Goal: Task Accomplishment & Management: Use online tool/utility

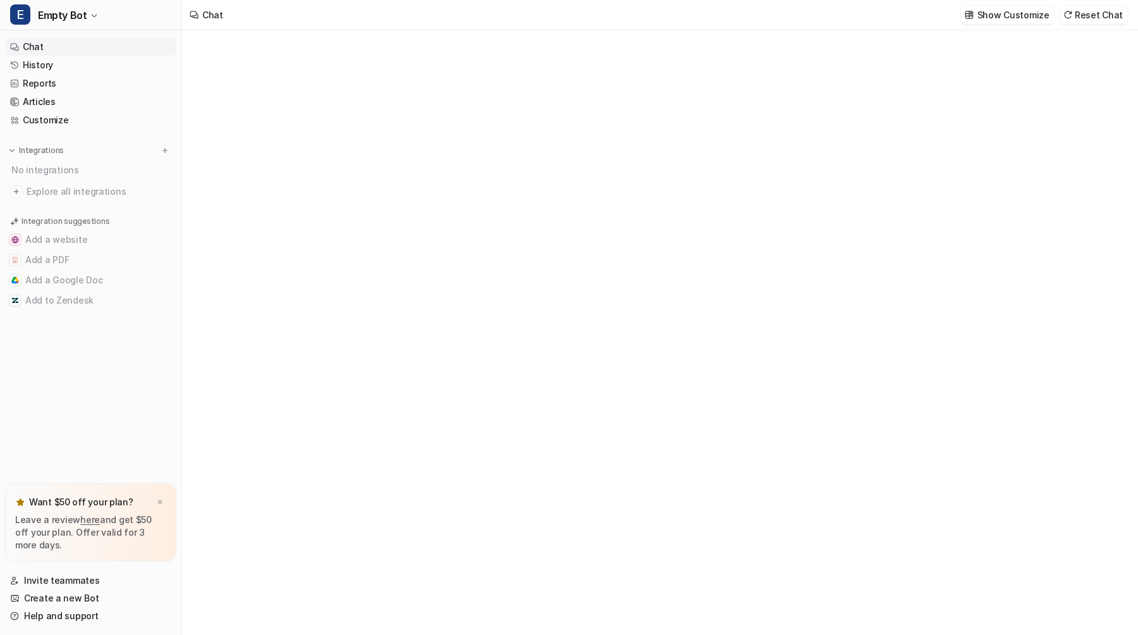
type textarea "**********"
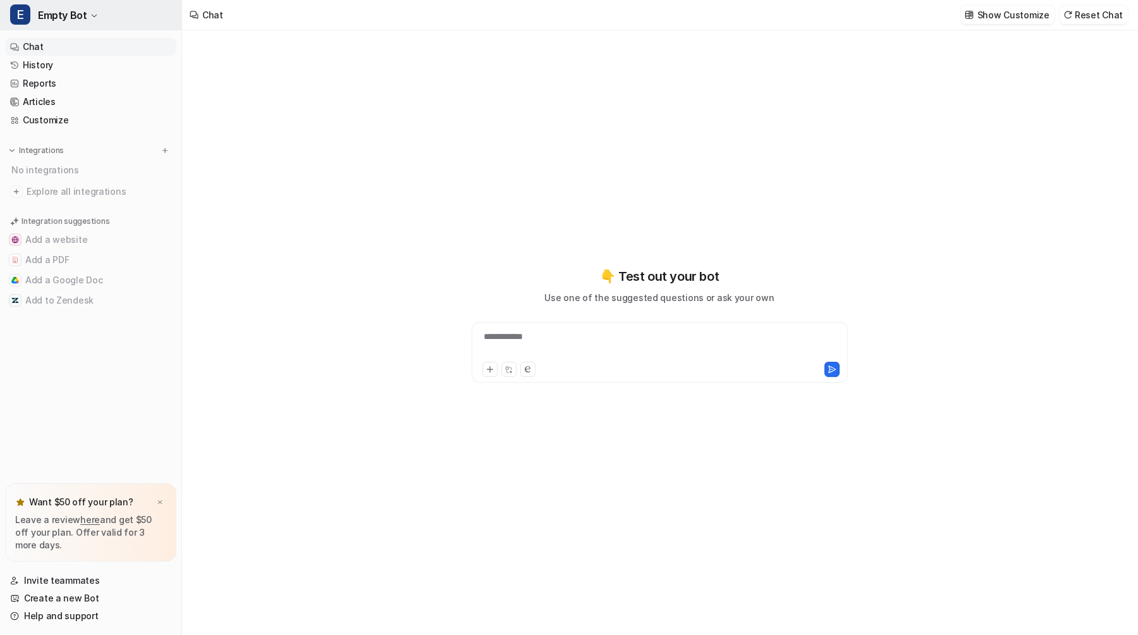
click at [94, 15] on icon "button" at bounding box center [94, 16] width 8 height 8
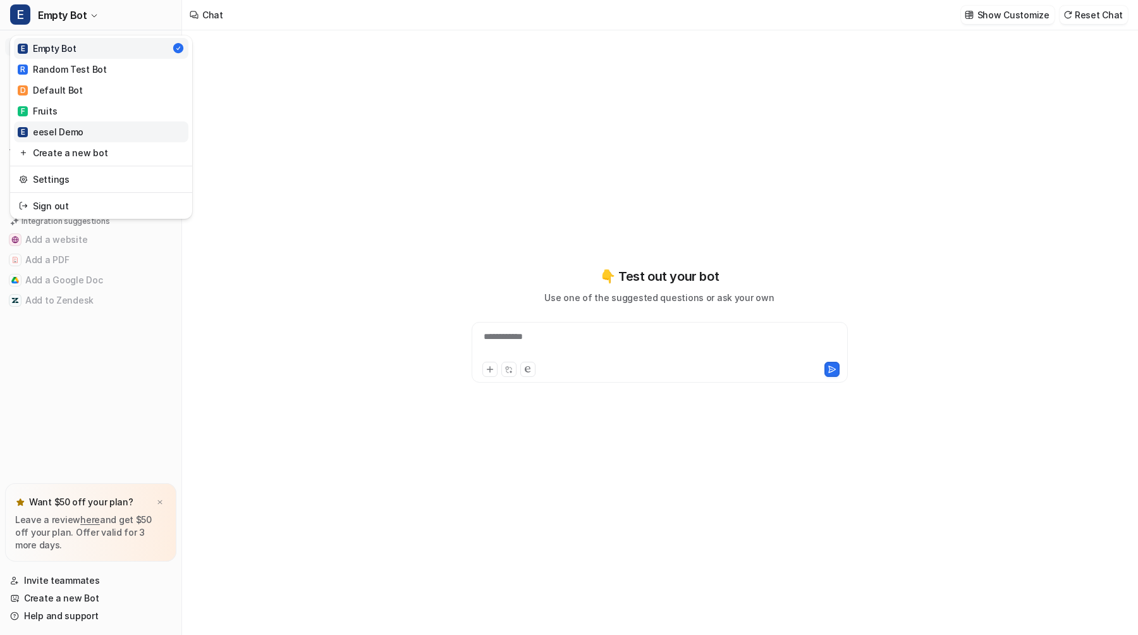
click at [108, 128] on link "E eesel Demo" at bounding box center [101, 131] width 175 height 21
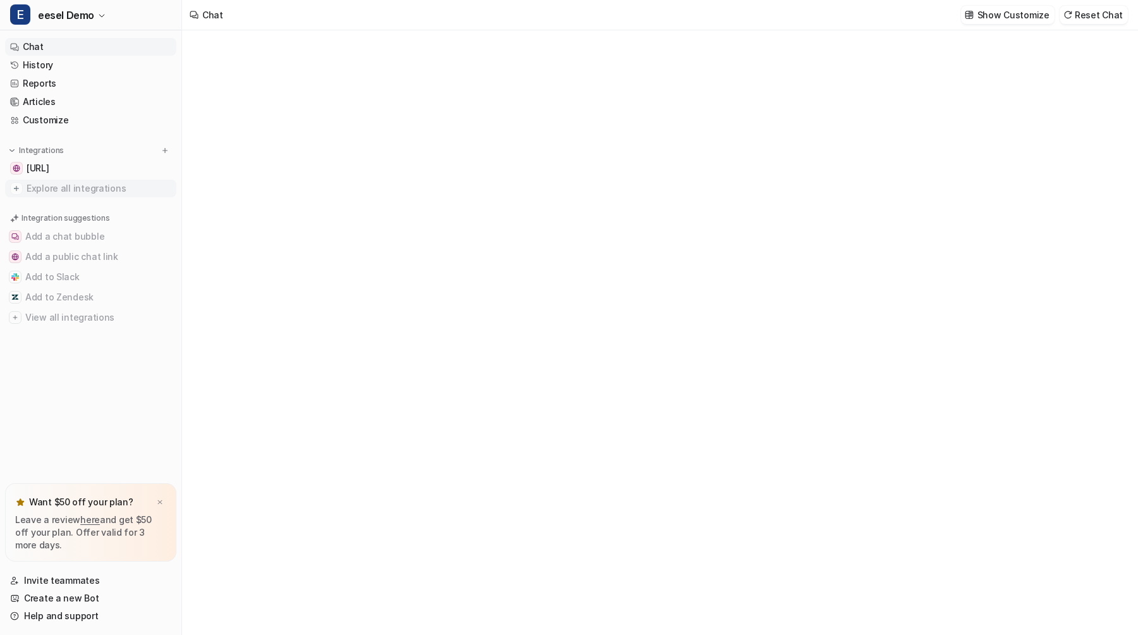
type textarea "**********"
click at [94, 186] on span "Explore all integrations" at bounding box center [99, 188] width 145 height 20
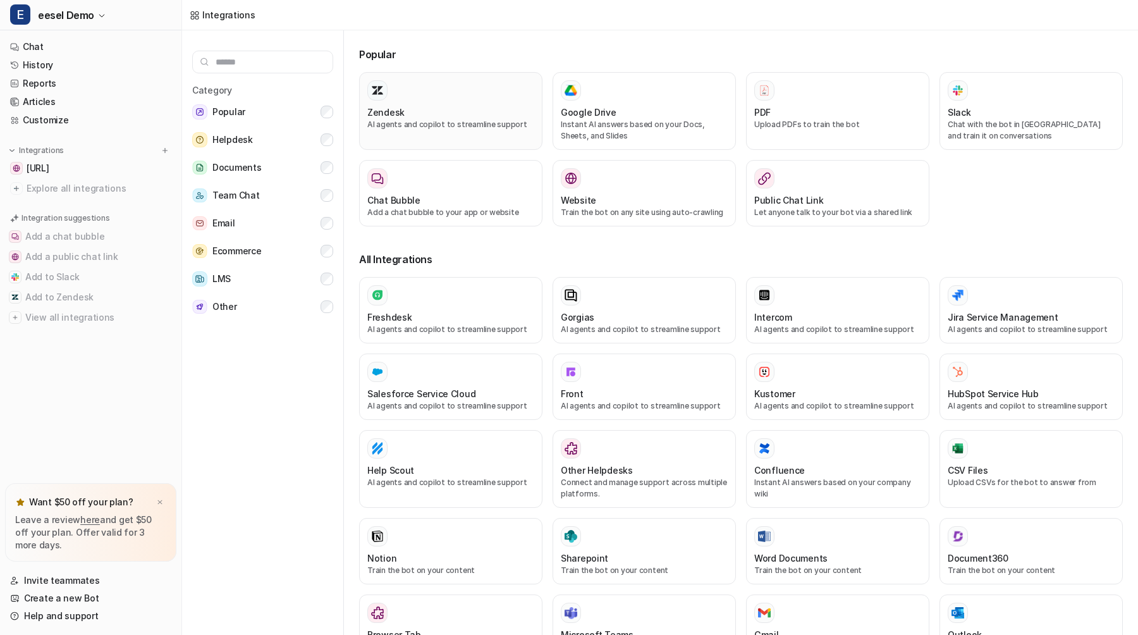
click at [464, 117] on div "Zendesk" at bounding box center [450, 112] width 167 height 13
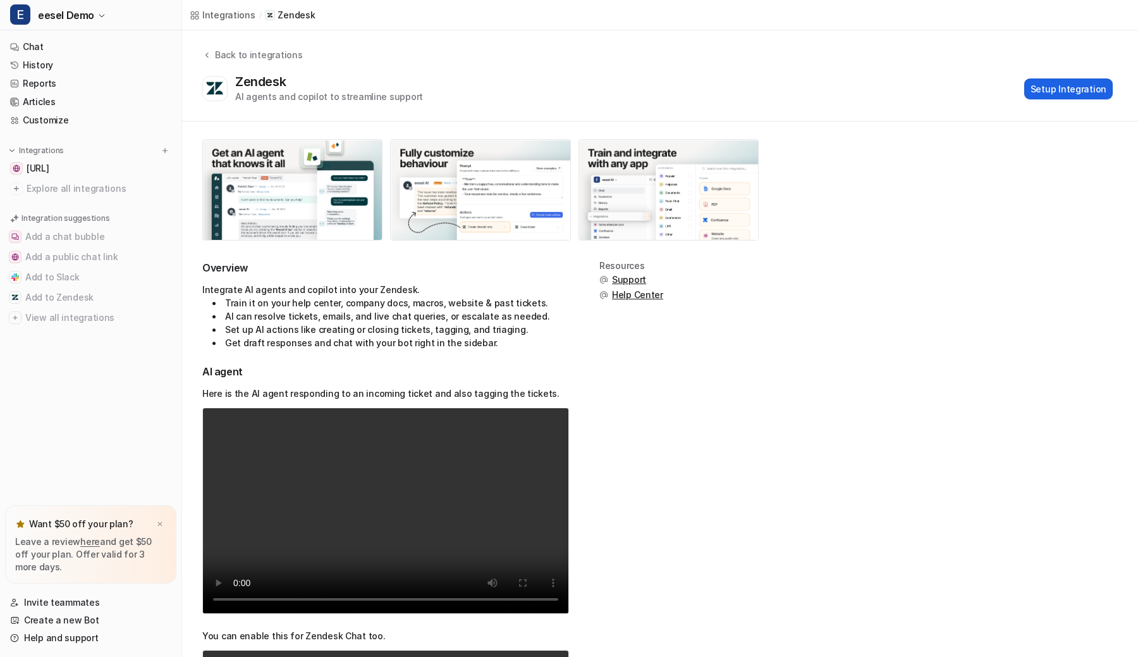
click at [1093, 89] on button "Setup Integration" at bounding box center [1069, 88] width 89 height 21
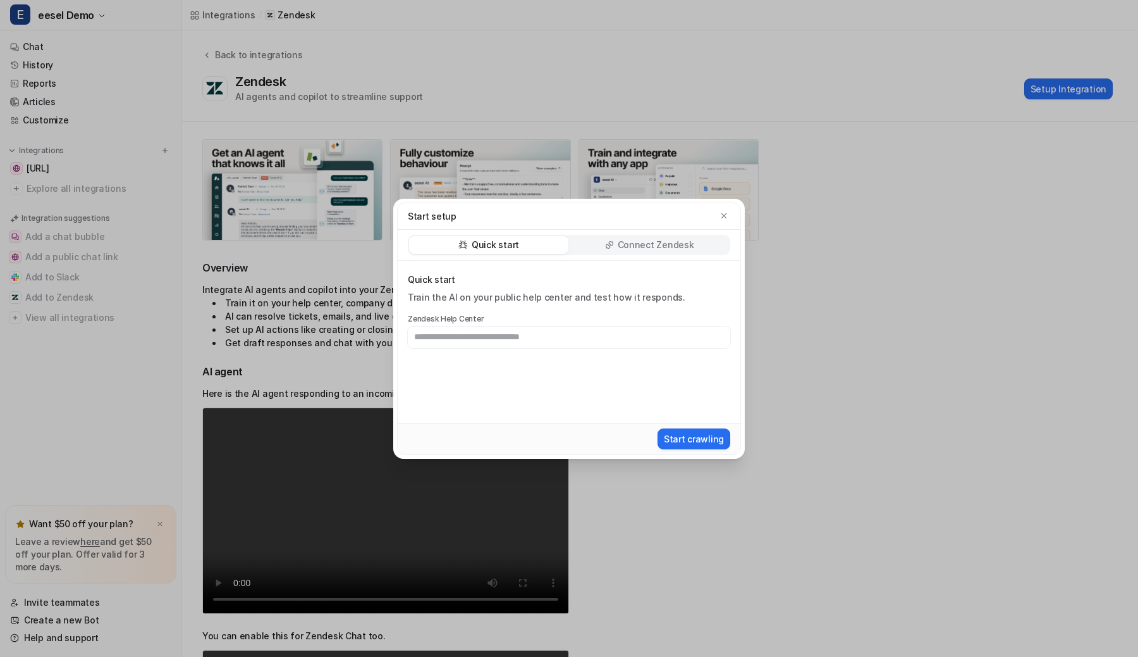
click at [622, 244] on p "Connect Zendesk" at bounding box center [656, 244] width 77 height 13
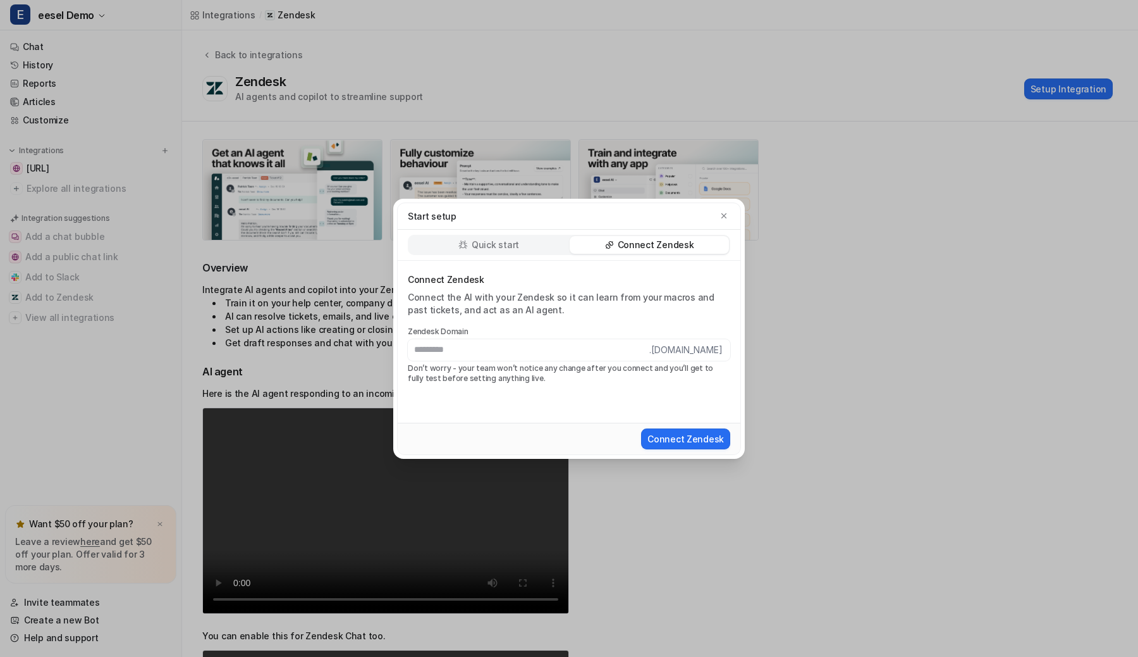
click at [570, 353] on input "text" at bounding box center [529, 350] width 242 height 22
type input "**********"
click at [621, 351] on input "**********" at bounding box center [529, 350] width 242 height 22
click at [621, 351] on input "text" at bounding box center [529, 350] width 242 height 22
click at [617, 390] on div "Connect Zendesk Connect the AI with your Zendesk so it can learn from your macr…" at bounding box center [569, 342] width 343 height 162
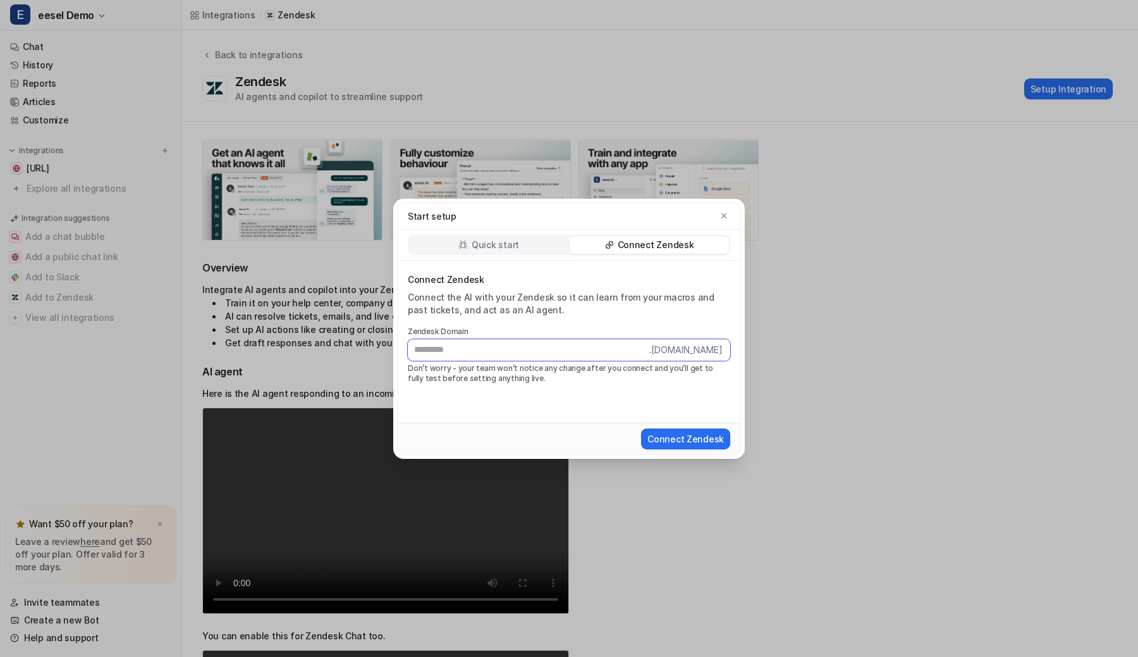
click at [613, 348] on input "text" at bounding box center [529, 350] width 242 height 22
click at [601, 345] on input "text" at bounding box center [529, 350] width 242 height 22
click at [598, 387] on div "Connect Zendesk Connect the AI with your Zendesk so it can learn from your macr…" at bounding box center [569, 342] width 343 height 162
click at [598, 340] on input "text" at bounding box center [529, 350] width 242 height 22
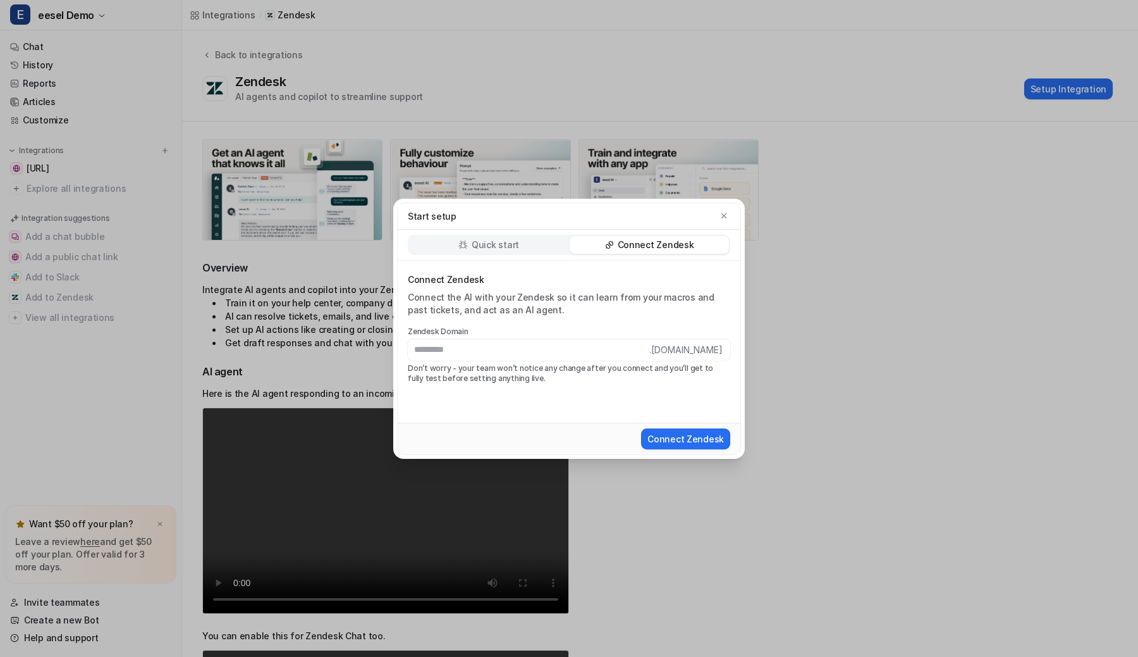
click at [603, 387] on div "Connect Zendesk Connect the AI with your Zendesk so it can learn from your macr…" at bounding box center [569, 342] width 343 height 162
click at [608, 350] on input "text" at bounding box center [529, 350] width 242 height 22
type input "**********"
click at [632, 439] on div "Connect Zendesk" at bounding box center [569, 438] width 333 height 23
click at [657, 438] on button "Connect Zendesk" at bounding box center [685, 438] width 89 height 21
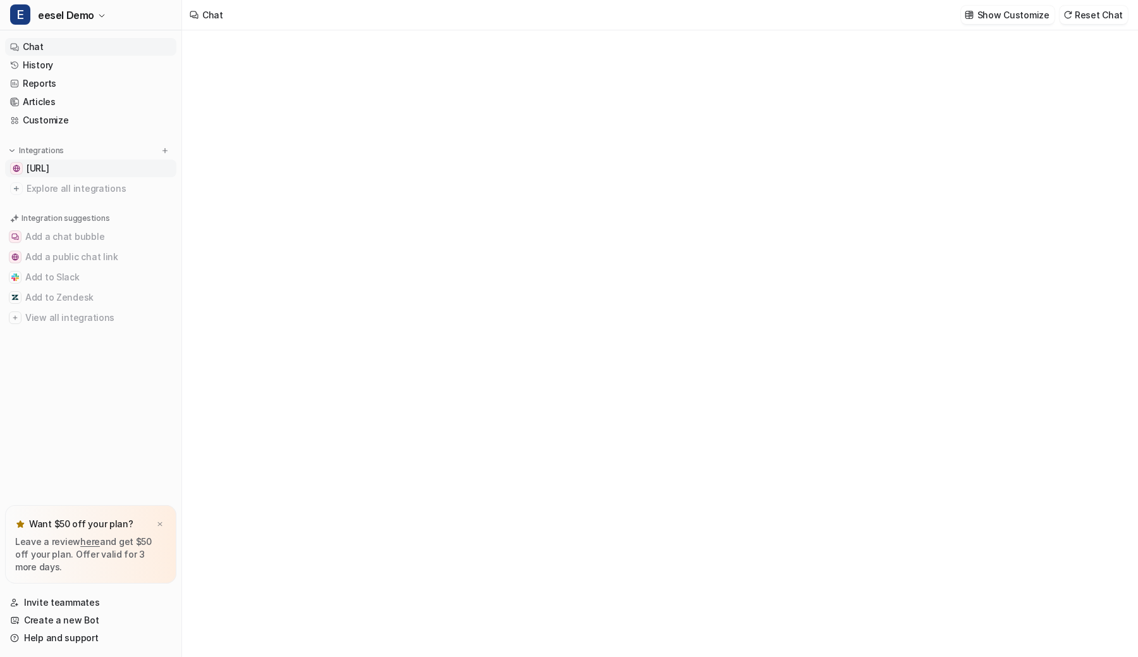
type textarea "**********"
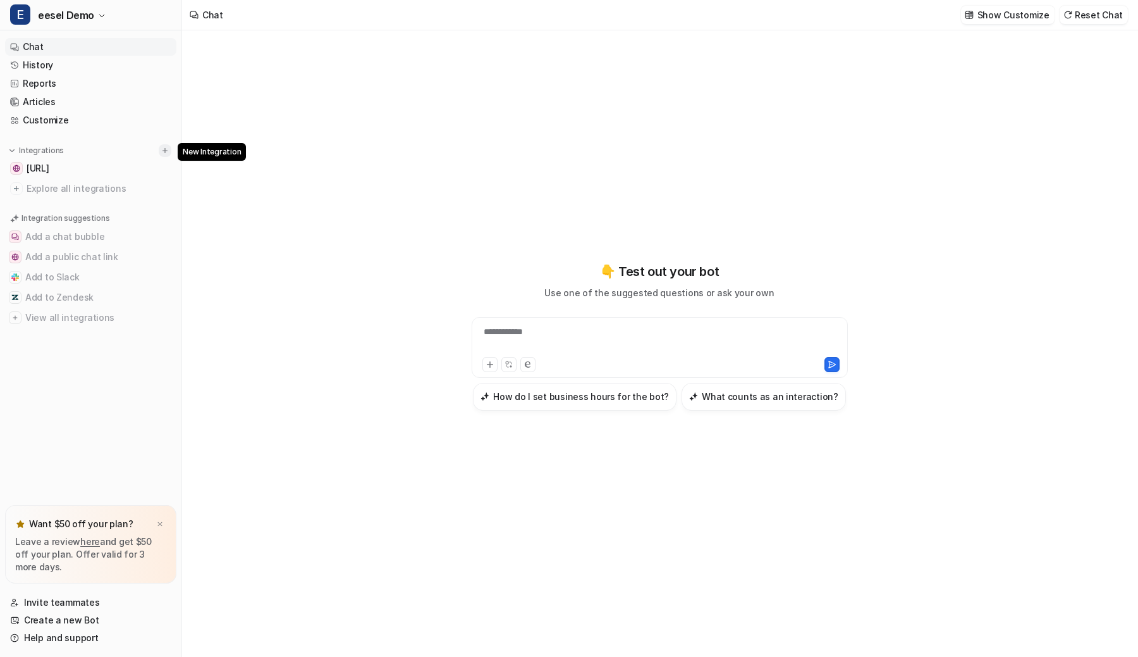
click at [168, 148] on img at bounding box center [165, 150] width 9 height 9
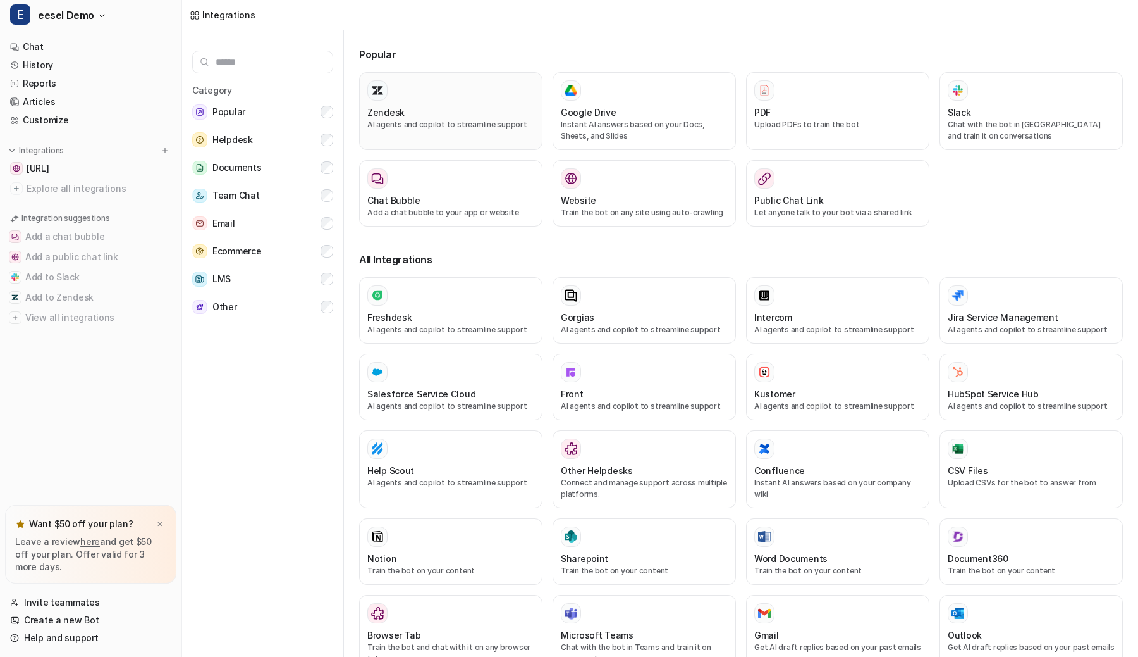
click at [452, 103] on div "Zendesk AI agents and copilot to streamline support" at bounding box center [450, 110] width 167 height 61
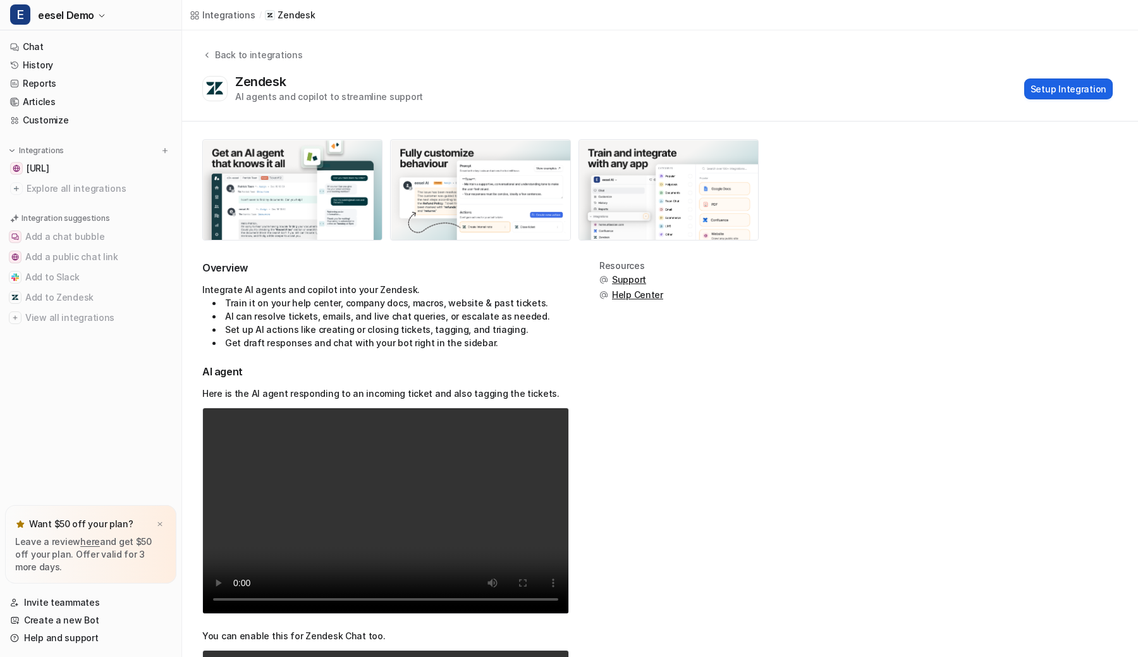
click at [1078, 81] on button "Setup Integration" at bounding box center [1069, 88] width 89 height 21
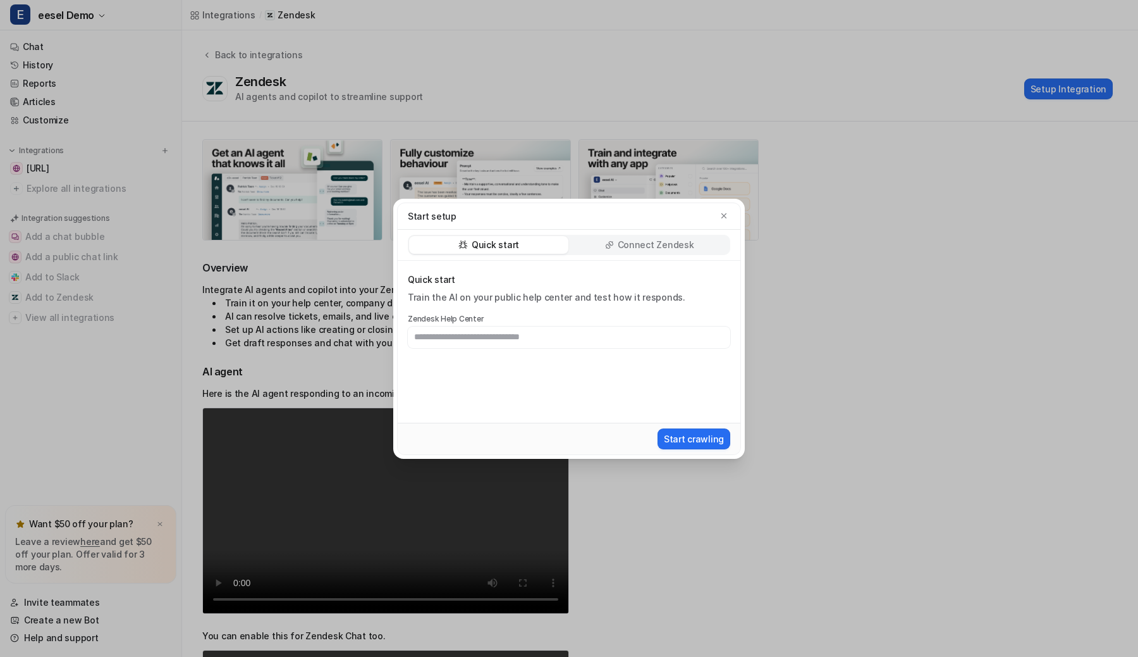
click at [722, 246] on div "Connect Zendesk" at bounding box center [649, 245] width 159 height 18
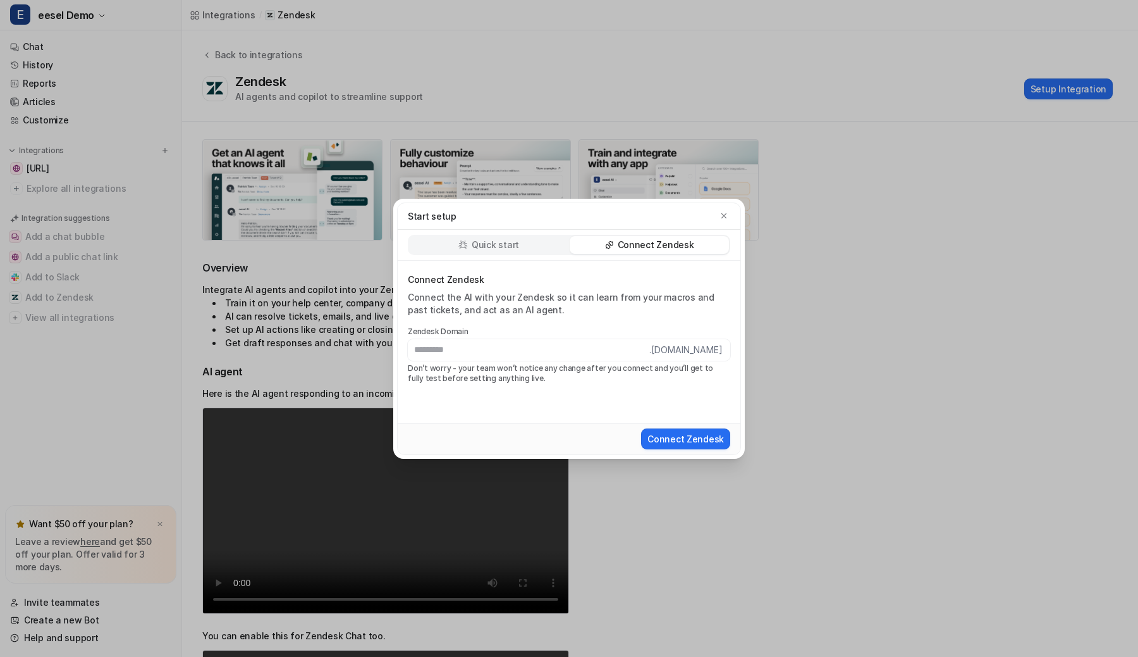
type input "*"
click at [727, 213] on icon "button" at bounding box center [724, 215] width 9 height 9
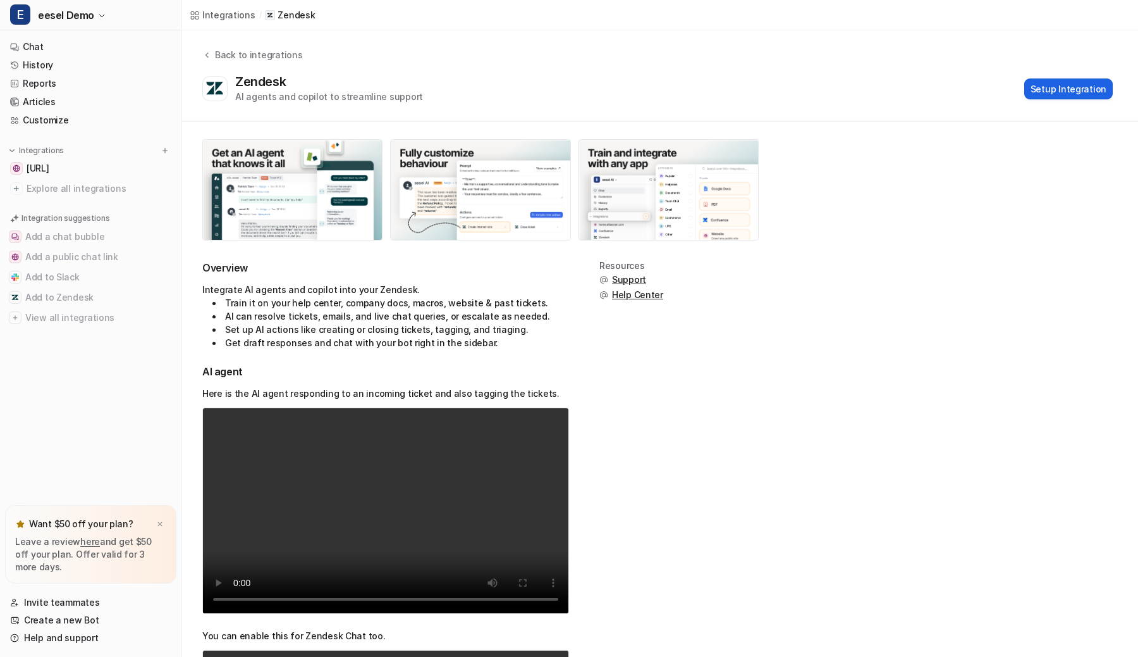
click at [1047, 94] on button "Setup Integration" at bounding box center [1069, 88] width 89 height 21
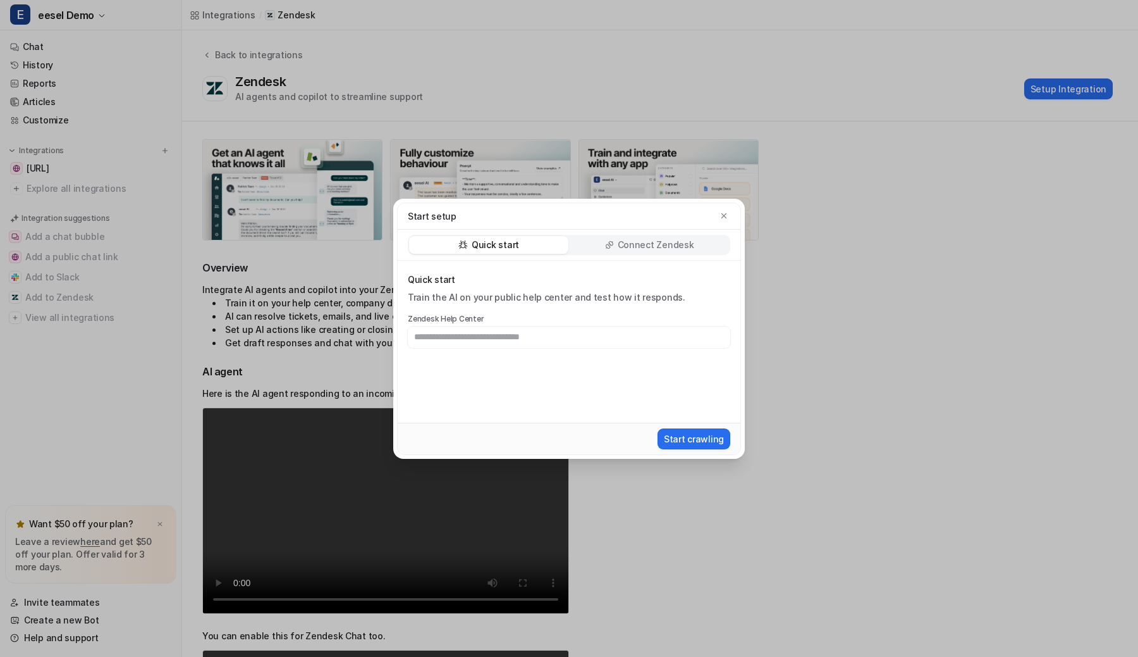
click at [595, 125] on div "Start setup Quick start Connect Zendesk Quick start Train the AI on your public…" at bounding box center [569, 328] width 372 height 657
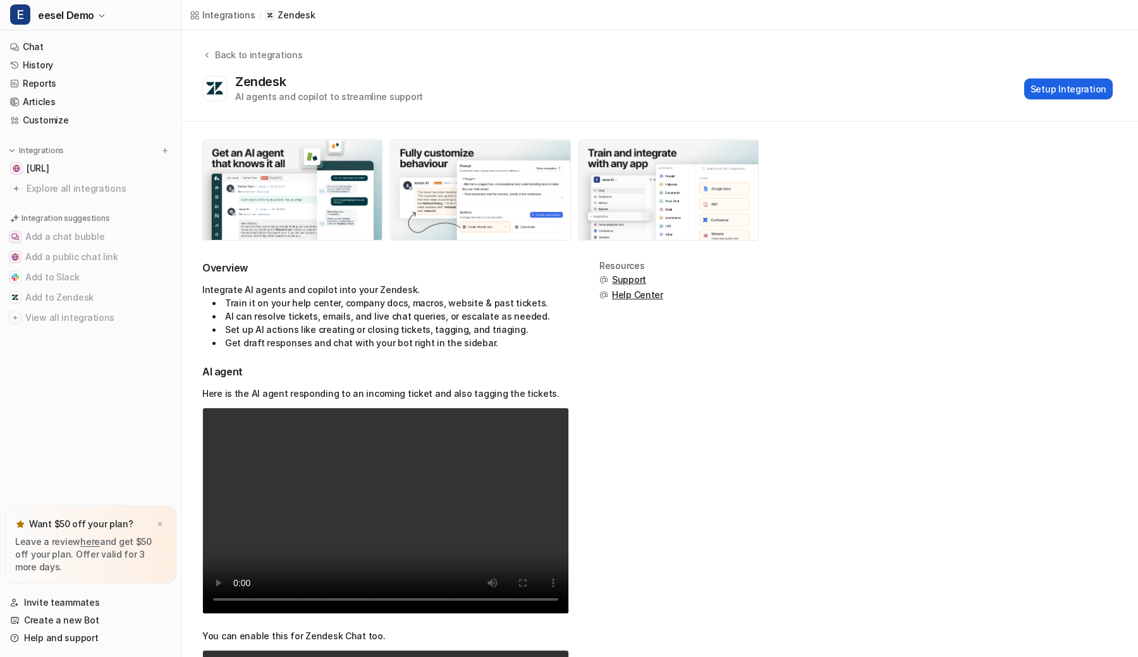
click at [1040, 87] on button "Setup Integration" at bounding box center [1069, 88] width 89 height 21
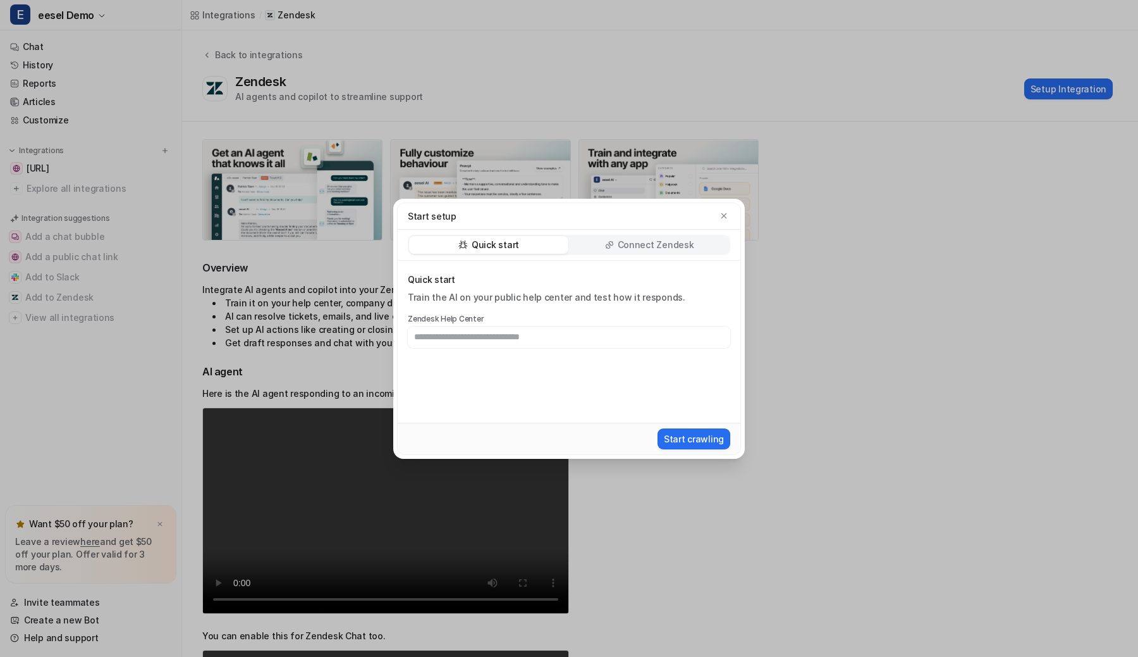
click at [642, 249] on p "Connect Zendesk" at bounding box center [656, 244] width 77 height 13
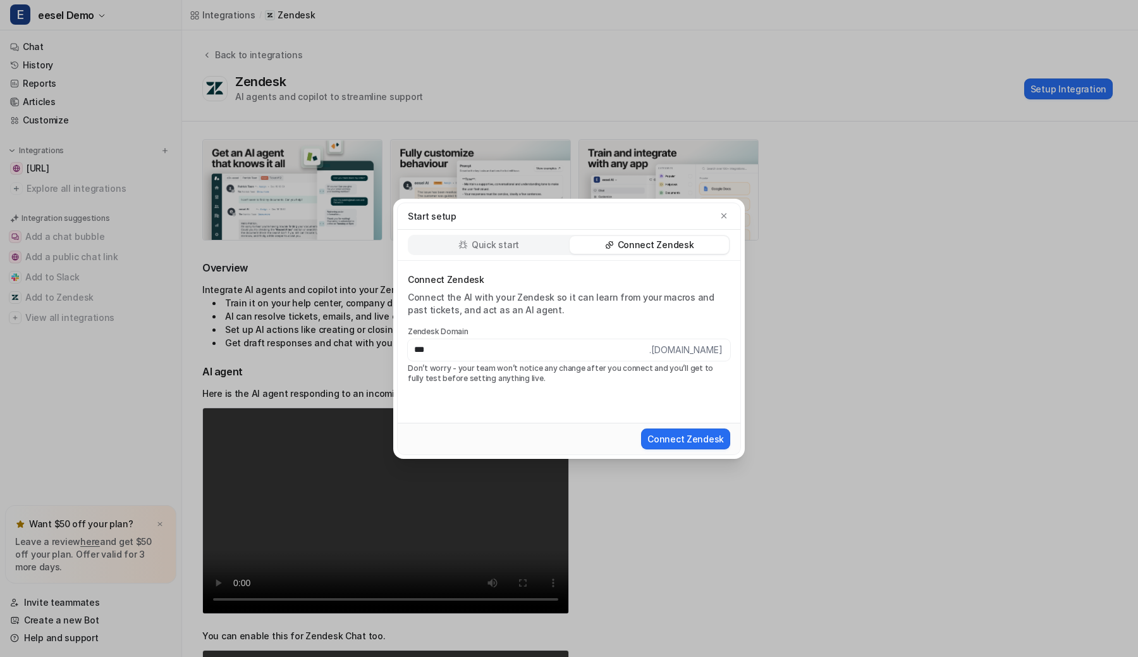
type input "**********"
click at [725, 216] on icon "button" at bounding box center [724, 215] width 5 height 5
click at [720, 216] on icon "button" at bounding box center [724, 215] width 9 height 9
click at [725, 216] on div "Start setup" at bounding box center [569, 216] width 343 height 27
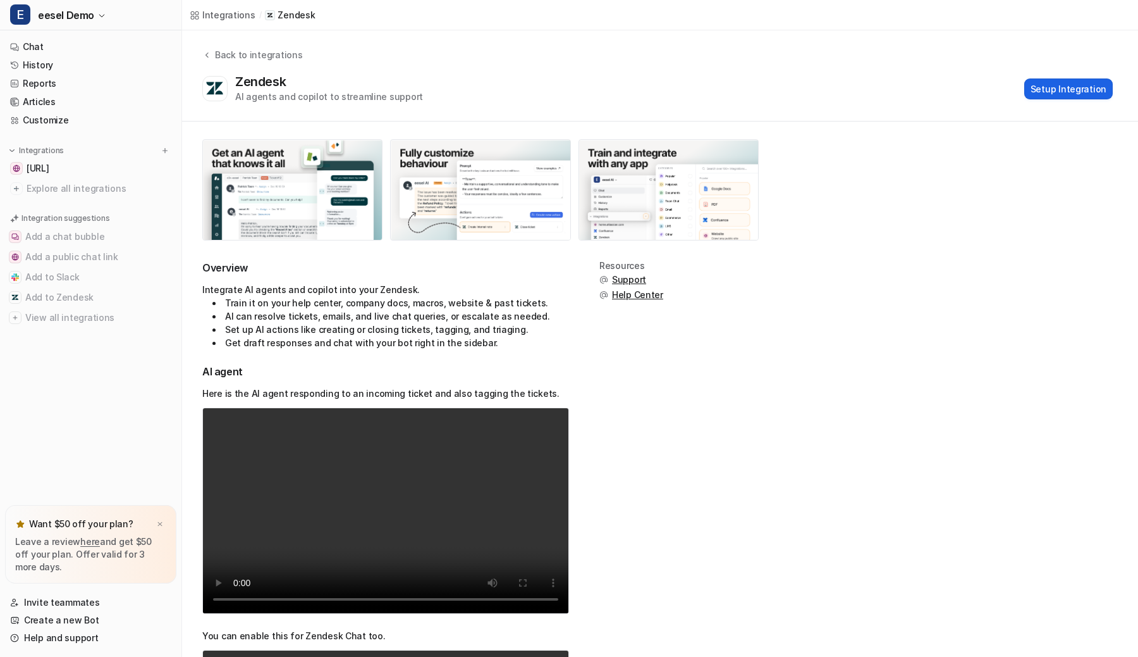
click at [1068, 81] on button "Setup Integration" at bounding box center [1069, 88] width 89 height 21
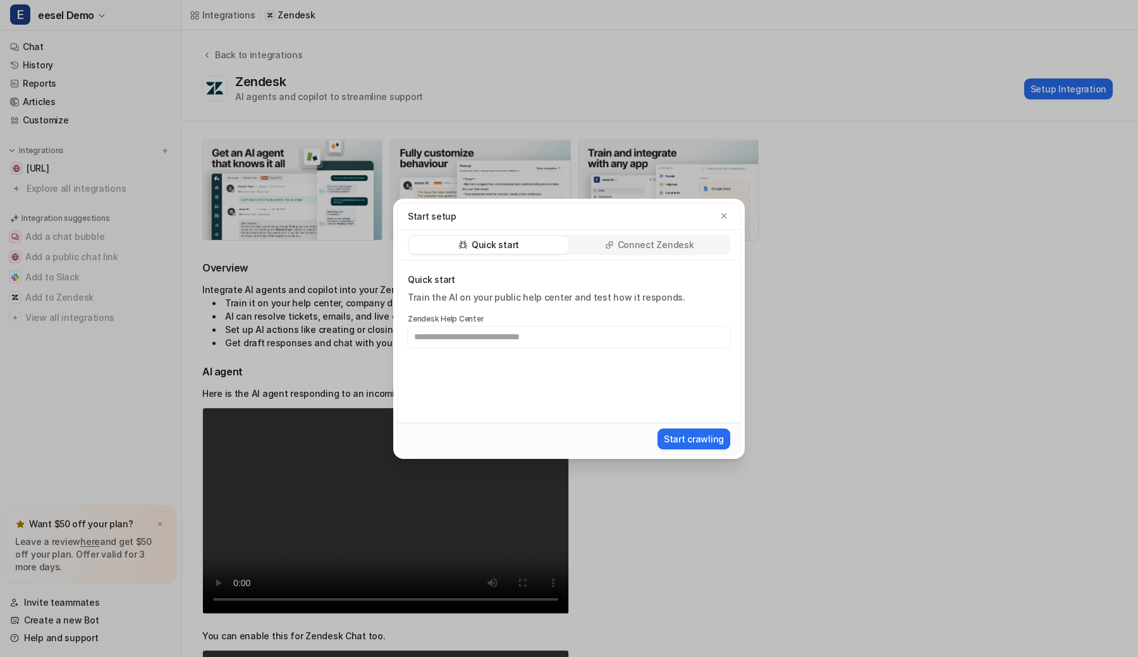
click at [706, 244] on div "Connect Zendesk" at bounding box center [649, 245] width 159 height 18
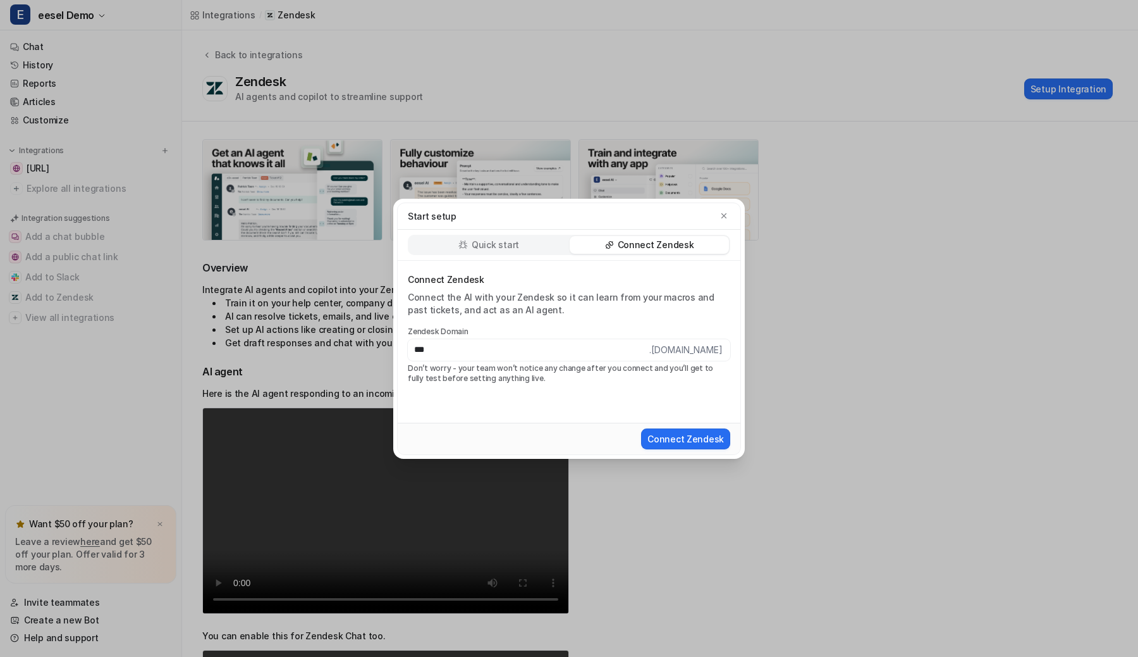
type input "**********"
click at [662, 436] on button "Connect Zendesk" at bounding box center [685, 438] width 89 height 21
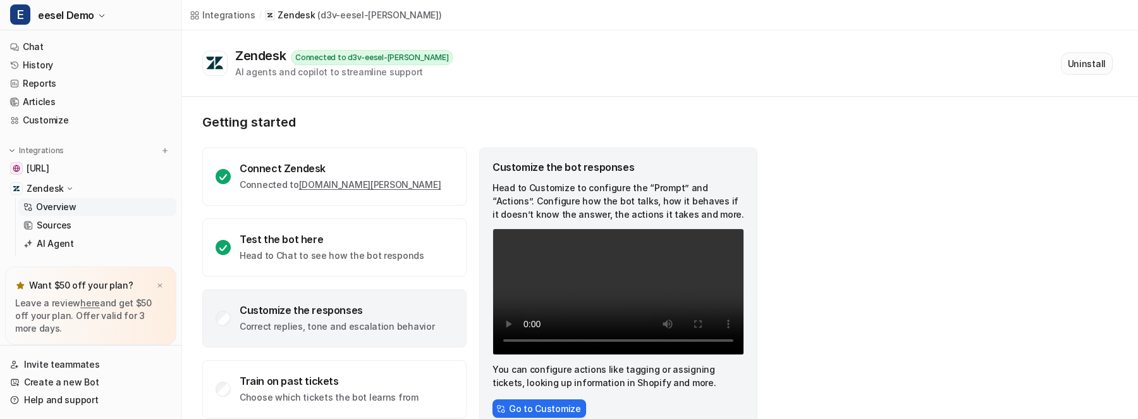
click at [1092, 65] on button "Uninstall" at bounding box center [1087, 63] width 52 height 22
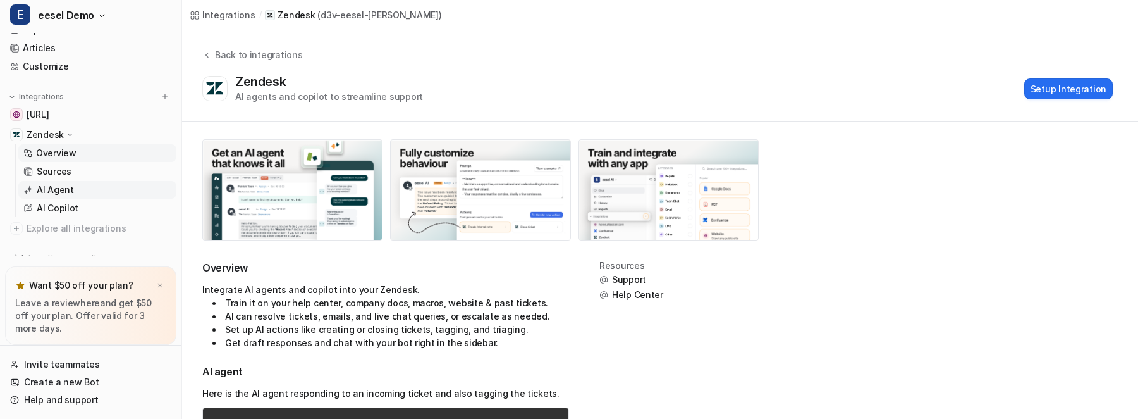
scroll to position [59, 0]
click at [107, 170] on link "Sources" at bounding box center [97, 166] width 158 height 18
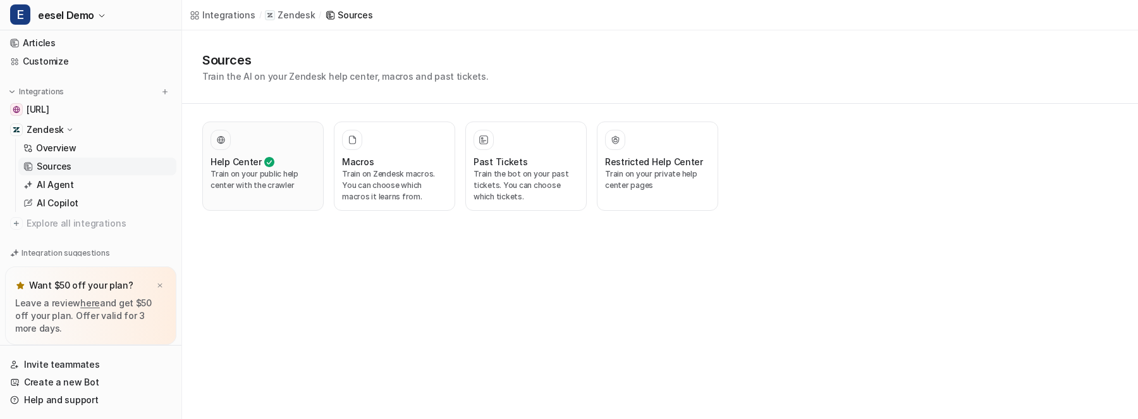
click at [266, 149] on div at bounding box center [263, 140] width 105 height 20
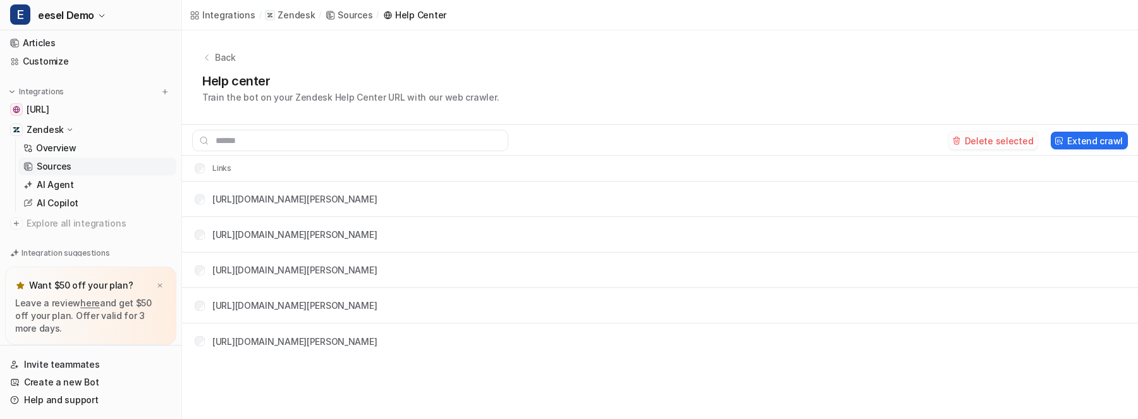
click at [987, 135] on button "Delete selected" at bounding box center [994, 141] width 90 height 18
click at [82, 148] on link "Overview" at bounding box center [97, 148] width 158 height 18
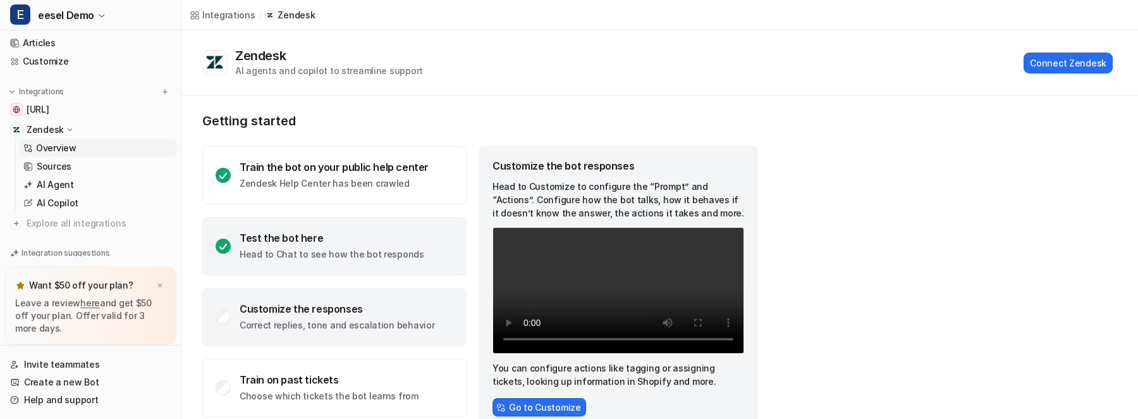
click at [308, 238] on div "Test the bot here" at bounding box center [332, 237] width 185 height 13
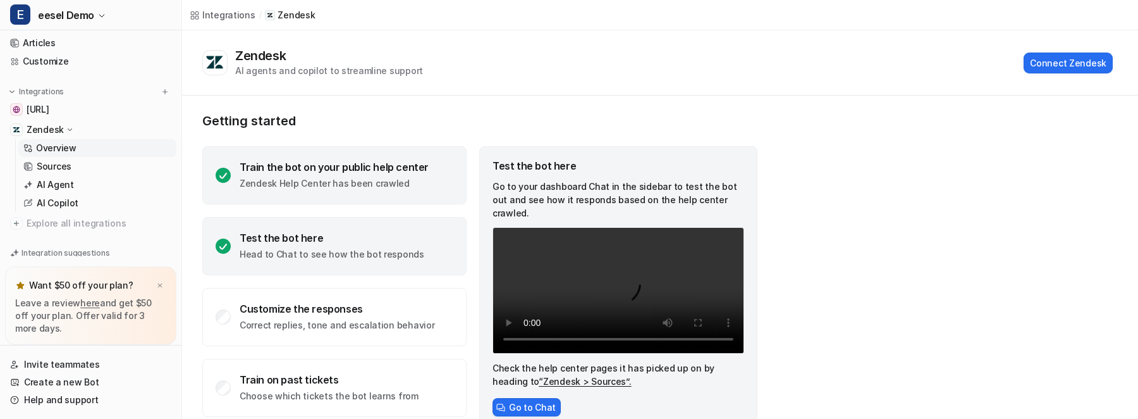
click at [320, 178] on p "Zendesk Help Center has been crawled" at bounding box center [334, 183] width 189 height 13
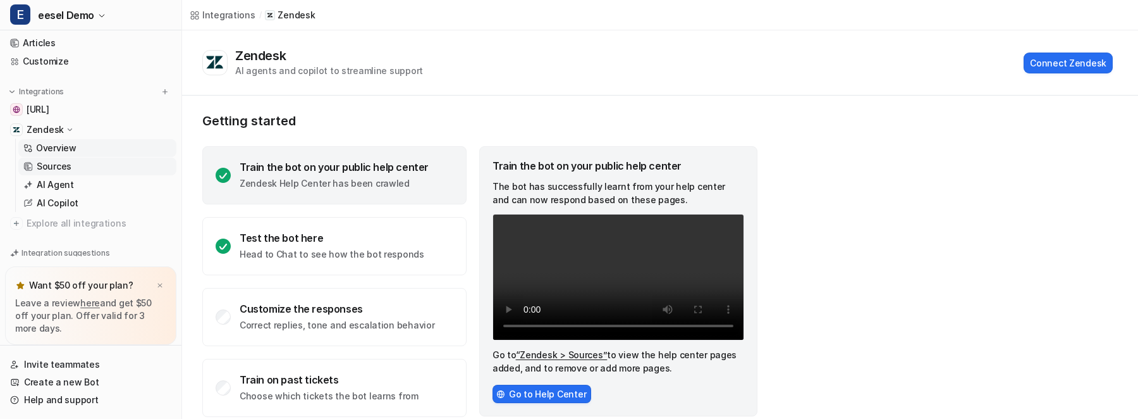
click at [78, 165] on link "Sources" at bounding box center [97, 166] width 158 height 18
click at [77, 163] on link "Sources" at bounding box center [97, 166] width 158 height 18
click at [65, 149] on p "Overview" at bounding box center [56, 148] width 40 height 13
click at [51, 166] on p "Sources" at bounding box center [54, 166] width 35 height 13
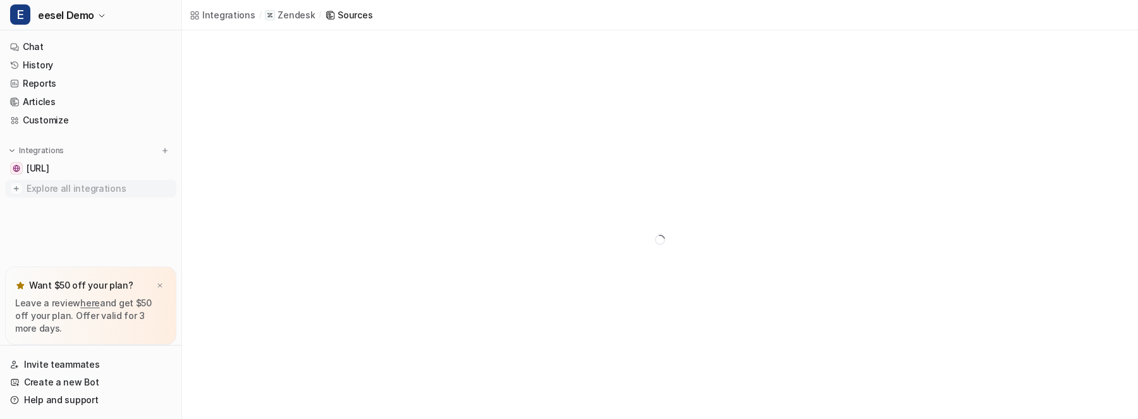
click at [93, 191] on span "Explore all integrations" at bounding box center [99, 188] width 145 height 20
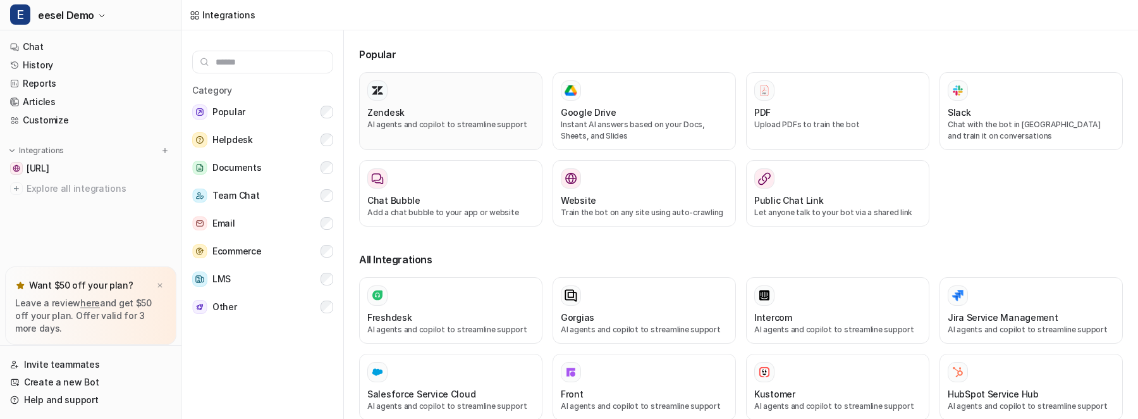
click at [453, 119] on p "AI agents and copilot to streamline support" at bounding box center [450, 124] width 167 height 11
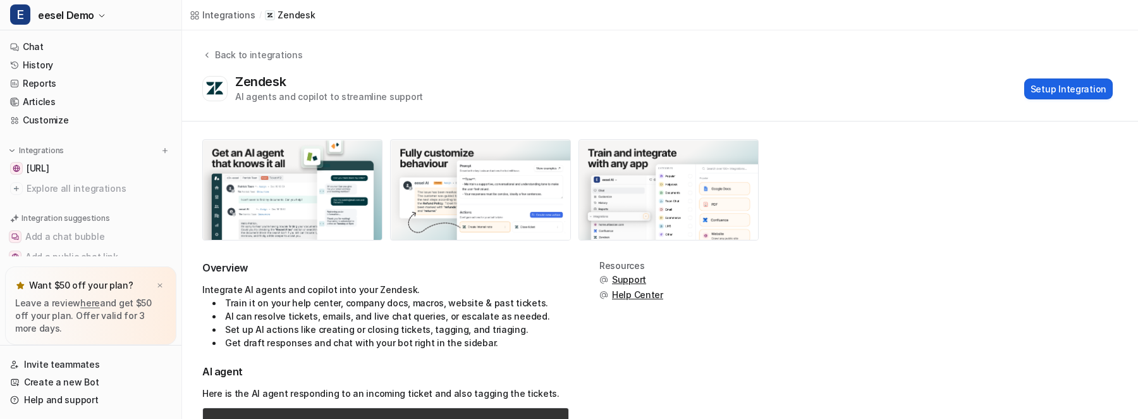
click at [1063, 85] on button "Setup Integration" at bounding box center [1069, 88] width 89 height 21
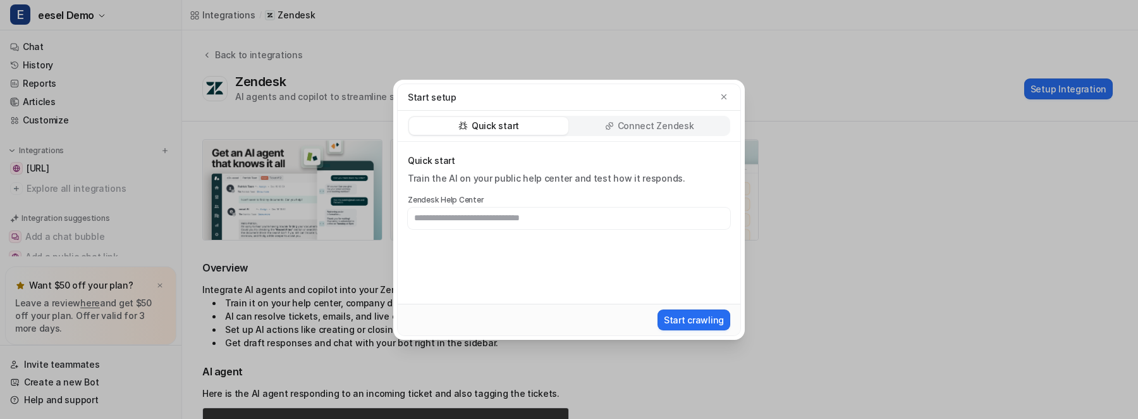
click at [679, 125] on p "Connect Zendesk" at bounding box center [656, 126] width 77 height 13
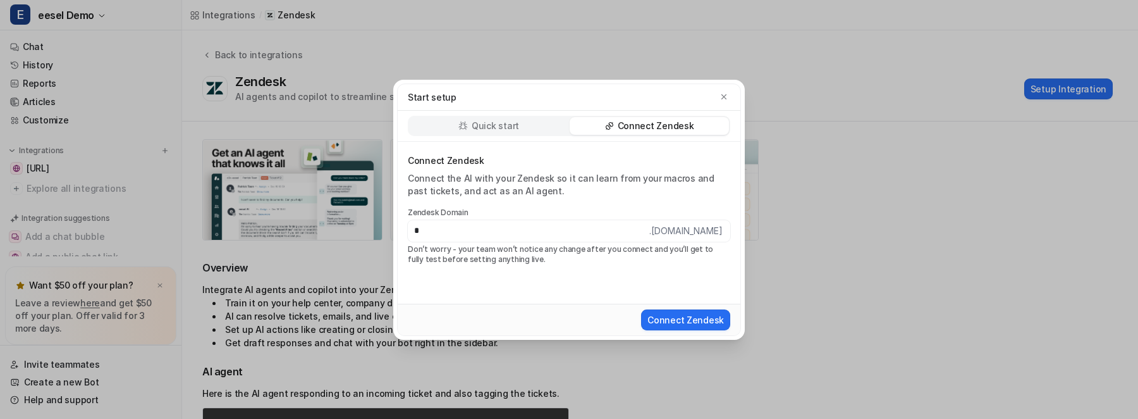
type input "**********"
click at [706, 316] on button "Connect Zendesk" at bounding box center [685, 319] width 89 height 21
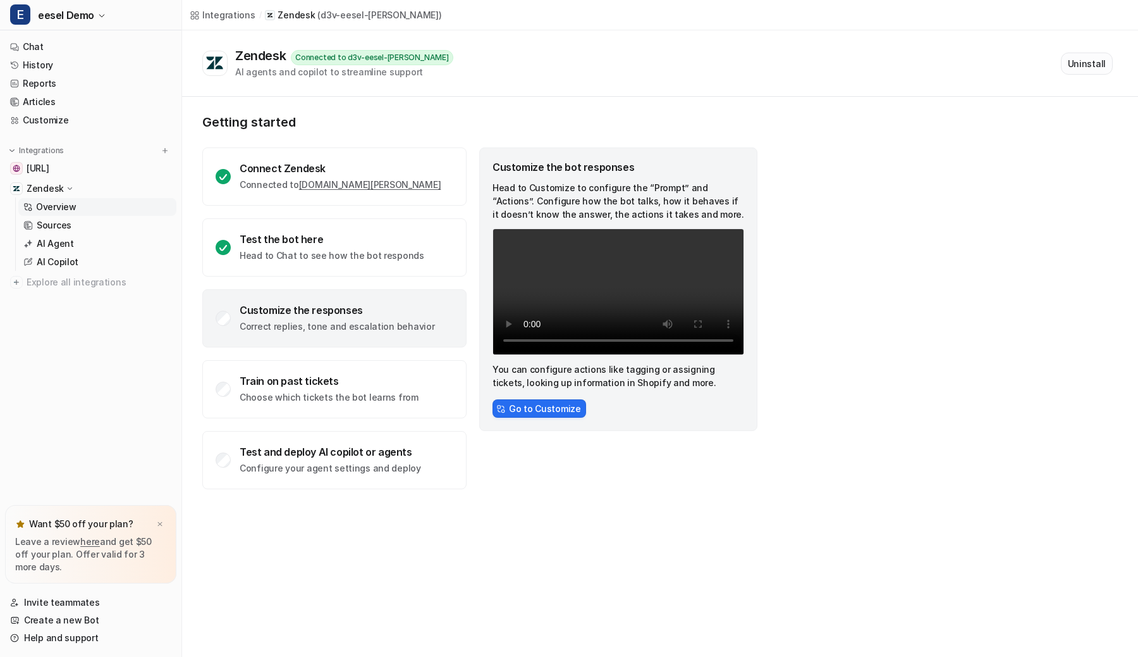
click at [1081, 56] on button "Uninstall" at bounding box center [1087, 63] width 52 height 22
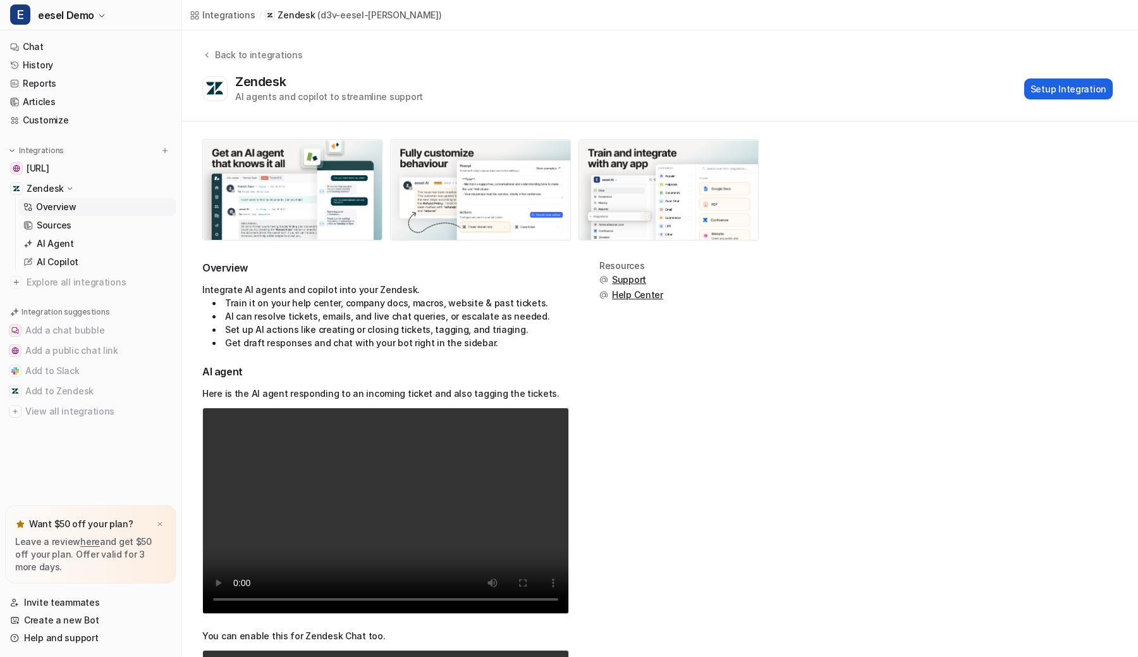
click at [1080, 93] on button "Setup Integration" at bounding box center [1069, 88] width 89 height 21
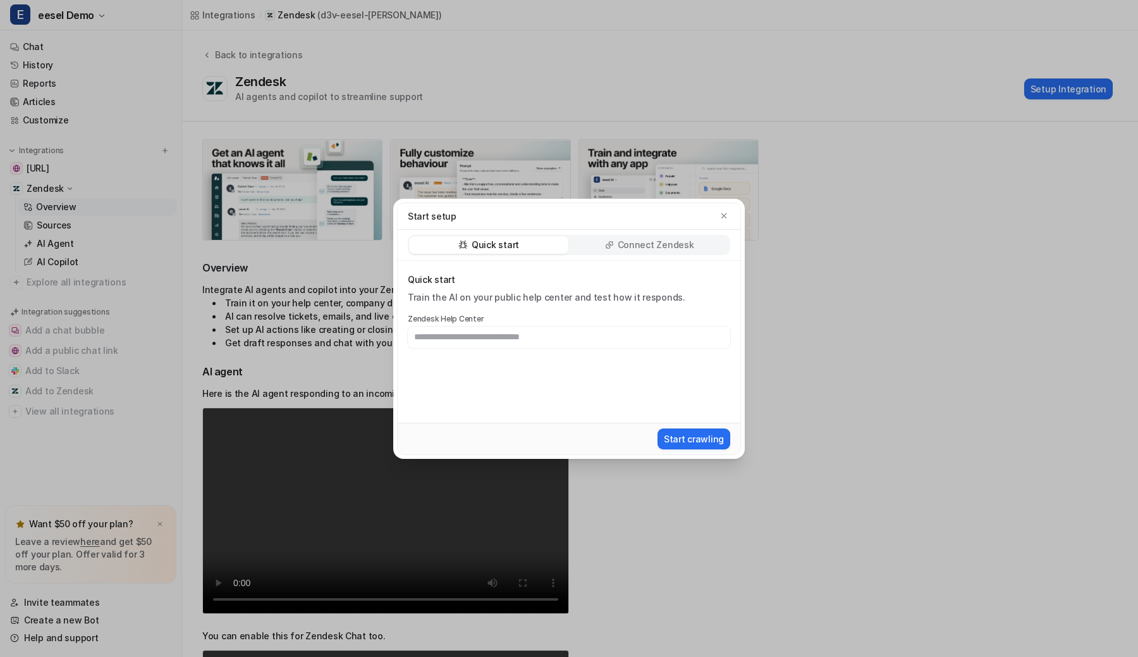
click at [629, 245] on p "Connect Zendesk" at bounding box center [656, 244] width 77 height 13
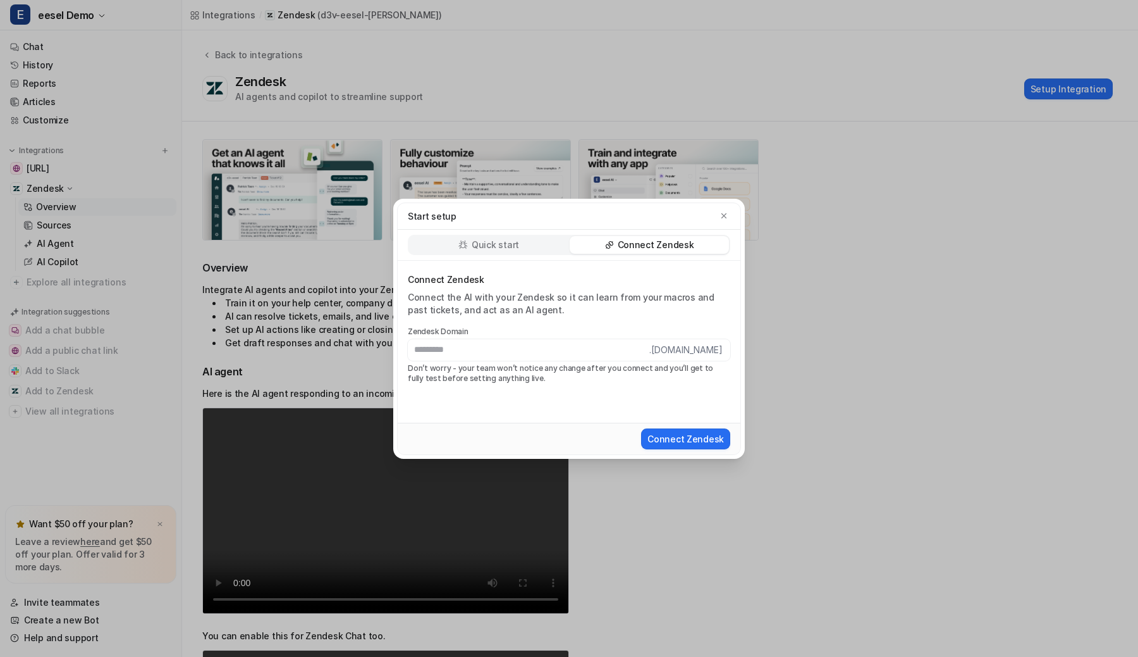
click at [562, 348] on input "text" at bounding box center [529, 350] width 242 height 22
type input "***"
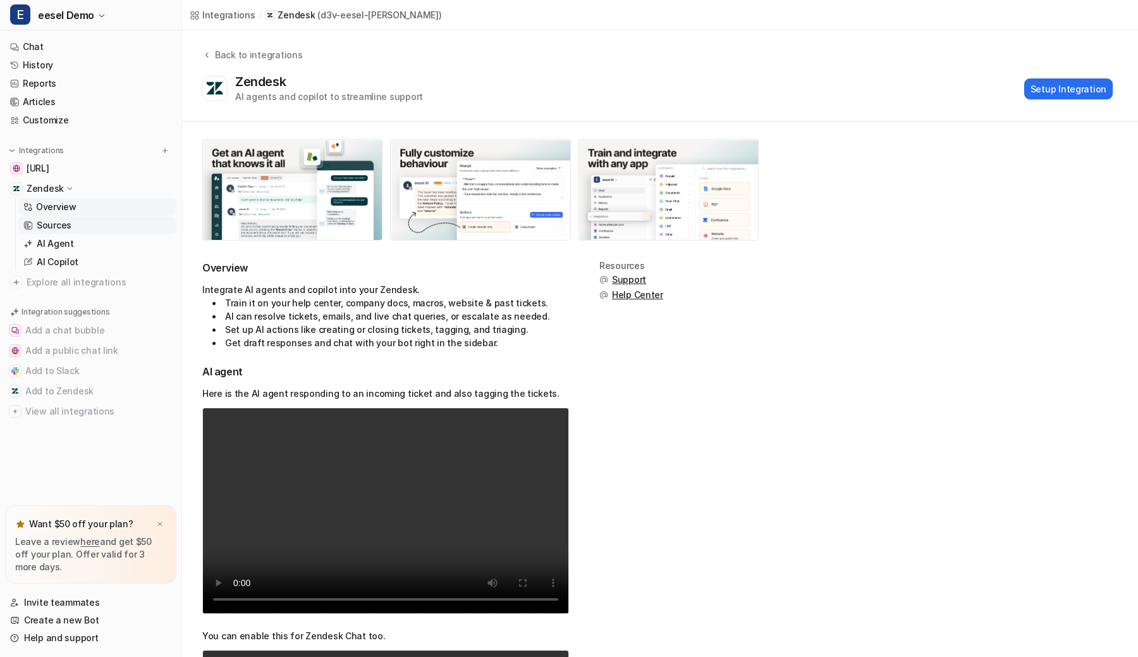
click at [95, 228] on link "Sources" at bounding box center [97, 225] width 158 height 18
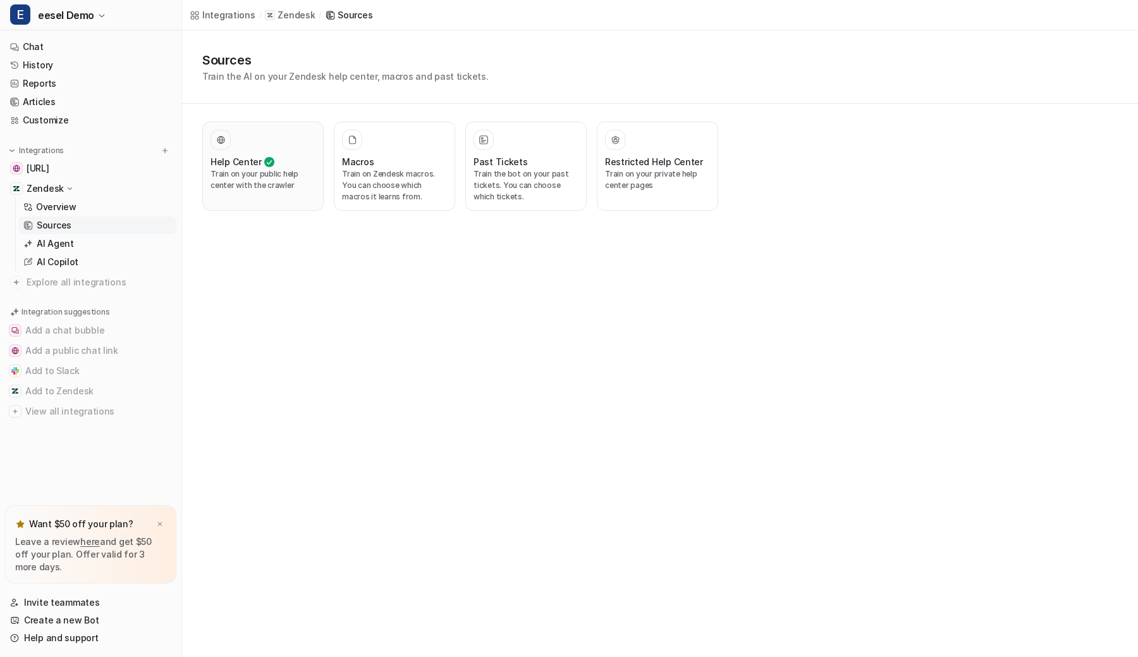
click at [283, 166] on div "Help Center" at bounding box center [263, 161] width 105 height 13
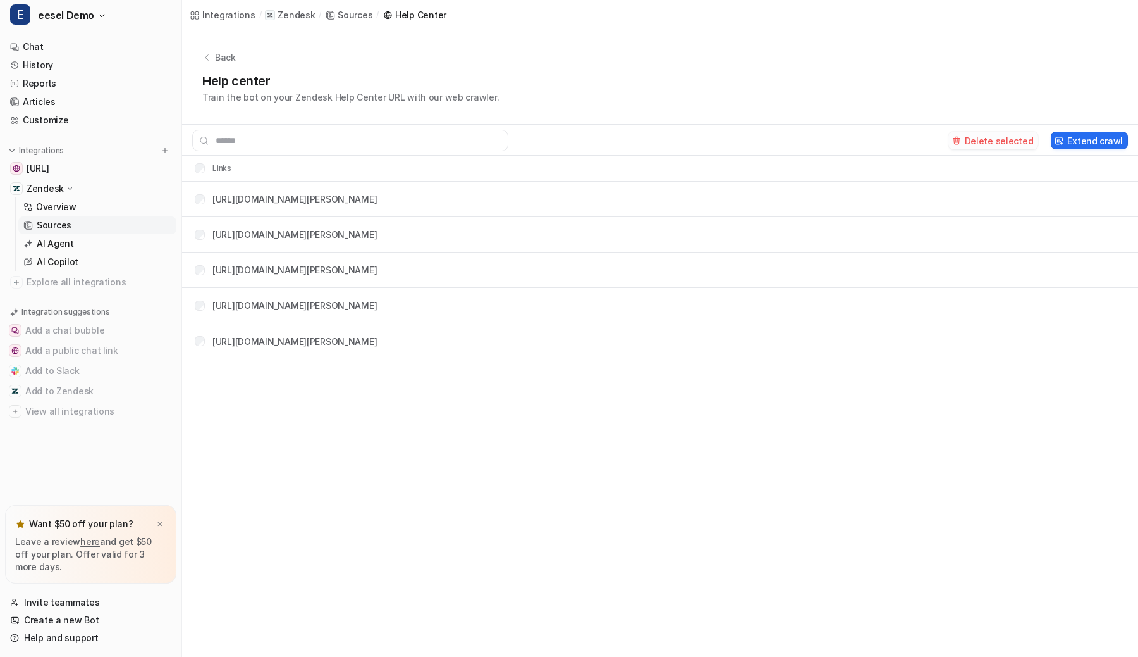
click at [1002, 139] on button "Delete selected" at bounding box center [994, 141] width 90 height 18
click at [72, 205] on p "Overview" at bounding box center [56, 206] width 40 height 13
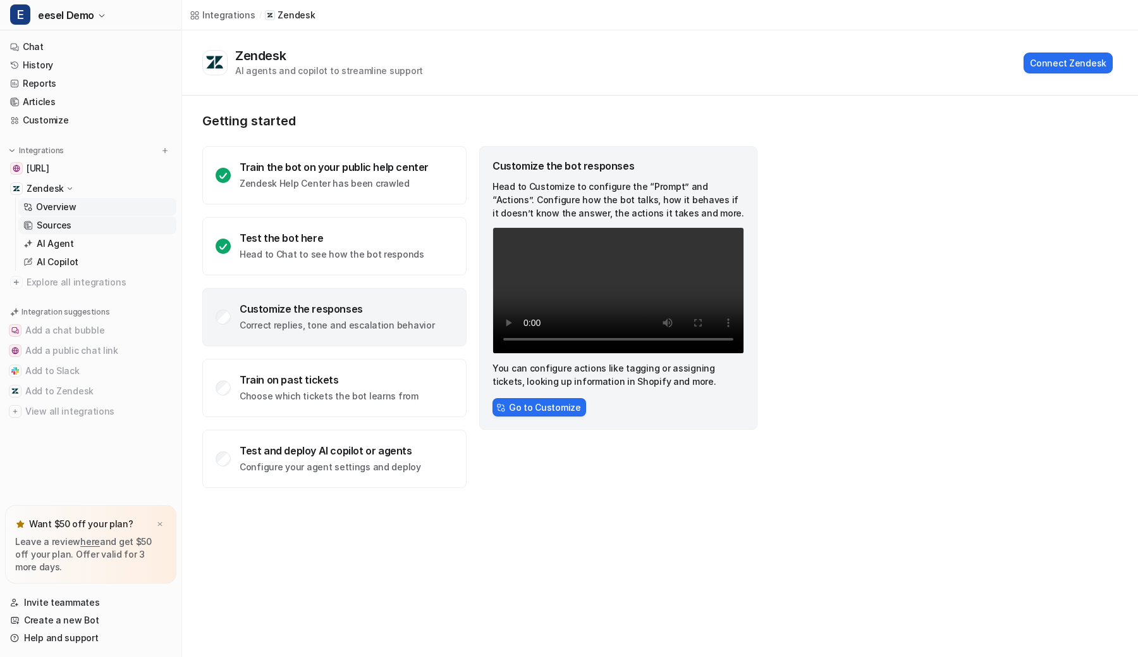
click at [114, 222] on link "Sources" at bounding box center [97, 225] width 158 height 18
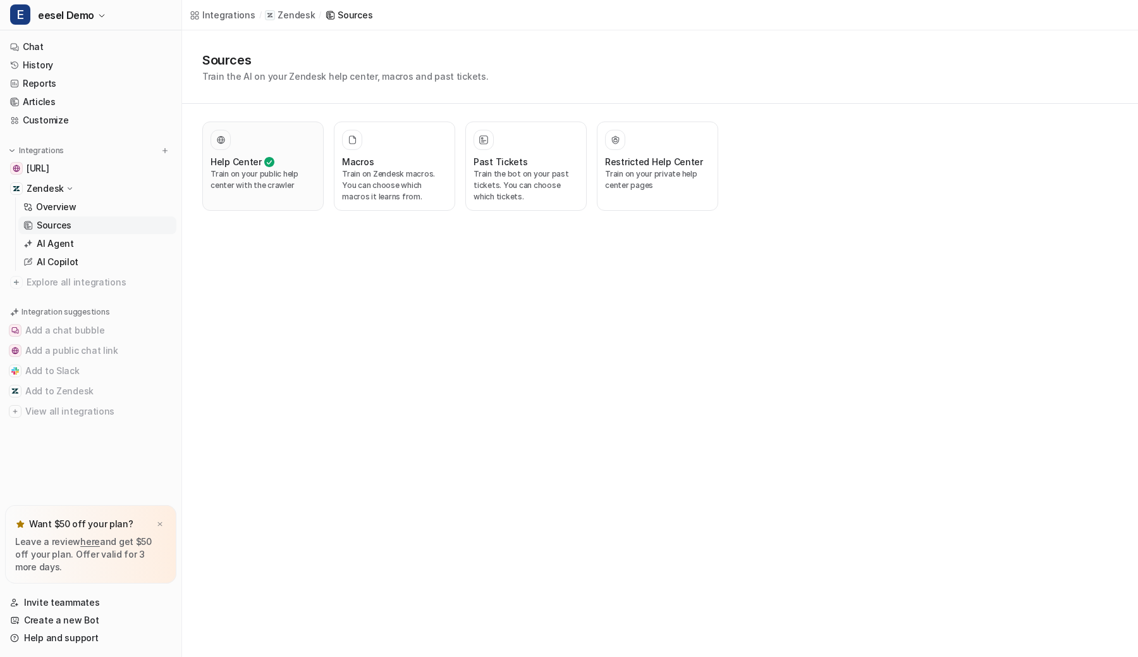
click at [268, 133] on div at bounding box center [263, 140] width 105 height 20
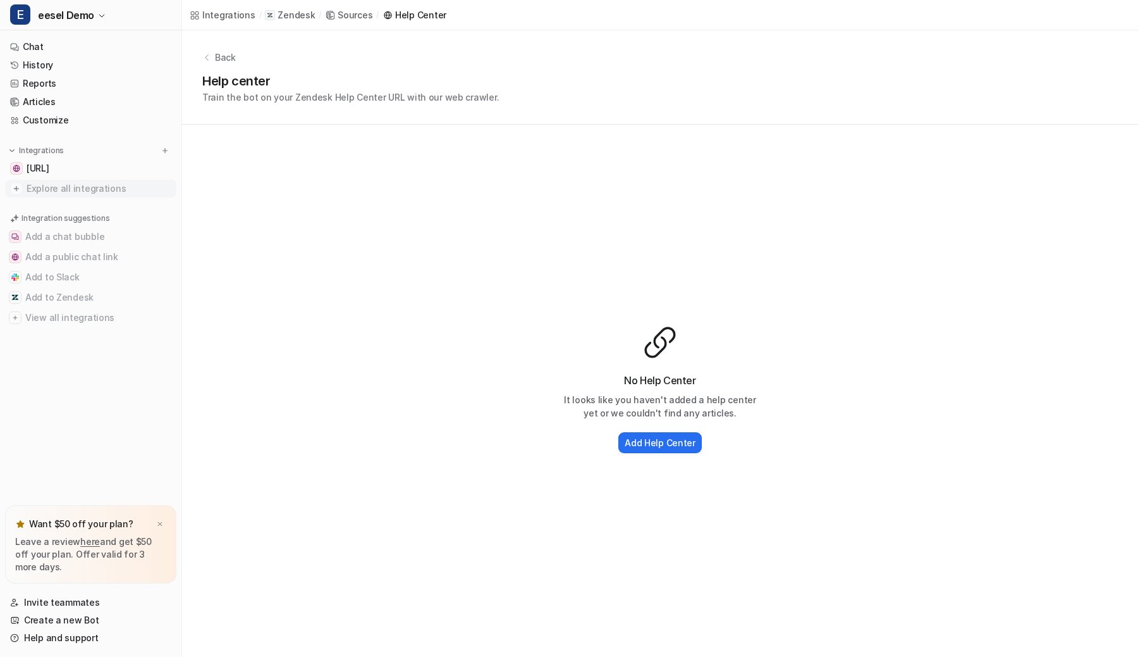
click at [99, 190] on span "Explore all integrations" at bounding box center [99, 188] width 145 height 20
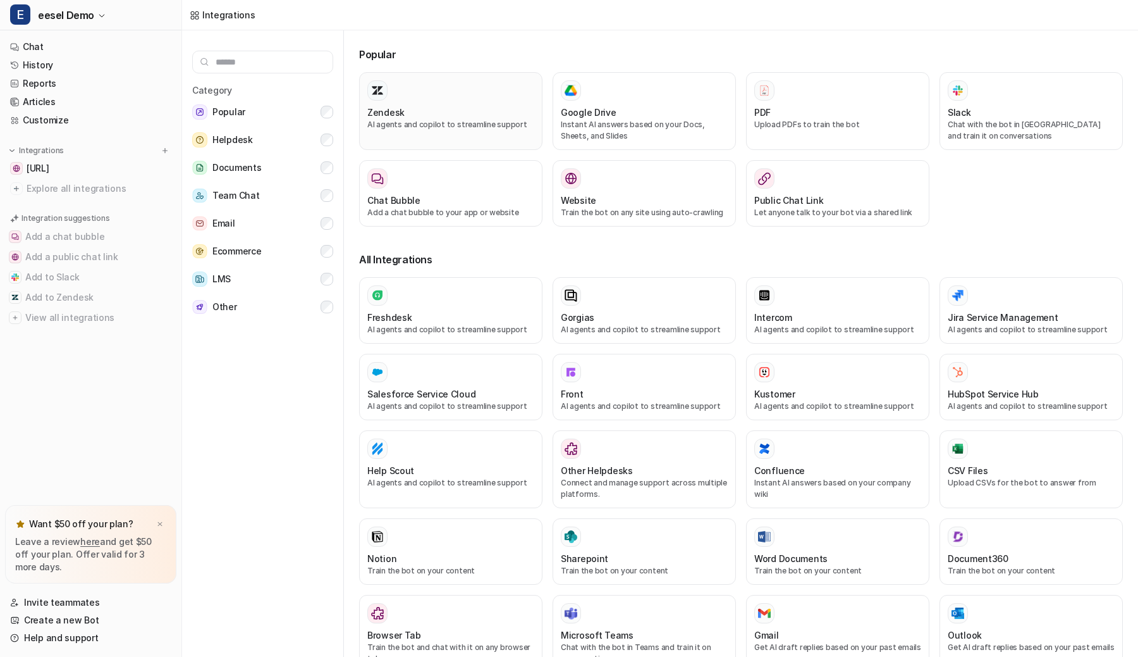
click at [423, 113] on div "Zendesk" at bounding box center [450, 112] width 167 height 13
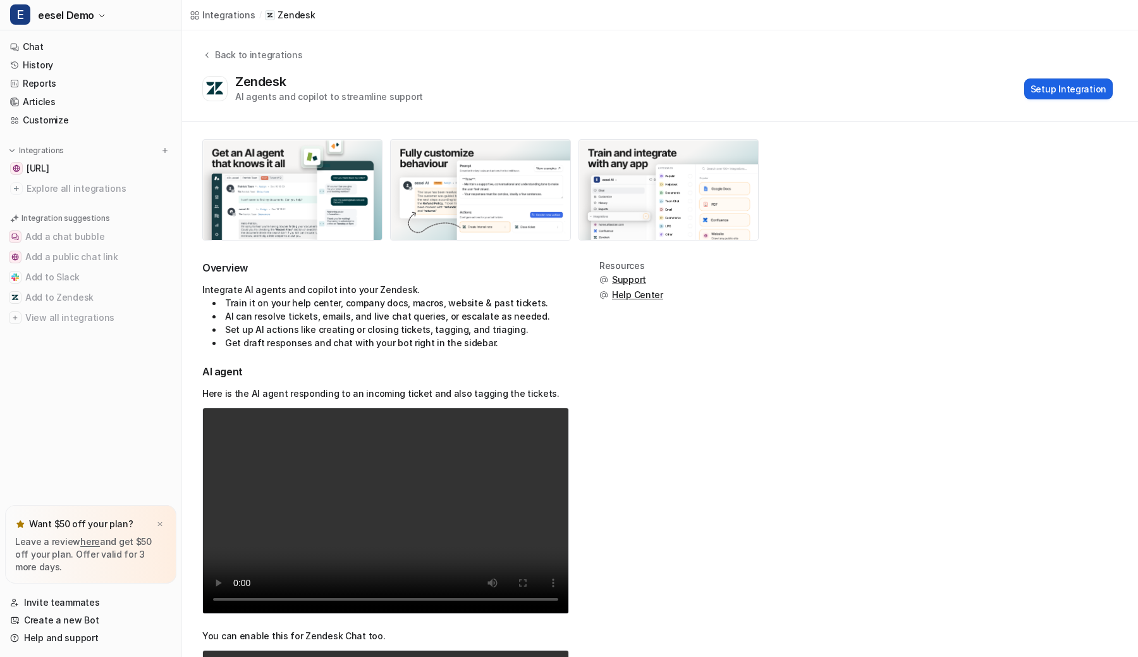
click at [1049, 96] on button "Setup Integration" at bounding box center [1069, 88] width 89 height 21
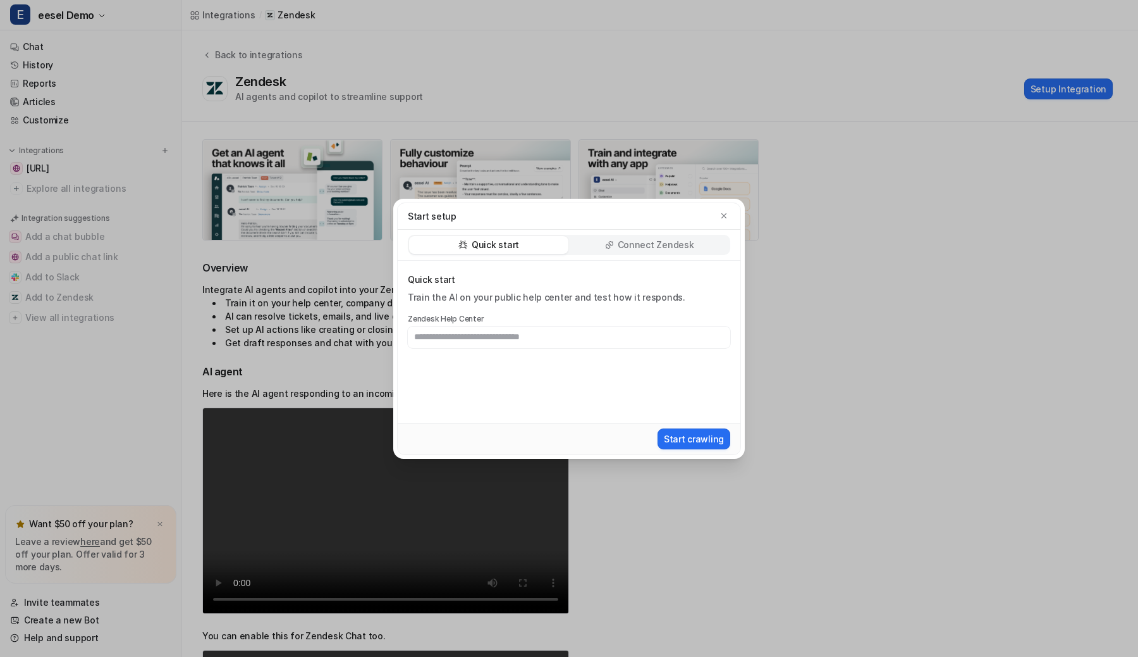
click at [684, 237] on div "Connect Zendesk" at bounding box center [649, 245] width 159 height 18
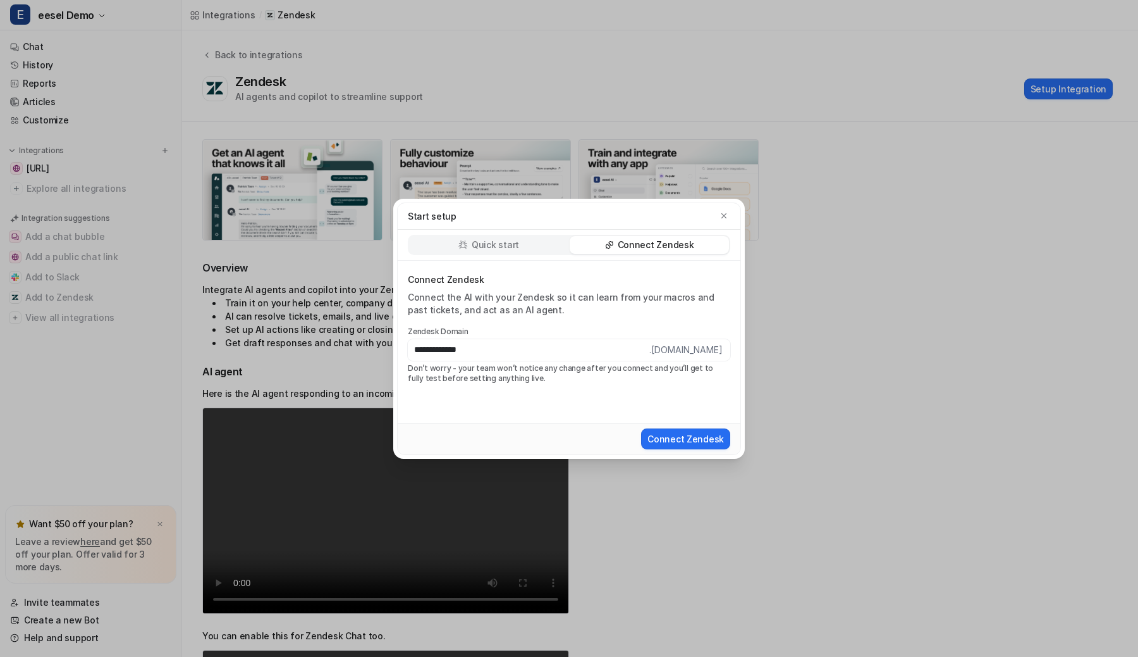
type input "**********"
click at [600, 151] on div "**********" at bounding box center [569, 328] width 372 height 657
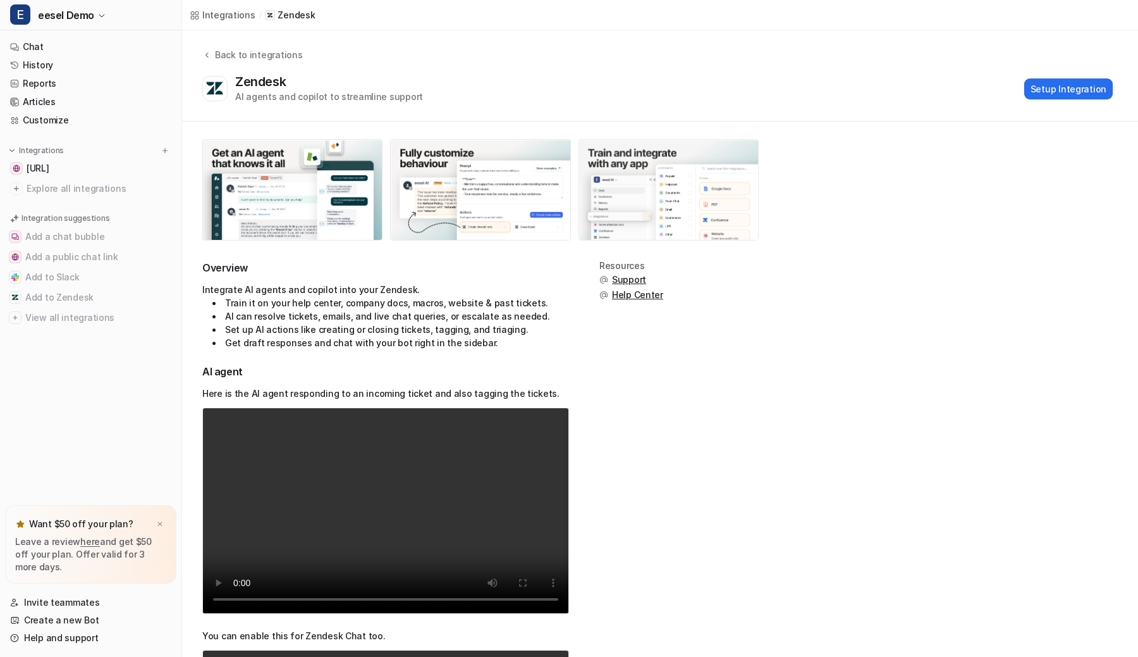
click at [605, 145] on img at bounding box center [668, 190] width 179 height 100
click at [1057, 97] on button "Setup Integration" at bounding box center [1069, 88] width 89 height 21
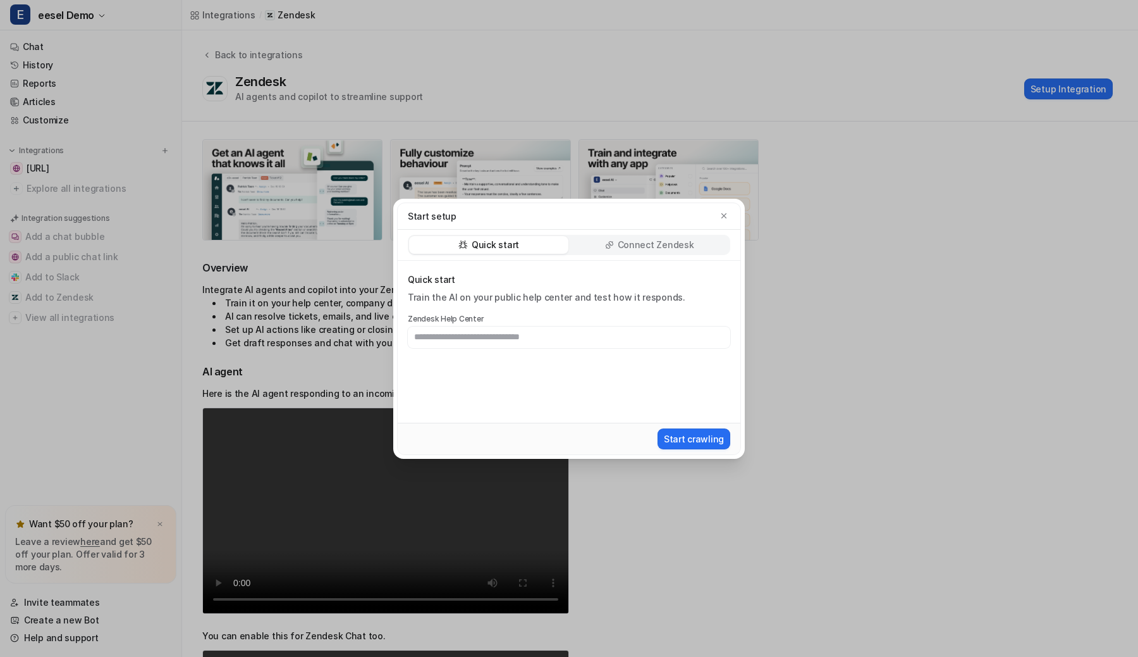
click at [677, 237] on div "Connect Zendesk" at bounding box center [649, 245] width 159 height 18
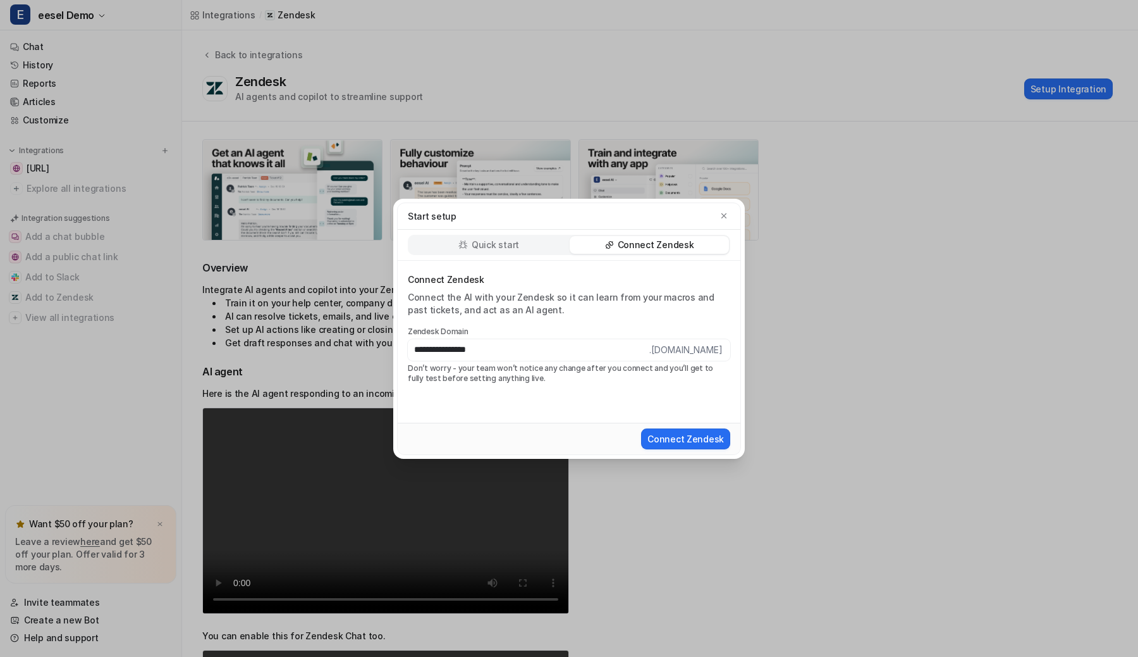
type input "**********"
click at [641, 418] on button "Connect Zendesk" at bounding box center [685, 438] width 89 height 21
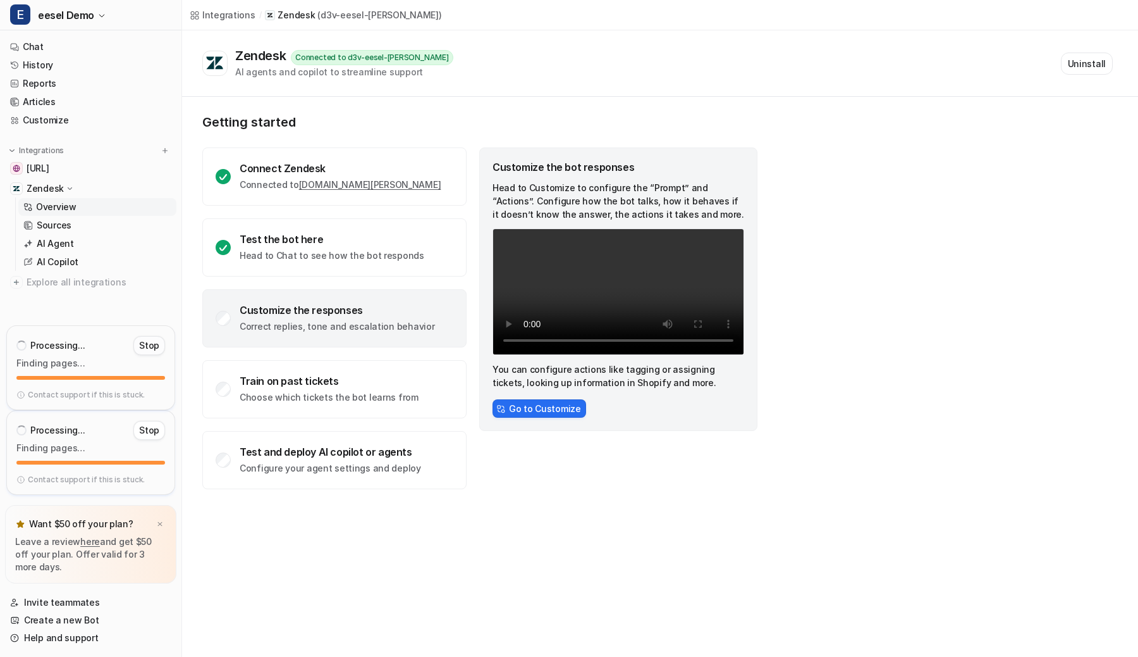
click at [153, 346] on p "Stop" at bounding box center [149, 345] width 20 height 13
click at [145, 430] on p "Stop" at bounding box center [149, 430] width 20 height 13
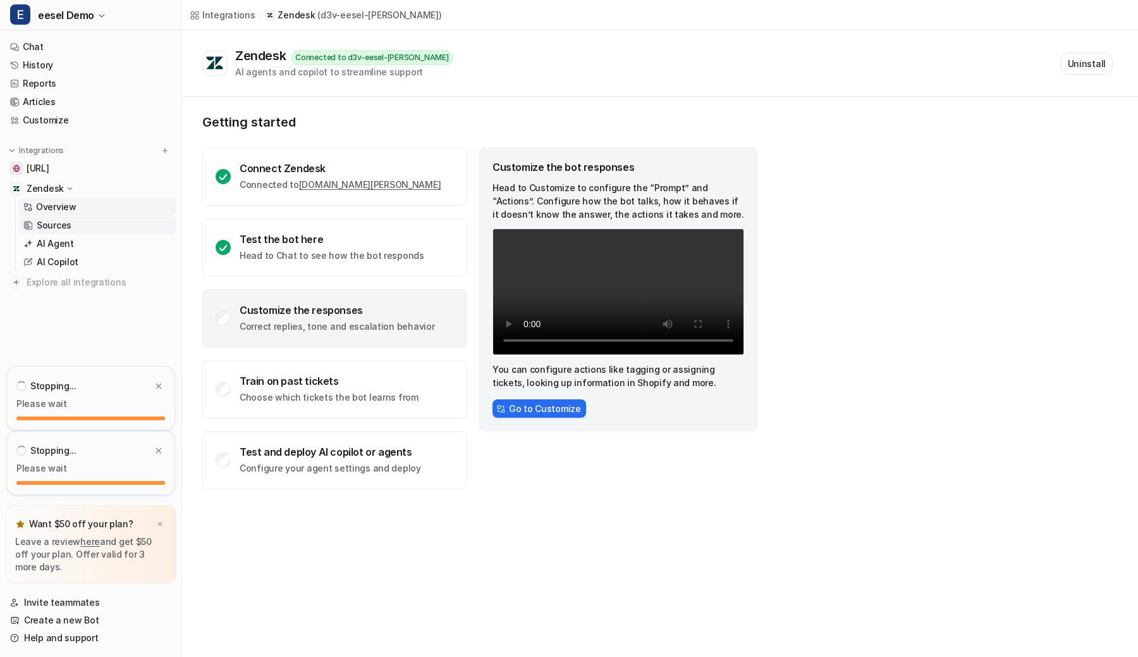
click at [83, 229] on link "Sources" at bounding box center [97, 225] width 158 height 18
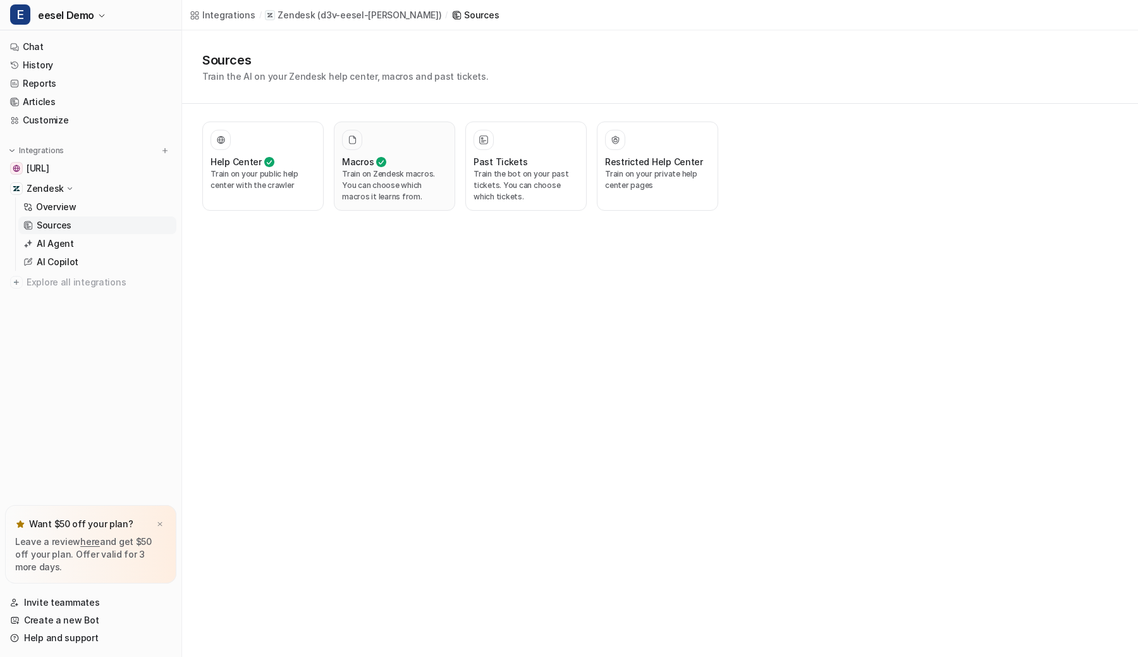
click at [376, 166] on icon at bounding box center [381, 161] width 10 height 15
click at [283, 169] on p "Train on your public help center with the crawler" at bounding box center [263, 179] width 105 height 23
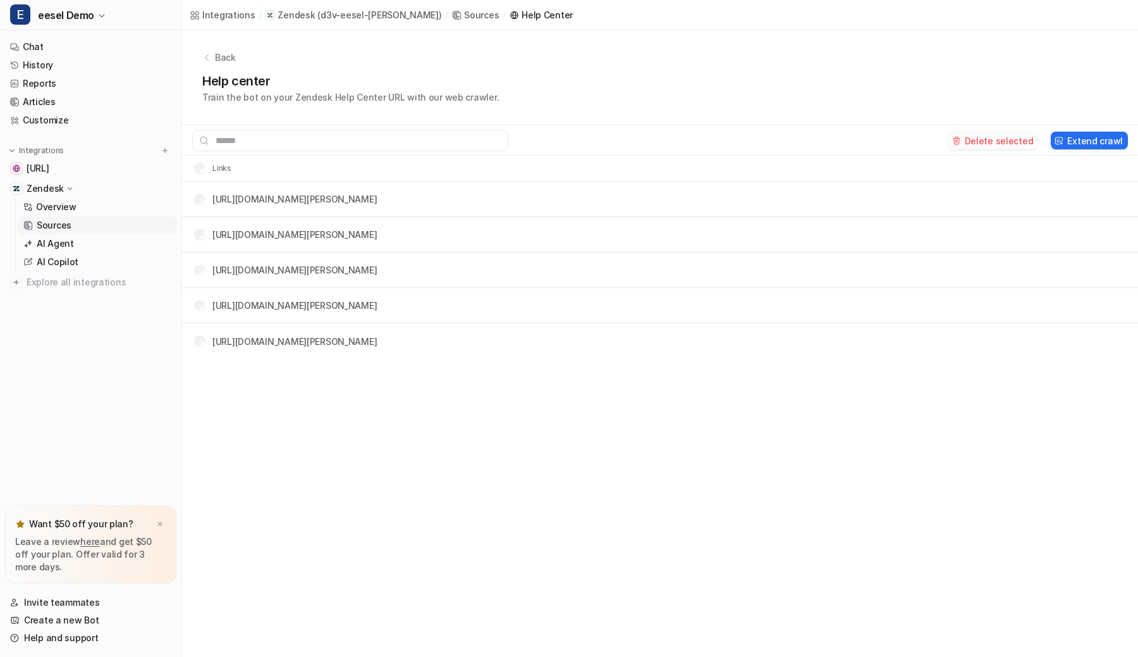
click at [989, 147] on button "Delete selected" at bounding box center [994, 141] width 90 height 18
click at [104, 198] on link "Overview" at bounding box center [97, 207] width 158 height 18
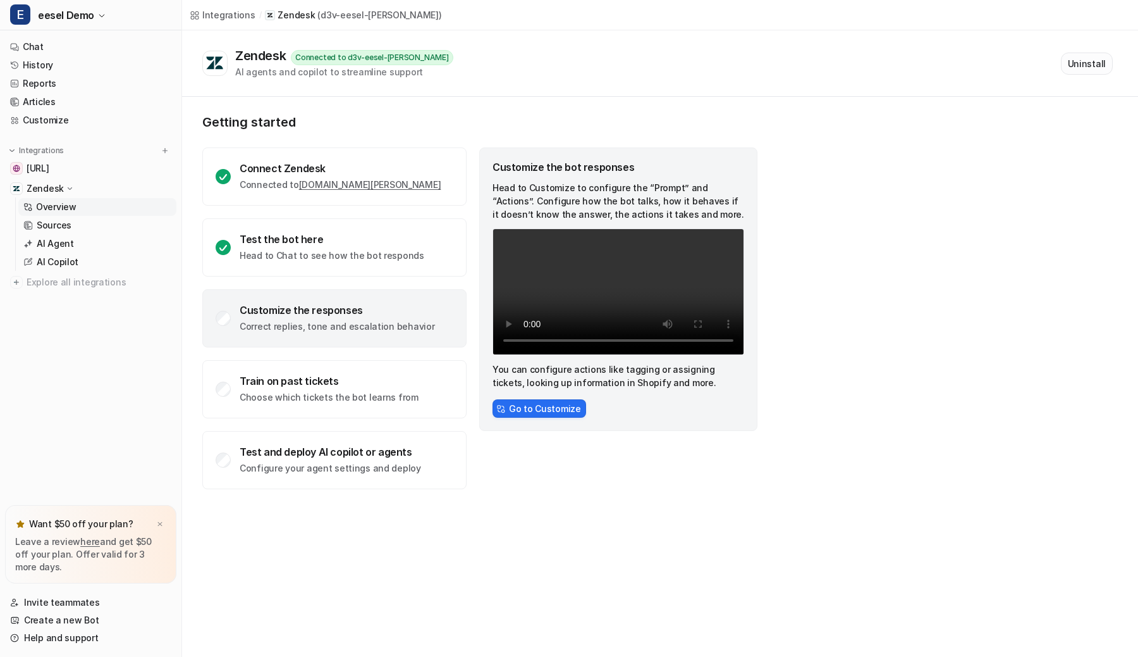
click at [1099, 68] on button "Uninstall" at bounding box center [1087, 63] width 52 height 22
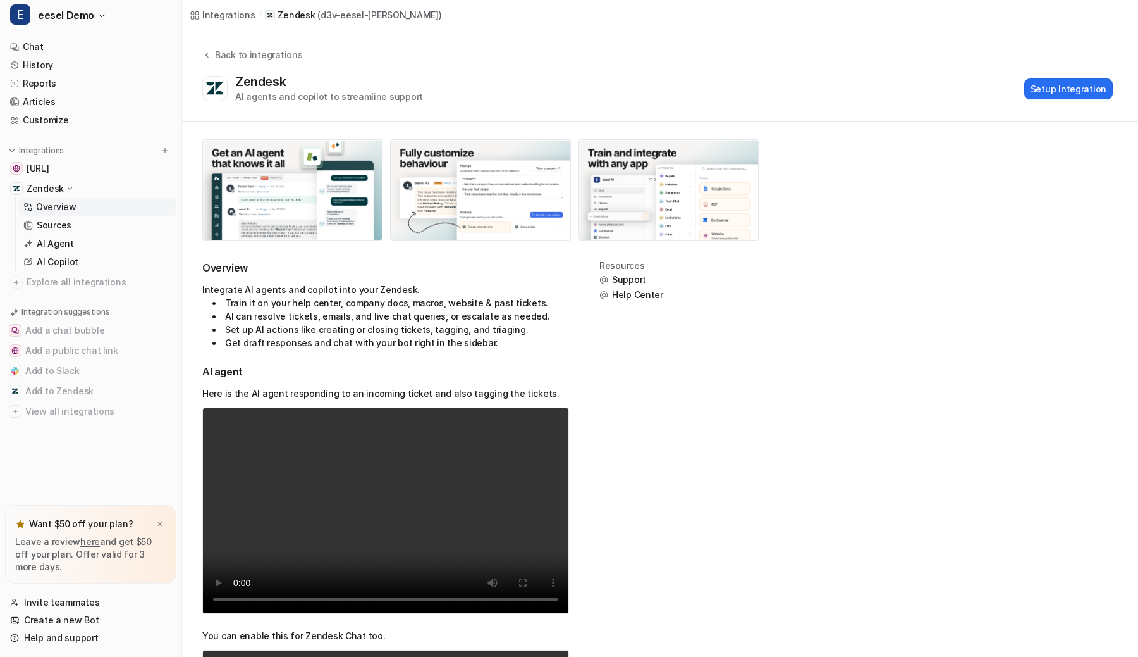
click at [672, 63] on div "Back to integrations Zendesk AI agents and copilot to streamline support Setup …" at bounding box center [660, 75] width 956 height 55
click at [56, 231] on link "Sources" at bounding box center [97, 225] width 158 height 18
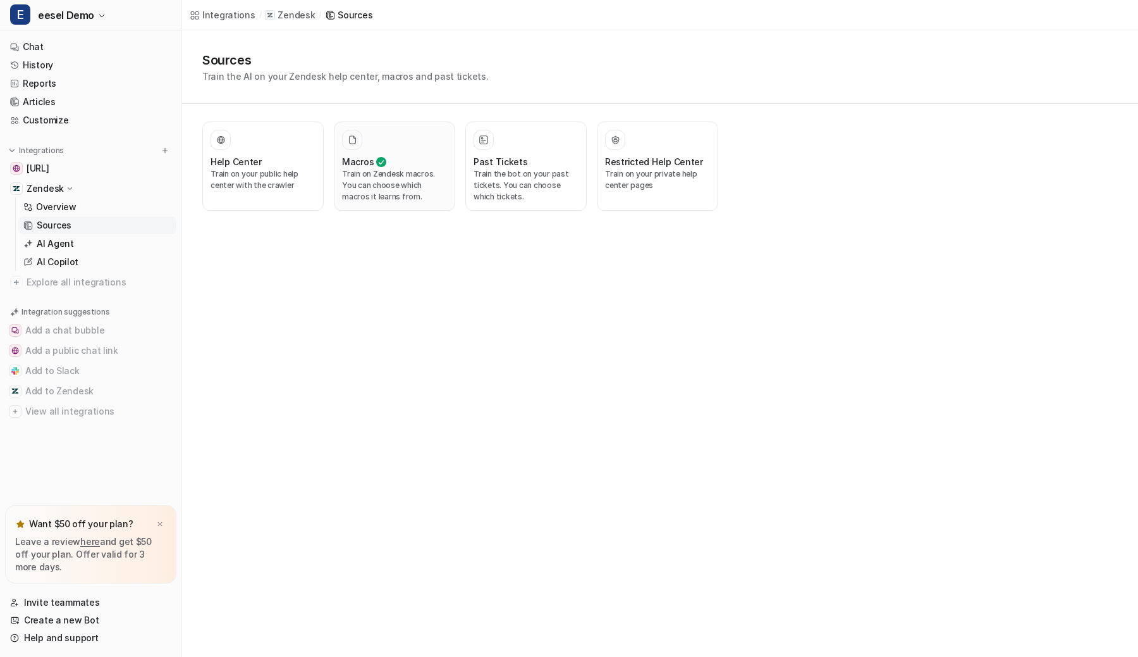
click at [406, 180] on p "Train on Zendesk macros. You can choose which macros it learns from." at bounding box center [394, 185] width 105 height 34
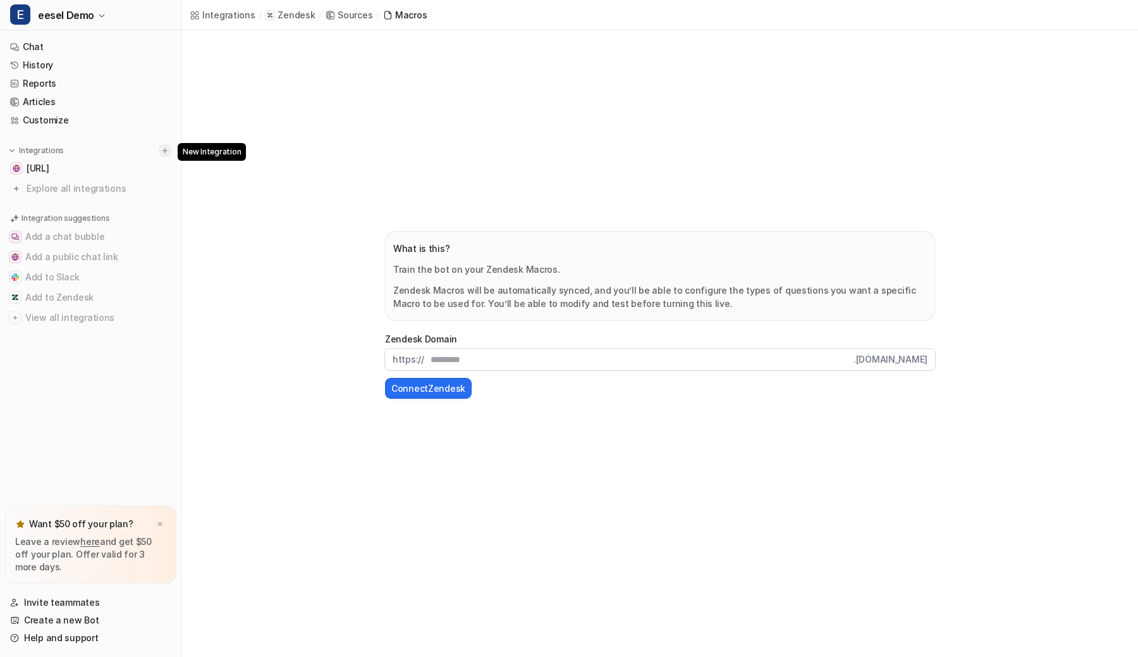
click at [165, 153] on img at bounding box center [165, 150] width 9 height 9
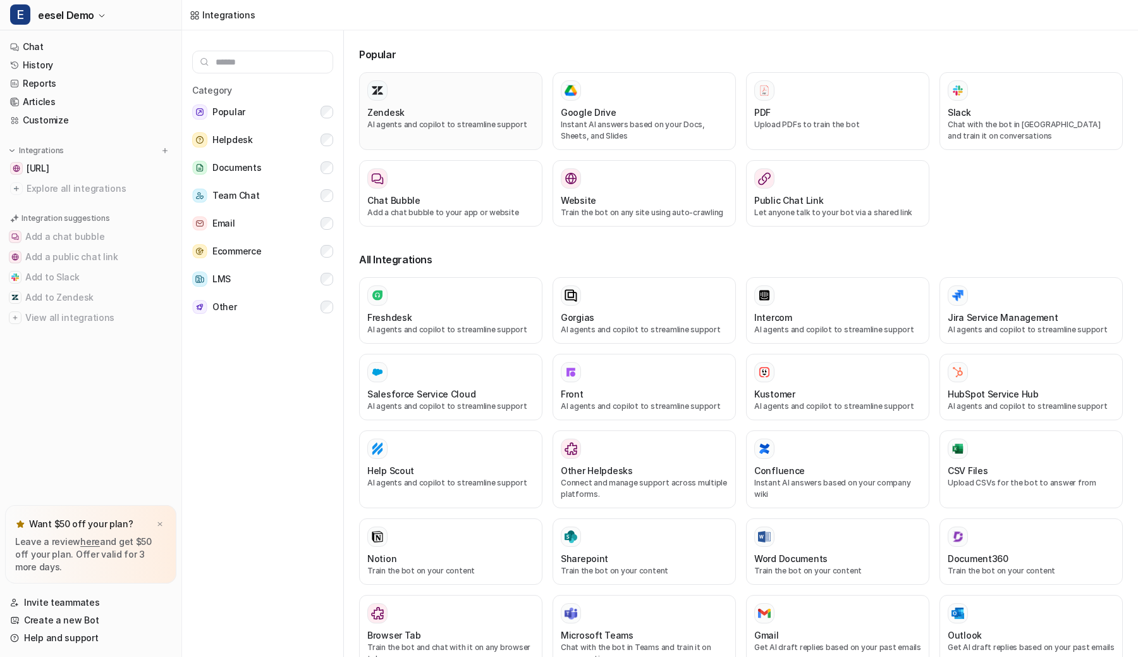
click at [450, 89] on div at bounding box center [450, 90] width 167 height 20
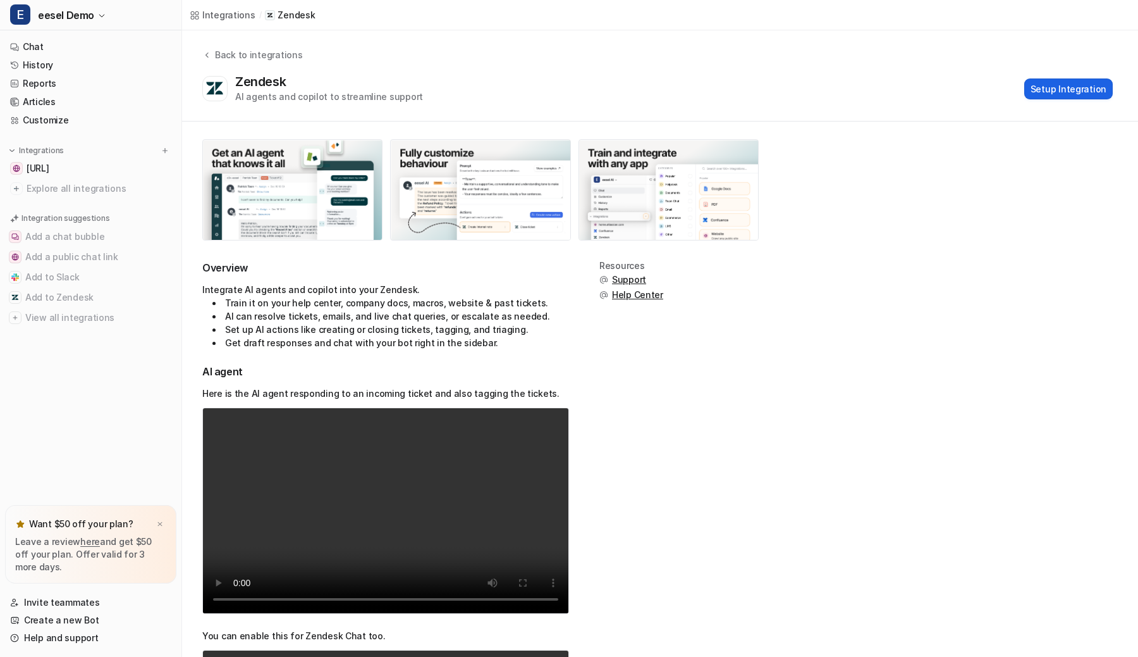
click at [1075, 95] on button "Setup Integration" at bounding box center [1069, 88] width 89 height 21
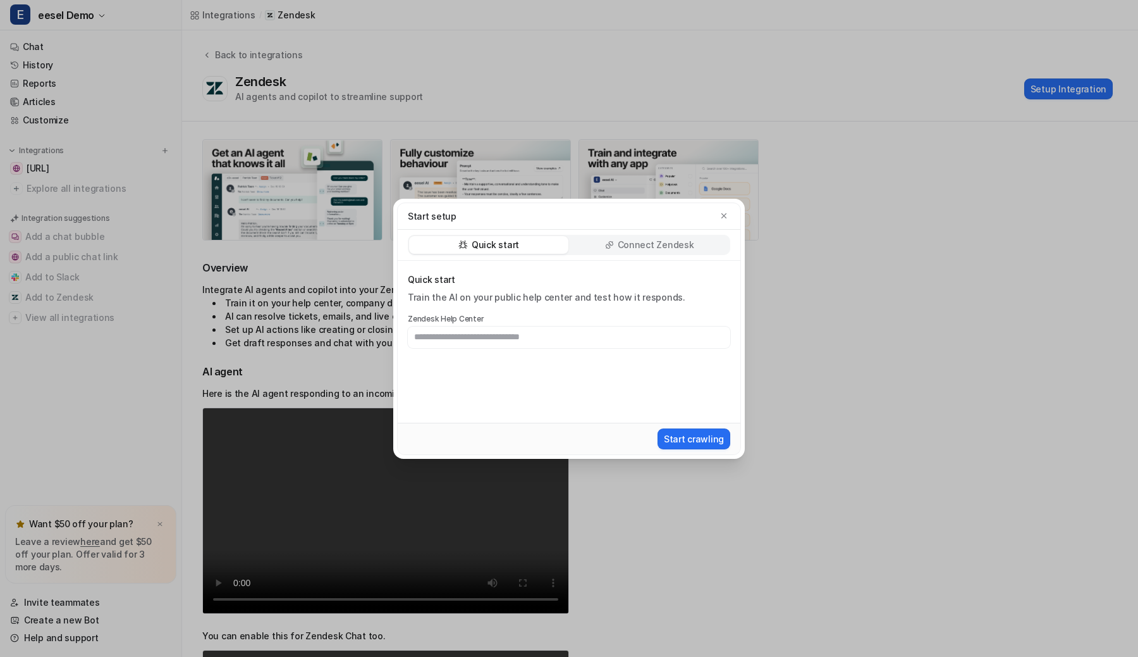
click at [677, 245] on p "Connect Zendesk" at bounding box center [656, 244] width 77 height 13
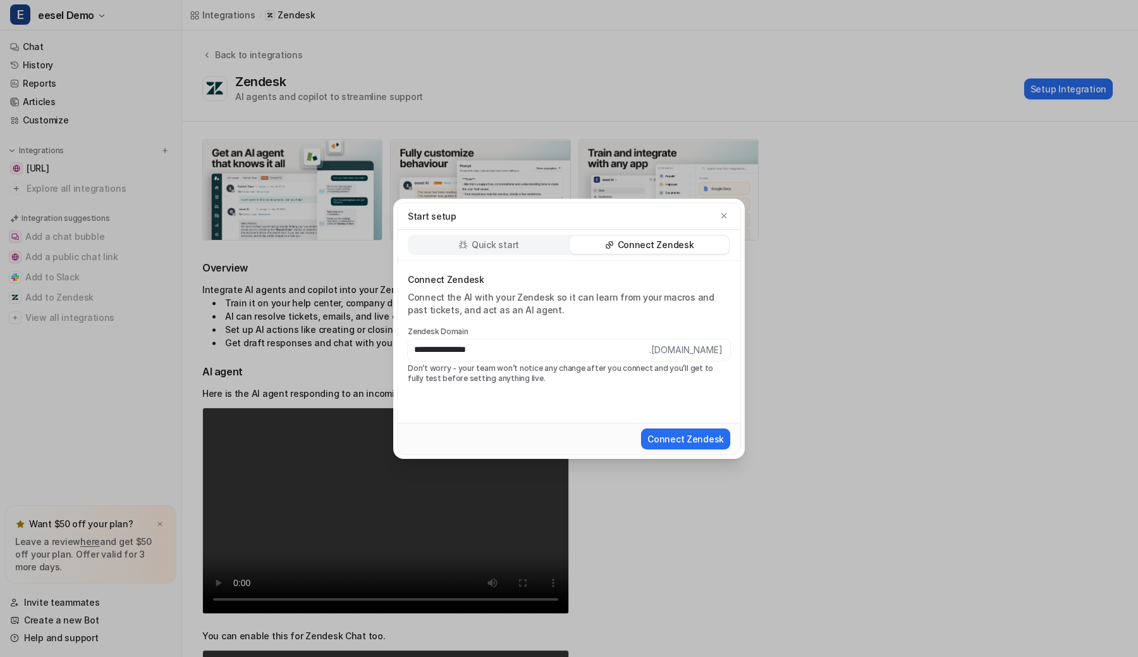
type input "**********"
click at [679, 143] on div "**********" at bounding box center [569, 328] width 372 height 657
click at [679, 144] on div "**********" at bounding box center [569, 328] width 372 height 657
click at [679, 143] on div "**********" at bounding box center [569, 328] width 372 height 657
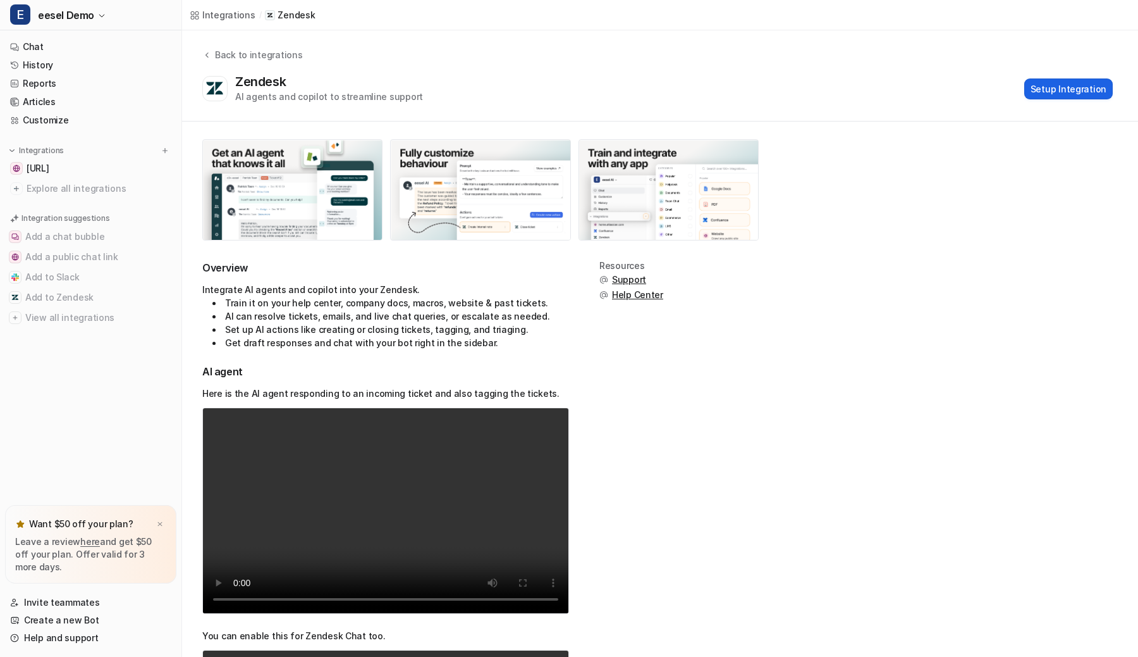
click at [1057, 97] on button "Setup Integration" at bounding box center [1069, 88] width 89 height 21
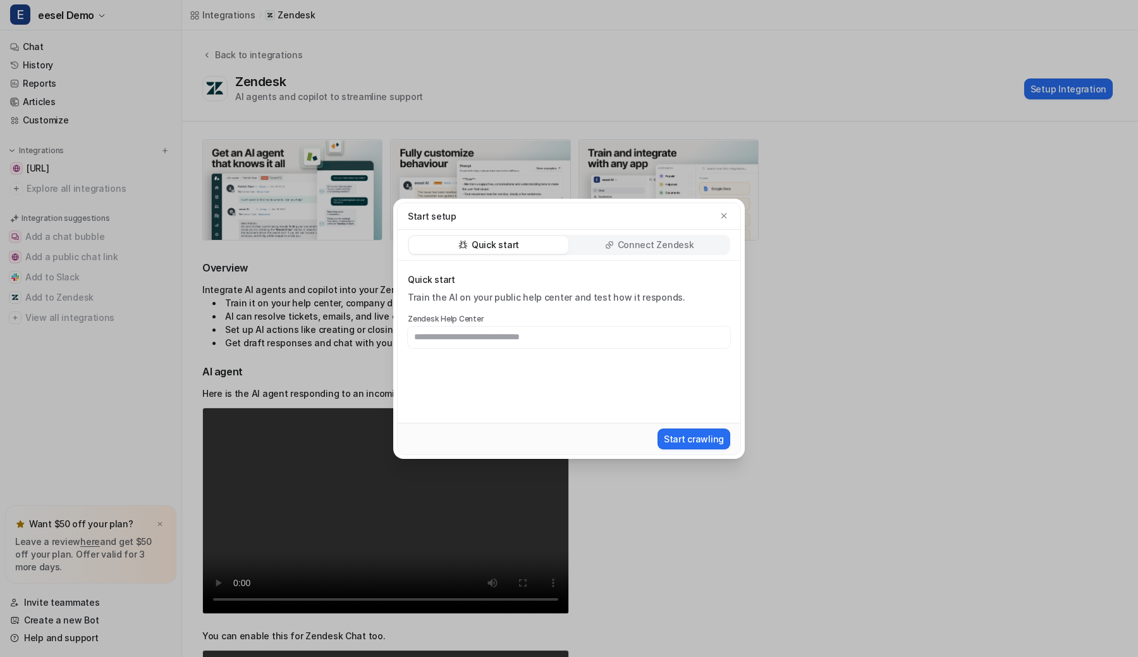
click at [672, 239] on p "Connect Zendesk" at bounding box center [656, 244] width 77 height 13
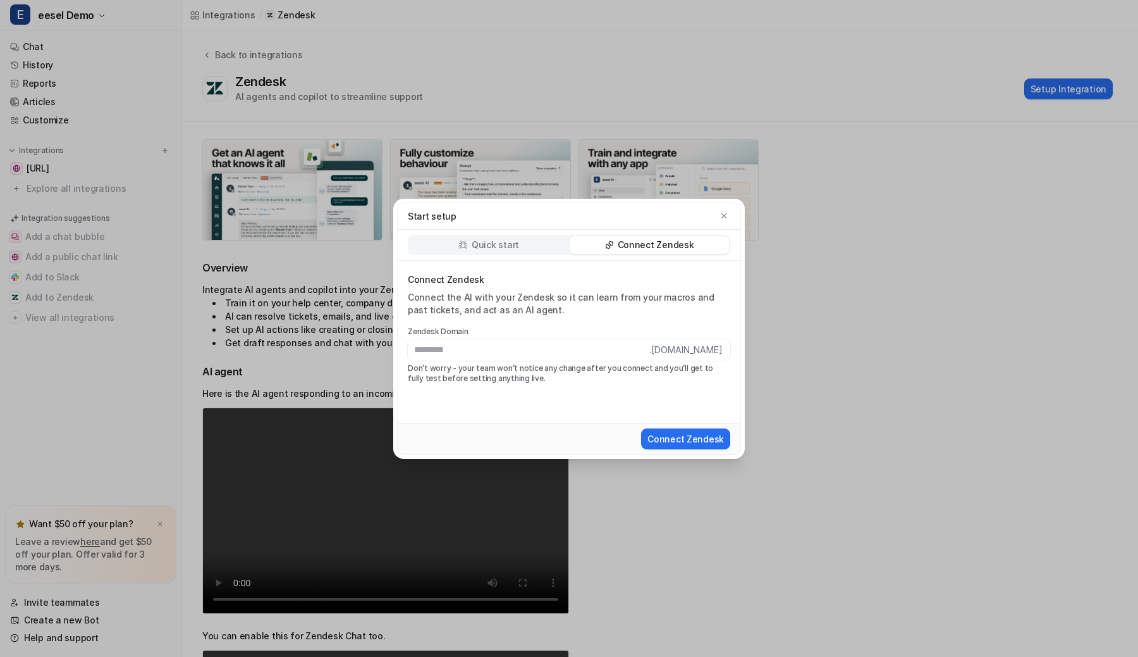
click at [507, 348] on input "text" at bounding box center [529, 350] width 242 height 22
type input "*"
click at [650, 163] on div "Start setup Quick start Connect Zendesk Connect Zendesk Connect the AI with you…" at bounding box center [569, 328] width 372 height 657
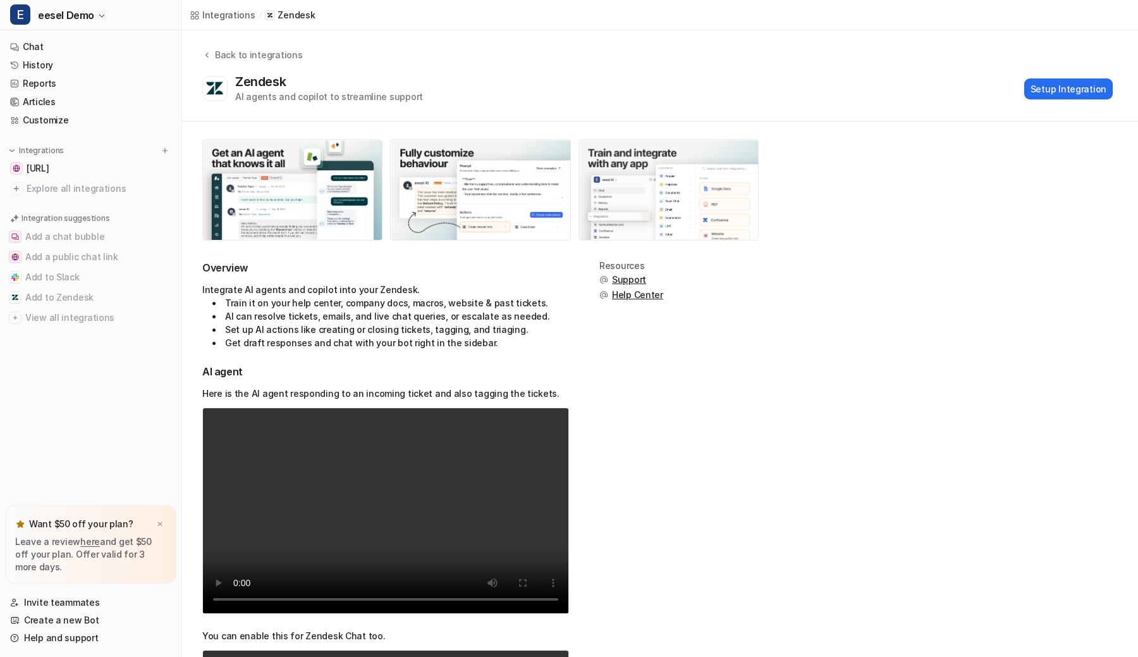
click at [650, 163] on img at bounding box center [668, 190] width 179 height 100
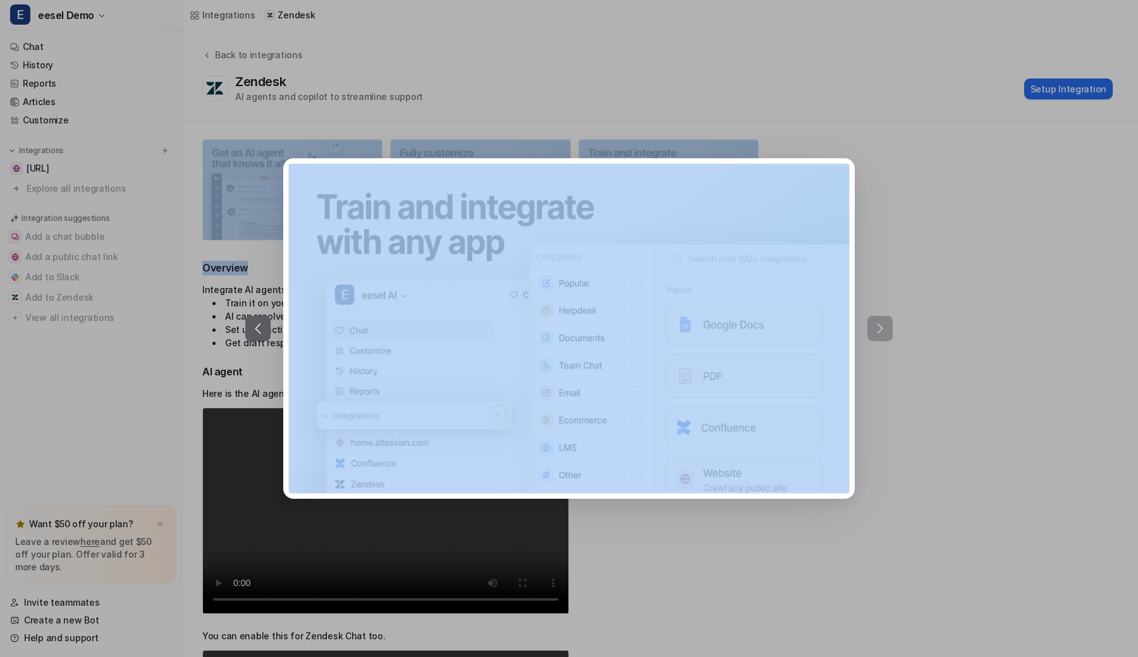
click at [740, 77] on div at bounding box center [569, 328] width 1138 height 657
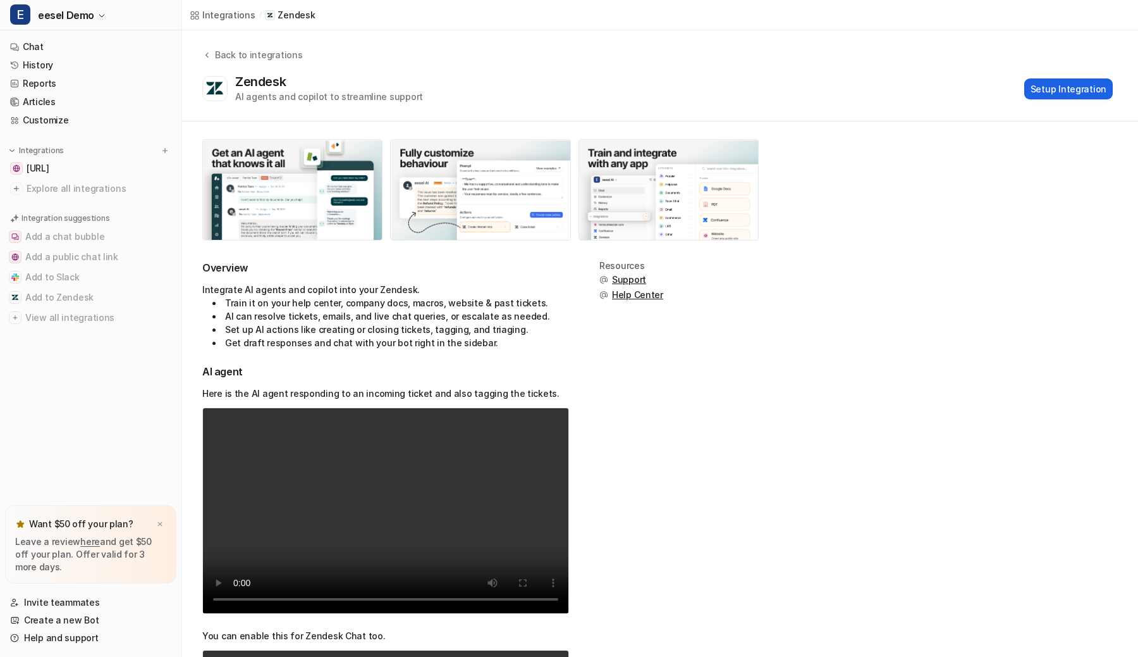
click at [1059, 89] on button "Setup Integration" at bounding box center [1069, 88] width 89 height 21
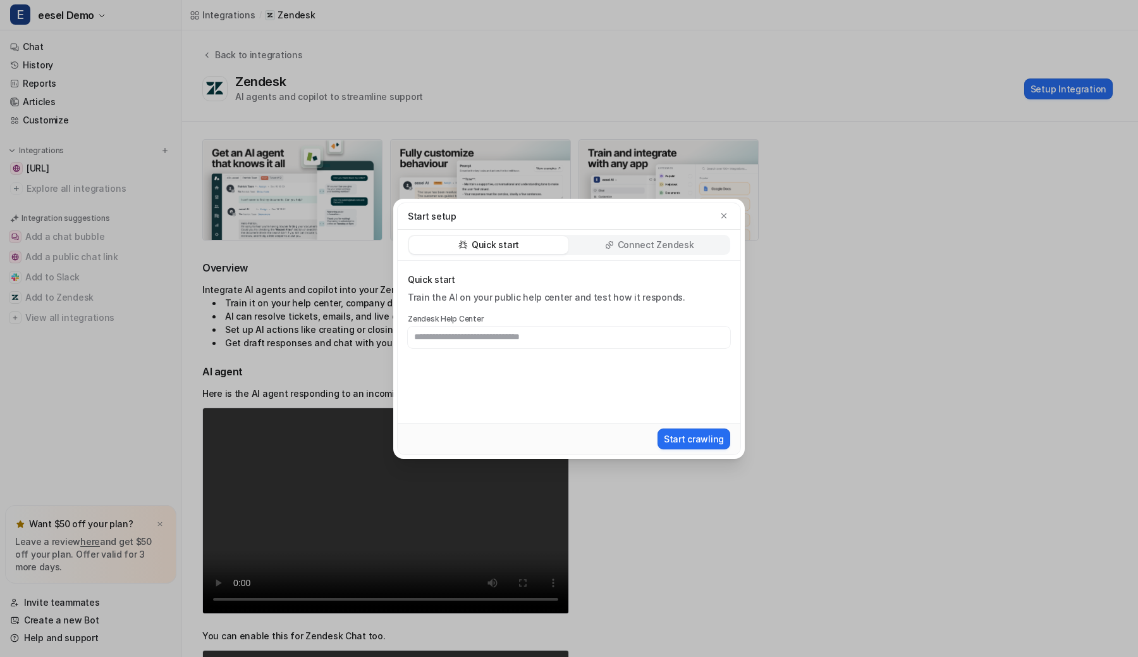
click at [646, 247] on p "Connect Zendesk" at bounding box center [656, 244] width 77 height 13
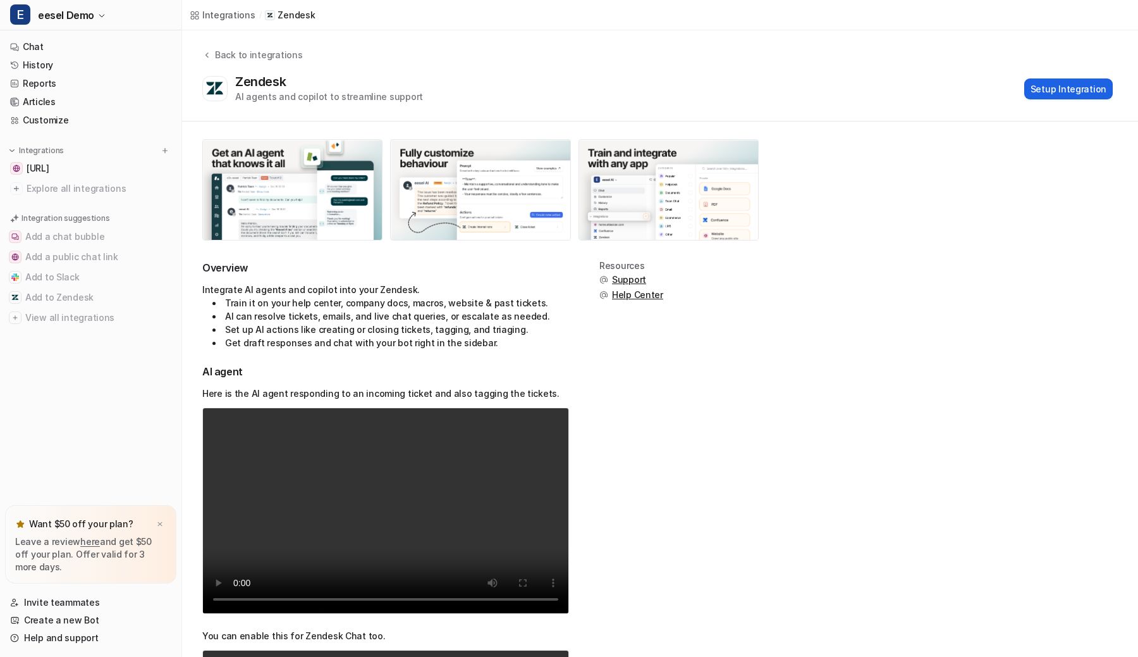
click at [1046, 91] on button "Setup Integration" at bounding box center [1069, 88] width 89 height 21
click at [1046, 91] on body "E eesel Demo Chat History Reports Articles Customize Integrations docs.eesel.ai…" at bounding box center [569, 328] width 1138 height 657
click at [624, 120] on div "Back to integrations Zendesk AI agents and copilot to streamline support Setup …" at bounding box center [660, 75] width 956 height 91
click at [1049, 89] on button "Setup Integration" at bounding box center [1069, 88] width 89 height 21
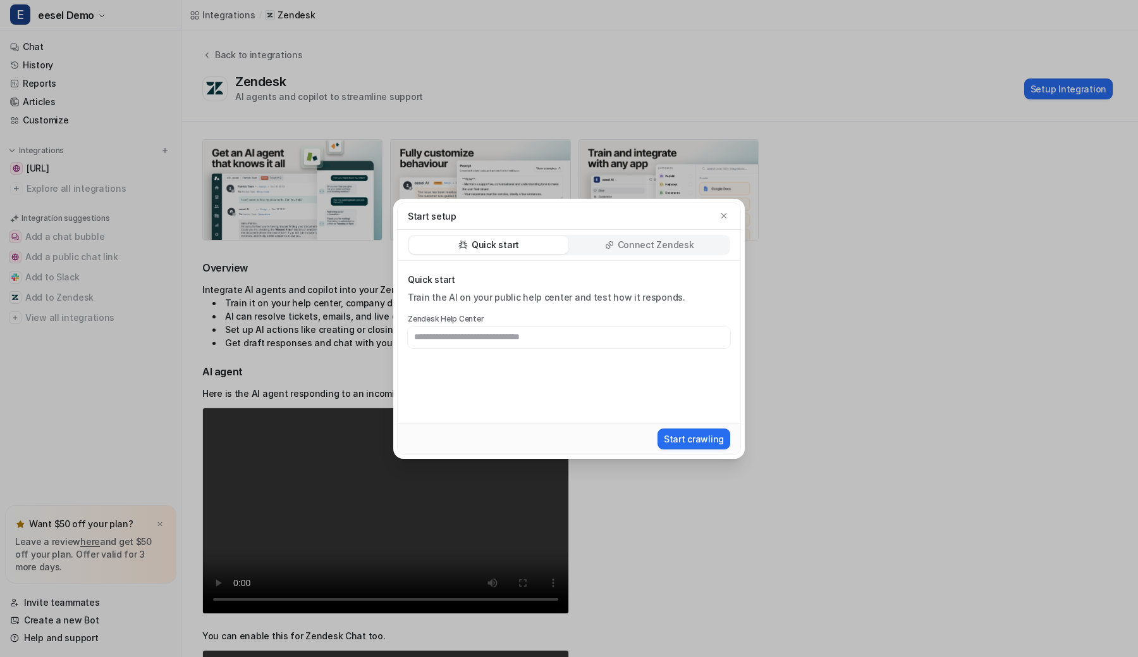
click at [636, 247] on p "Connect Zendesk" at bounding box center [656, 244] width 77 height 13
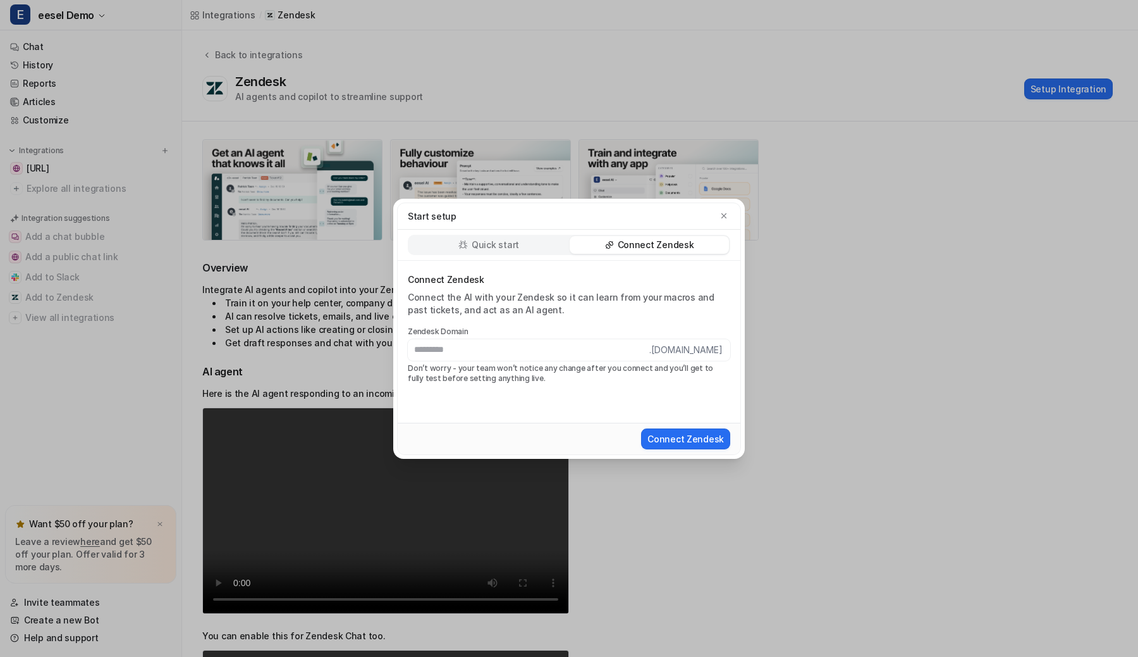
click at [543, 352] on input "text" at bounding box center [529, 350] width 242 height 22
type input "**********"
click at [642, 525] on div "**********" at bounding box center [569, 328] width 372 height 657
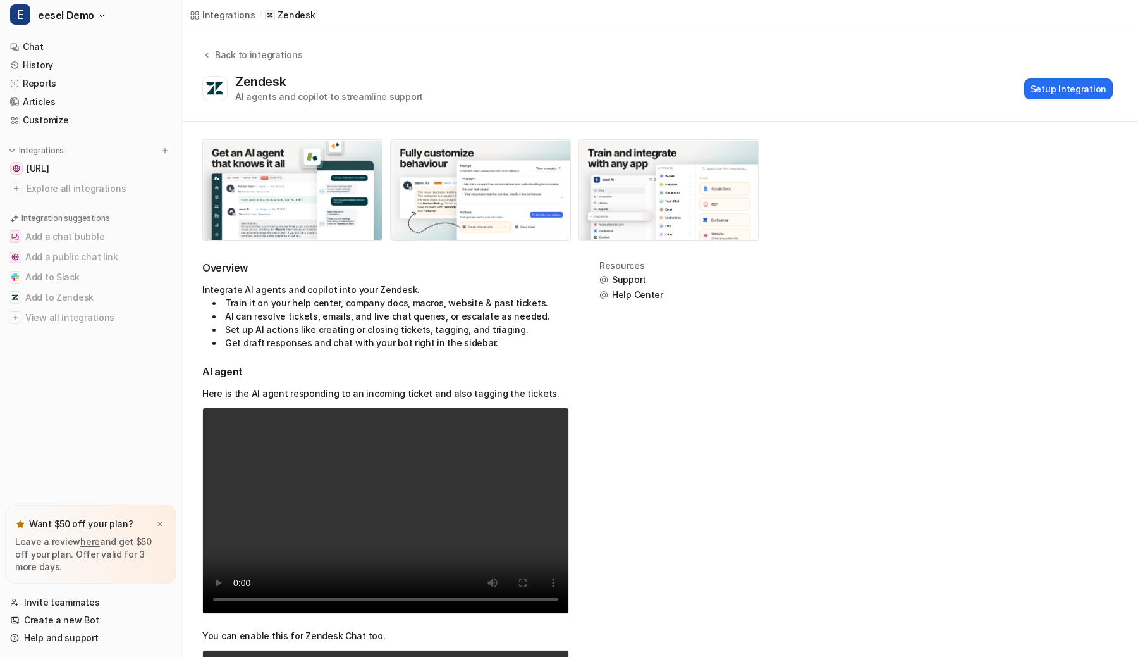
click at [623, 535] on div "Resources Support Help Center" at bounding box center [632, 664] width 64 height 806
click at [600, 79] on div "Zendesk AI agents and copilot to streamline support Setup Integration" at bounding box center [657, 88] width 911 height 29
click at [1031, 88] on button "Setup Integration" at bounding box center [1069, 88] width 89 height 21
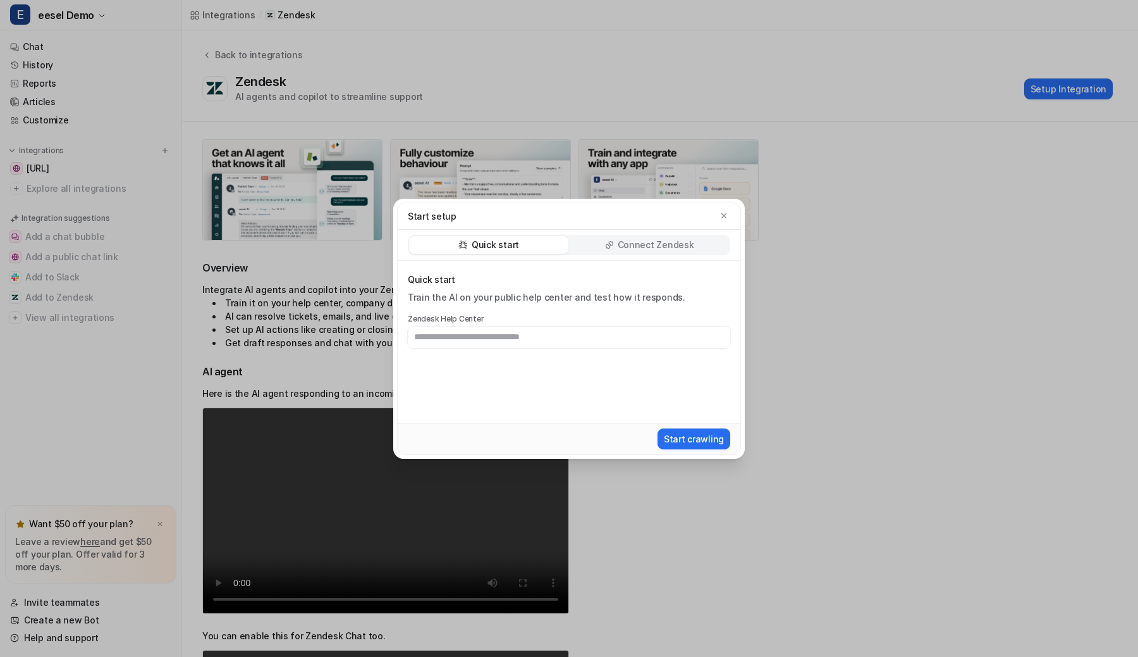
click at [663, 238] on p "Connect Zendesk" at bounding box center [656, 244] width 77 height 13
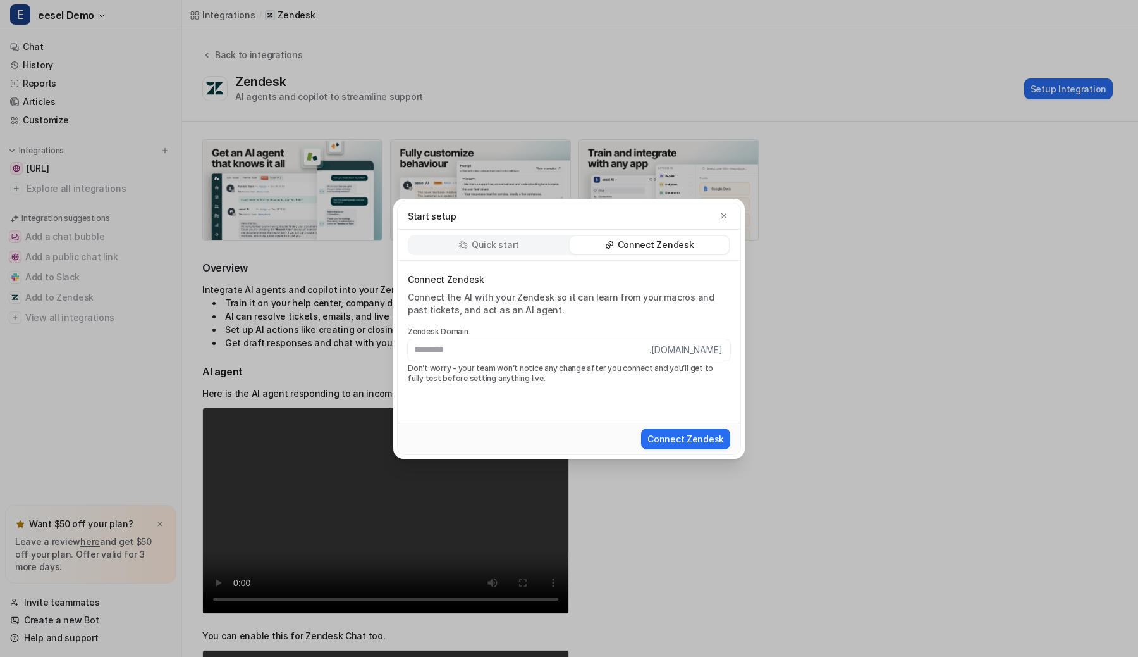
click at [538, 347] on input "text" at bounding box center [529, 350] width 242 height 22
type input "***"
click at [640, 116] on div "Start setup Quick start Connect Zendesk Connect Zendesk Connect the AI with you…" at bounding box center [569, 328] width 372 height 657
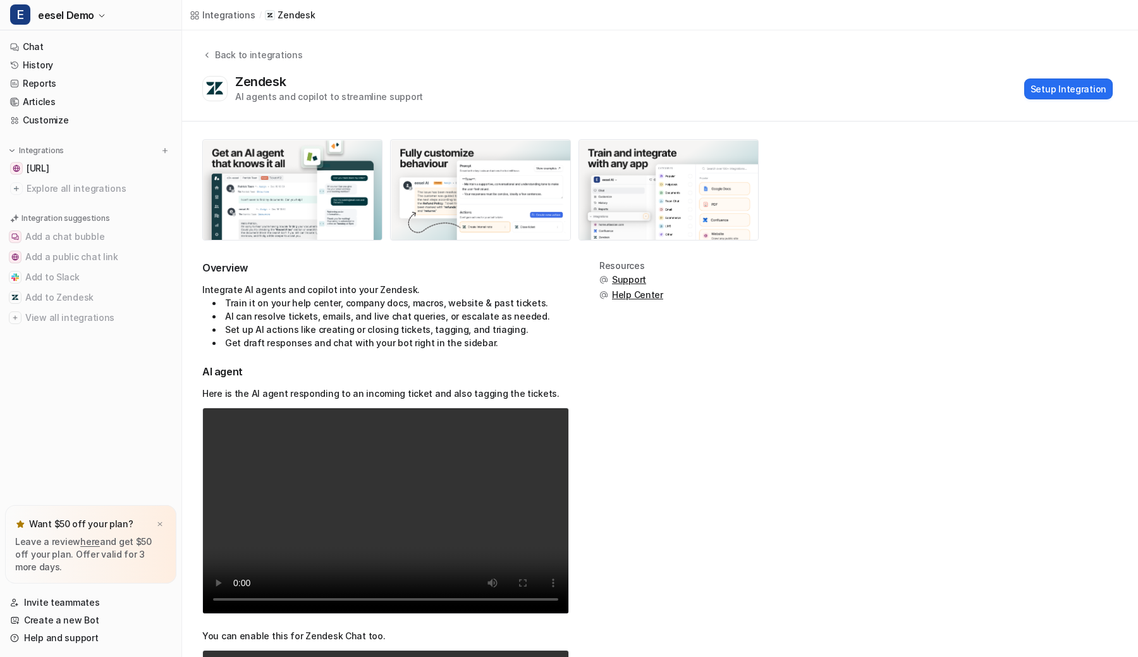
click at [638, 82] on div "Zendesk AI agents and copilot to streamline support Setup Integration" at bounding box center [657, 88] width 911 height 29
click at [640, 116] on div "Back to integrations Zendesk AI agents and copilot to streamline support Setup …" at bounding box center [660, 75] width 956 height 91
click at [638, 82] on div "Zendesk AI agents and copilot to streamline support Setup Integration" at bounding box center [657, 88] width 911 height 29
click at [1034, 85] on button "Setup Integration" at bounding box center [1069, 88] width 89 height 21
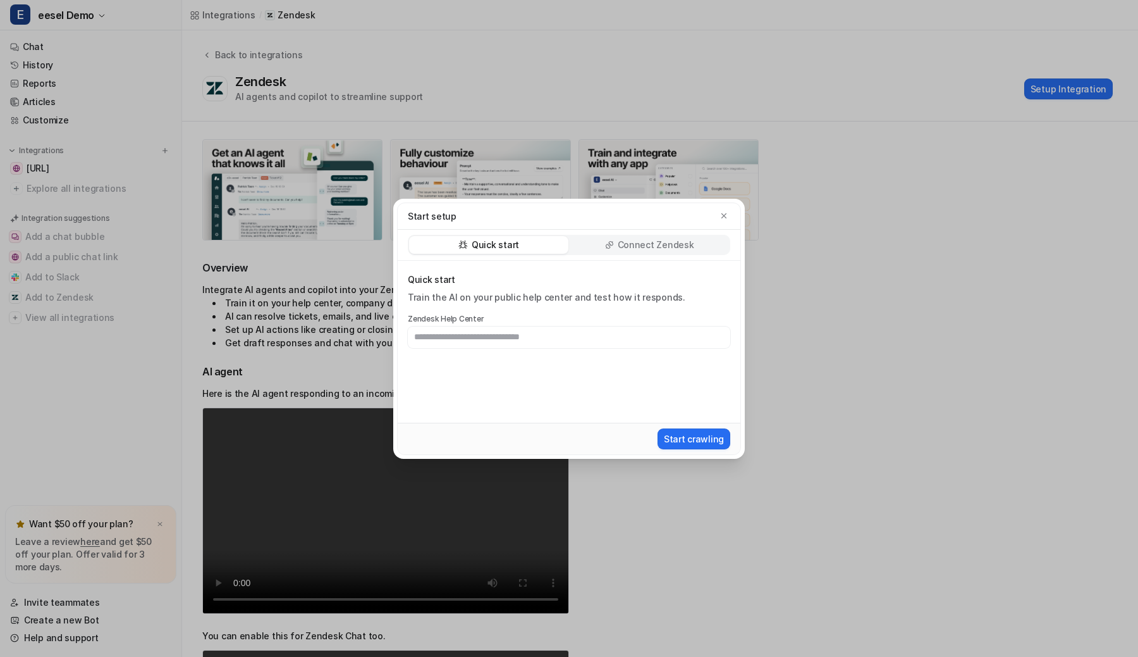
click at [661, 247] on p "Connect Zendesk" at bounding box center [656, 244] width 77 height 13
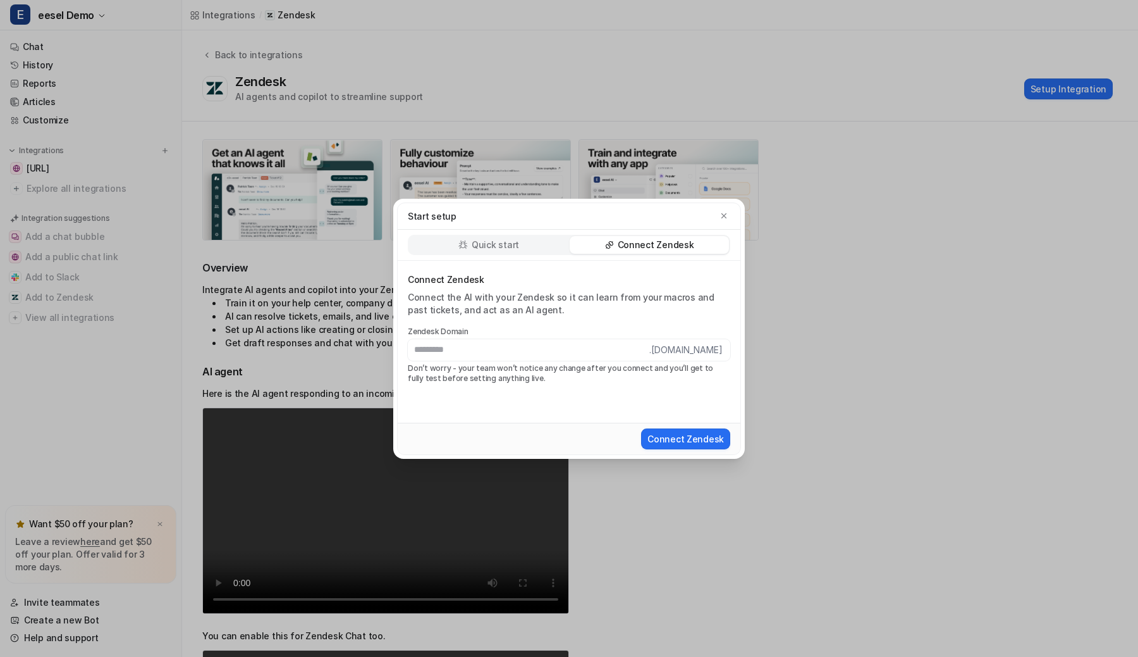
click at [457, 350] on input "text" at bounding box center [529, 350] width 242 height 22
type input "**********"
click at [626, 416] on div "**********" at bounding box center [569, 342] width 343 height 162
click at [672, 435] on button "Connect Zendesk" at bounding box center [685, 438] width 89 height 21
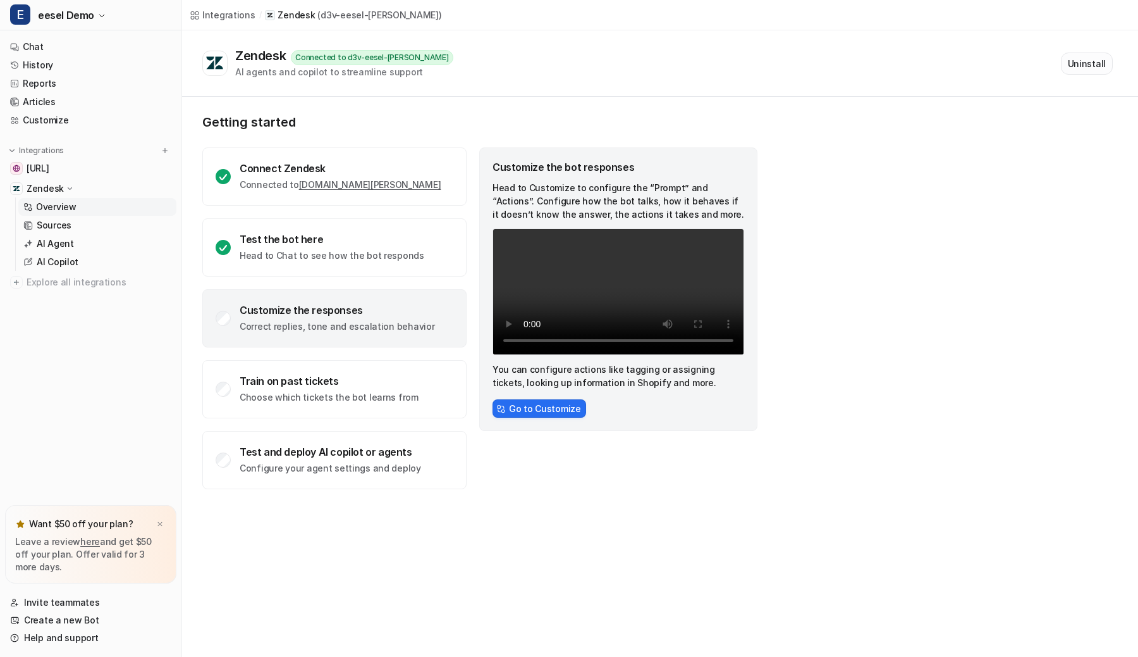
click at [1080, 68] on button "Uninstall" at bounding box center [1087, 63] width 52 height 22
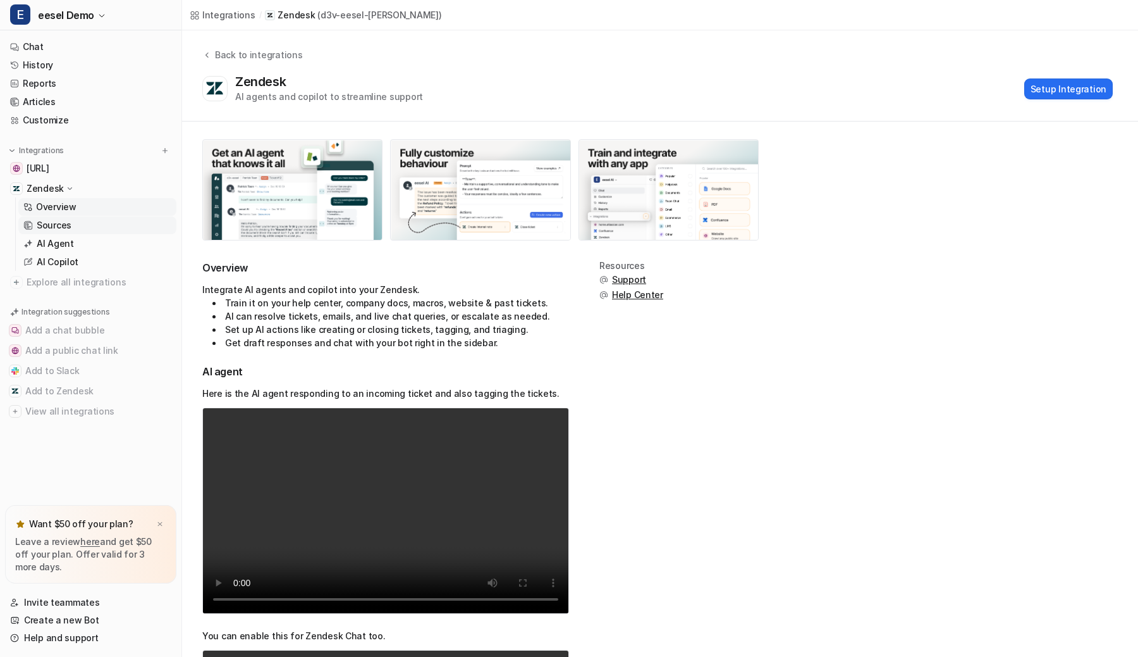
click at [116, 220] on link "Sources" at bounding box center [97, 225] width 158 height 18
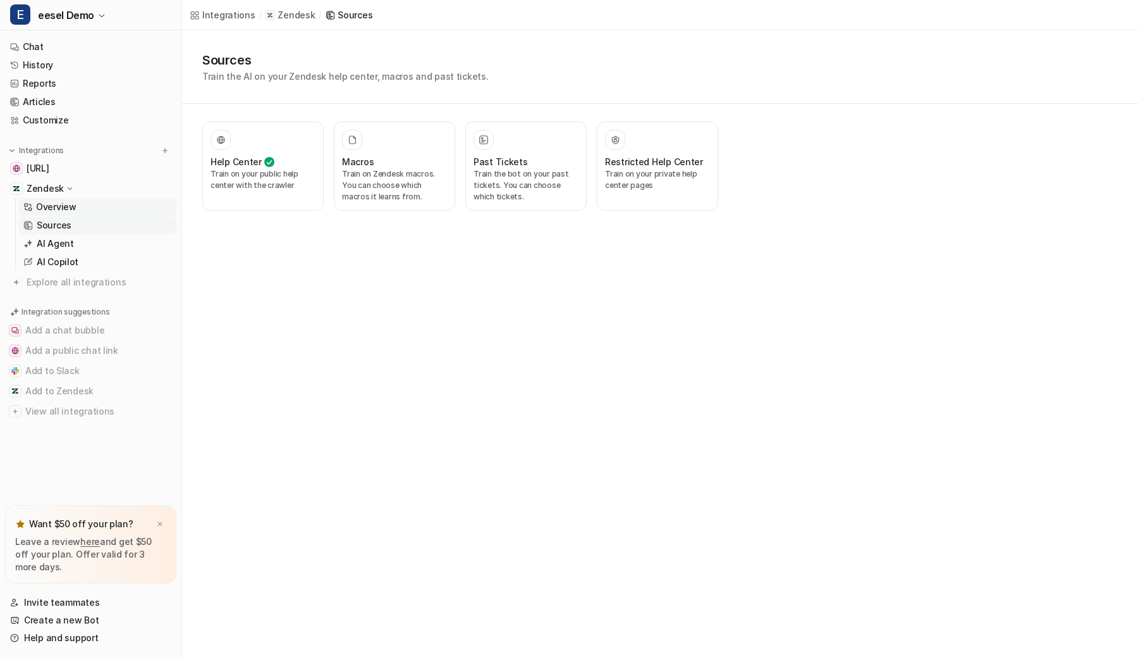
click at [89, 200] on link "Overview" at bounding box center [97, 207] width 158 height 18
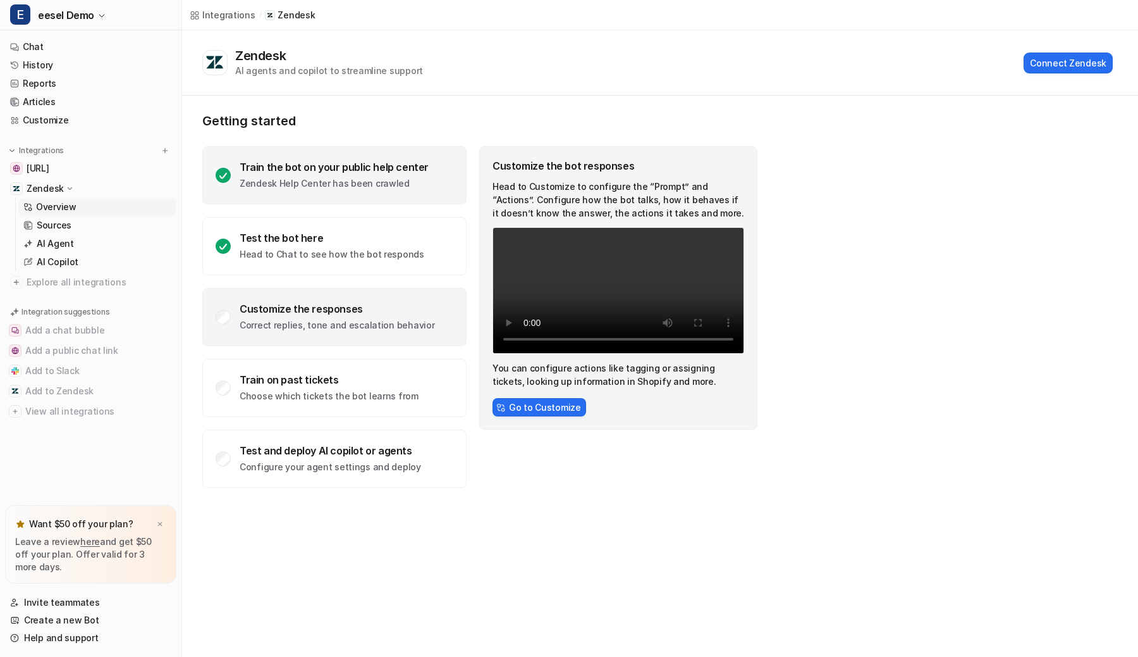
click at [345, 170] on div "Train the bot on your public help center" at bounding box center [334, 167] width 189 height 13
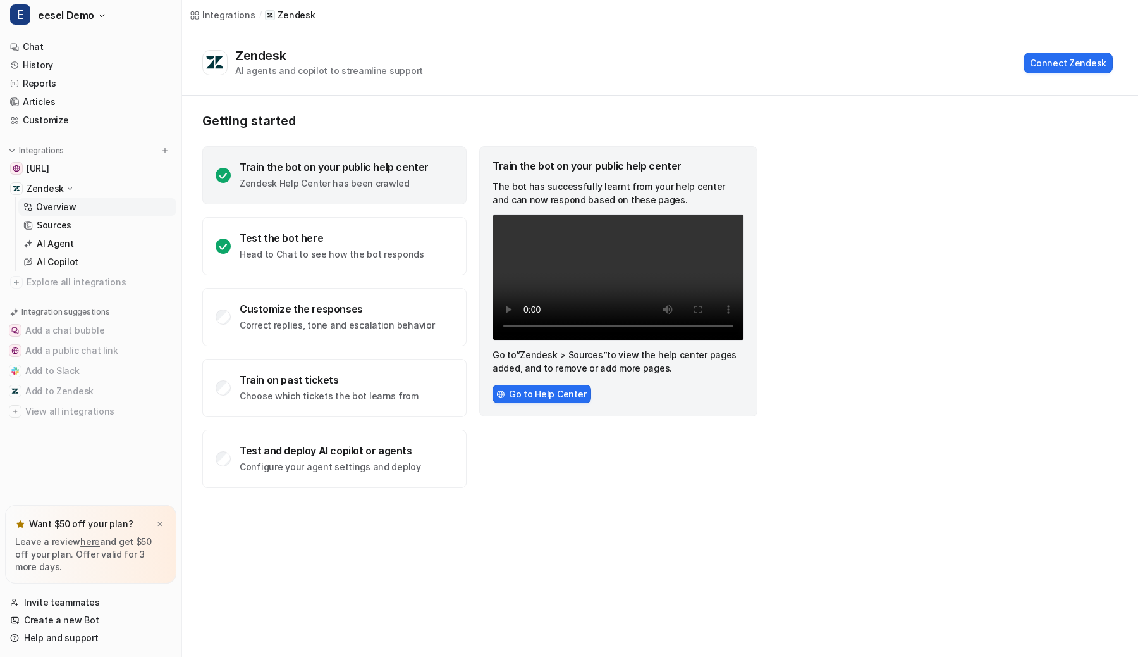
click at [1056, 75] on div "Zendesk AI agents and copilot to streamline support Connect Zendesk" at bounding box center [657, 62] width 911 height 29
click at [1057, 68] on button "Connect Zendesk" at bounding box center [1068, 62] width 89 height 21
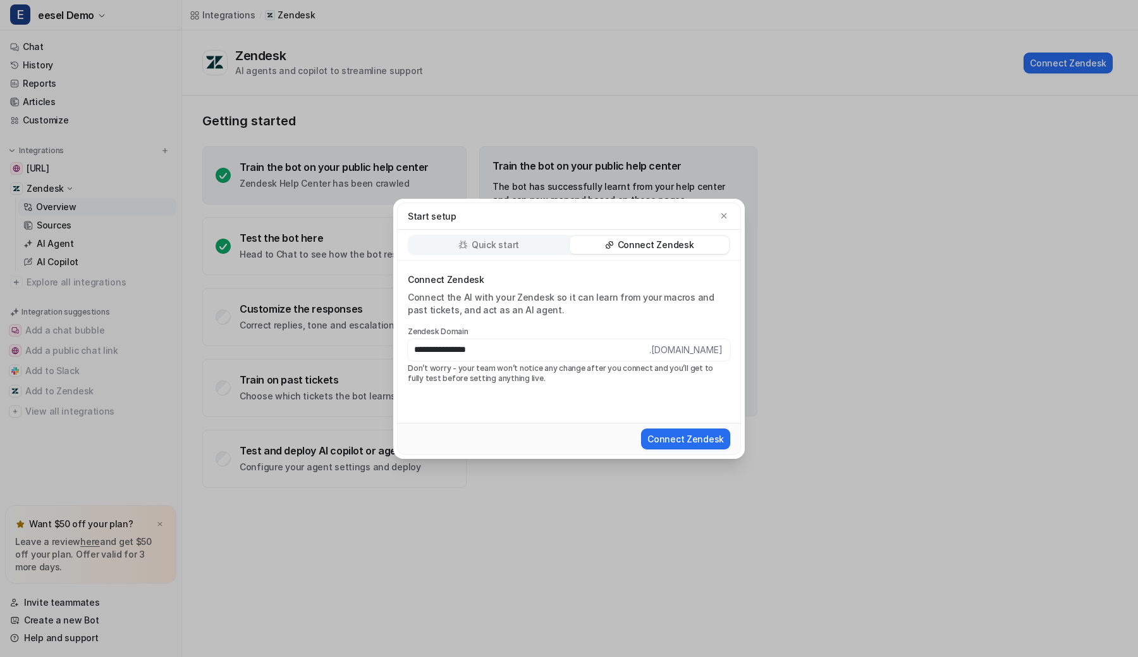
type input "**********"
click at [641, 428] on button "Connect Zendesk" at bounding box center [685, 438] width 89 height 21
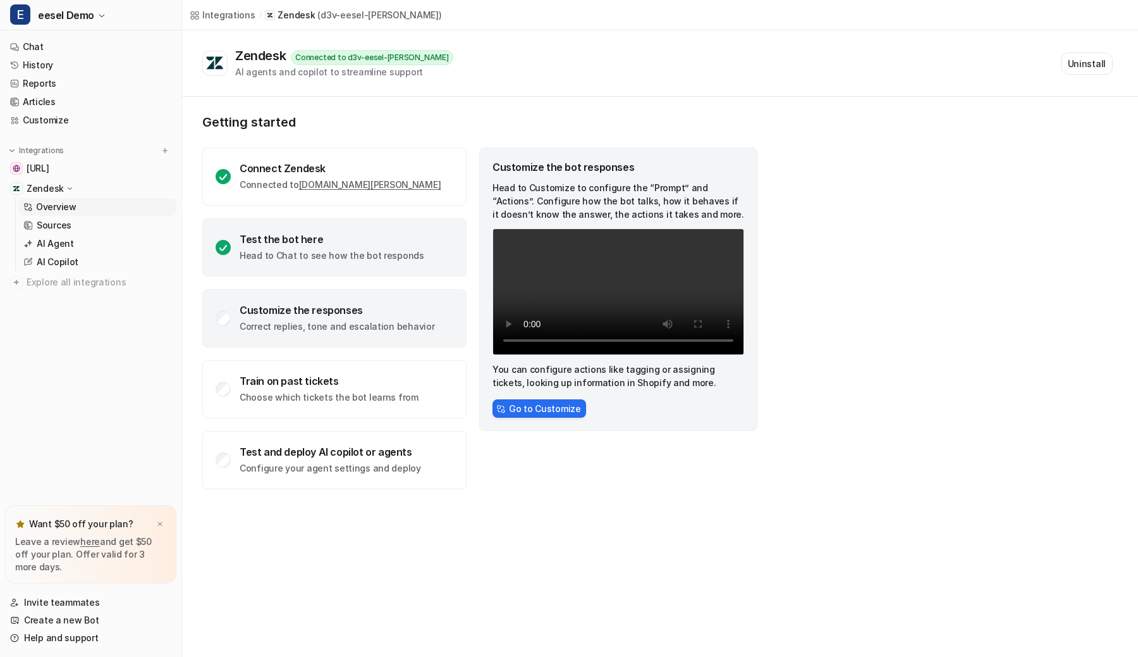
click at [386, 235] on div "Test the bot here" at bounding box center [332, 239] width 185 height 13
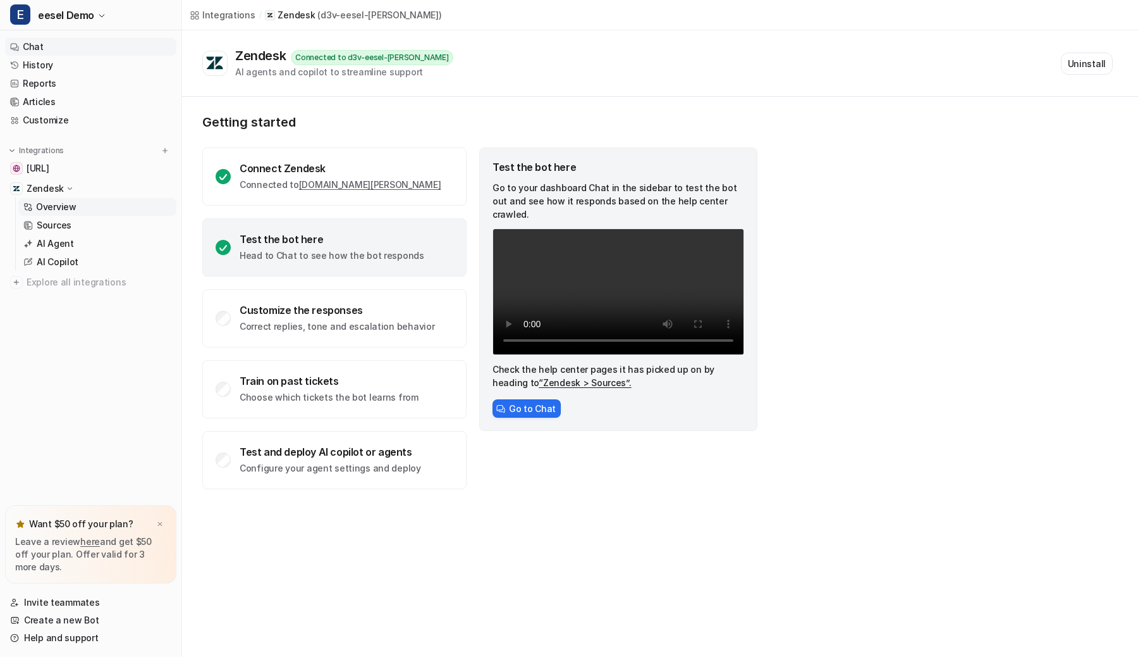
click at [73, 49] on link "Chat" at bounding box center [90, 47] width 171 height 18
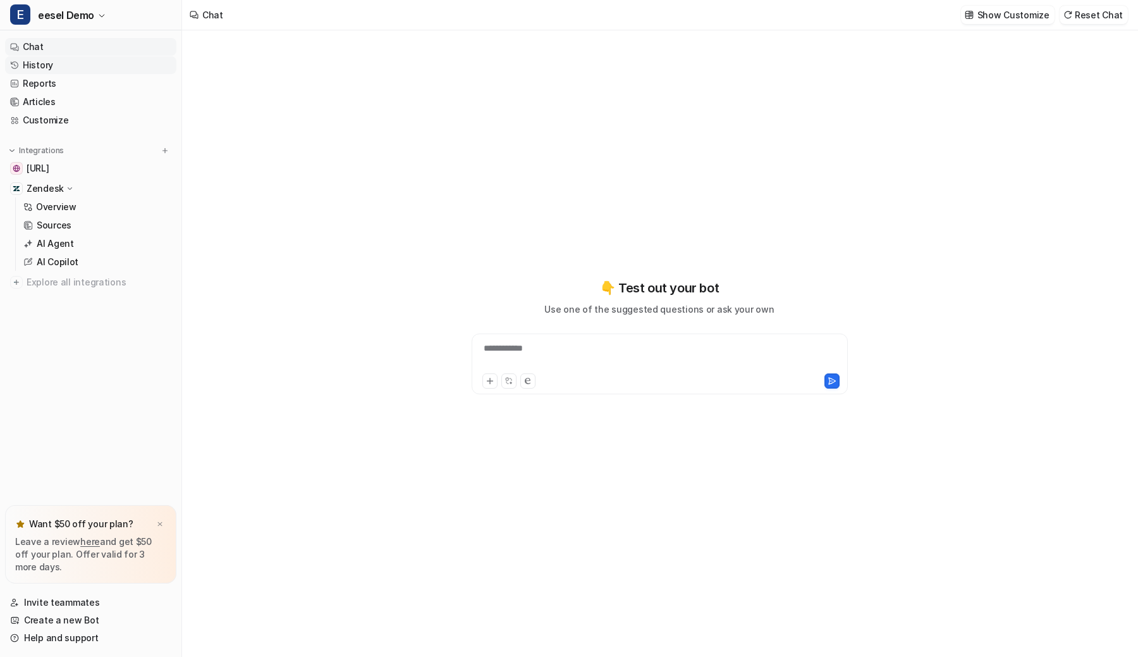
click at [87, 63] on link "History" at bounding box center [90, 65] width 171 height 18
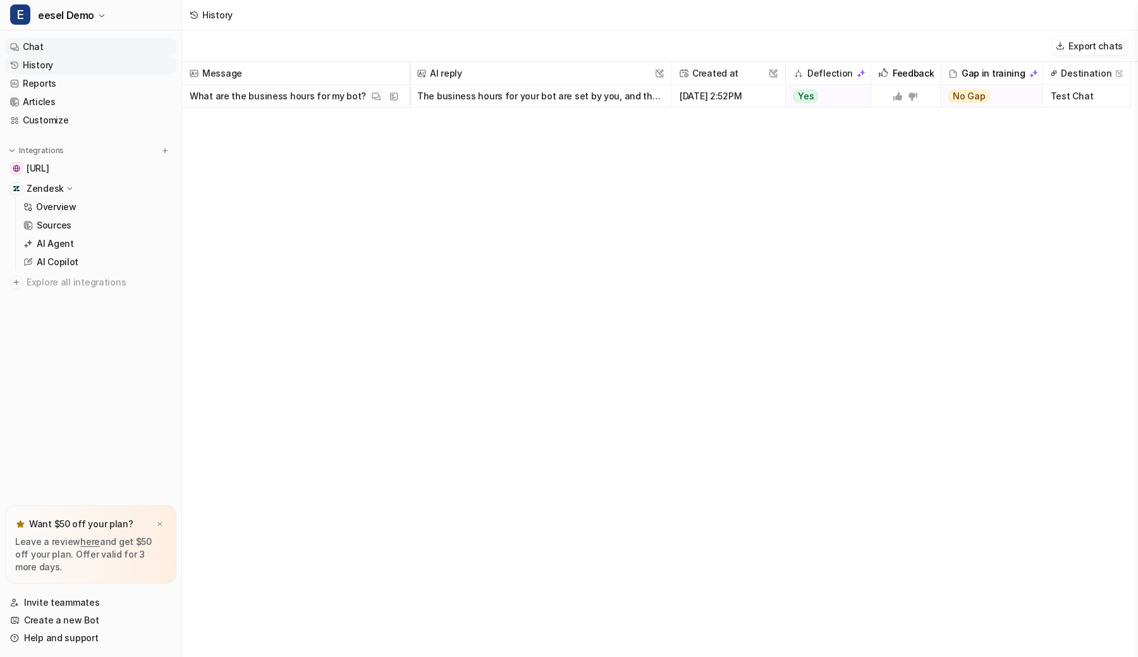
click at [94, 51] on link "Chat" at bounding box center [90, 47] width 171 height 18
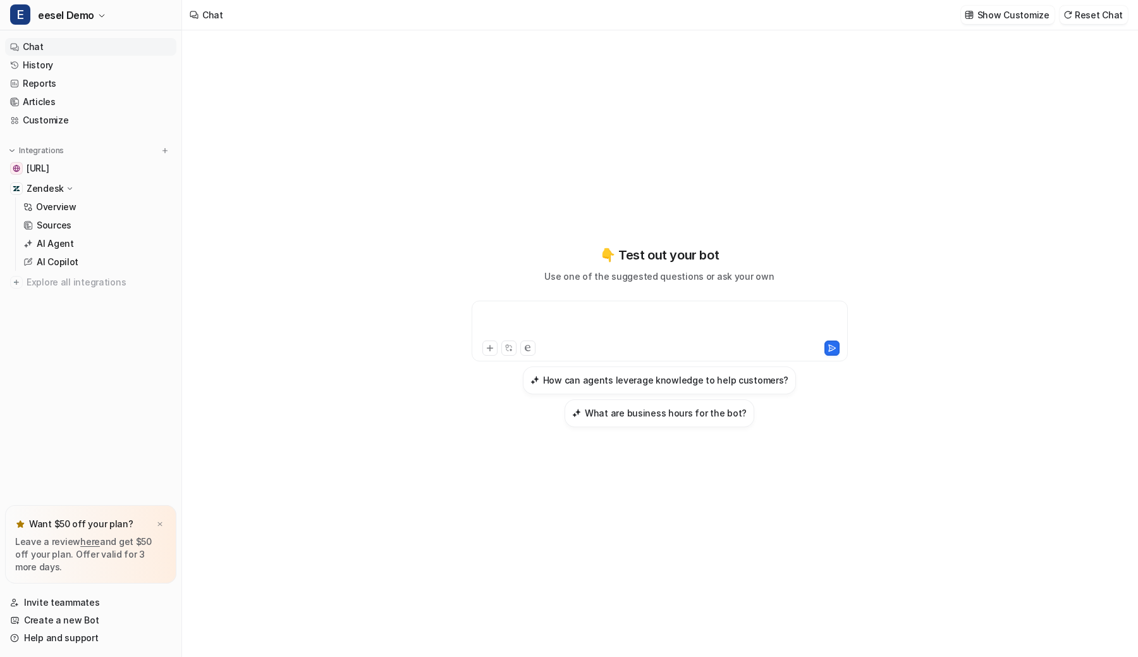
click at [601, 316] on div at bounding box center [660, 323] width 370 height 29
click at [546, 218] on div "**********" at bounding box center [659, 336] width 465 height 460
click at [1002, 22] on button "Show Customize" at bounding box center [1008, 15] width 94 height 18
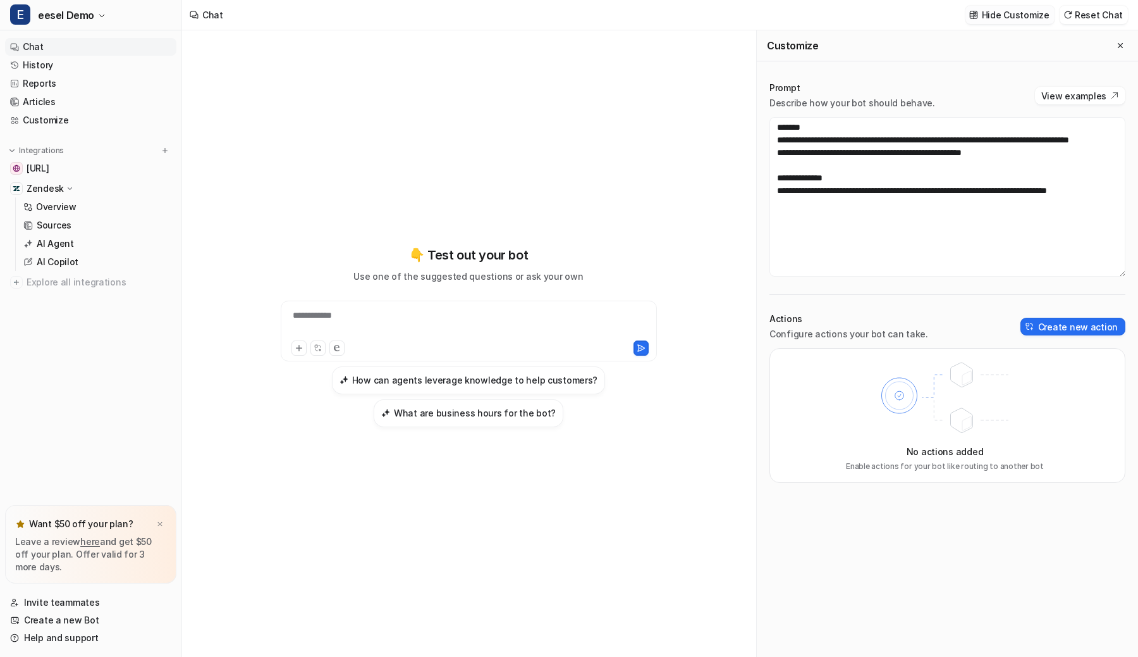
click at [1002, 22] on button "Hide Customize" at bounding box center [1010, 15] width 89 height 18
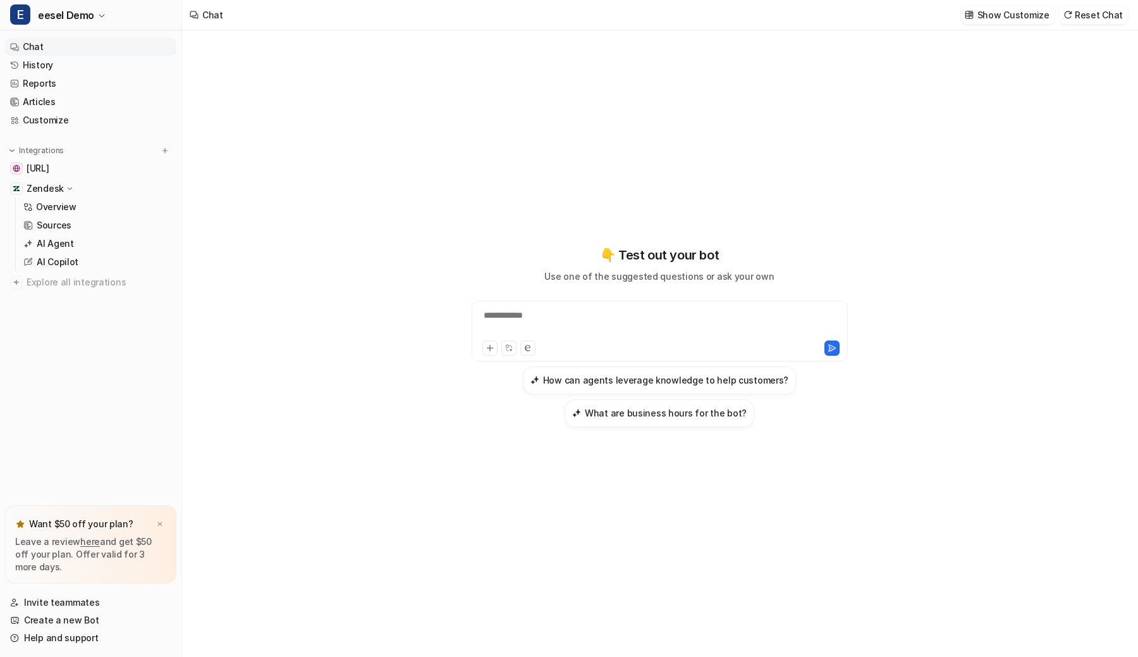
click at [42, 187] on p "Zendesk" at bounding box center [45, 188] width 37 height 13
click at [167, 151] on img at bounding box center [165, 150] width 9 height 9
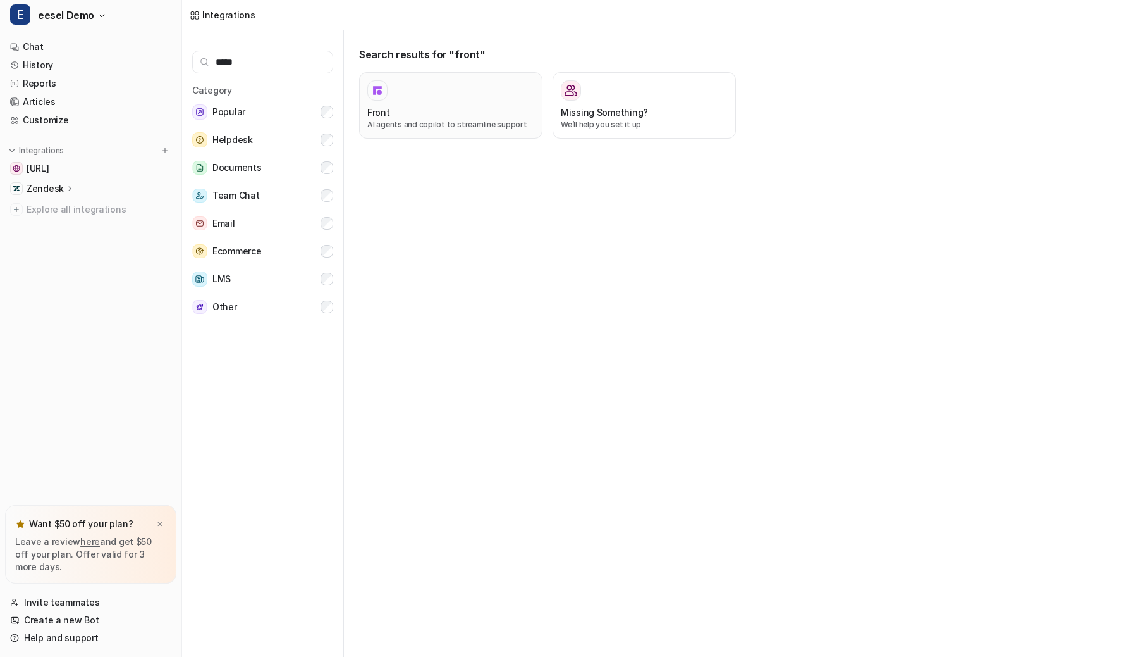
type input "*****"
click at [460, 126] on p "AI agents and copilot to streamline support" at bounding box center [450, 124] width 167 height 11
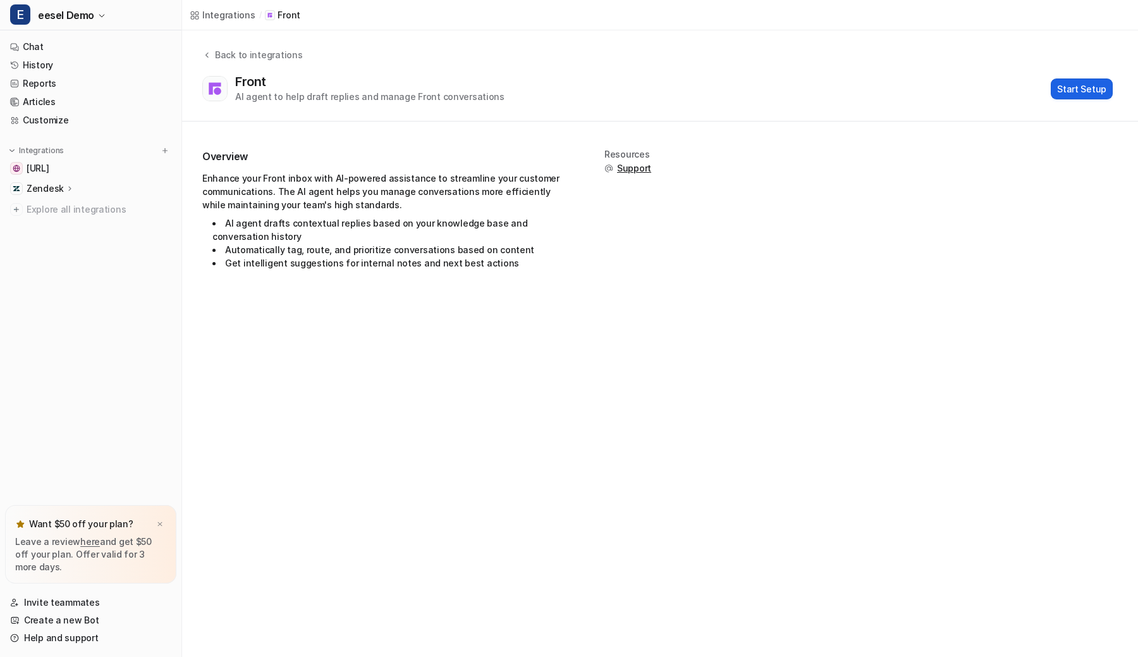
click at [1078, 84] on button "Start Setup" at bounding box center [1082, 88] width 62 height 21
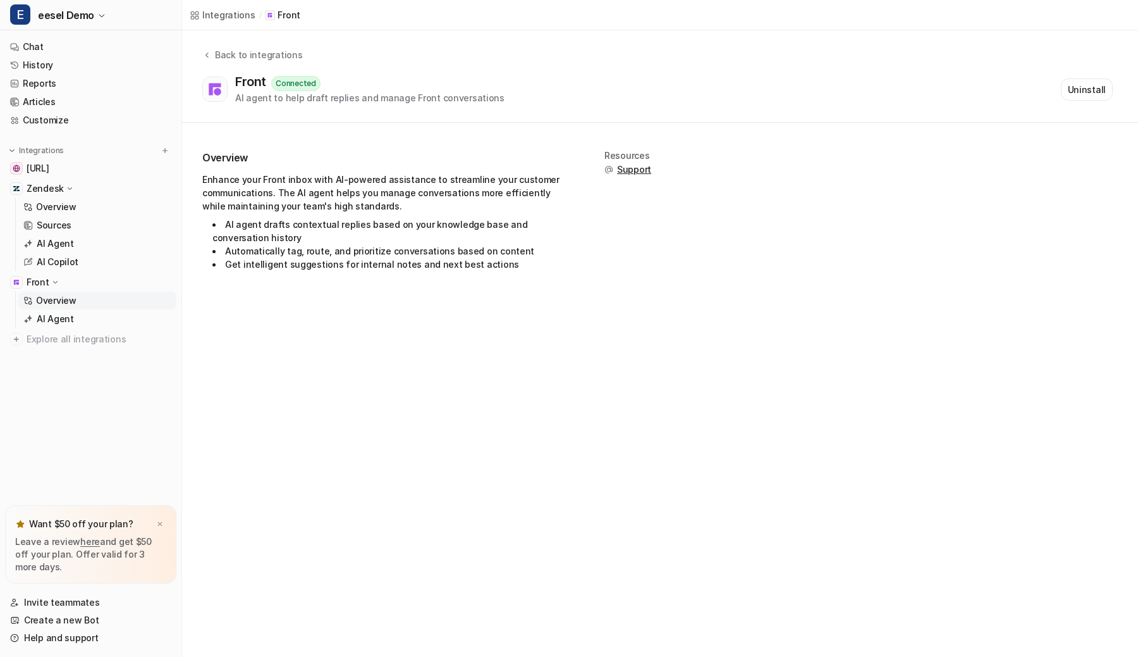
click at [46, 194] on p "Zendesk" at bounding box center [45, 188] width 37 height 13
click at [1085, 96] on button "Uninstall" at bounding box center [1087, 89] width 52 height 22
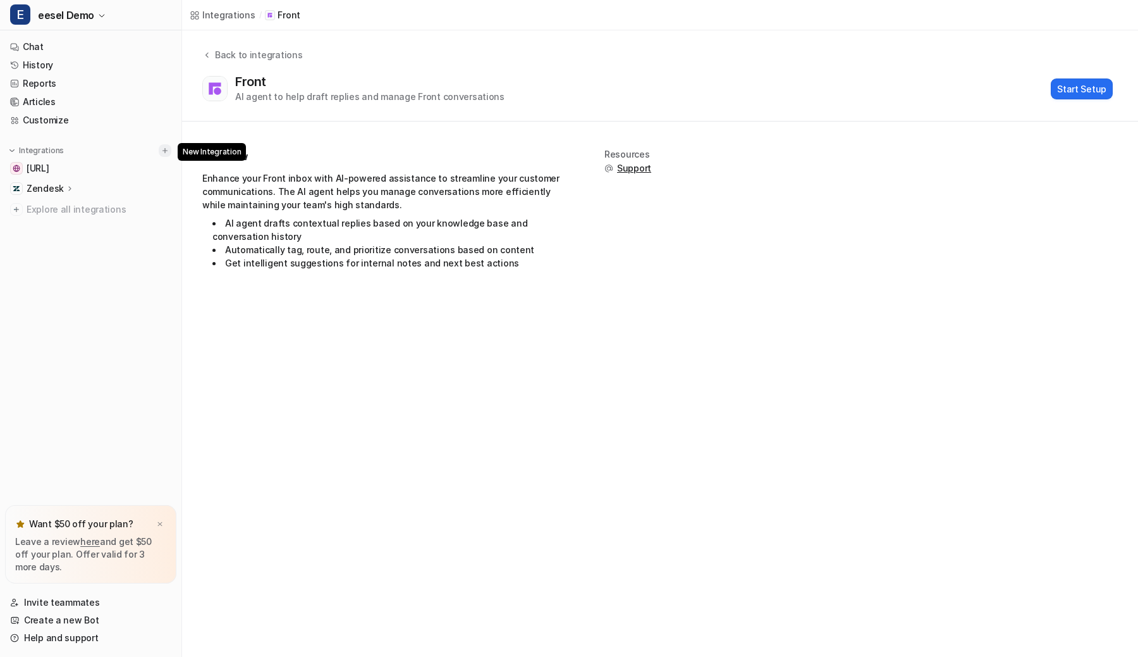
click at [168, 146] on img at bounding box center [165, 150] width 9 height 9
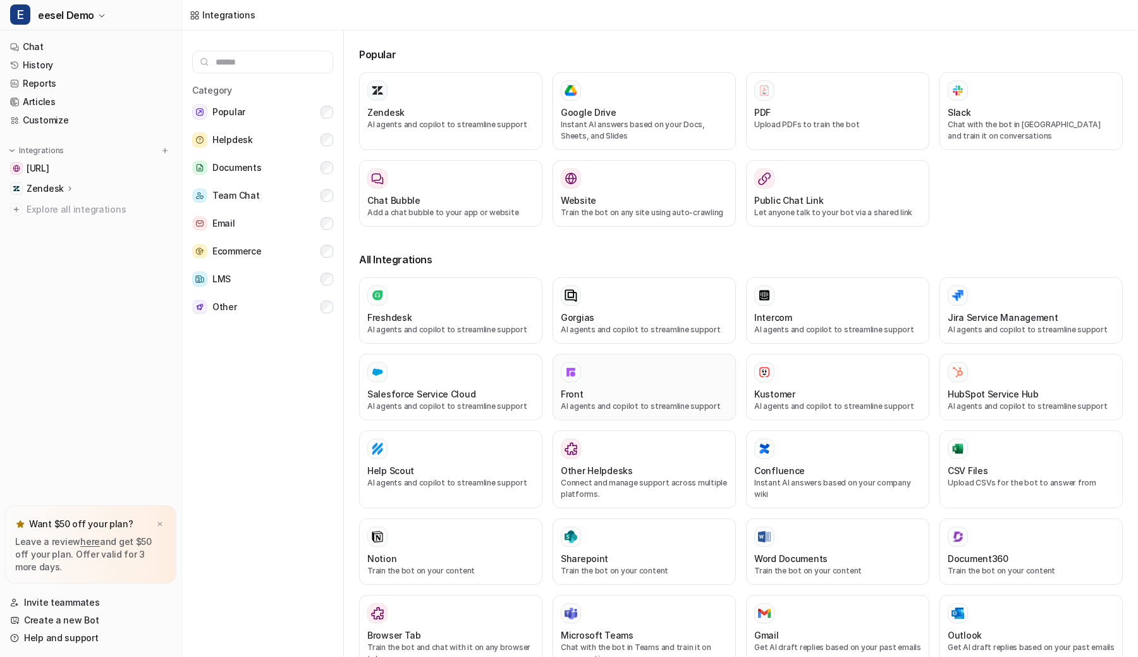
click at [603, 399] on div "Front" at bounding box center [644, 393] width 167 height 13
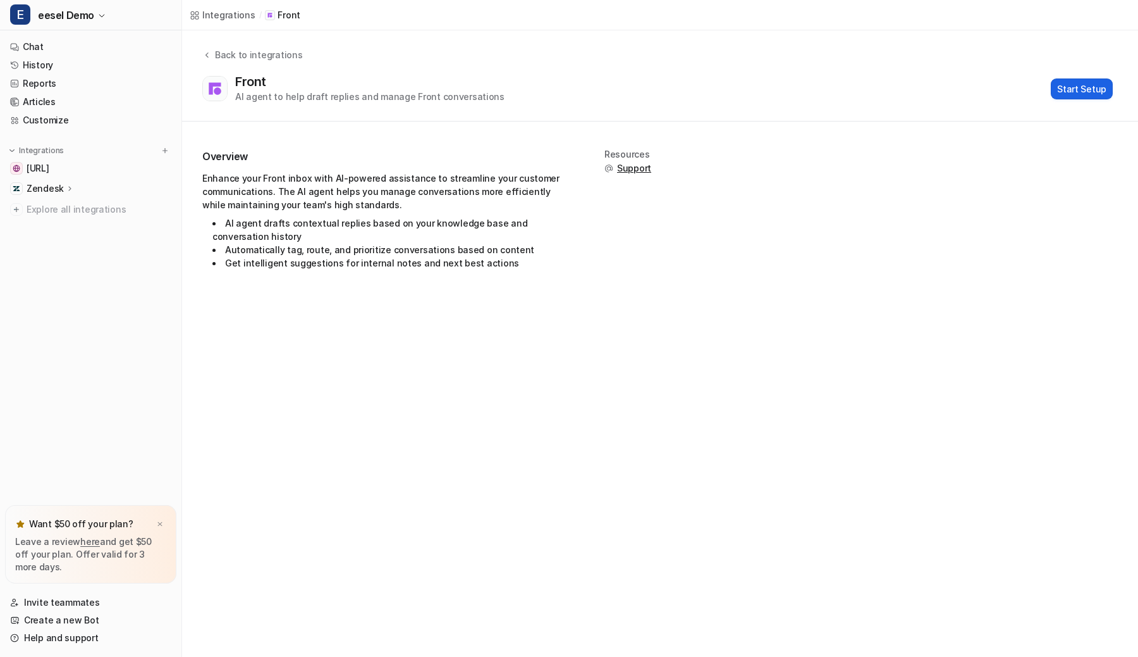
click at [1087, 87] on button "Start Setup" at bounding box center [1082, 88] width 62 height 21
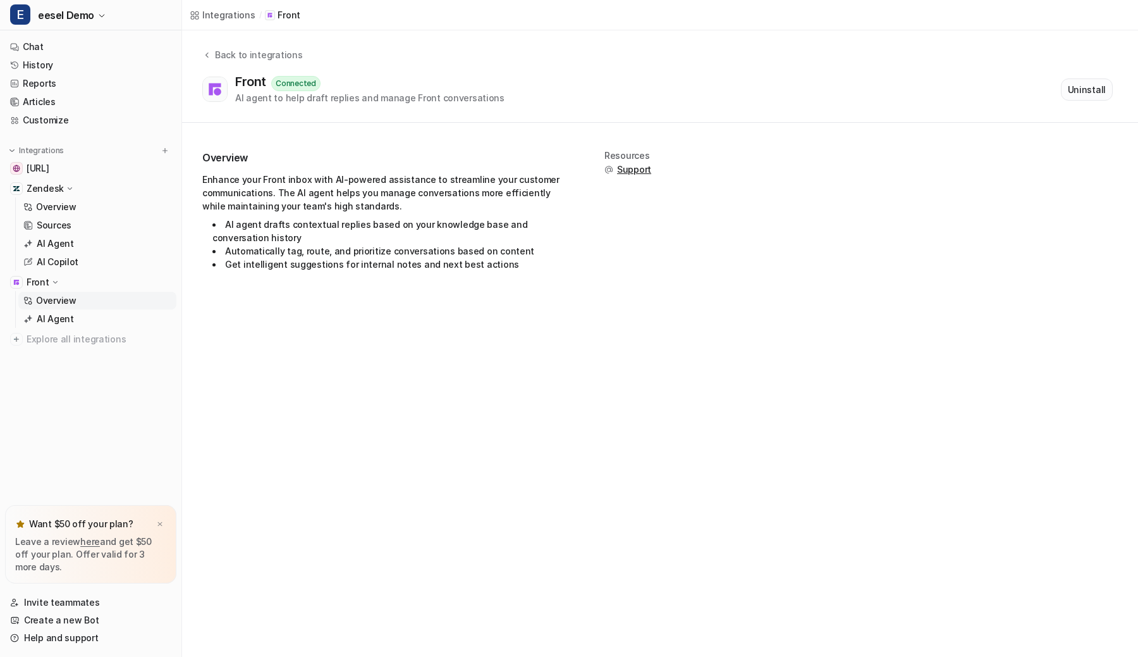
click at [1080, 92] on button "Uninstall" at bounding box center [1087, 89] width 52 height 22
click at [691, 82] on div "Front Connected AI agent to help draft replies and manage Front conversations U…" at bounding box center [657, 89] width 911 height 30
click at [691, 82] on div "Front AI agent to help draft replies and manage Front conversations Start Setup" at bounding box center [657, 88] width 911 height 29
click at [729, 77] on div "Front AI agent to help draft replies and manage Front conversations Start Setup" at bounding box center [657, 88] width 911 height 29
click at [722, 99] on div "Front AI agent to help draft replies and manage Front conversations Start Setup" at bounding box center [657, 88] width 911 height 29
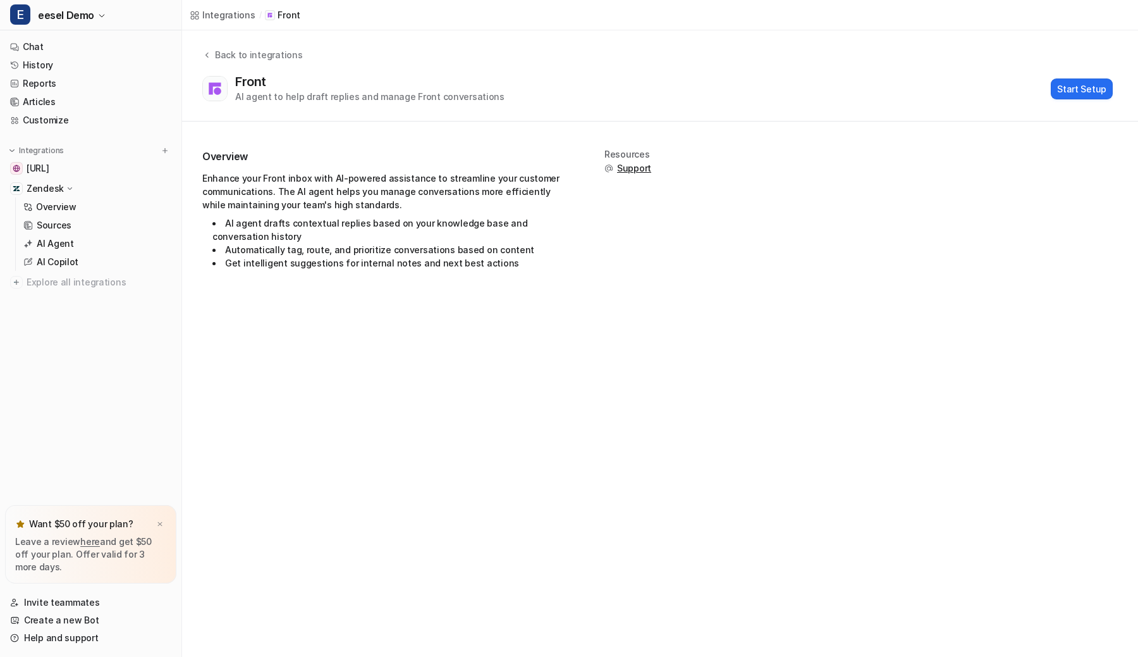
click at [751, 87] on div "Front AI agent to help draft replies and manage Front conversations Start Setup" at bounding box center [657, 88] width 911 height 29
click at [1067, 90] on button "Start Setup" at bounding box center [1082, 88] width 62 height 21
click at [58, 287] on div "Front" at bounding box center [44, 282] width 34 height 13
click at [86, 194] on div "Zendesk" at bounding box center [90, 189] width 171 height 18
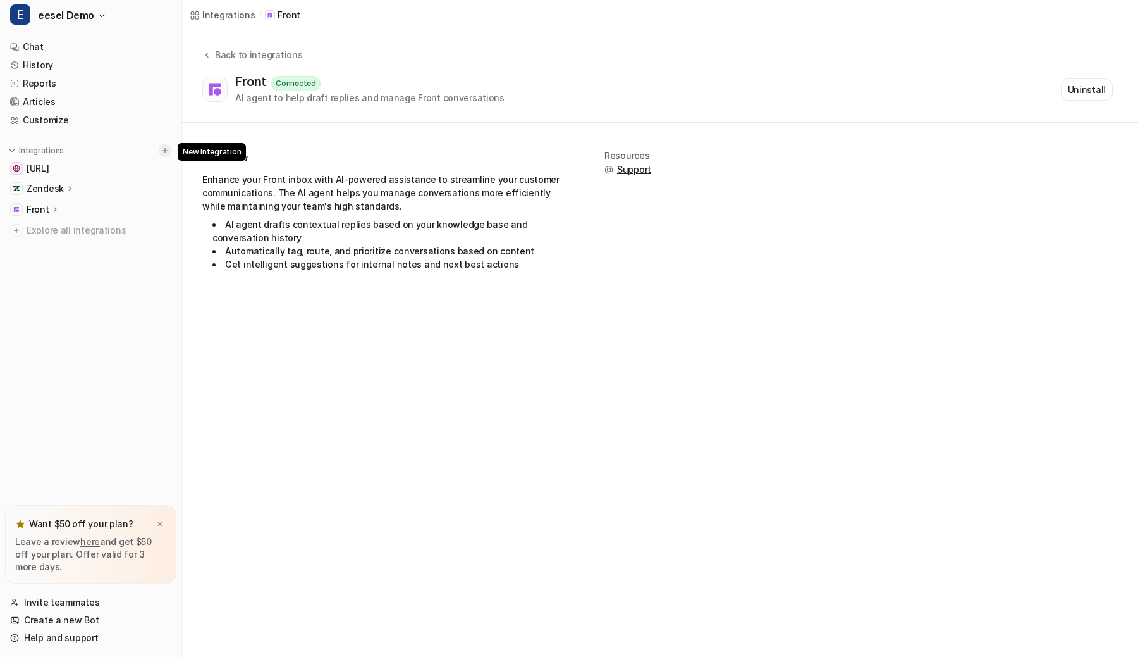
click at [166, 153] on img at bounding box center [165, 150] width 9 height 9
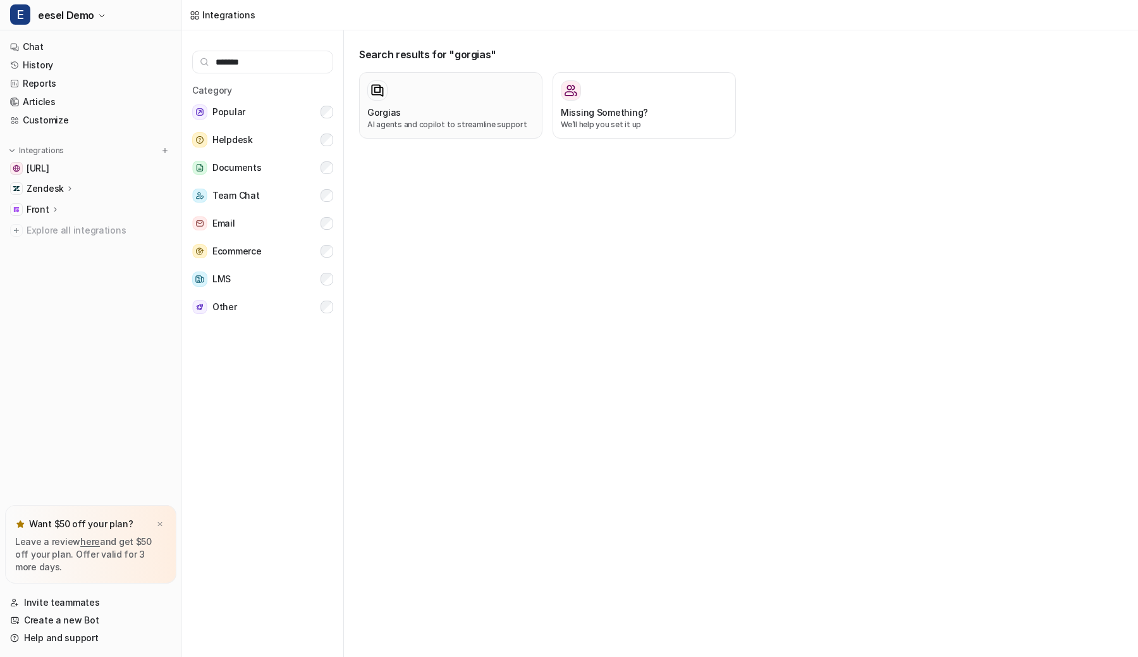
type input "*******"
click at [398, 89] on div at bounding box center [450, 90] width 167 height 20
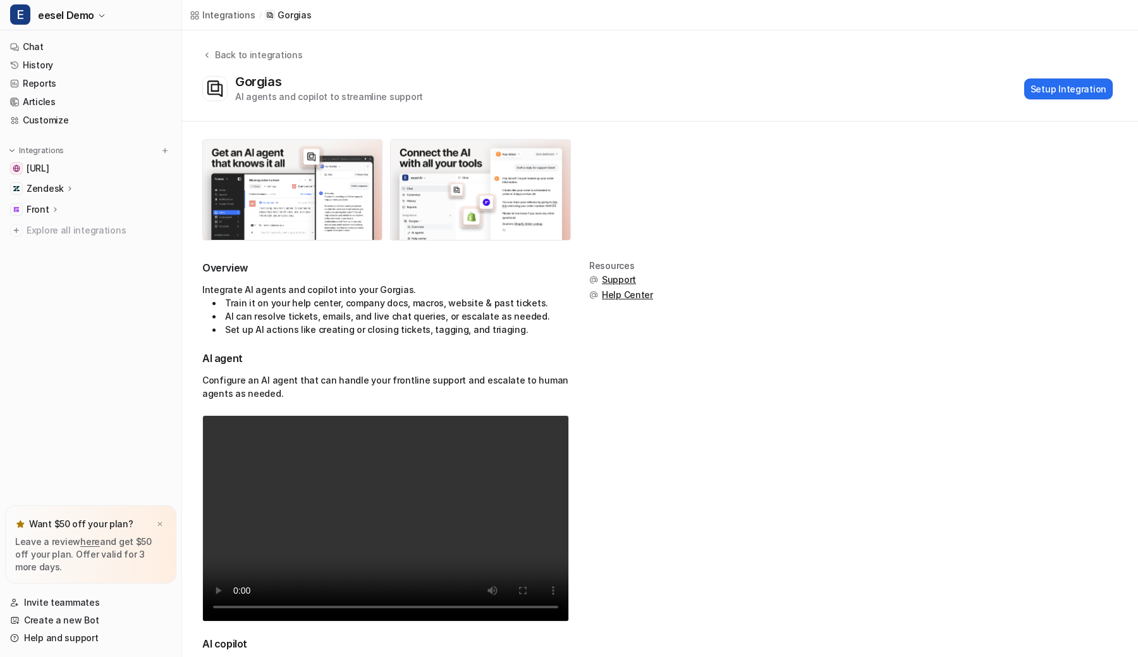
click at [830, 101] on div "Gorgias AI agents and copilot to streamline support Setup Integration" at bounding box center [657, 88] width 911 height 29
click at [1057, 90] on button "Setup Integration" at bounding box center [1069, 88] width 89 height 21
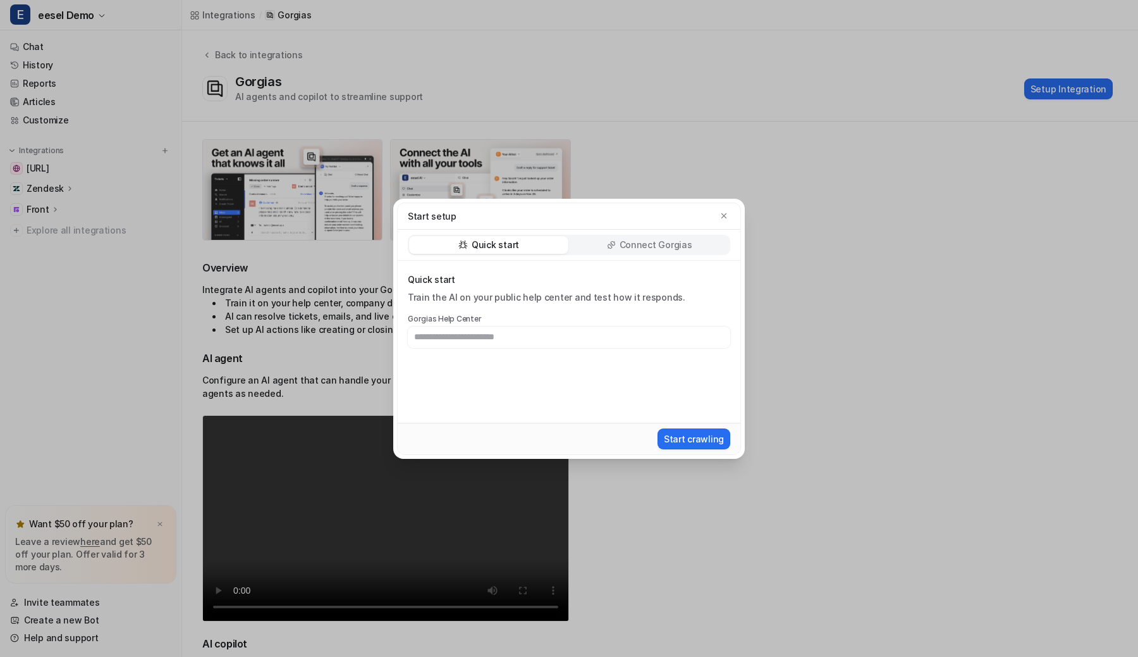
click at [657, 238] on p "Connect Gorgias" at bounding box center [656, 244] width 73 height 13
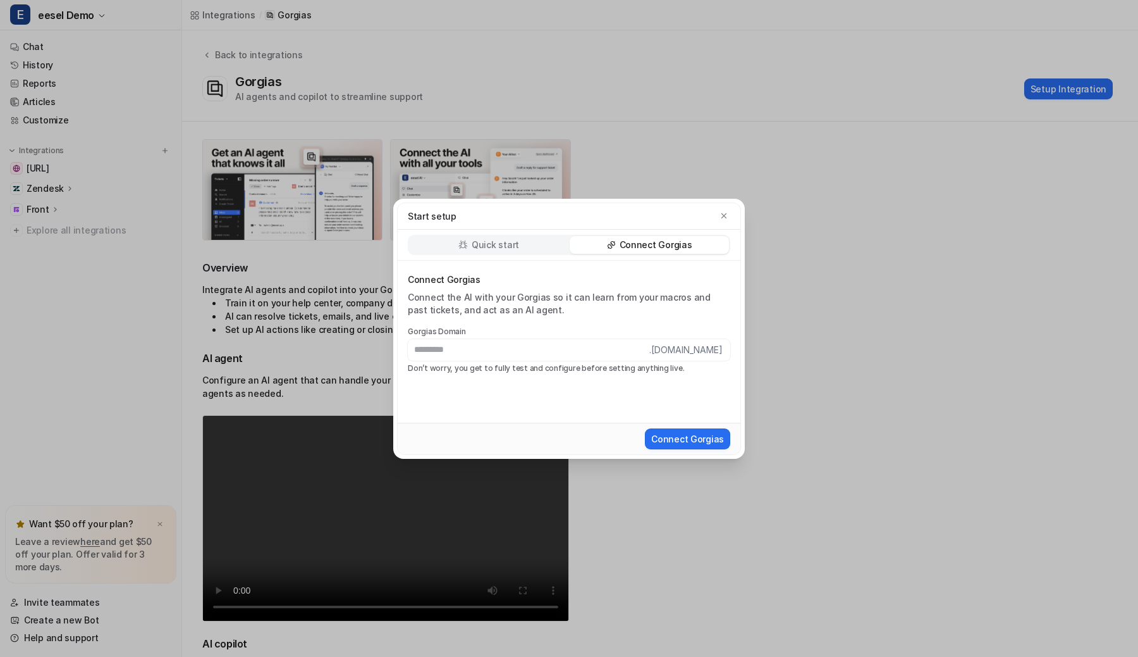
click at [555, 354] on input "text" at bounding box center [529, 350] width 242 height 22
type input "**********"
click at [645, 428] on button "Connect Gorgias" at bounding box center [687, 438] width 85 height 21
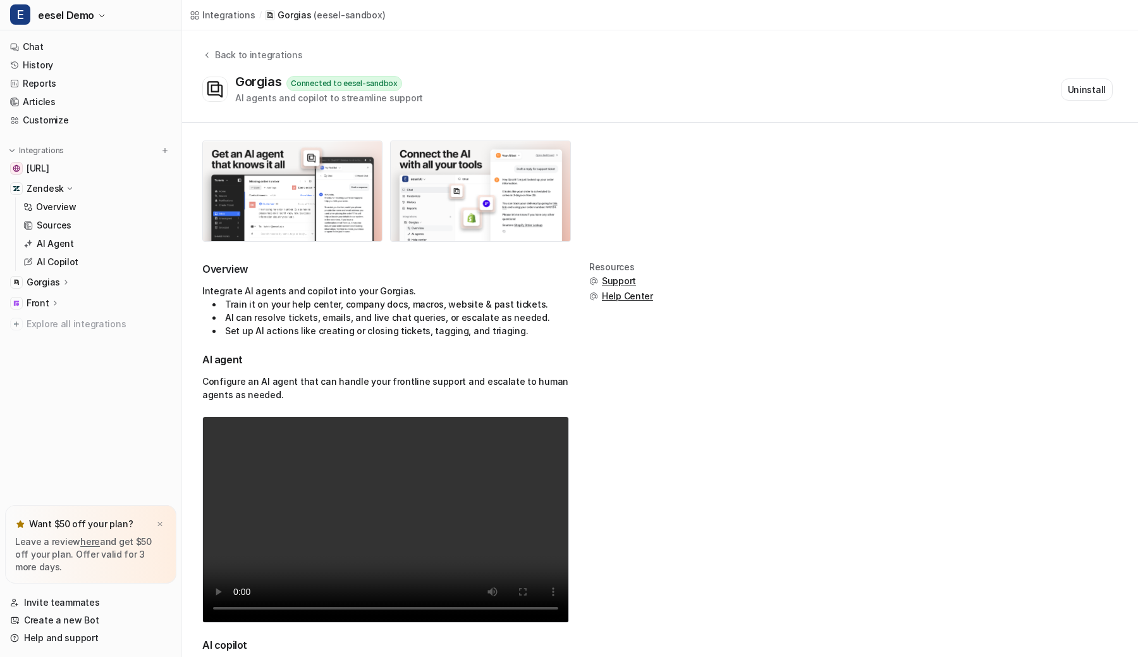
click at [75, 190] on div "Zendesk" at bounding box center [90, 189] width 171 height 18
click at [70, 201] on div "Gorgias" at bounding box center [90, 209] width 171 height 18
click at [1103, 85] on button "Uninstall" at bounding box center [1087, 89] width 52 height 22
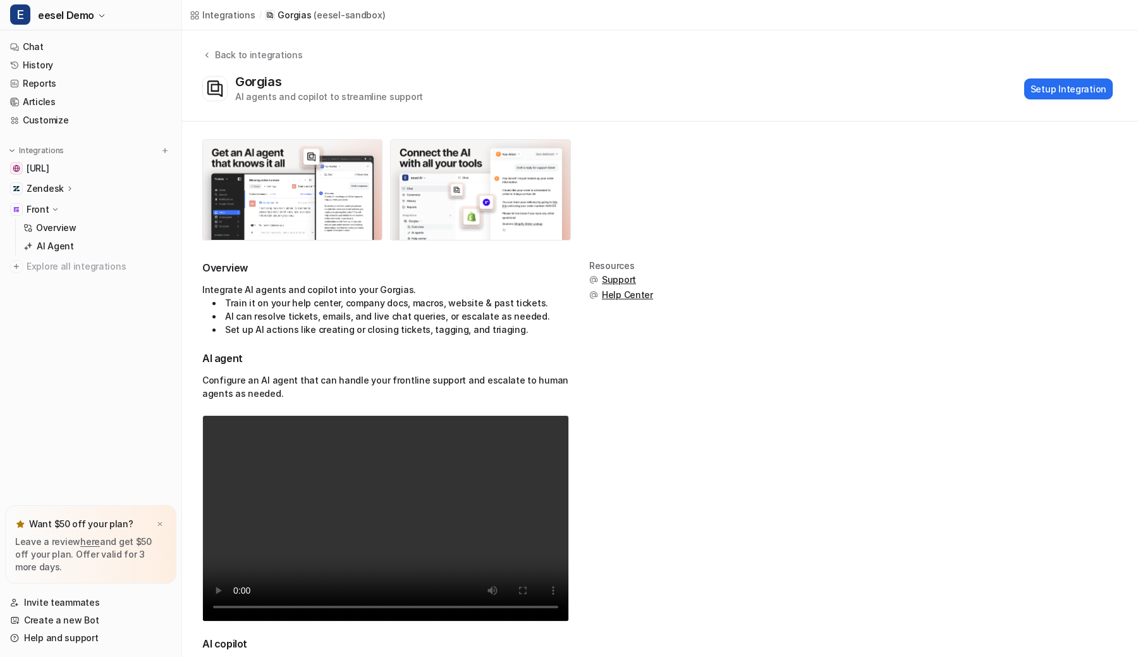
click at [40, 210] on p "Front" at bounding box center [38, 209] width 23 height 13
click at [499, 91] on div "Gorgias AI agents and copilot to streamline support Setup Integration" at bounding box center [657, 88] width 911 height 29
click at [576, 92] on div "Gorgias AI agents and copilot to streamline support Setup Integration" at bounding box center [657, 88] width 911 height 29
click at [656, 109] on div "Back to integrations Gorgias AI agents and copilot to streamline support Setup …" at bounding box center [660, 75] width 956 height 91
click at [629, 68] on div "Back to integrations Gorgias AI agents and copilot to streamline support Setup …" at bounding box center [660, 75] width 956 height 55
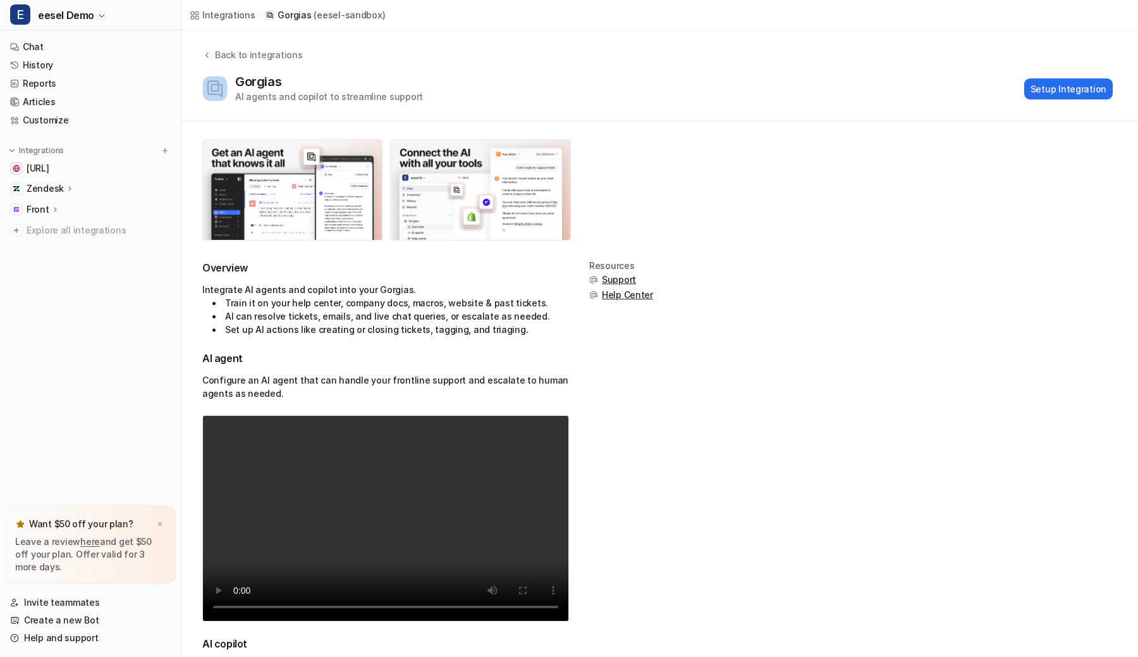
click at [629, 68] on div "Back to integrations Gorgias AI agents and copilot to streamline support Setup …" at bounding box center [660, 75] width 956 height 55
click at [1075, 89] on button "Setup Integration" at bounding box center [1069, 88] width 89 height 21
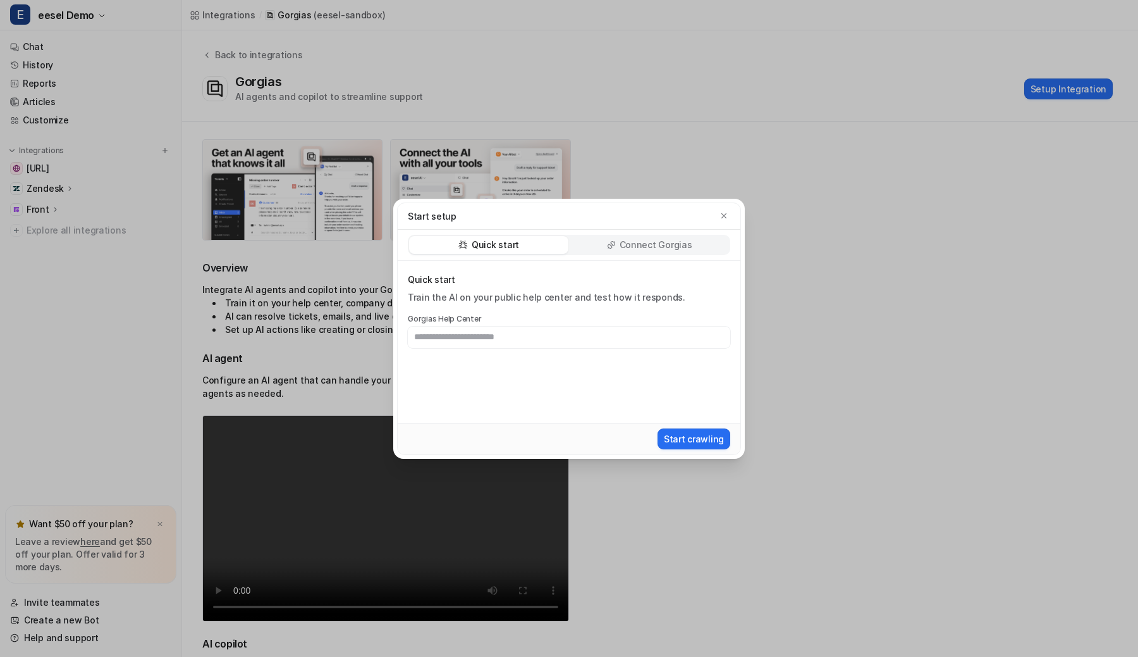
click at [665, 239] on p "Connect Gorgias" at bounding box center [656, 244] width 73 height 13
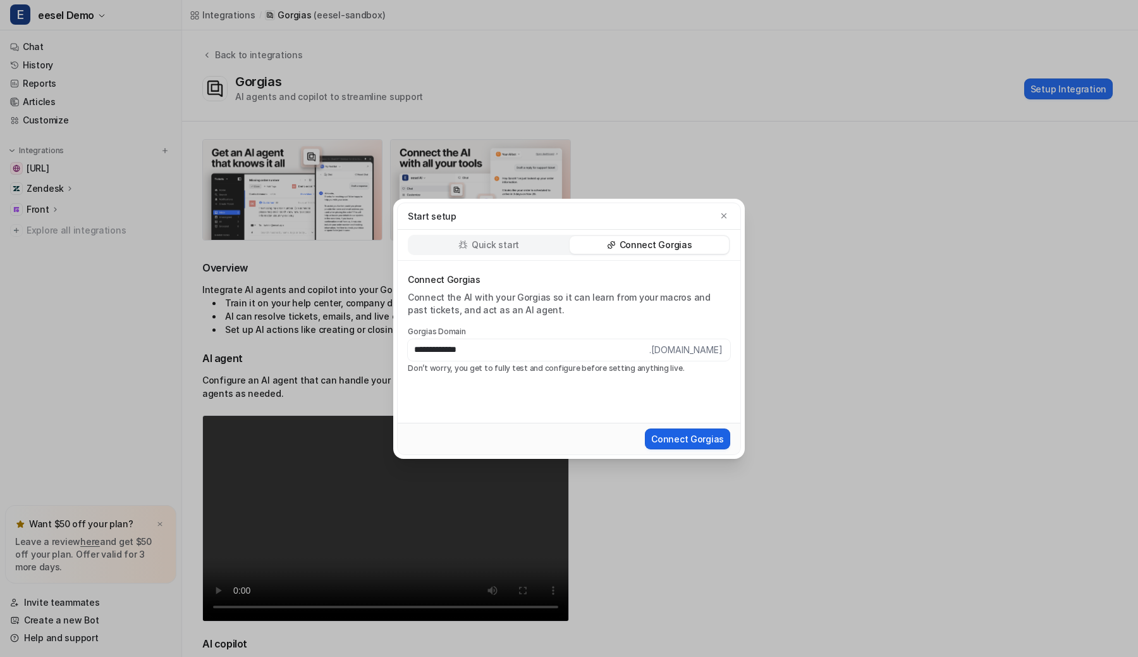
type input "**********"
click at [692, 436] on button "Connect Gorgias" at bounding box center [687, 438] width 85 height 21
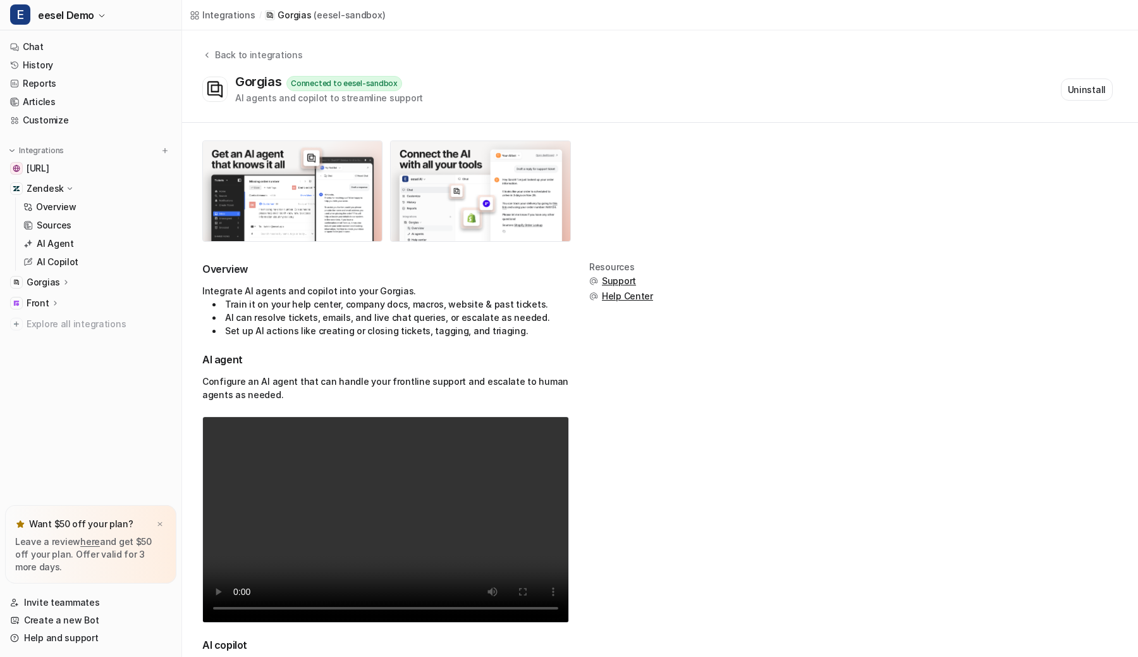
click at [74, 189] on div "Zendesk" at bounding box center [90, 189] width 171 height 18
click at [164, 149] on img at bounding box center [165, 150] width 9 height 9
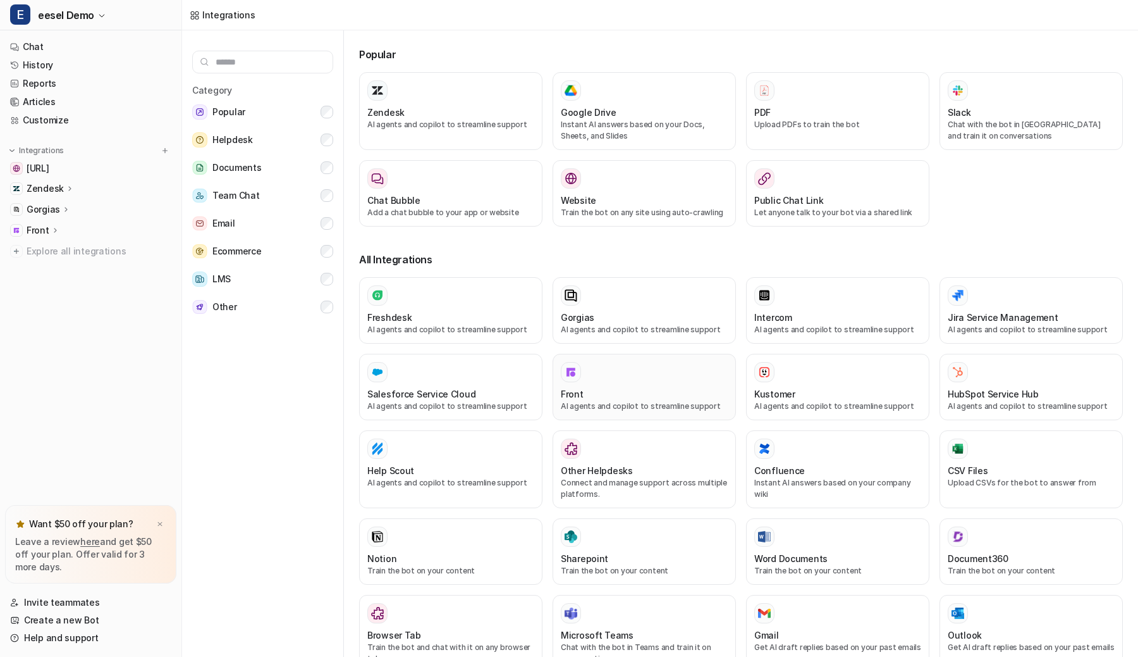
scroll to position [109, 0]
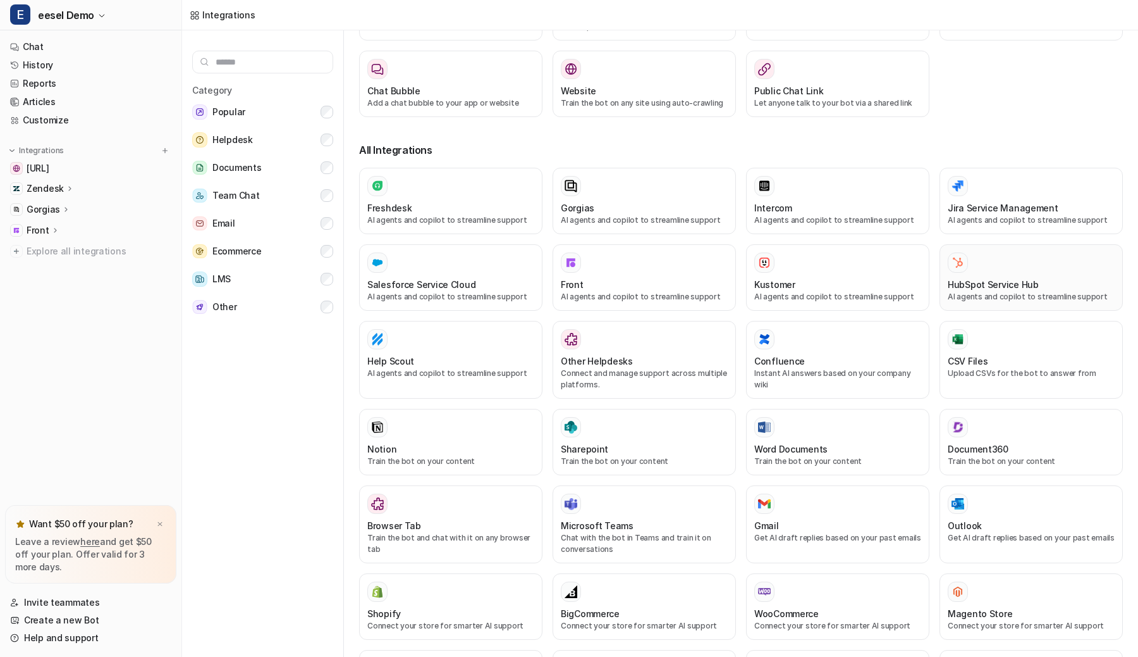
click at [979, 270] on div at bounding box center [1031, 262] width 167 height 20
click at [985, 268] on div at bounding box center [1031, 262] width 167 height 20
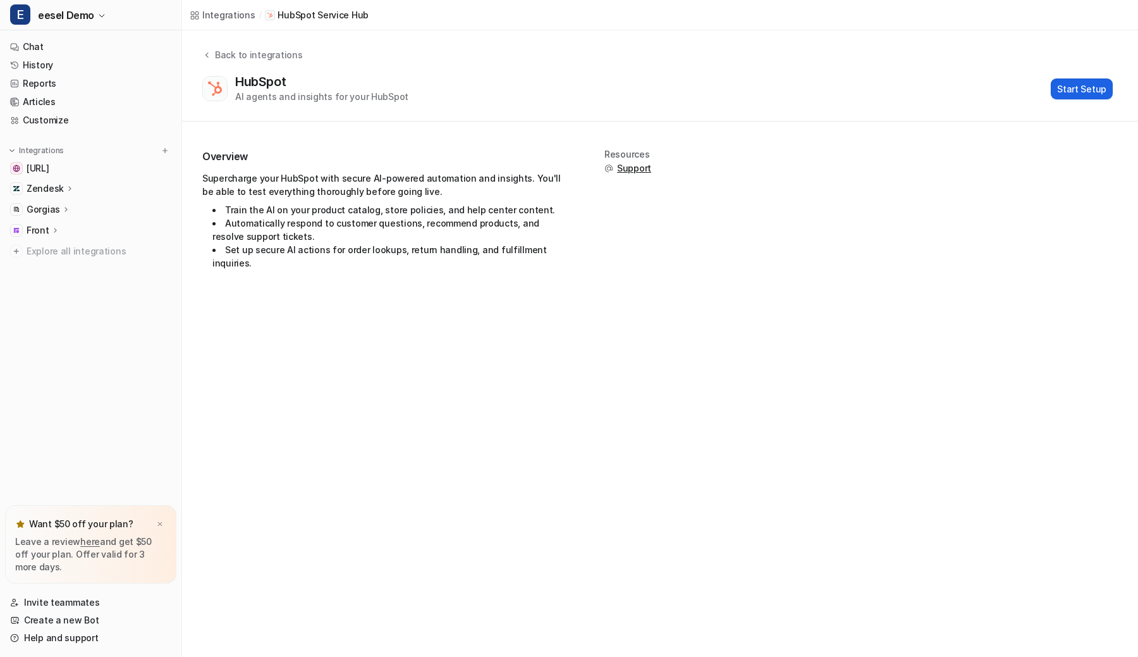
click at [1102, 89] on button "Start Setup" at bounding box center [1082, 88] width 62 height 21
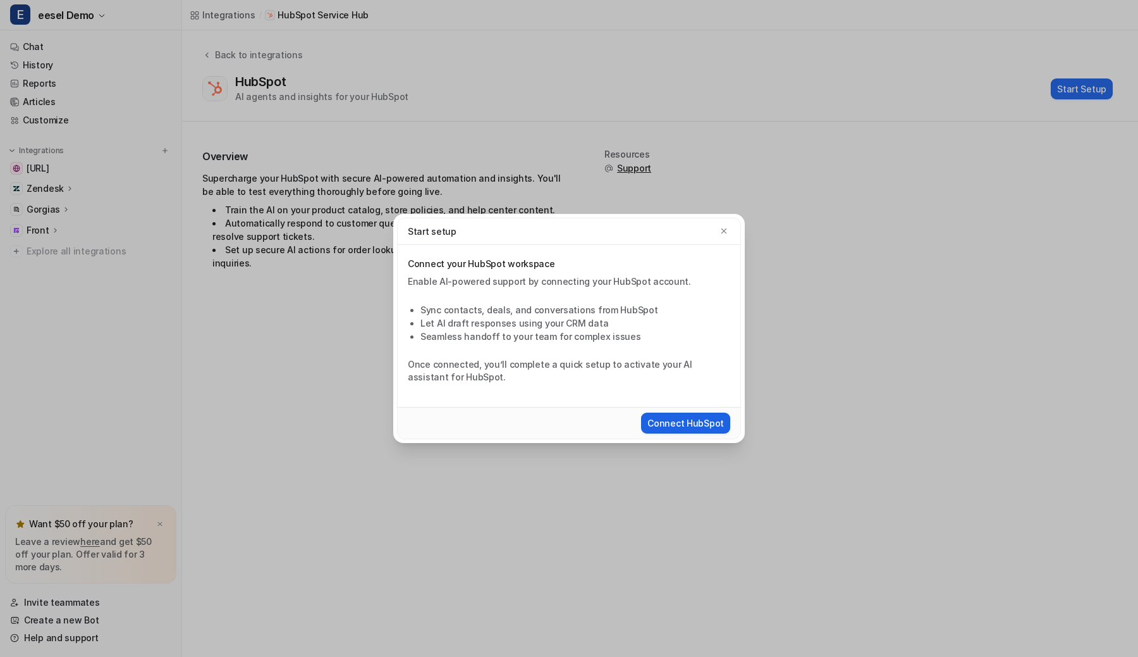
click at [689, 424] on button "Connect HubSpot" at bounding box center [685, 422] width 89 height 21
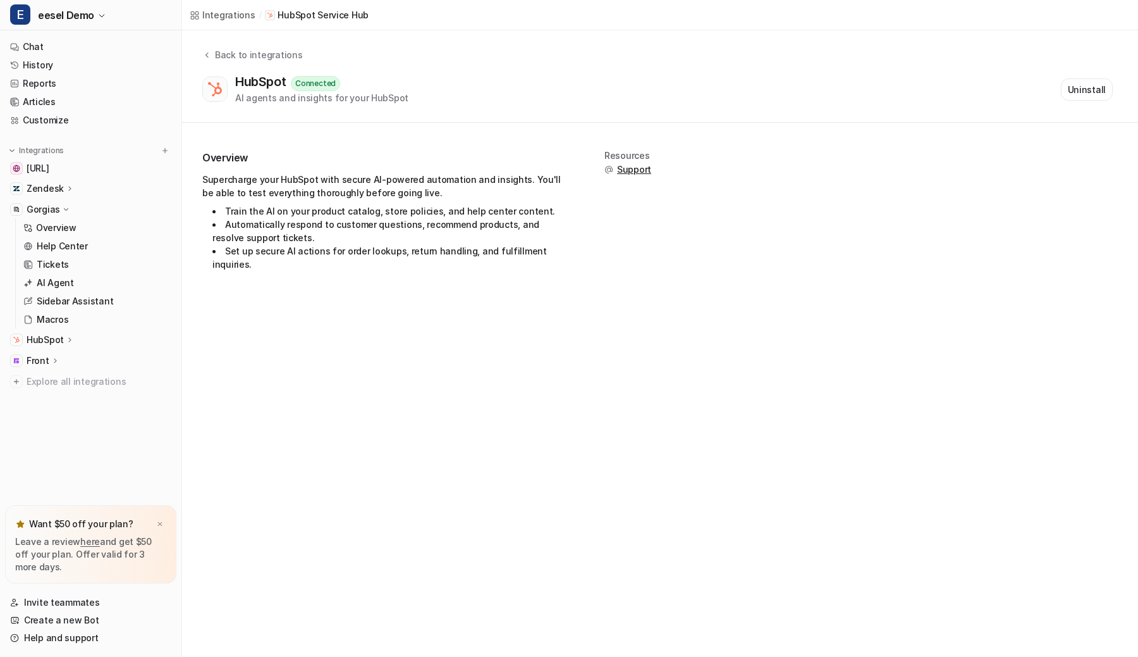
click at [56, 209] on p "Gorgias" at bounding box center [44, 209] width 34 height 13
click at [59, 225] on p "HubSpot" at bounding box center [45, 230] width 37 height 13
click at [1092, 83] on button "Uninstall" at bounding box center [1087, 89] width 52 height 22
click at [604, 85] on div "HubSpot AI agents and insights for your HubSpot Start Setup" at bounding box center [657, 88] width 911 height 29
click at [724, 113] on div "Back to integrations HubSpot AI agents and insights for your HubSpot Start Setup" at bounding box center [660, 75] width 956 height 91
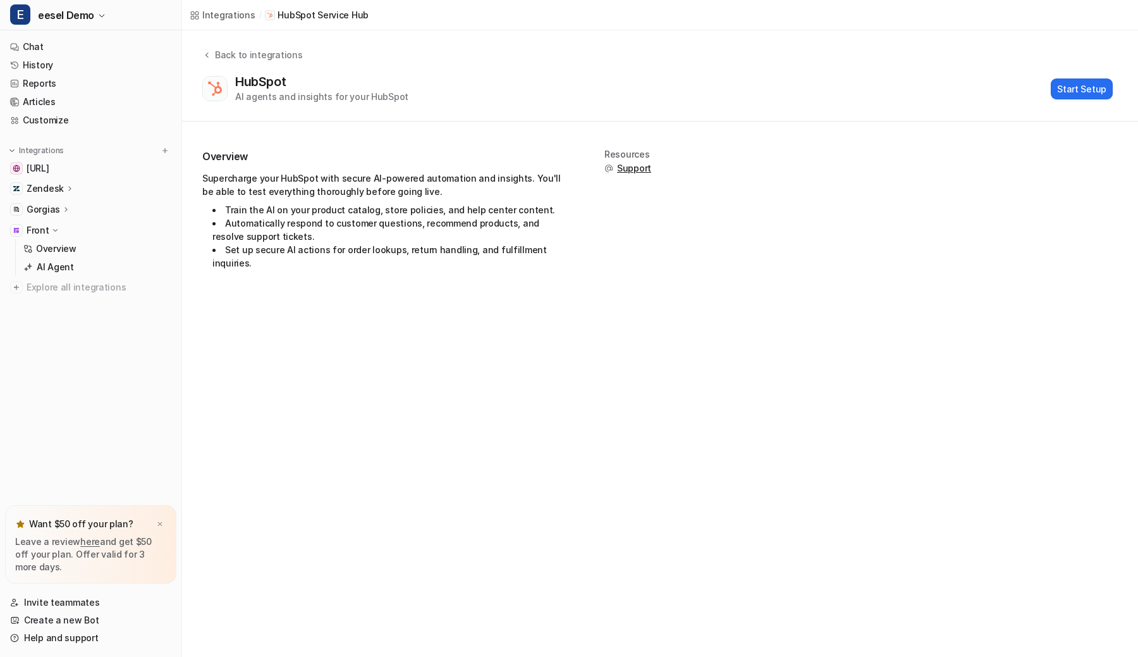
click at [669, 91] on div "HubSpot AI agents and insights for your HubSpot Start Setup" at bounding box center [657, 88] width 911 height 29
click at [672, 71] on div "Back to integrations HubSpot AI agents and insights for your HubSpot Start Setup" at bounding box center [660, 75] width 956 height 55
click at [672, 70] on div "Back to integrations HubSpot AI agents and insights for your HubSpot Start Setup" at bounding box center [660, 75] width 956 height 55
click at [672, 71] on div "Back to integrations HubSpot AI agents and insights for your HubSpot Start Setup" at bounding box center [660, 75] width 956 height 55
click at [672, 70] on div "Back to integrations HubSpot AI agents and insights for your HubSpot Start Setup" at bounding box center [660, 75] width 956 height 55
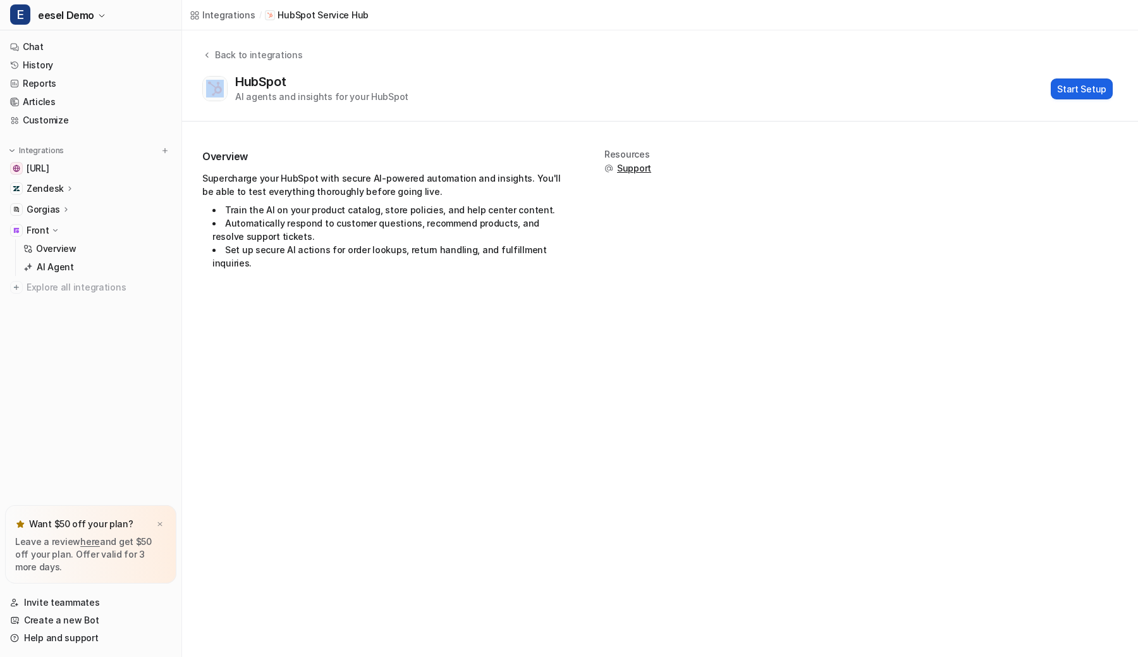
click at [1070, 94] on button "Start Setup" at bounding box center [1082, 88] width 62 height 21
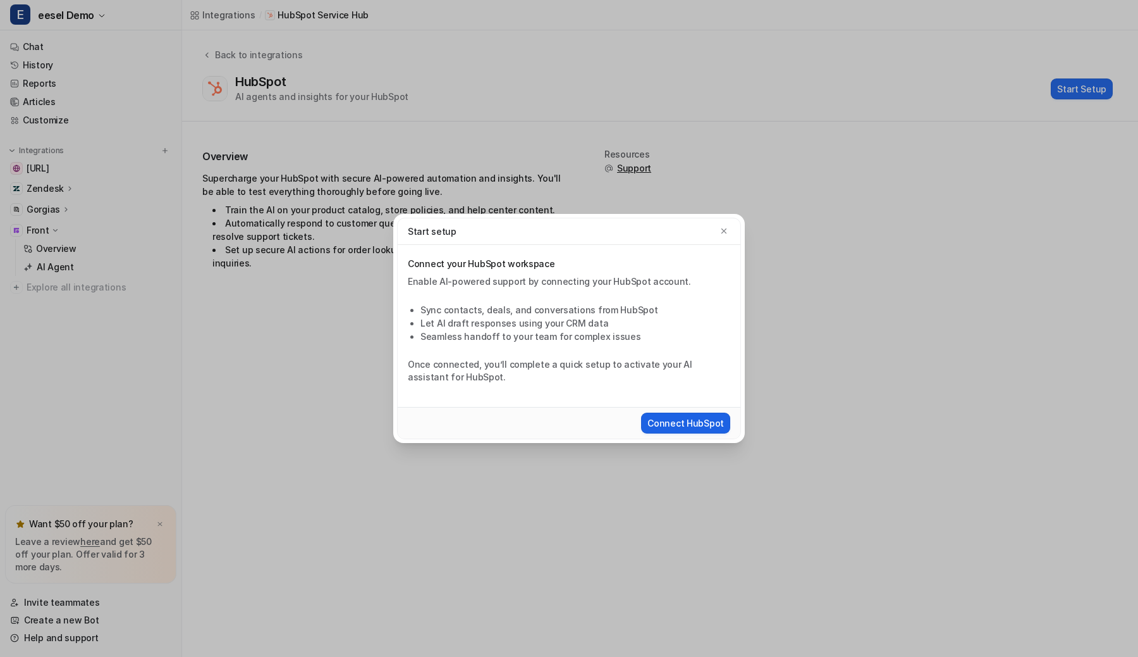
click at [675, 428] on button "Connect HubSpot" at bounding box center [685, 422] width 89 height 21
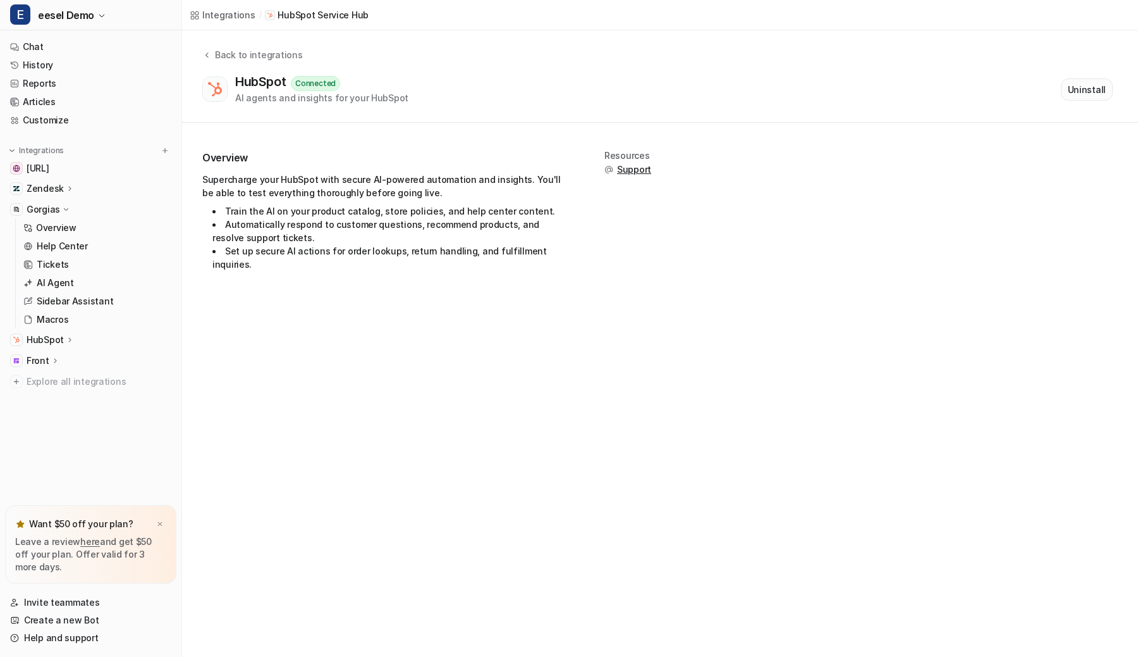
click at [1071, 94] on button "Uninstall" at bounding box center [1087, 89] width 52 height 22
click at [681, 68] on div "Back to integrations HubSpot Connected AI agents and insights for your HubSpot …" at bounding box center [660, 76] width 956 height 56
click at [682, 69] on div "Back to integrations HubSpot AI agents and insights for your HubSpot Start Setup" at bounding box center [660, 75] width 956 height 55
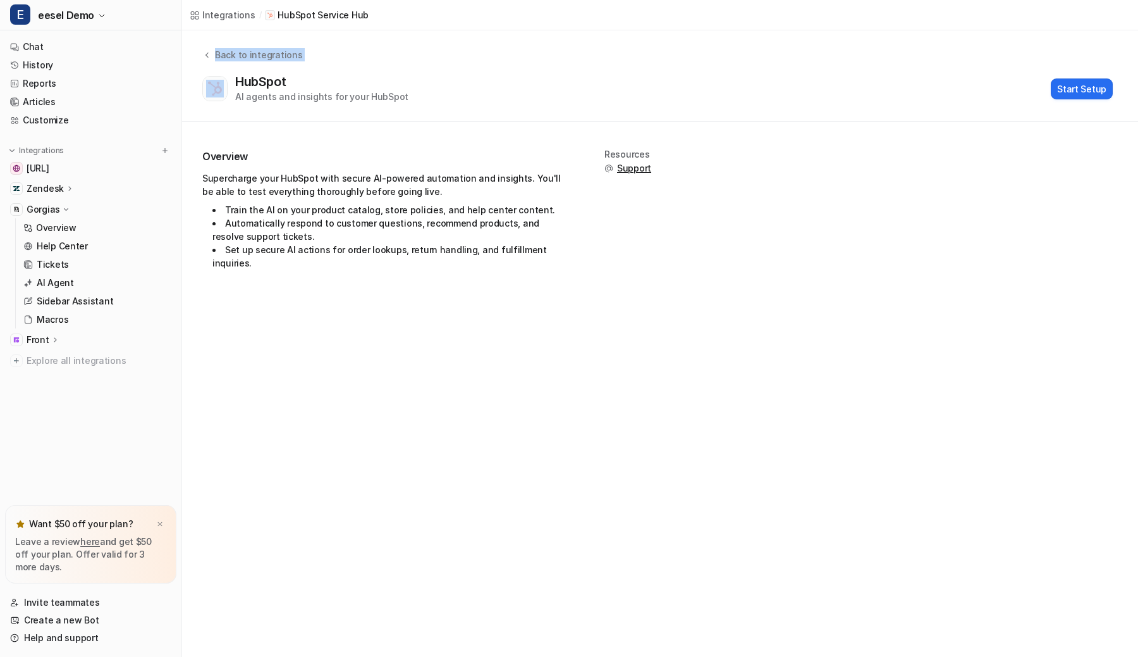
click at [632, 84] on div "HubSpot AI agents and insights for your HubSpot Start Setup" at bounding box center [657, 88] width 911 height 29
click at [669, 77] on div "HubSpot AI agents and insights for your HubSpot Start Setup" at bounding box center [657, 88] width 911 height 29
click at [660, 80] on div "HubSpot AI agents and insights for your HubSpot Start Setup" at bounding box center [657, 88] width 911 height 29
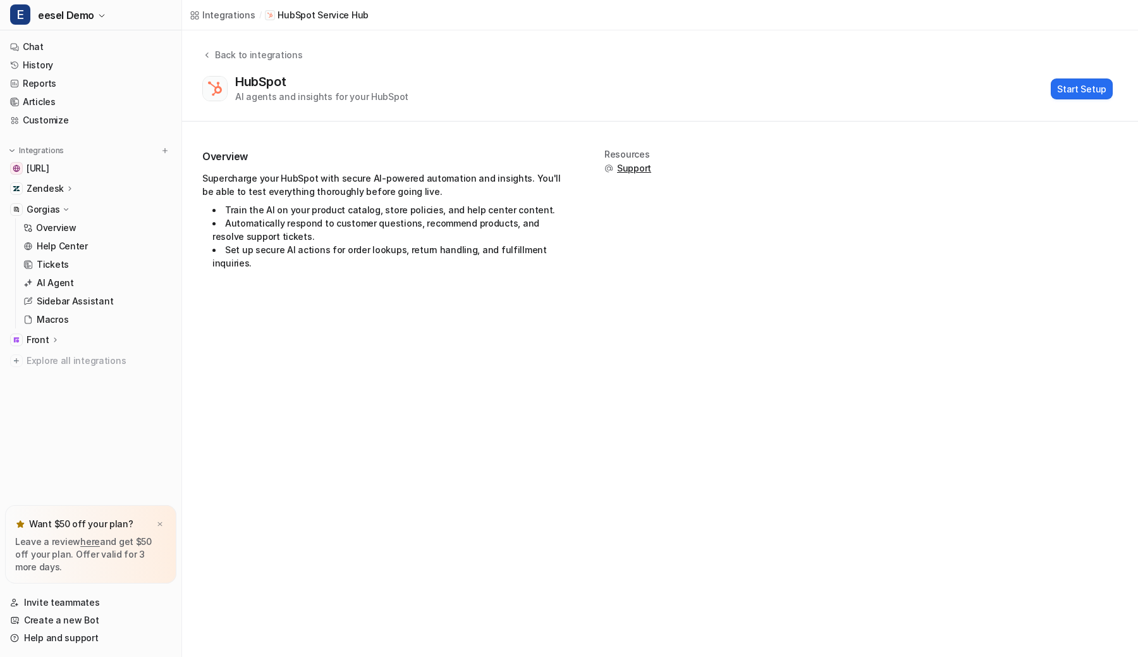
click at [660, 80] on div "HubSpot AI agents and insights for your HubSpot Start Setup" at bounding box center [657, 88] width 911 height 29
click at [1073, 83] on button "Start Setup" at bounding box center [1082, 88] width 62 height 21
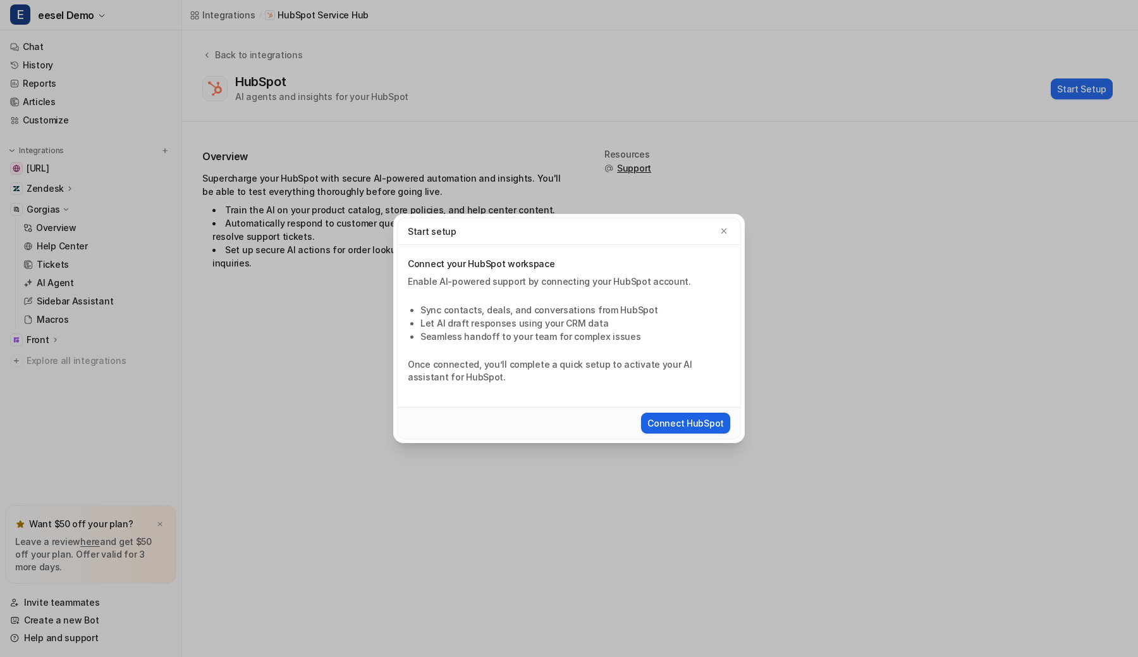
click at [672, 421] on button "Connect HubSpot" at bounding box center [685, 422] width 89 height 21
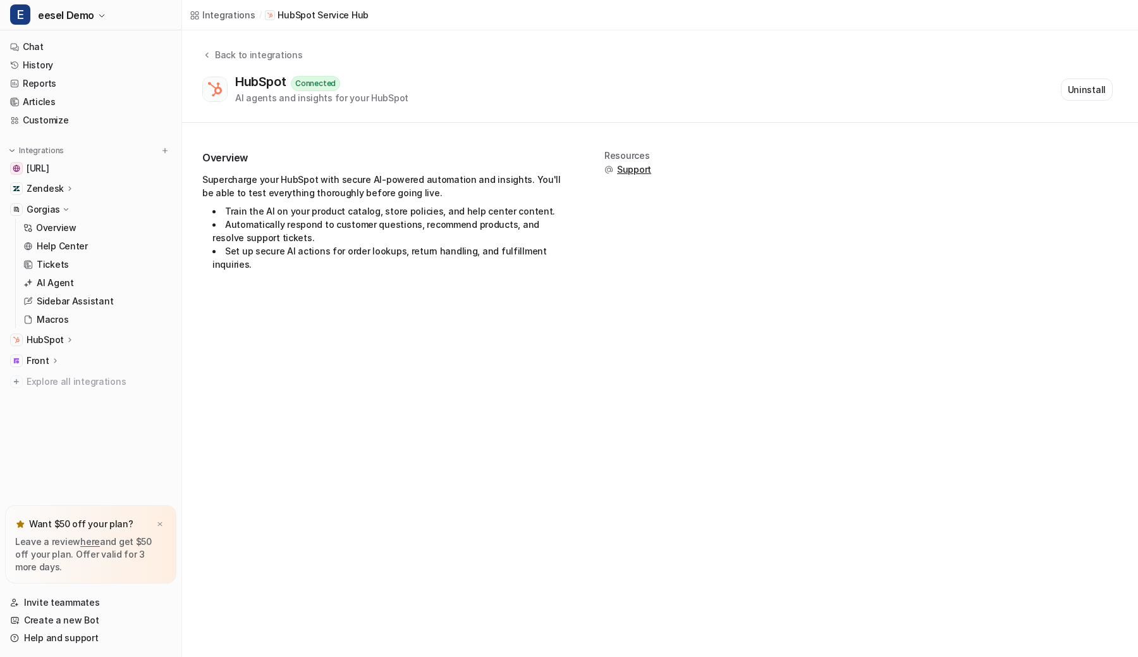
click at [65, 202] on div "Gorgias" at bounding box center [90, 209] width 171 height 18
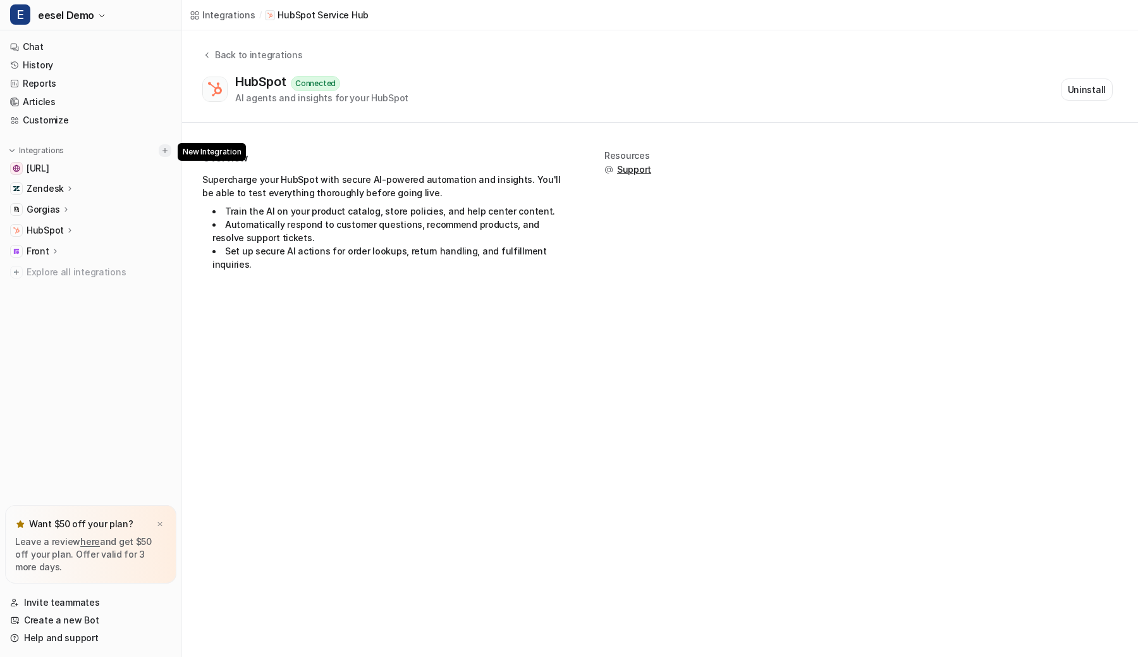
click at [169, 147] on img at bounding box center [165, 150] width 9 height 9
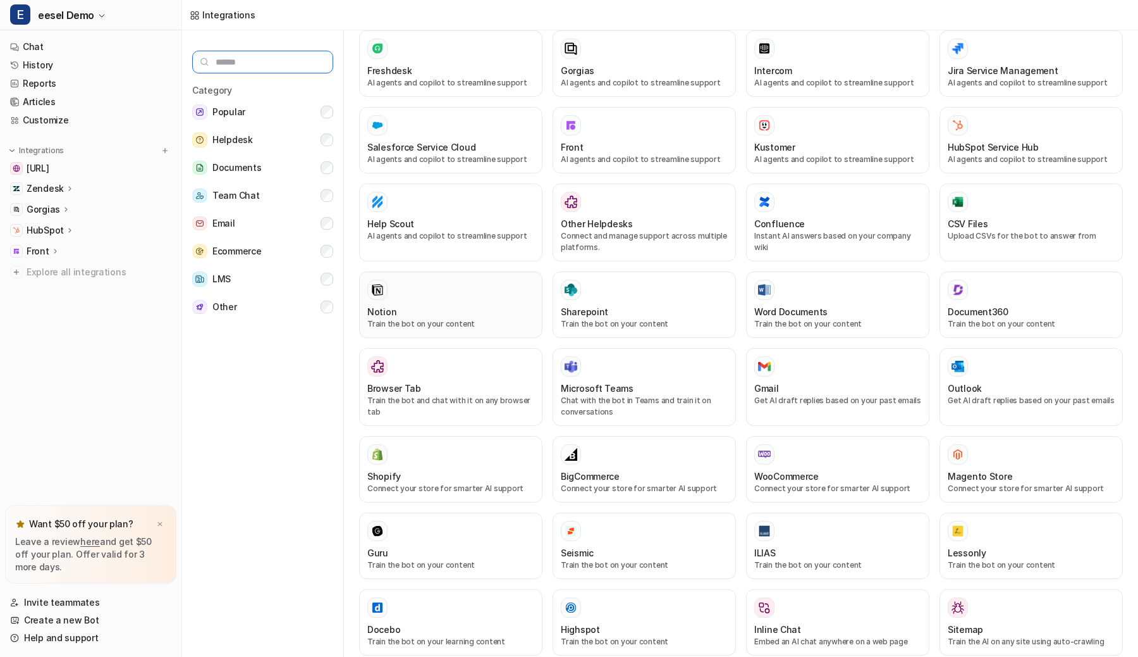
scroll to position [197, 0]
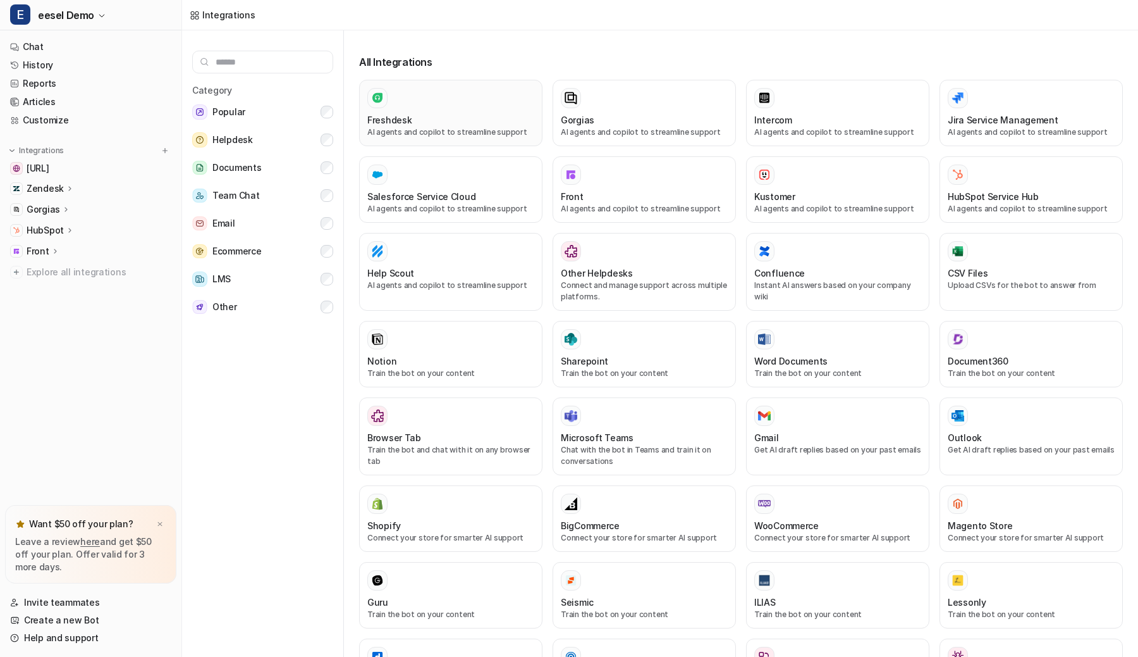
click at [459, 111] on div "Freshdesk AI agents and copilot to streamline support" at bounding box center [450, 113] width 167 height 50
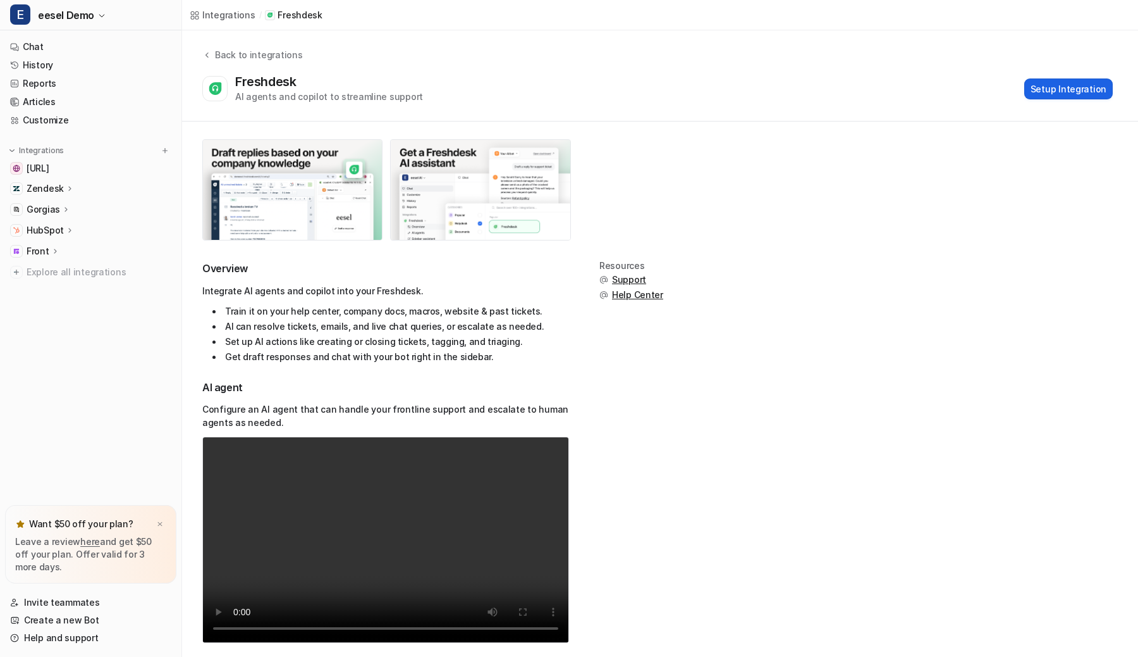
click at [1057, 90] on button "Setup Integration" at bounding box center [1069, 88] width 89 height 21
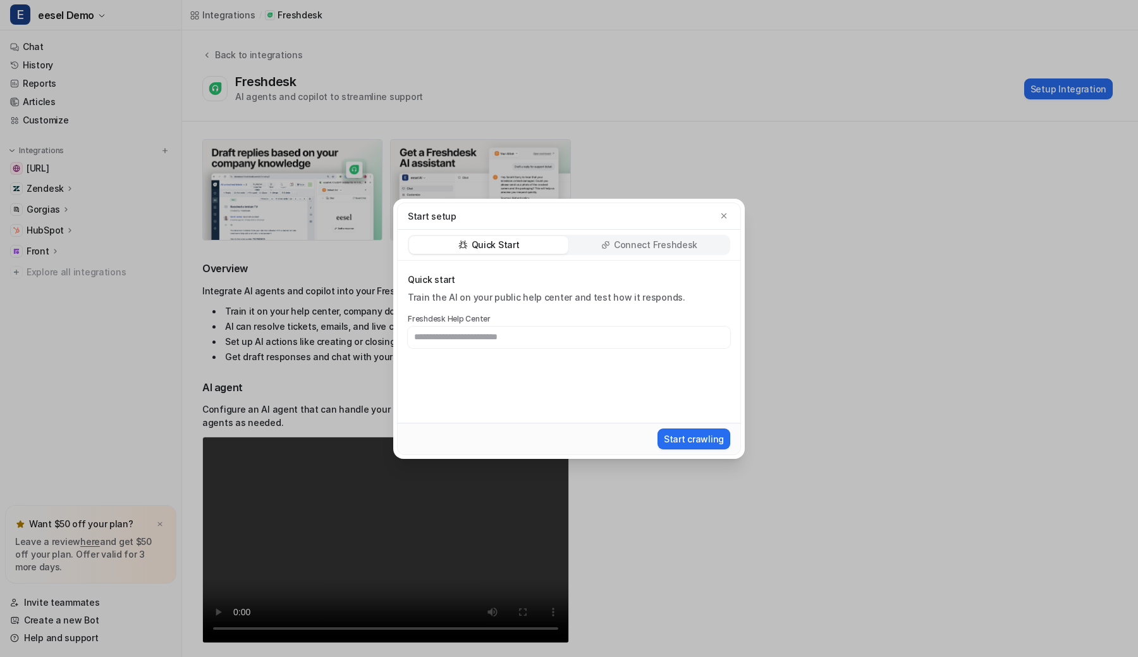
click at [613, 244] on div "Connect Freshdesk" at bounding box center [649, 245] width 159 height 18
click at [539, 245] on div "Quick Start" at bounding box center [488, 245] width 159 height 18
click at [636, 245] on p "Connect Freshdesk" at bounding box center [655, 244] width 83 height 13
click at [707, 441] on button "Install App" at bounding box center [701, 438] width 59 height 21
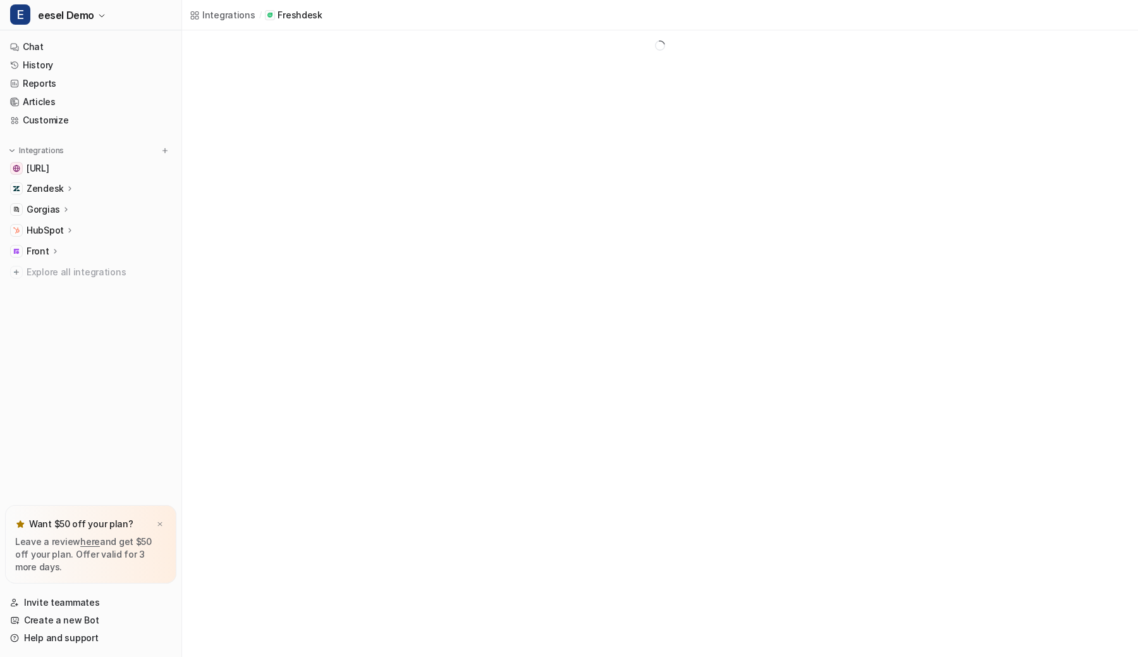
click at [436, 157] on div "Integrations / Freshdesk" at bounding box center [569, 328] width 1138 height 657
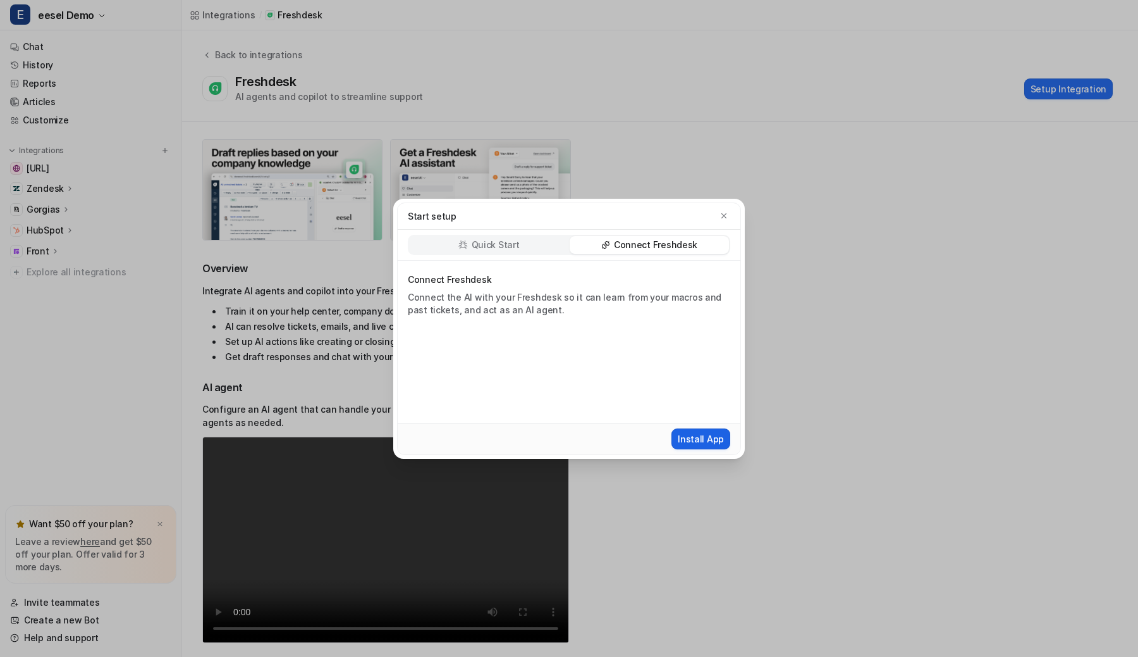
click at [696, 435] on button "Install App" at bounding box center [701, 438] width 59 height 21
click at [700, 435] on button "Install App" at bounding box center [701, 438] width 59 height 21
click at [724, 441] on button "Install App" at bounding box center [701, 438] width 59 height 21
click at [720, 439] on button "Install App" at bounding box center [701, 438] width 59 height 21
click at [715, 218] on div "Start setup" at bounding box center [569, 215] width 323 height 13
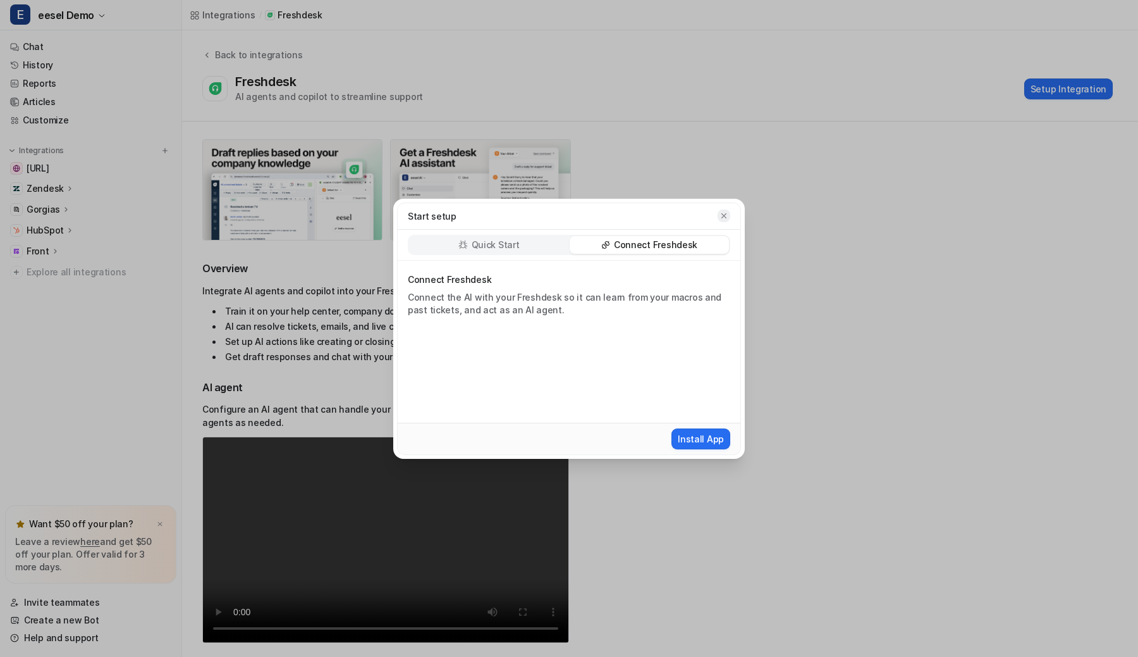
click at [720, 217] on icon "button" at bounding box center [724, 215] width 9 height 9
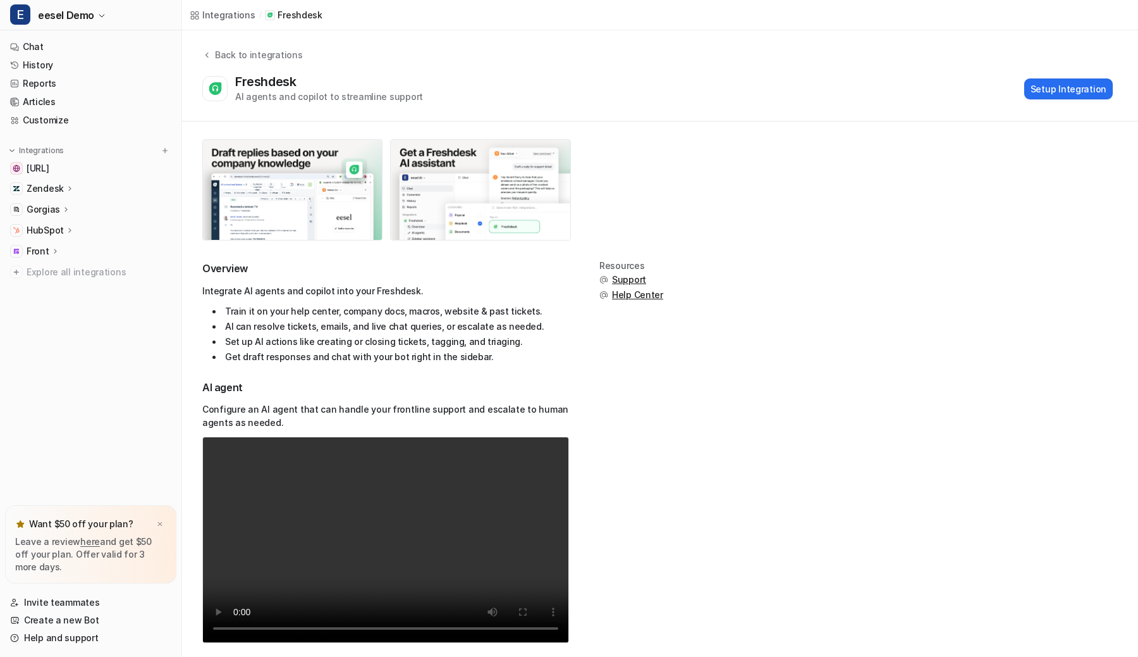
click at [681, 80] on div "Freshdesk AI agents and copilot to streamline support Setup Integration" at bounding box center [657, 88] width 911 height 29
click at [688, 78] on div "Freshdesk AI agents and copilot to streamline support Setup Integration" at bounding box center [657, 88] width 911 height 29
click at [1053, 86] on button "Setup Integration" at bounding box center [1069, 88] width 89 height 21
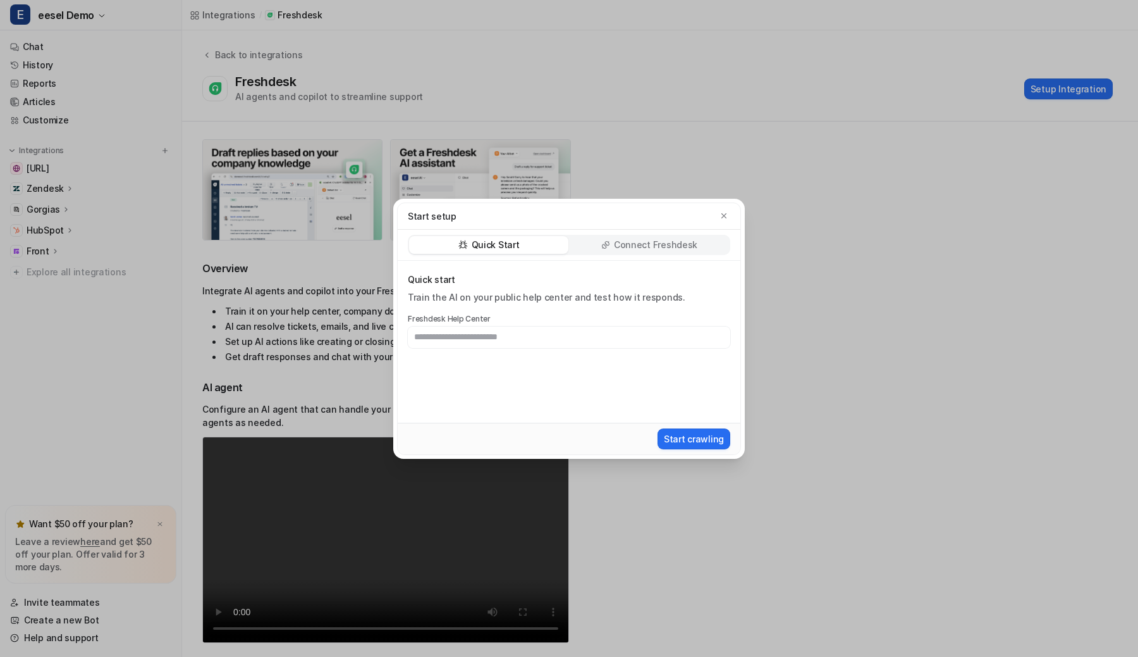
click at [654, 252] on div "Connect Freshdesk" at bounding box center [649, 245] width 159 height 18
click at [698, 439] on button "Install App" at bounding box center [701, 438] width 59 height 21
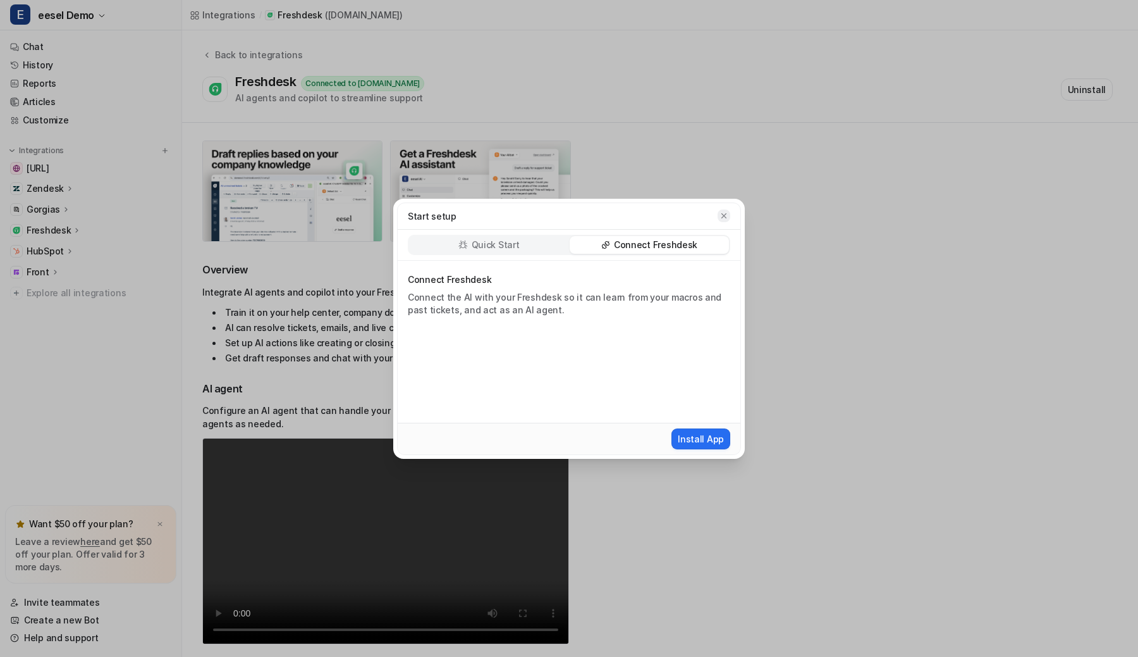
click at [728, 219] on icon "button" at bounding box center [724, 215] width 9 height 9
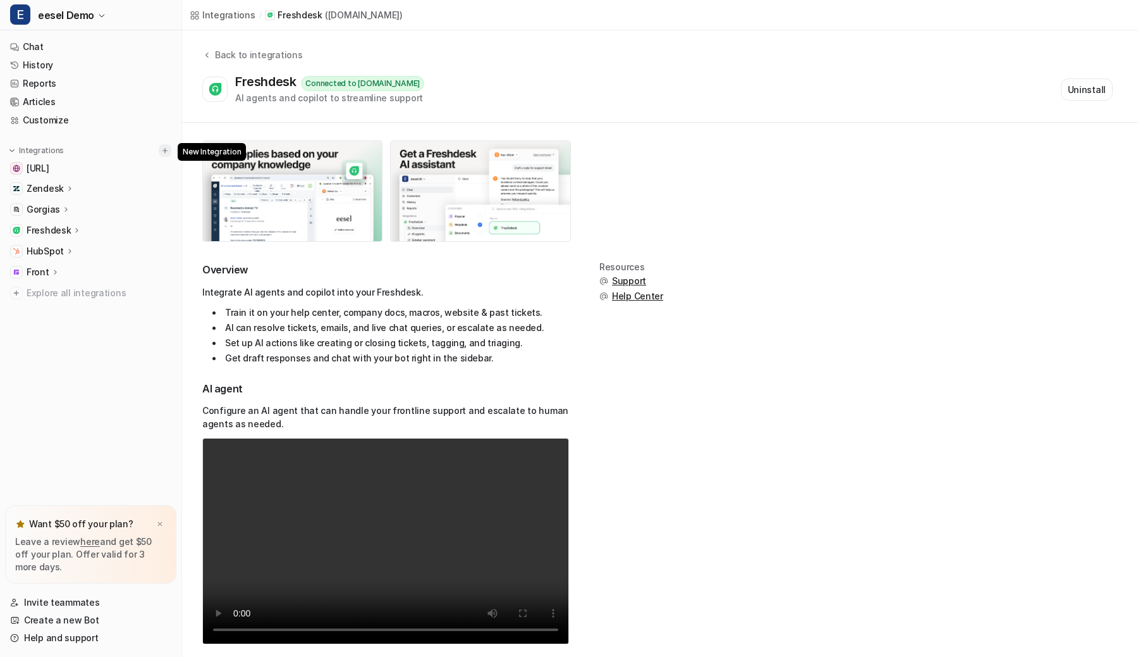
click at [166, 150] on img at bounding box center [165, 150] width 9 height 9
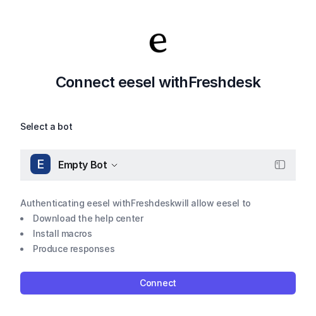
click at [89, 168] on span "Empty Bot" at bounding box center [82, 165] width 49 height 18
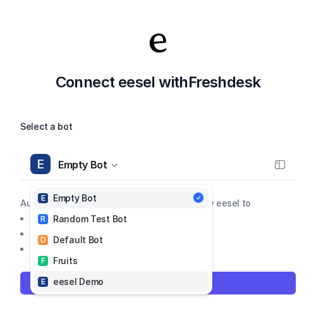
click at [96, 279] on div "E eesel Demo" at bounding box center [71, 280] width 66 height 13
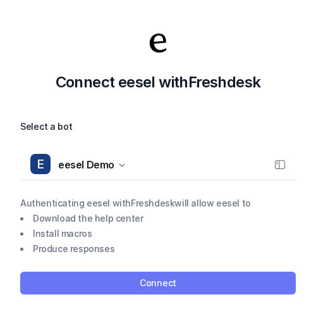
click at [122, 283] on button "Connect" at bounding box center [158, 282] width 276 height 23
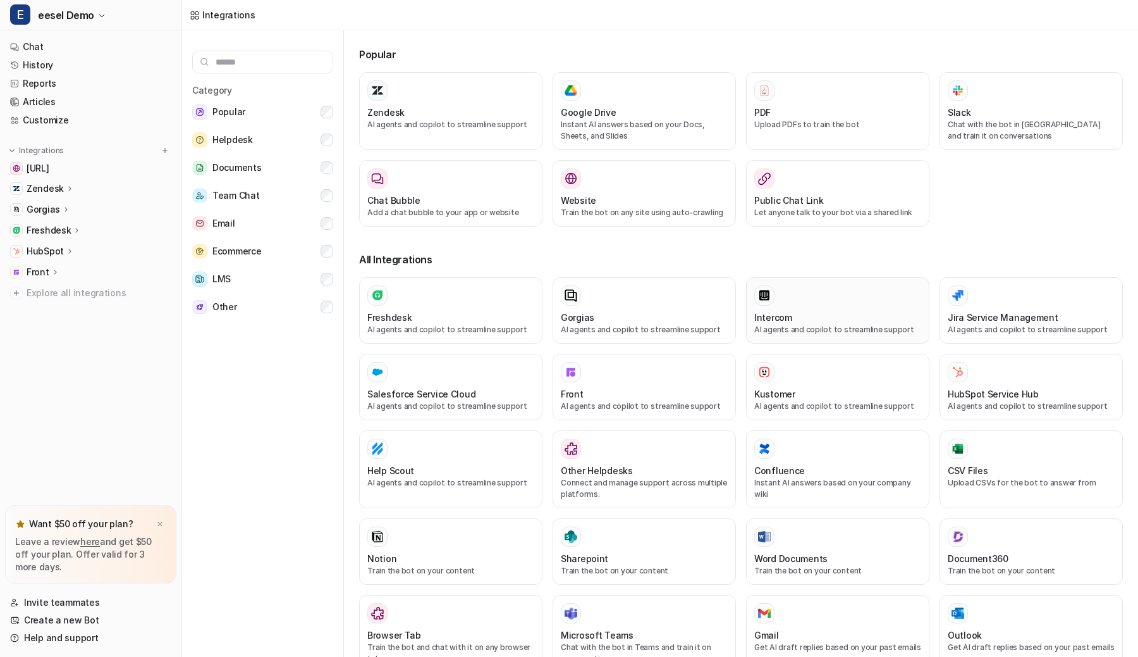
click at [794, 299] on div at bounding box center [838, 295] width 167 height 20
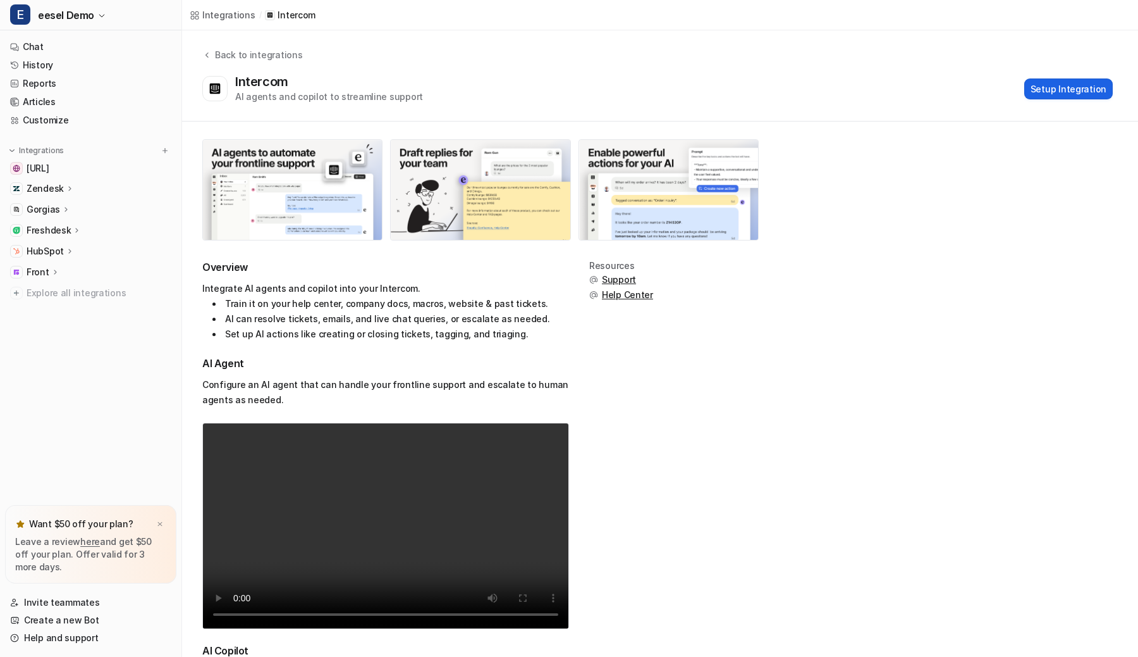
click at [1063, 87] on button "Setup Integration" at bounding box center [1069, 88] width 89 height 21
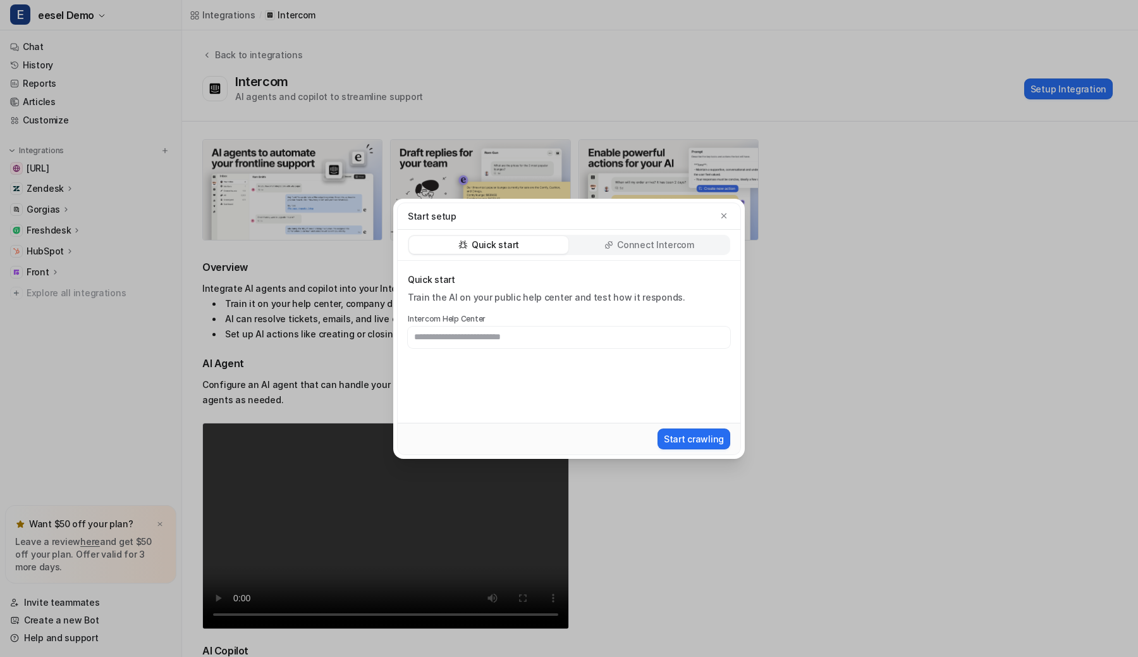
click at [654, 238] on p "Connect Intercom" at bounding box center [655, 244] width 77 height 13
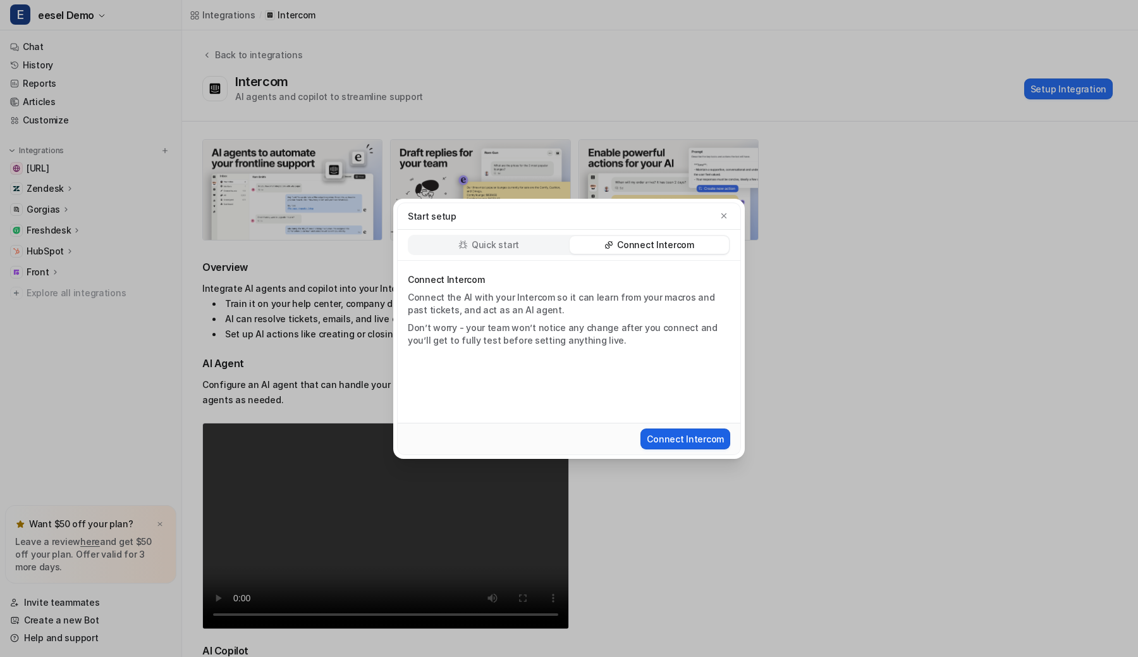
click at [676, 441] on button "Connect Intercom" at bounding box center [686, 438] width 90 height 21
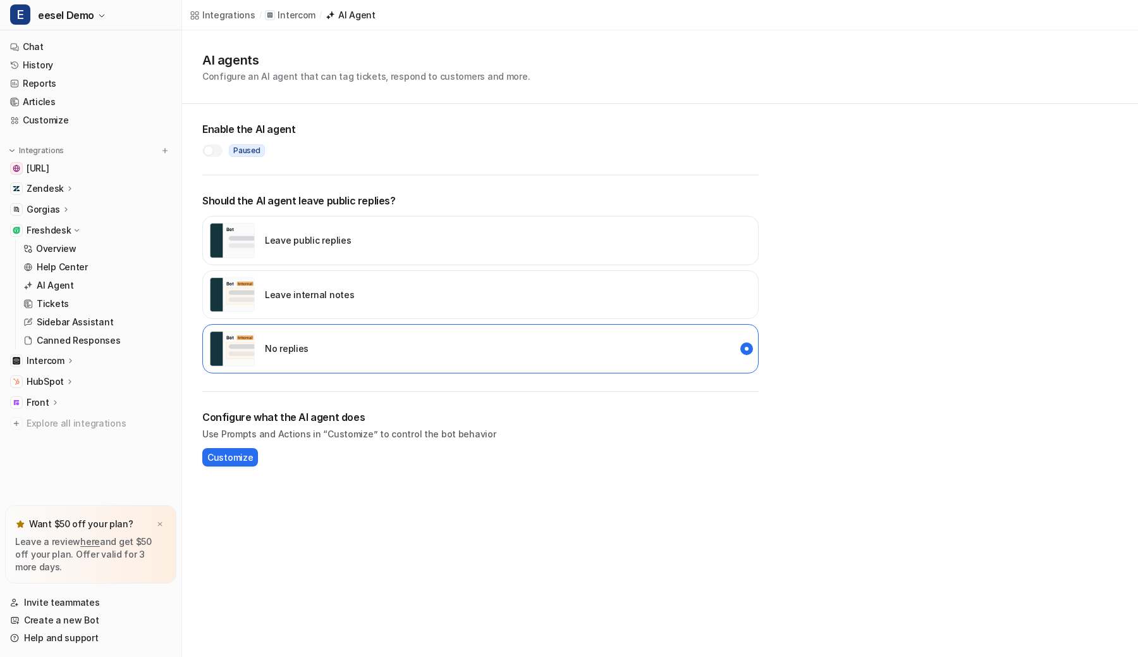
click at [65, 365] on div "Intercom" at bounding box center [51, 360] width 49 height 13
click at [60, 378] on p "Overview" at bounding box center [56, 379] width 40 height 13
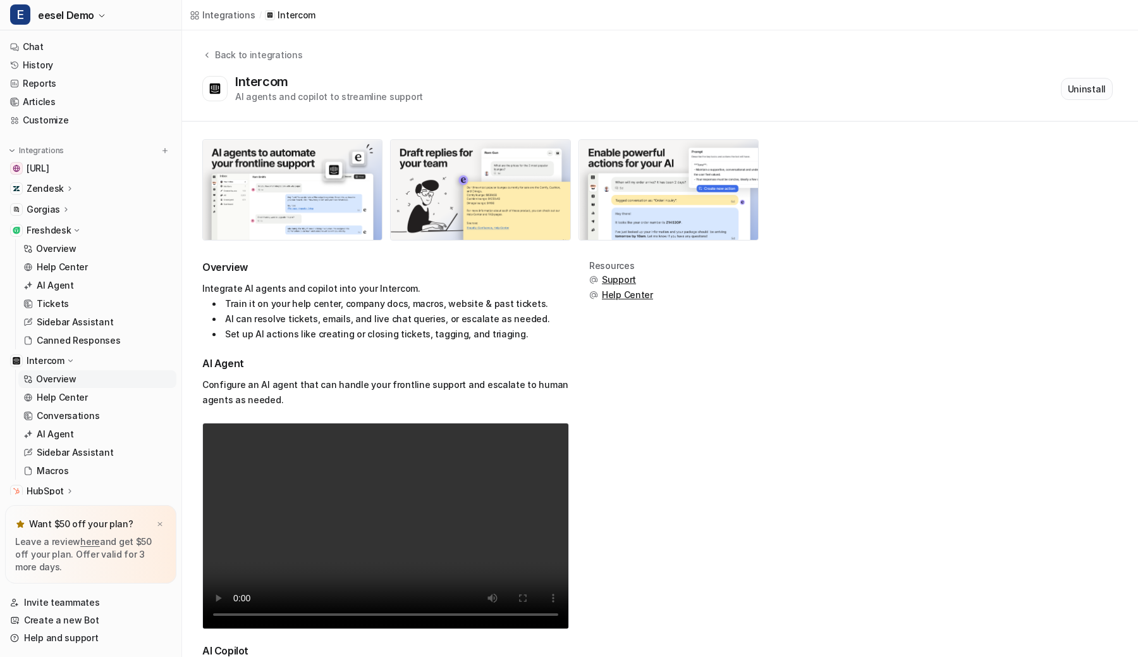
click at [1079, 83] on button "Uninstall" at bounding box center [1087, 89] width 52 height 22
click at [96, 226] on div "Freshdesk" at bounding box center [90, 230] width 171 height 18
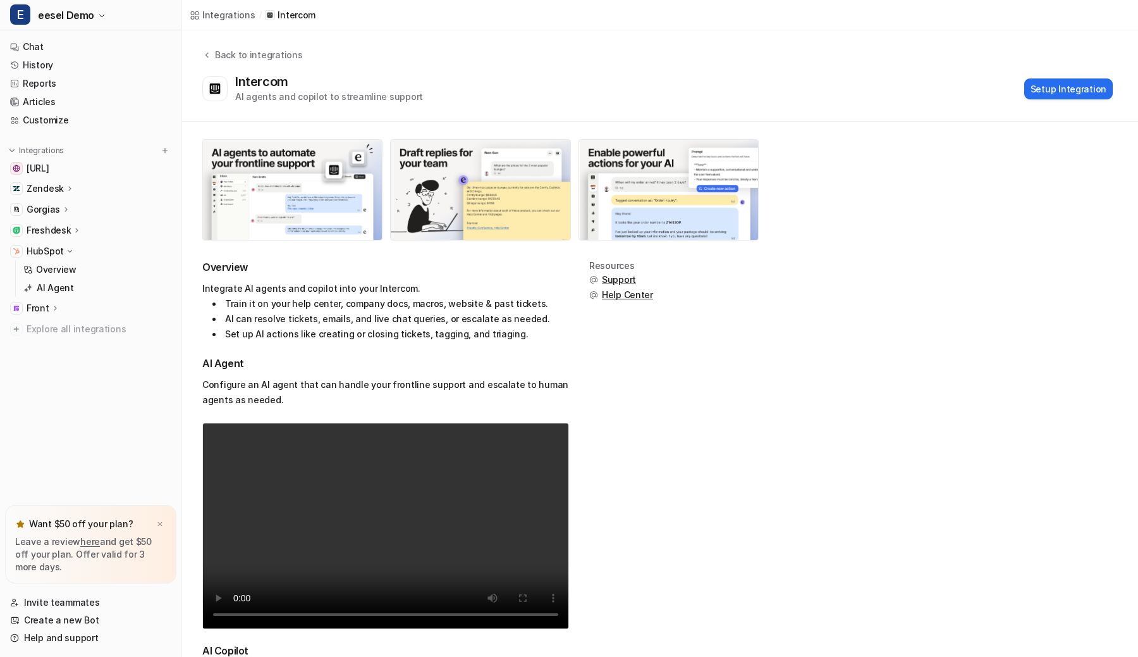
click at [66, 247] on icon at bounding box center [69, 251] width 9 height 9
click at [1070, 83] on button "Setup Integration" at bounding box center [1069, 88] width 89 height 21
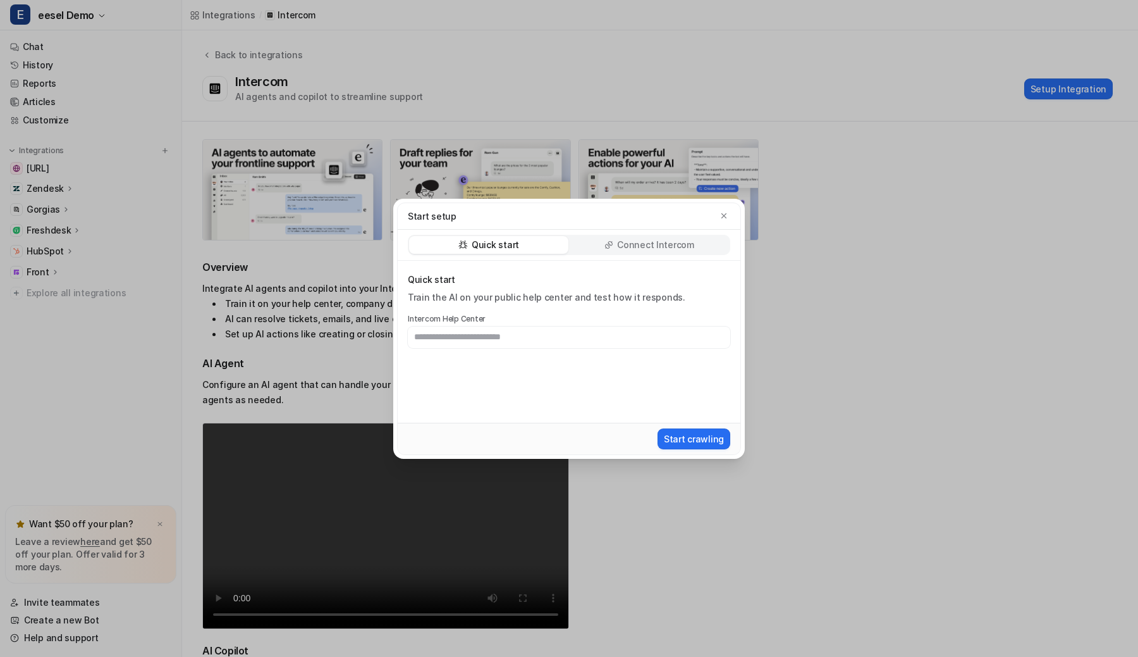
click at [638, 248] on p "Connect Intercom" at bounding box center [655, 244] width 77 height 13
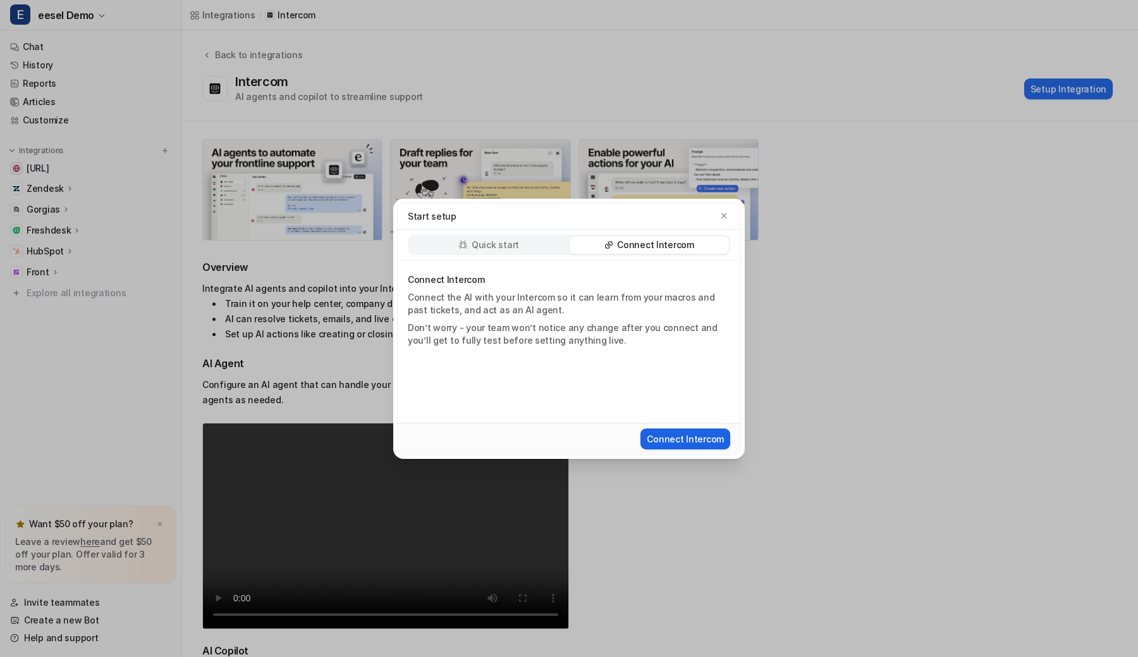
click at [684, 439] on button "Connect Intercom" at bounding box center [686, 438] width 90 height 21
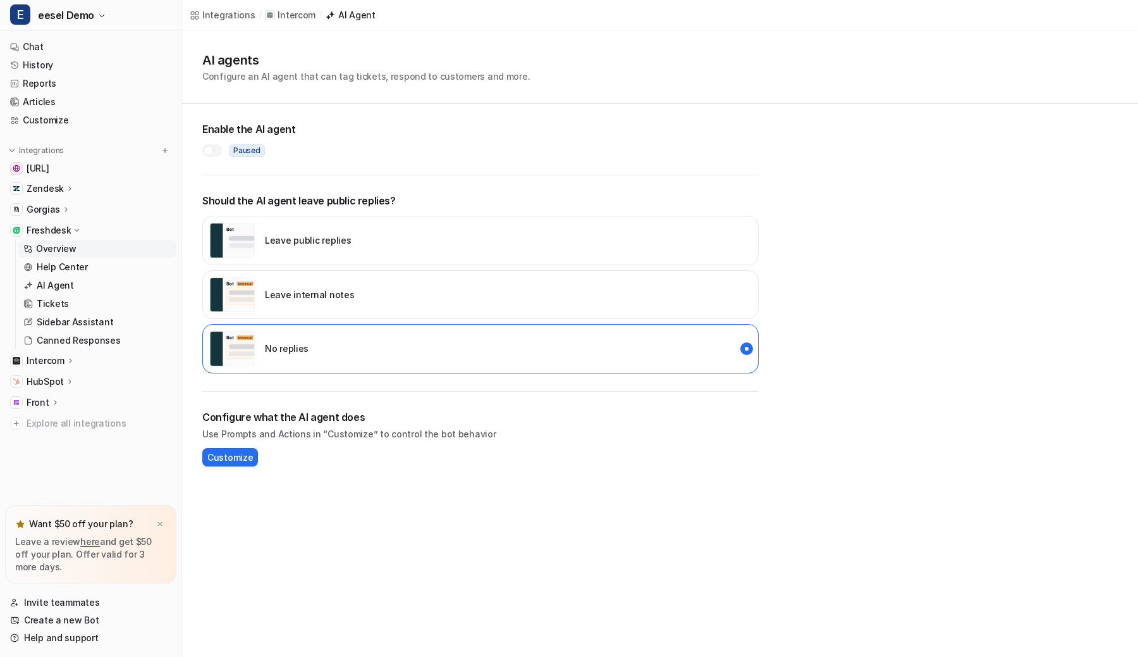
click at [82, 251] on link "Overview" at bounding box center [97, 249] width 158 height 18
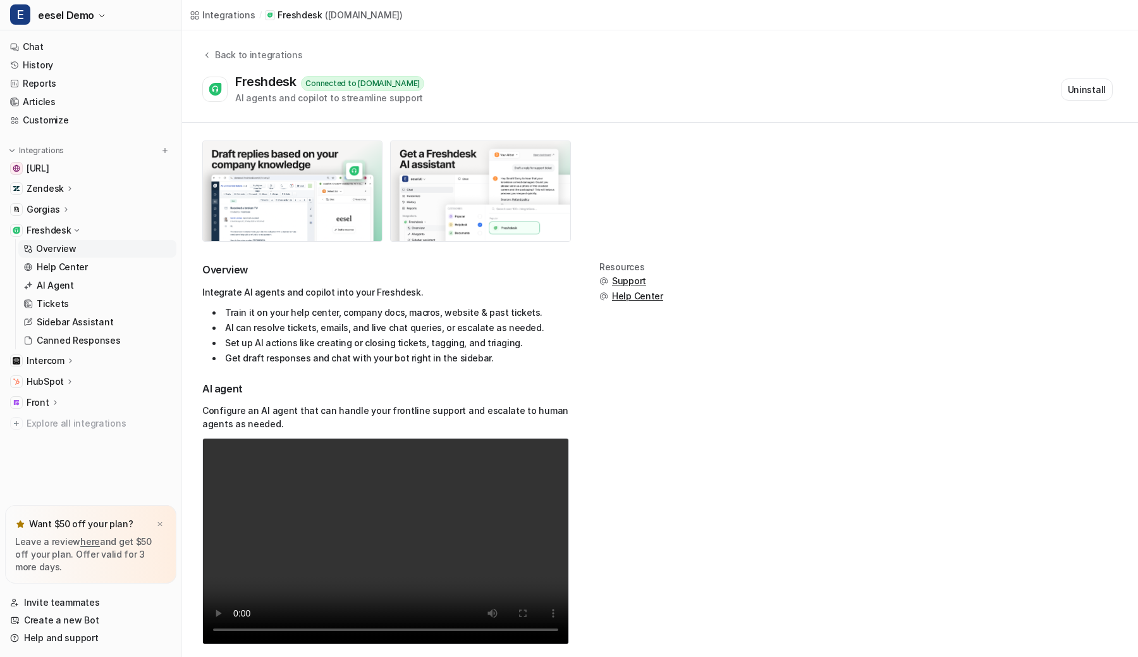
click at [66, 362] on icon at bounding box center [70, 359] width 9 height 9
click at [58, 379] on p "Overview" at bounding box center [56, 379] width 40 height 13
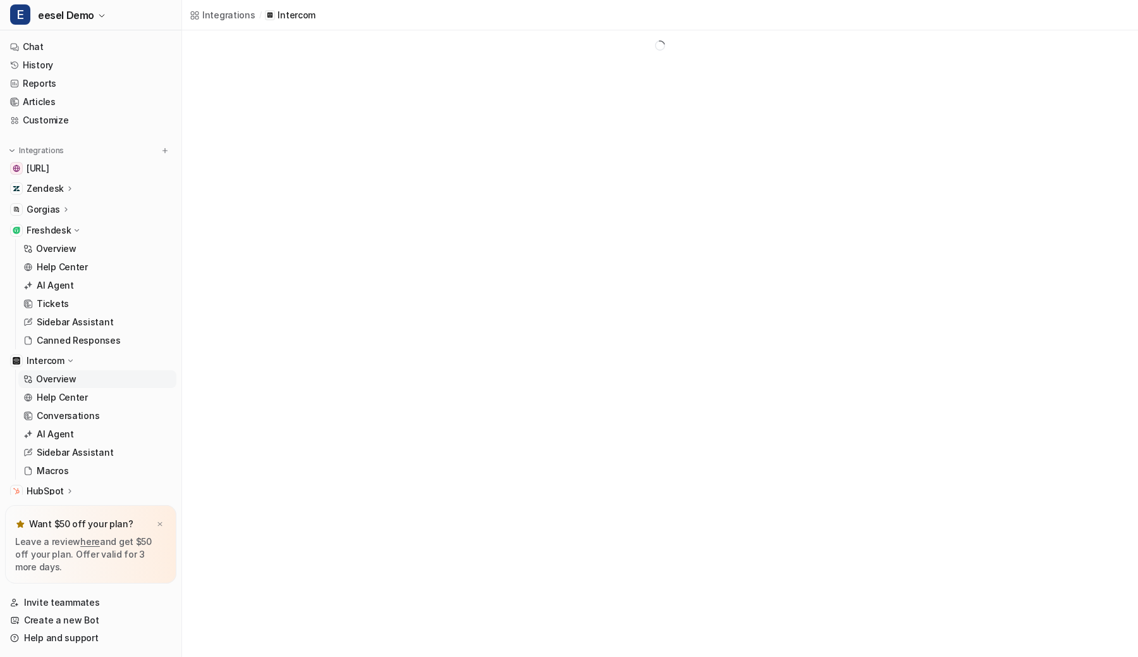
click at [52, 229] on p "Freshdesk" at bounding box center [49, 230] width 44 height 13
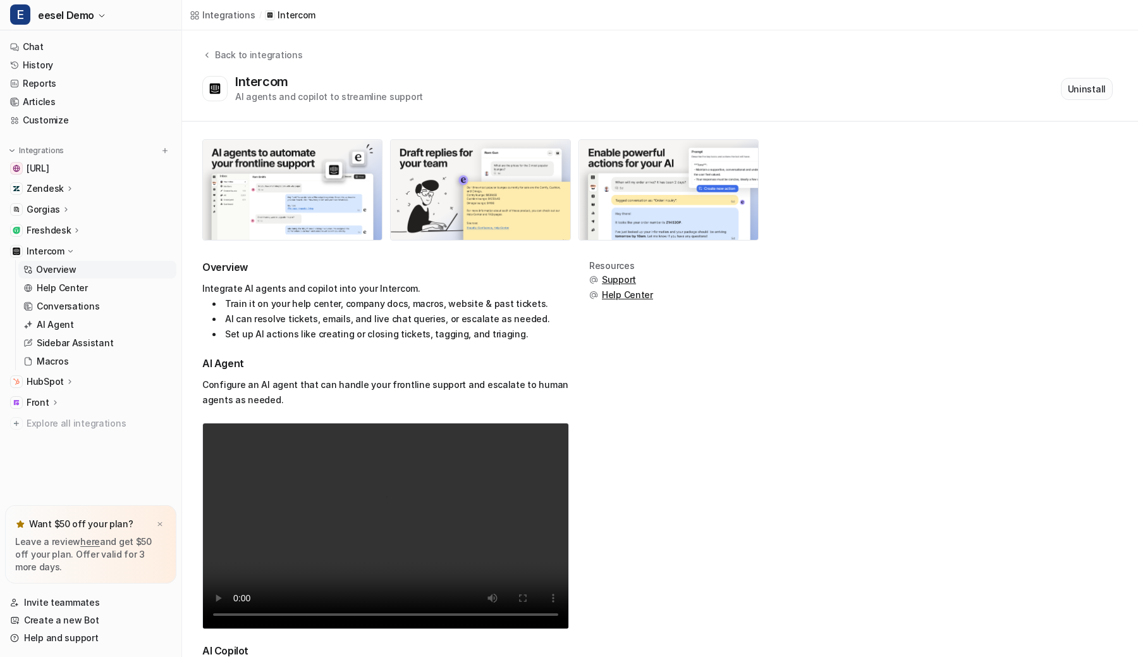
click at [1084, 78] on button "Uninstall" at bounding box center [1087, 89] width 52 height 22
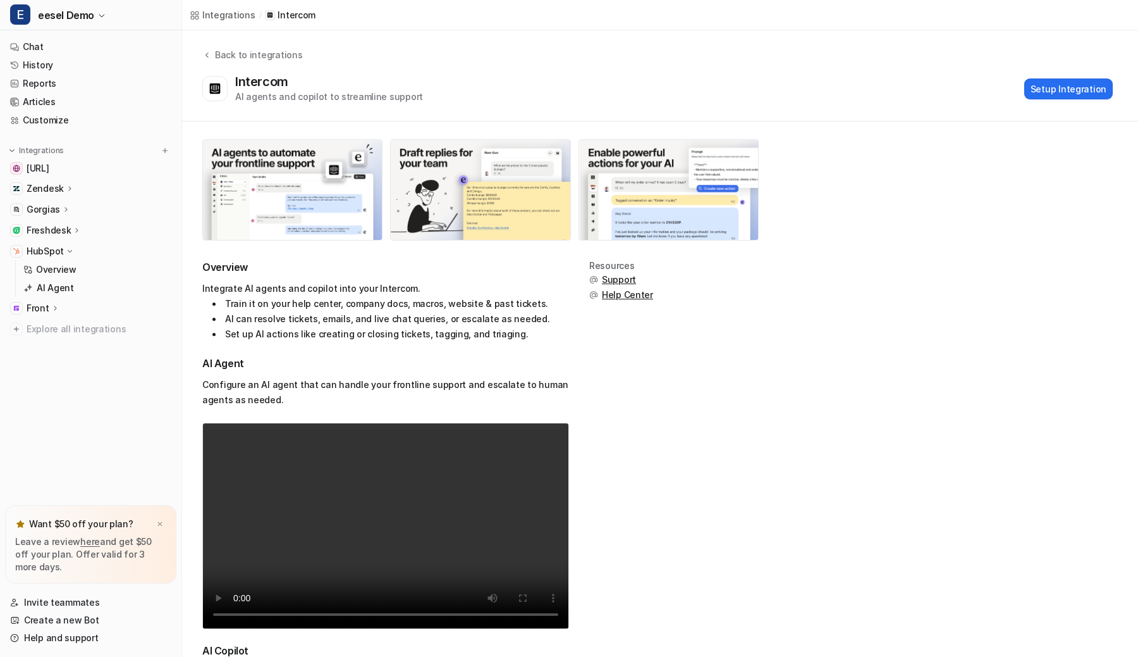
click at [625, 394] on div "Resources Support Help Center" at bounding box center [621, 581] width 64 height 641
click at [612, 79] on div "Intercom AI agents and copilot to streamline support Setup Integration" at bounding box center [657, 88] width 911 height 29
click at [640, 73] on div "Back to integrations Intercom AI agents and copilot to streamline support Setup…" at bounding box center [660, 75] width 956 height 55
click at [1081, 89] on button "Setup Integration" at bounding box center [1069, 88] width 89 height 21
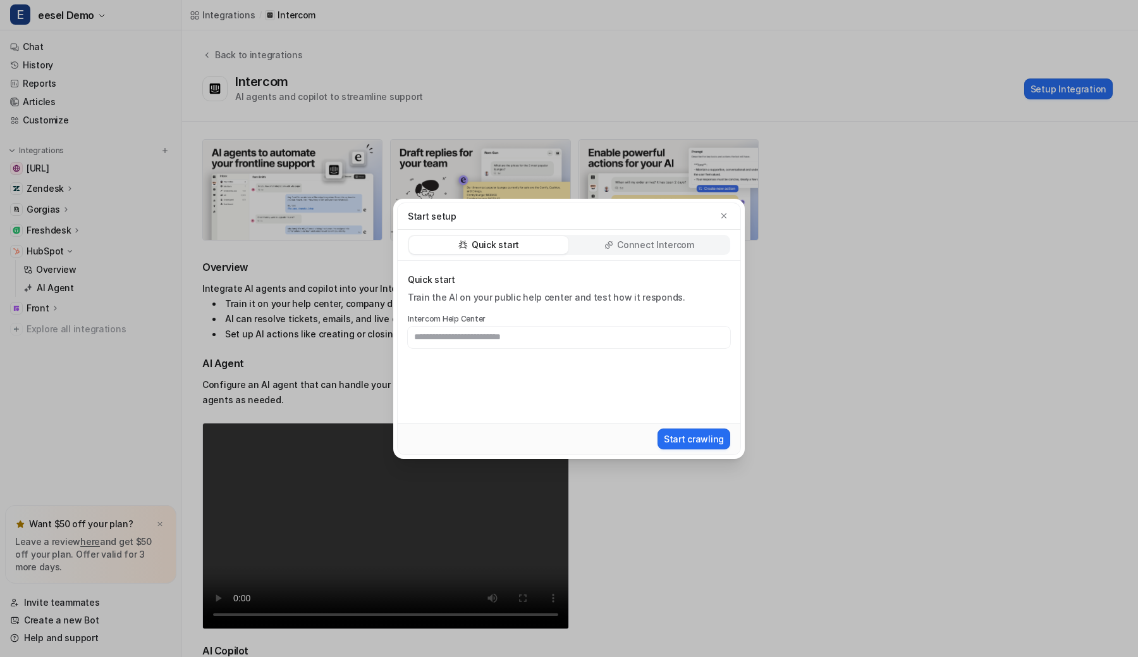
click at [713, 239] on div "Connect Intercom" at bounding box center [649, 245] width 159 height 18
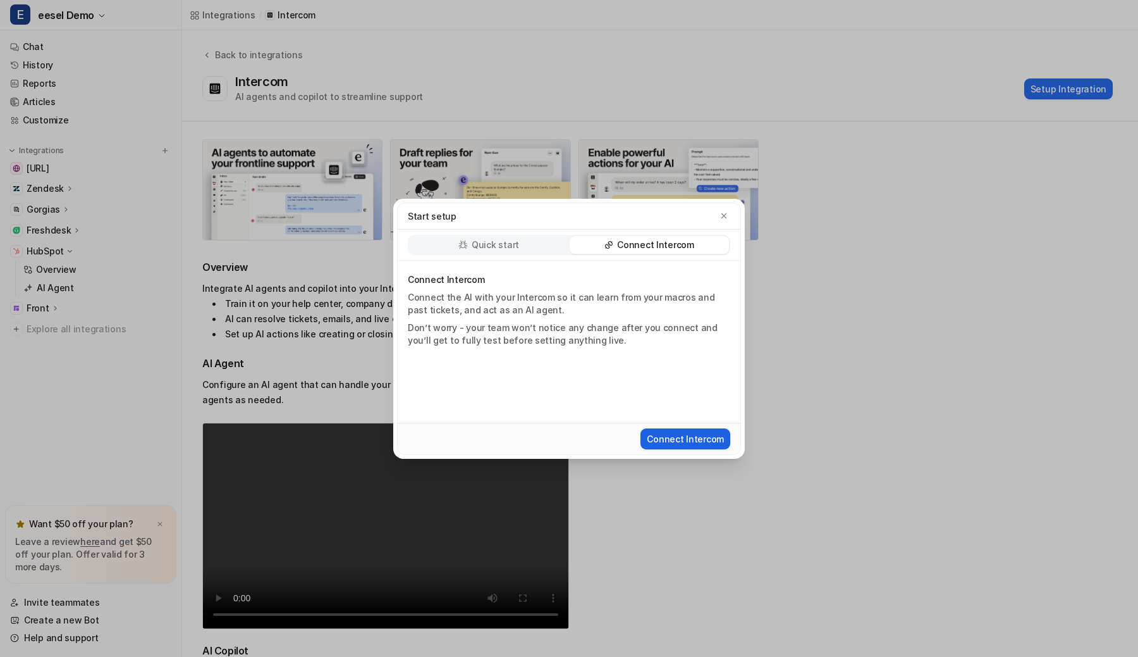
click at [660, 444] on button "Connect Intercom" at bounding box center [686, 438] width 90 height 21
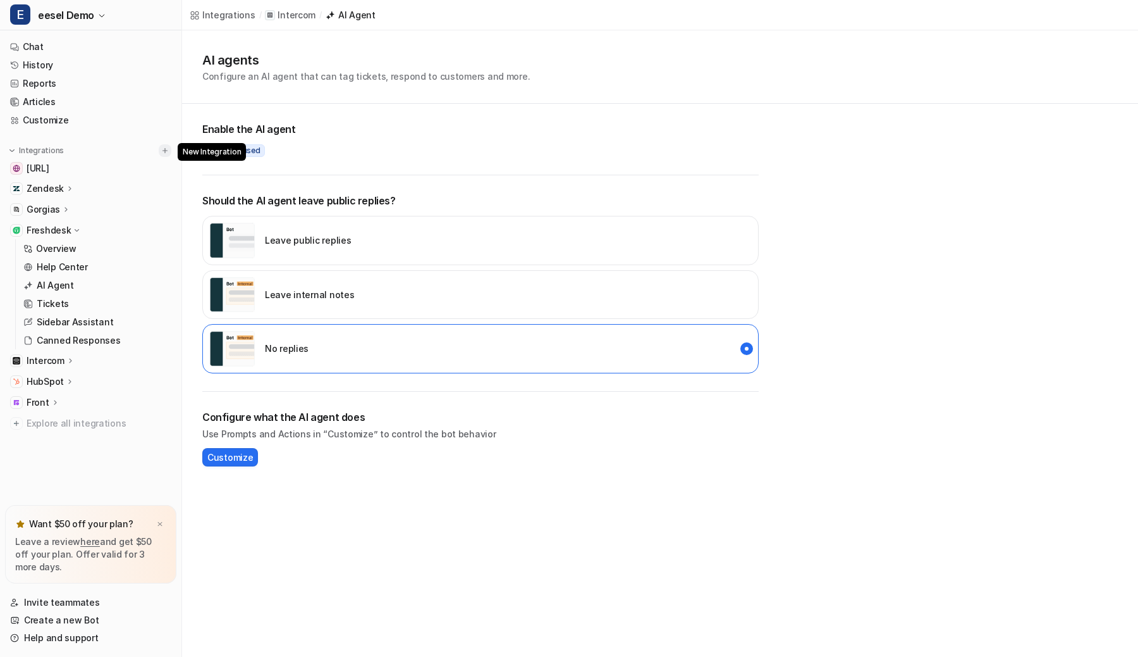
click at [161, 149] on img at bounding box center [165, 150] width 9 height 9
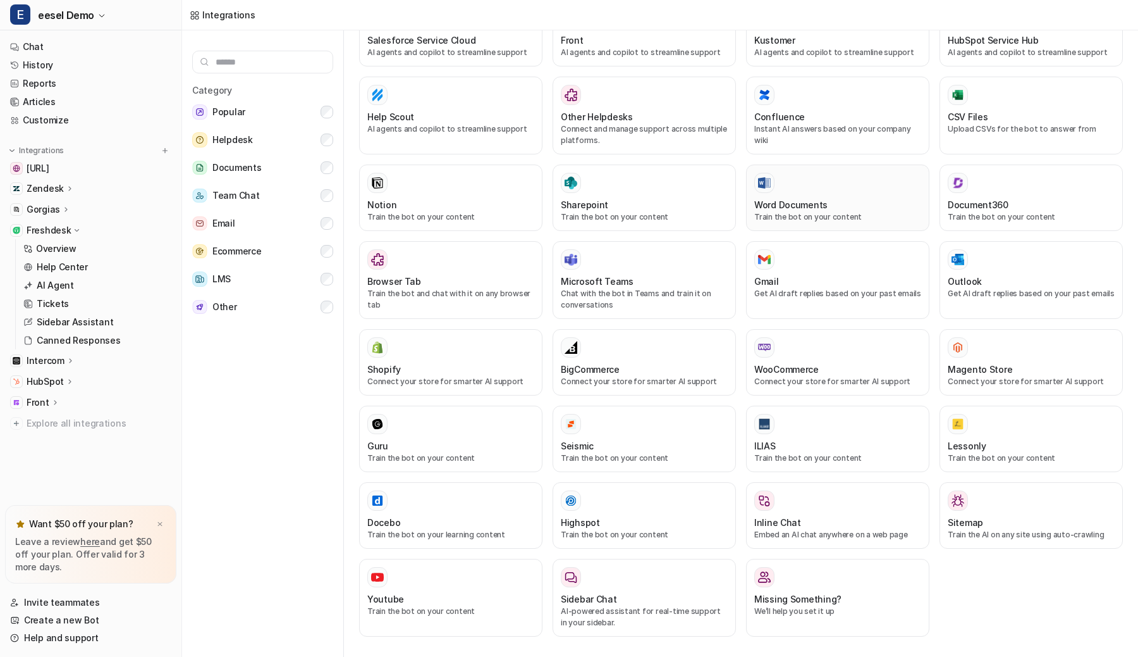
scroll to position [200, 0]
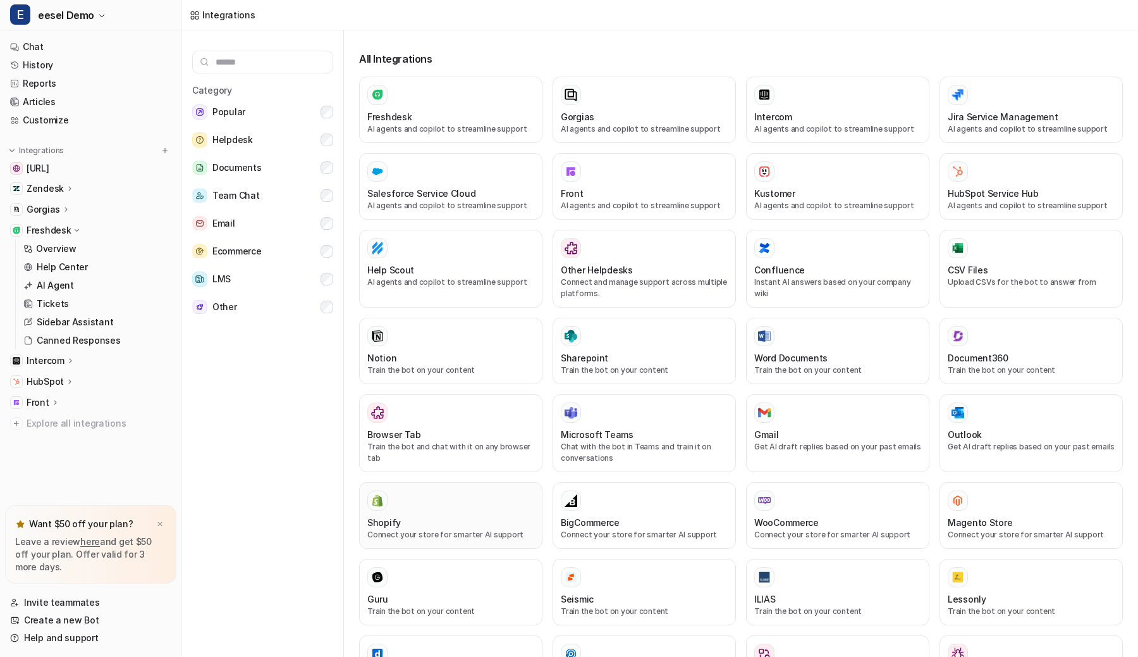
click at [472, 518] on div "Shopify" at bounding box center [450, 521] width 167 height 13
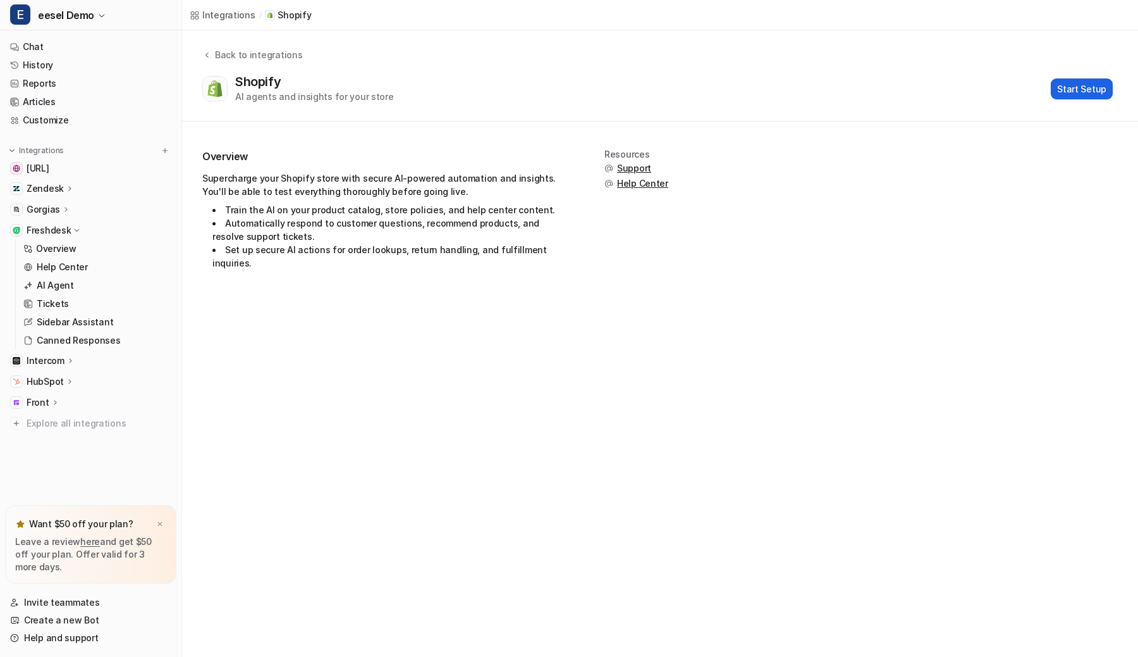
click at [1074, 89] on button "Start Setup" at bounding box center [1082, 88] width 62 height 21
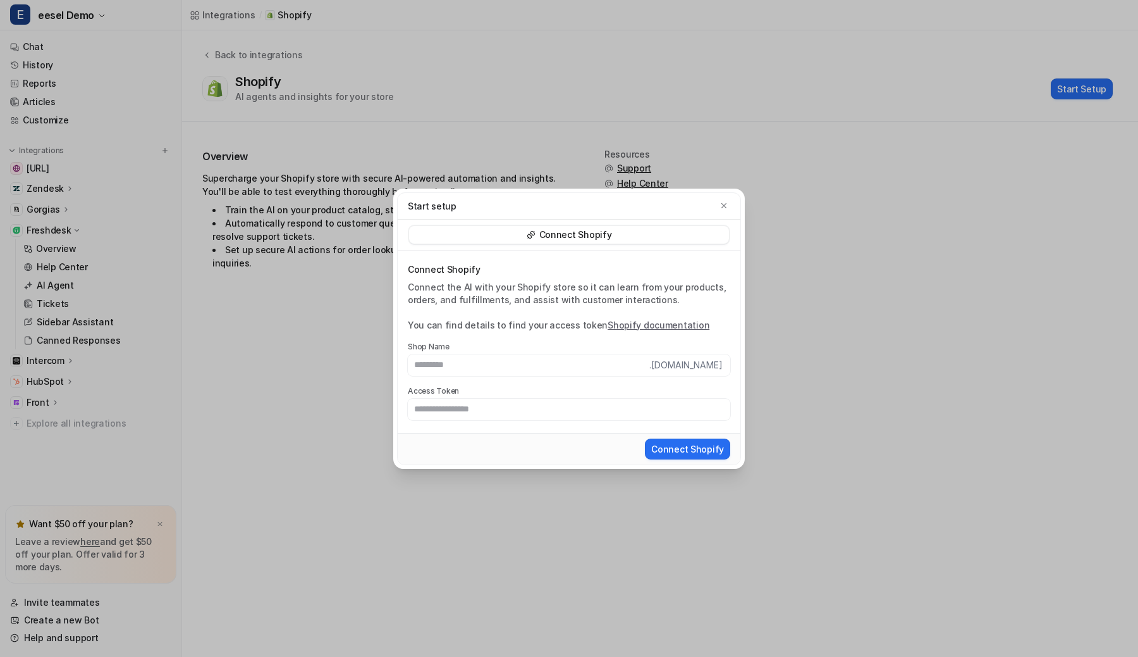
click at [628, 236] on div "Connect Shopify" at bounding box center [569, 235] width 320 height 18
click at [634, 323] on link "Shopify documentation" at bounding box center [659, 324] width 102 height 11
click at [490, 412] on input "text" at bounding box center [569, 409] width 323 height 22
paste input "**********"
type input "**********"
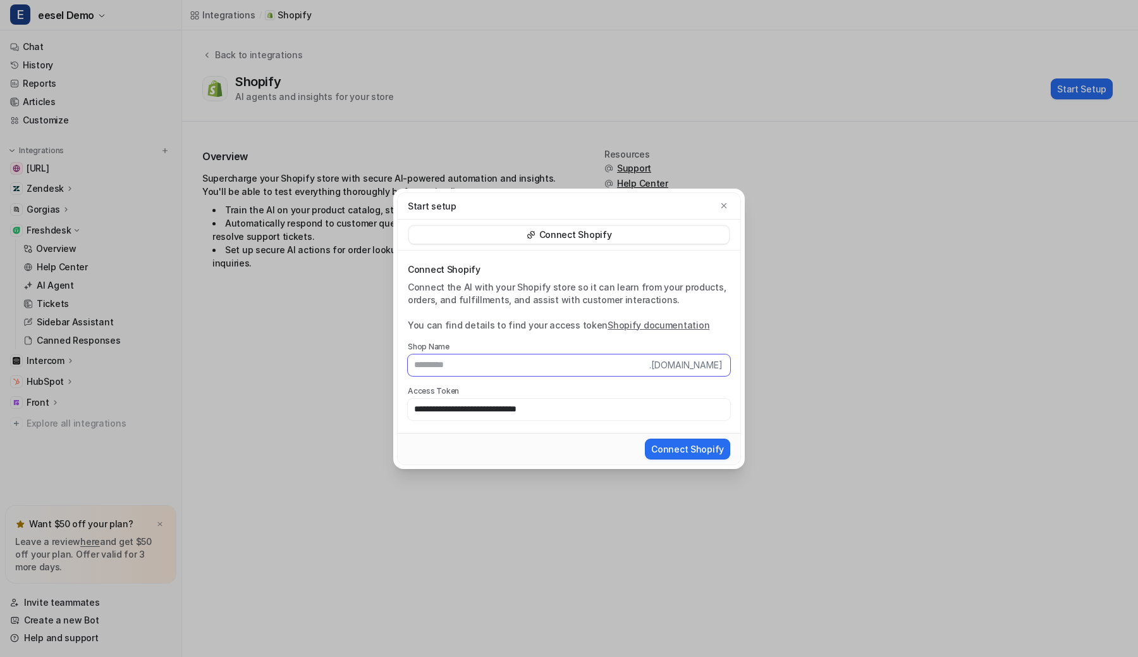
click at [493, 362] on input "text" at bounding box center [529, 365] width 242 height 22
type input "**********"
click at [712, 433] on div "Connect Shopify" at bounding box center [569, 449] width 343 height 32
click at [703, 449] on button "Connect Shopify" at bounding box center [687, 448] width 85 height 21
click at [722, 203] on icon "button" at bounding box center [724, 205] width 9 height 9
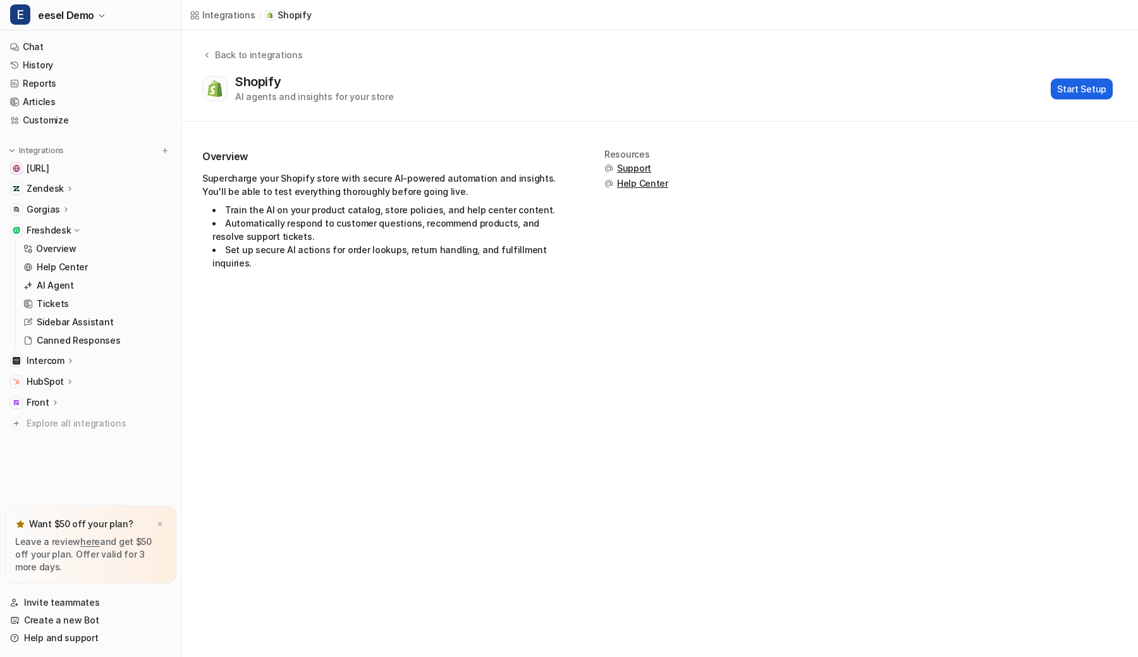
click at [1095, 82] on button "Start Setup" at bounding box center [1082, 88] width 62 height 21
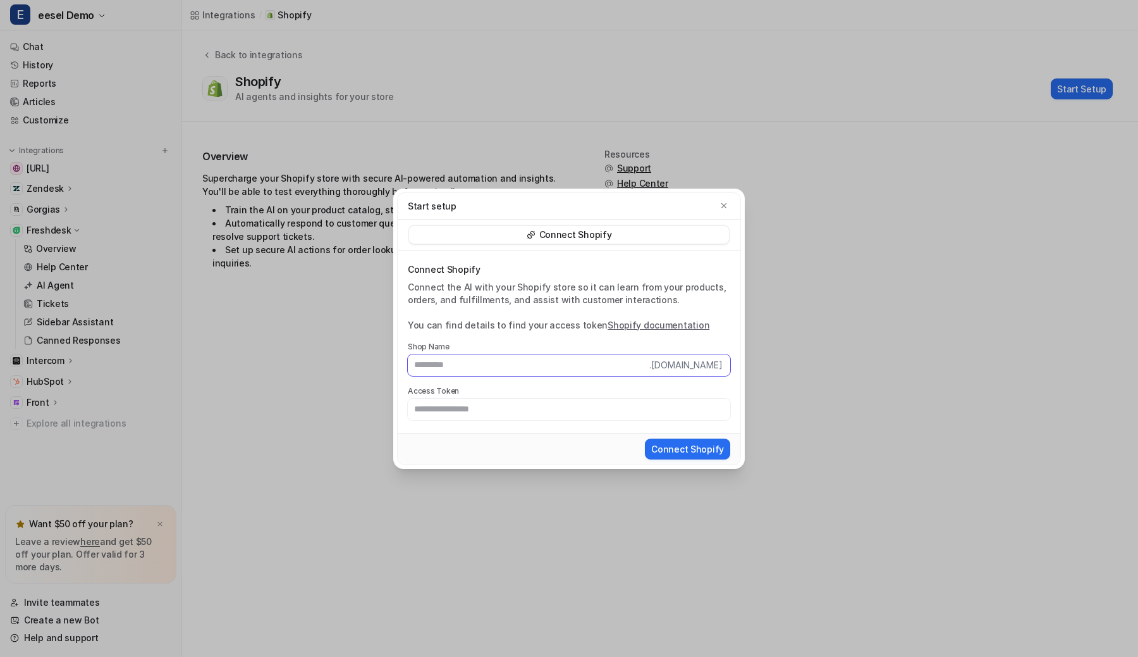
click at [590, 360] on input "text" at bounding box center [529, 365] width 242 height 22
type input "**********"
paste input "**********"
type input "**********"
click at [645, 438] on button "Connect Shopify" at bounding box center [687, 448] width 85 height 21
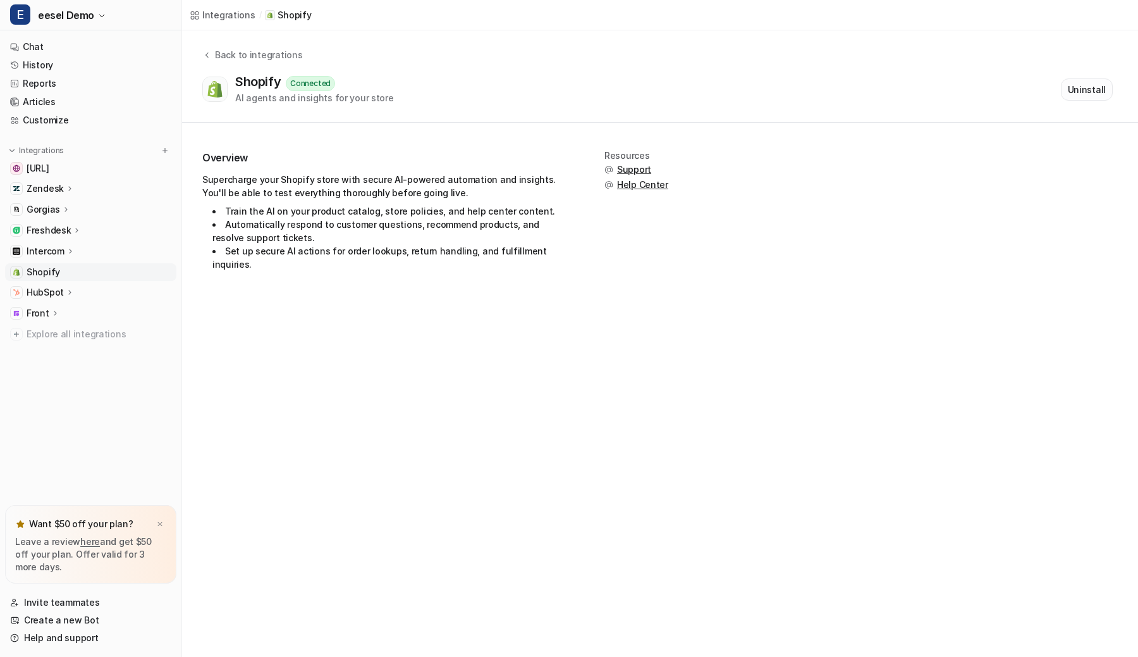
click at [1073, 84] on button "Uninstall" at bounding box center [1087, 89] width 52 height 22
click at [627, 94] on div "Shopify AI agents and insights for your store Start Setup" at bounding box center [657, 88] width 911 height 29
click at [646, 96] on div "Shopify AI agents and insights for your store Start Setup" at bounding box center [657, 88] width 911 height 29
click at [1060, 93] on button "Start Setup" at bounding box center [1082, 88] width 62 height 21
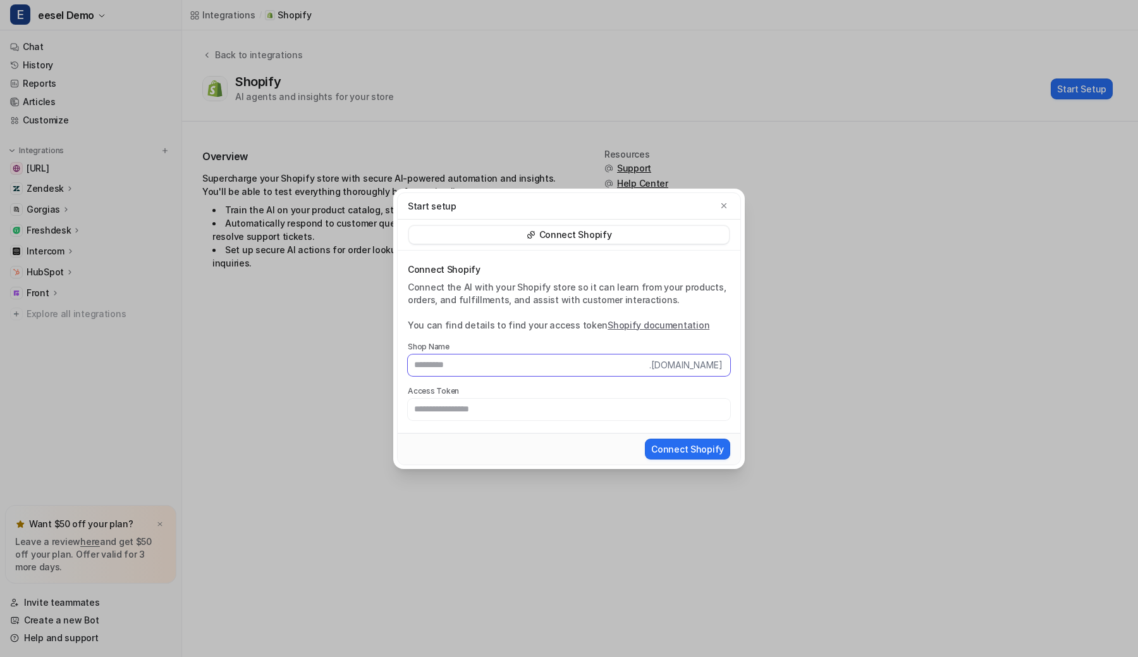
click at [616, 362] on input "text" at bounding box center [529, 365] width 242 height 22
type input "**********"
click at [623, 404] on input "text" at bounding box center [569, 409] width 323 height 22
paste input "**********"
type input "**********"
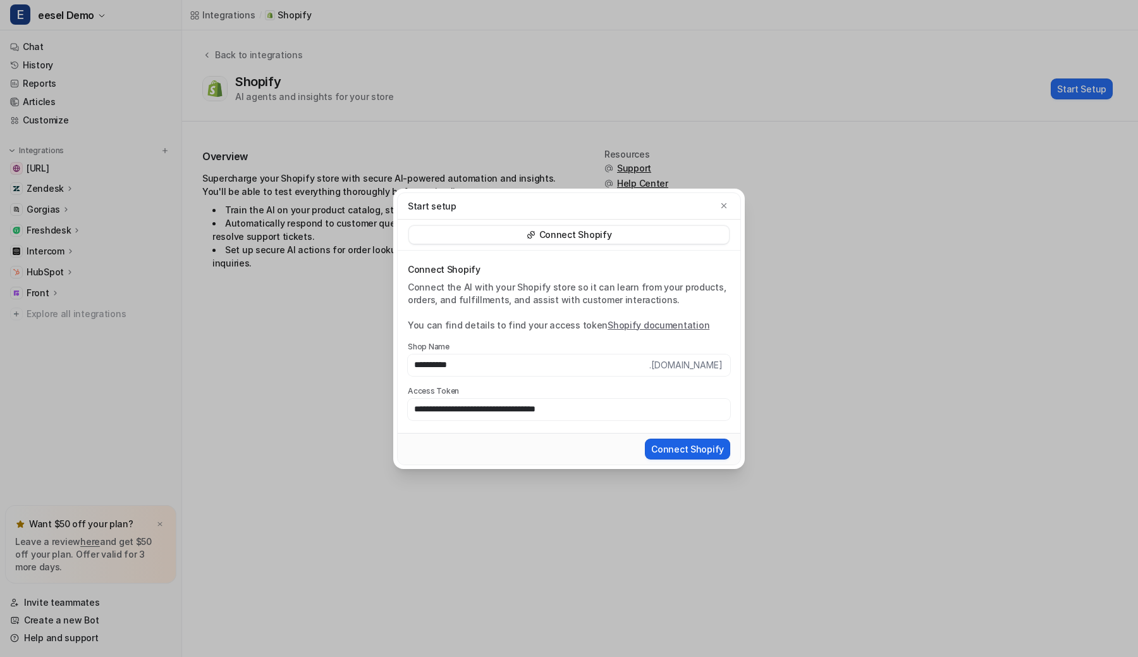
click at [679, 450] on button "Connect Shopify" at bounding box center [687, 448] width 85 height 21
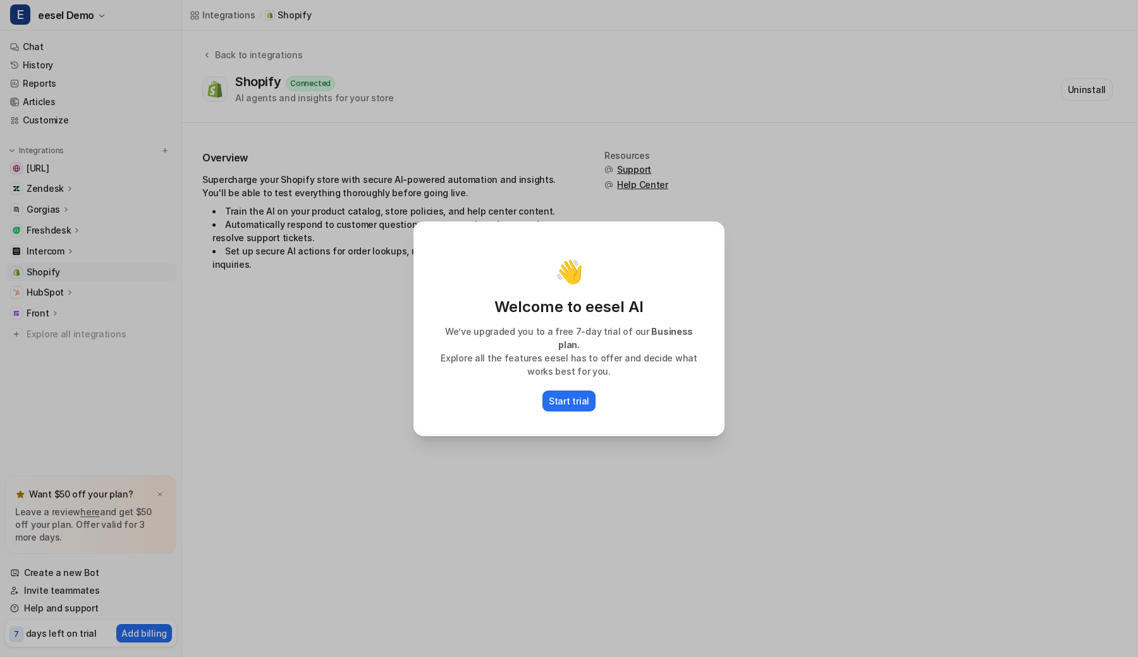
click at [622, 160] on div "👋 Welcome to eesel AI We’ve upgraded you to a free 7-day trial of our Business …" at bounding box center [569, 328] width 331 height 657
click at [576, 394] on p "Start trial" at bounding box center [569, 400] width 40 height 13
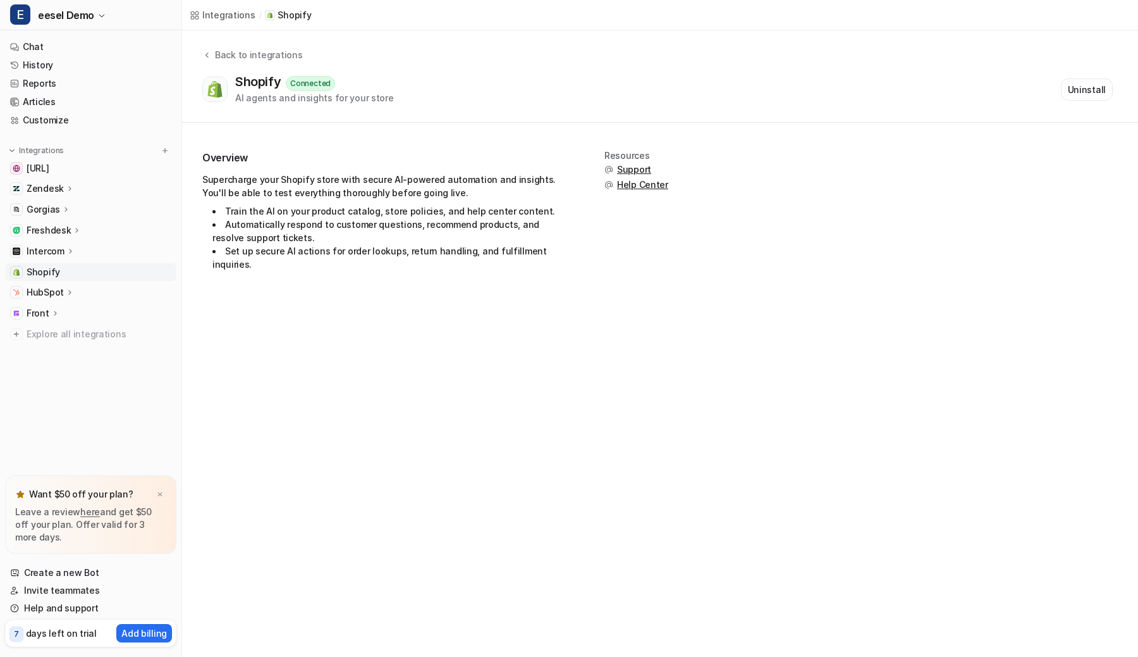
click at [63, 251] on div "Intercom" at bounding box center [51, 251] width 49 height 13
click at [54, 292] on p "HubSpot" at bounding box center [45, 292] width 37 height 13
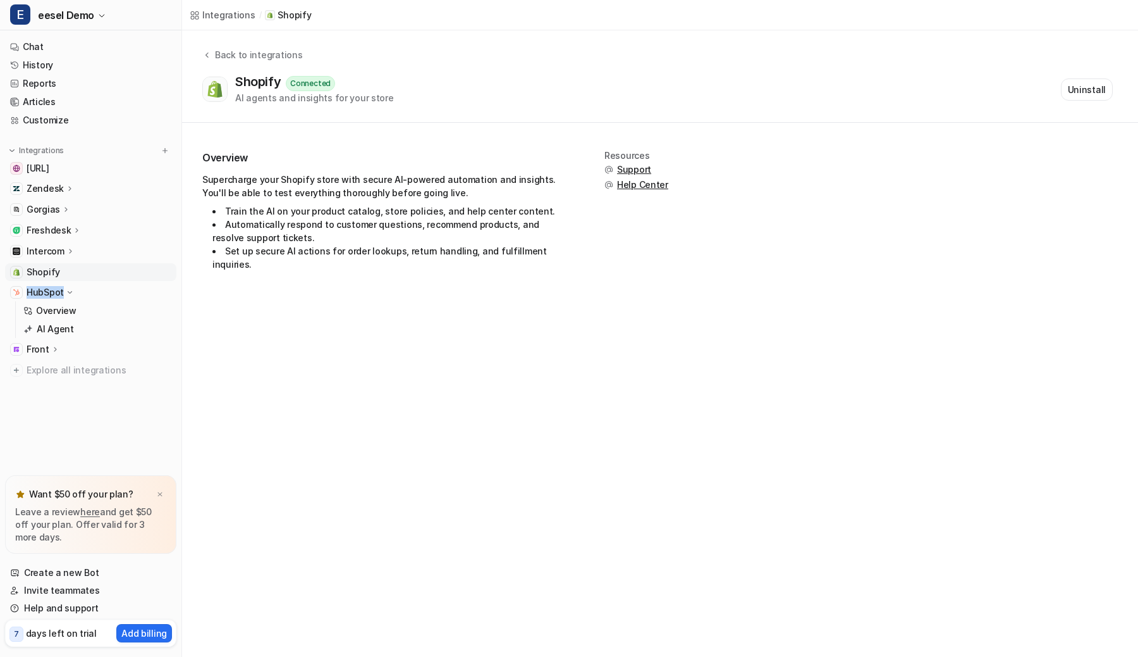
click at [54, 292] on p "HubSpot" at bounding box center [45, 292] width 37 height 13
click at [75, 233] on icon at bounding box center [77, 229] width 9 height 9
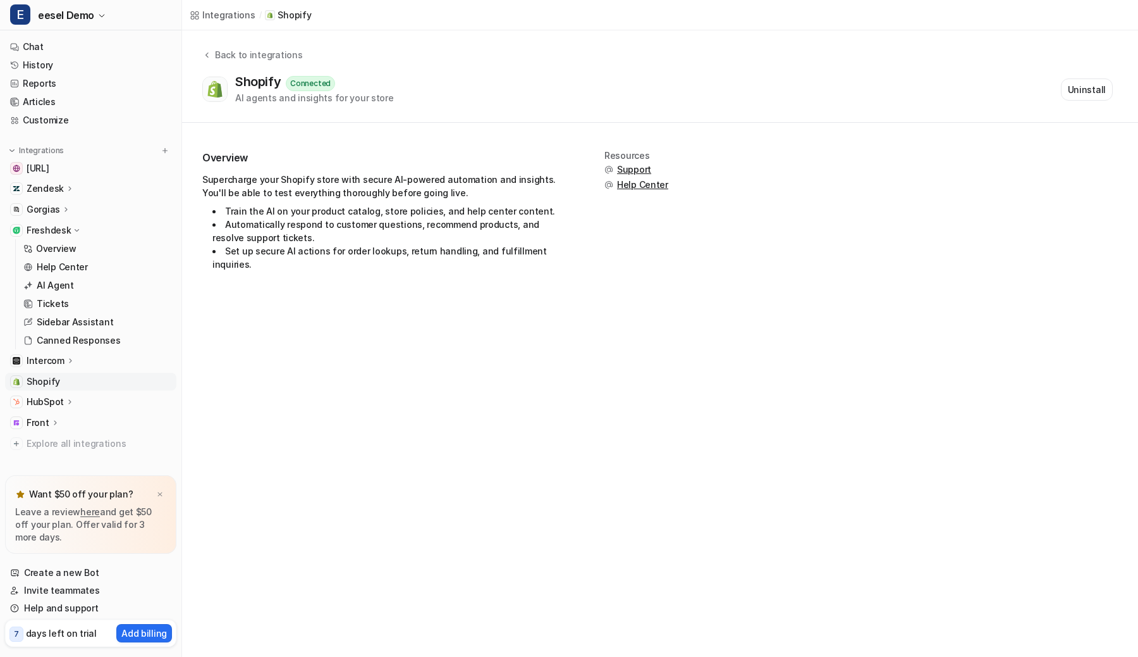
click at [75, 233] on icon at bounding box center [76, 230] width 9 height 9
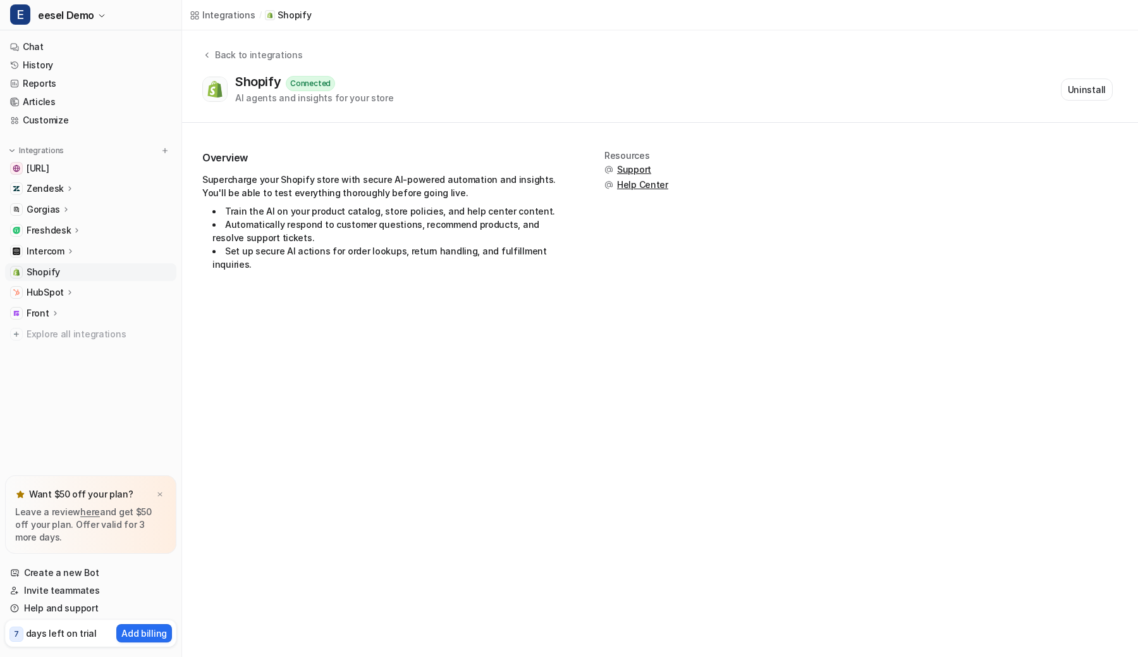
click at [67, 248] on icon at bounding box center [70, 250] width 9 height 9
click at [67, 248] on icon at bounding box center [70, 251] width 9 height 9
click at [59, 272] on link "Shopify" at bounding box center [90, 272] width 171 height 18
click at [47, 249] on p "Intercom" at bounding box center [46, 251] width 38 height 13
click at [52, 290] on p "Help Center" at bounding box center [62, 287] width 51 height 13
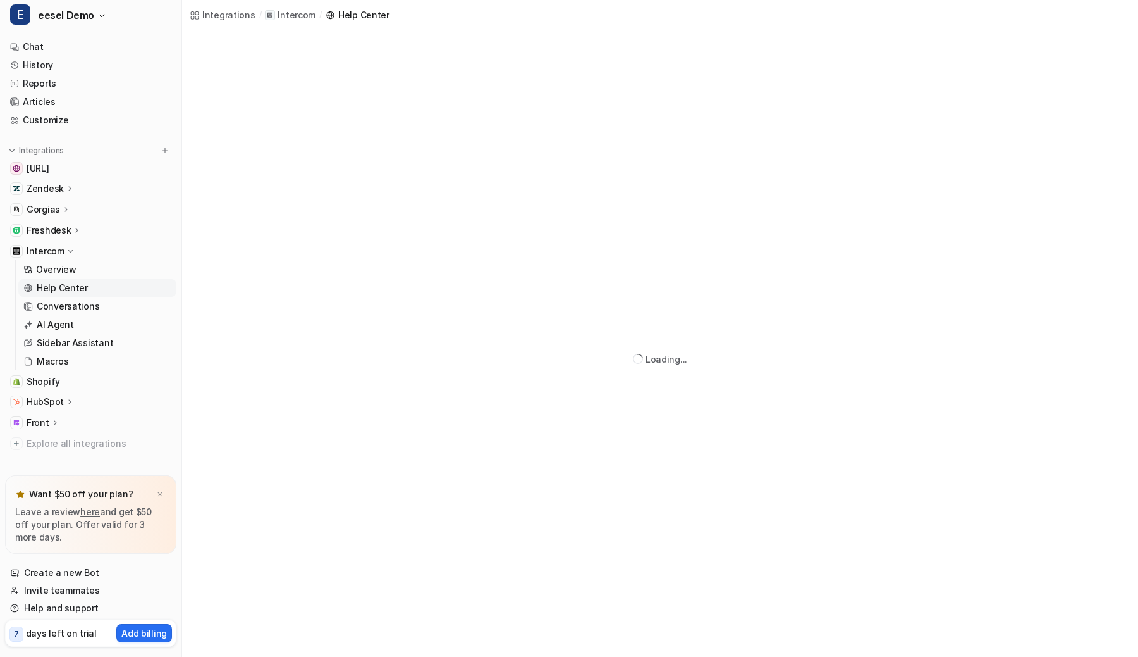
click at [60, 248] on p "Intercom" at bounding box center [46, 251] width 38 height 13
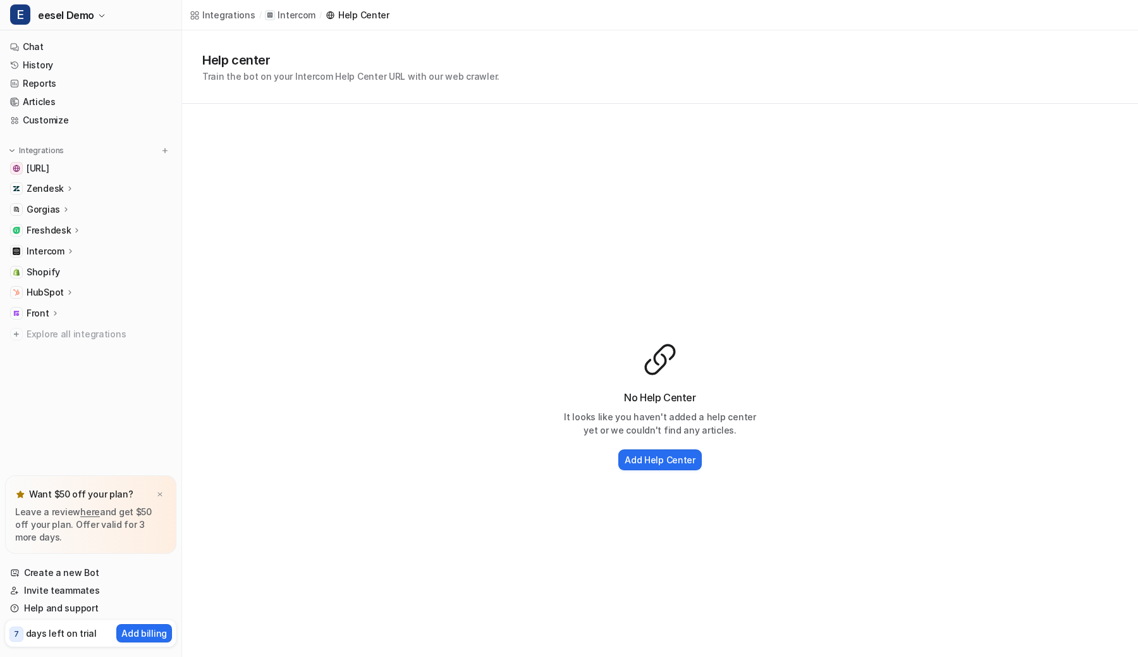
click at [63, 213] on icon at bounding box center [66, 208] width 9 height 9
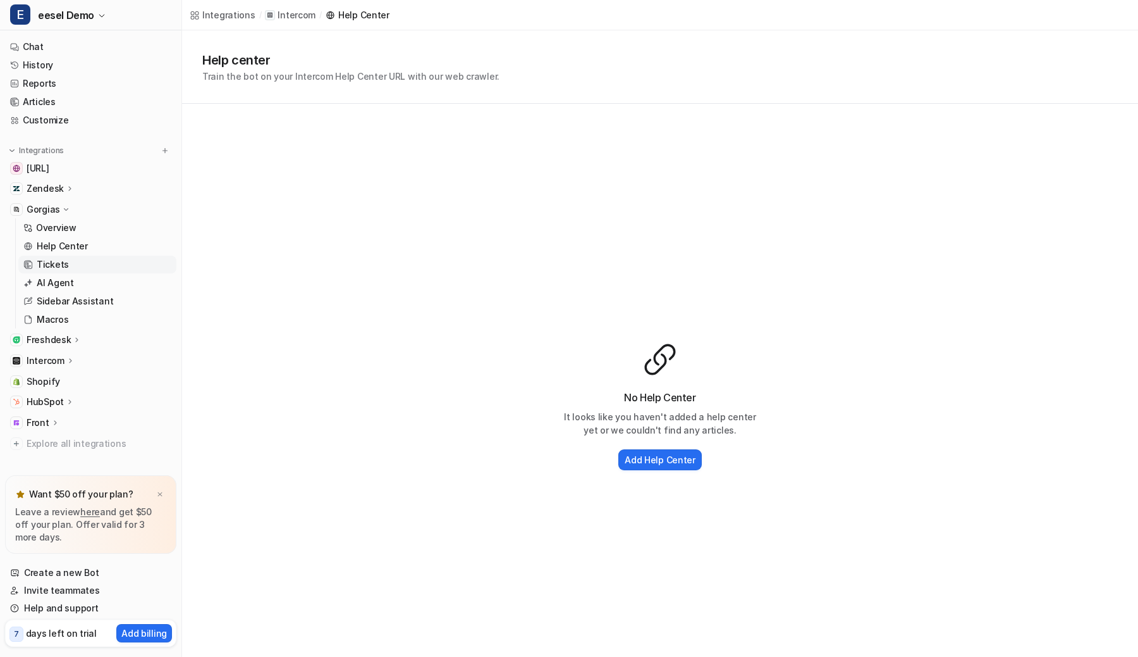
click at [54, 263] on p "Tickets" at bounding box center [53, 264] width 32 height 13
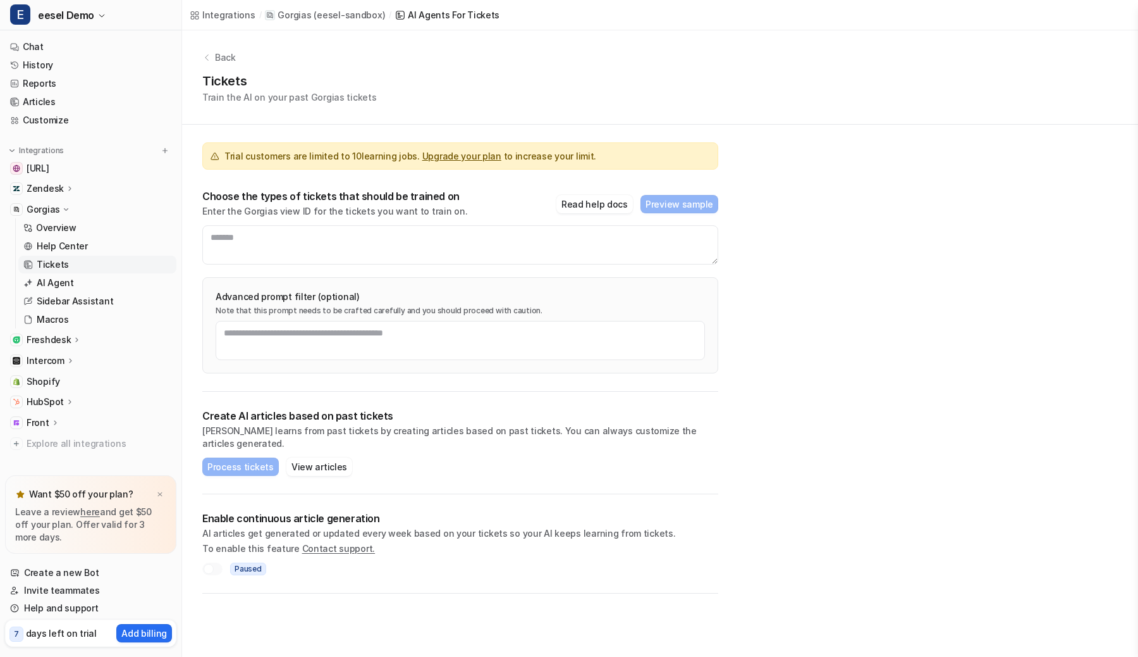
click at [61, 206] on icon at bounding box center [65, 209] width 9 height 9
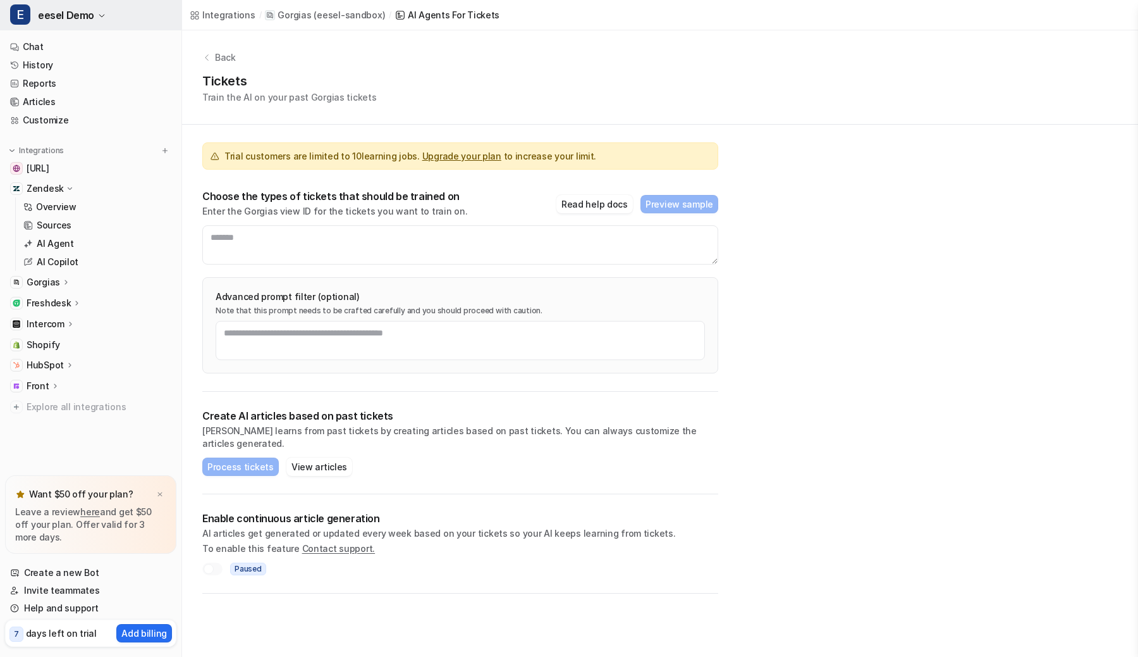
click at [60, 19] on span "eesel Demo" at bounding box center [66, 15] width 56 height 18
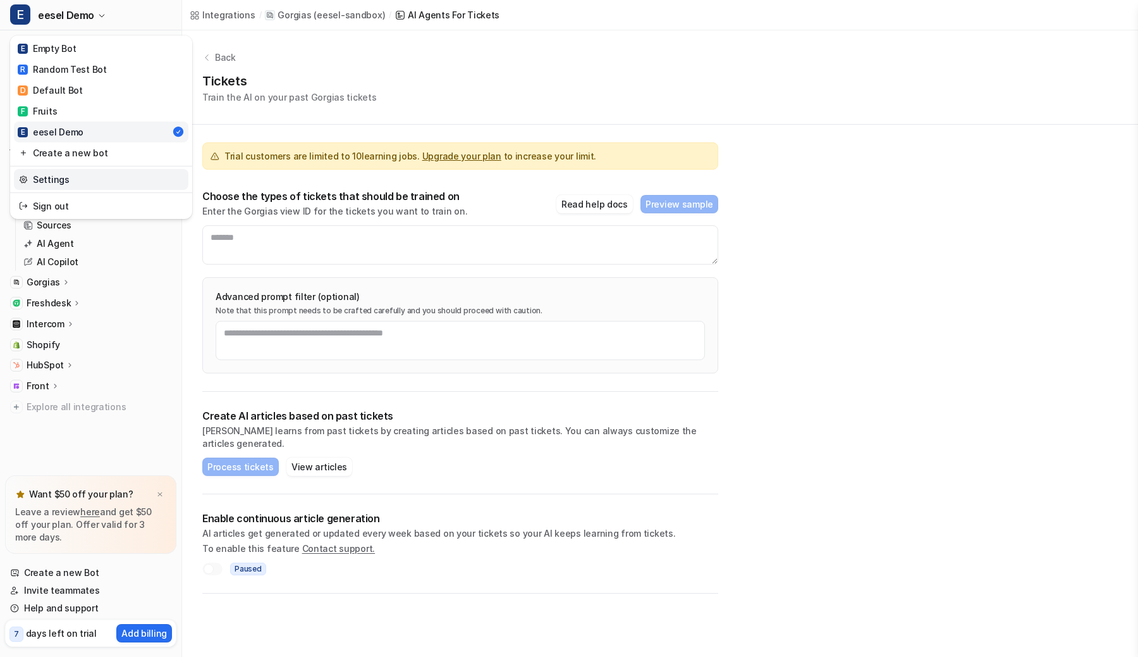
click at [68, 178] on link "Settings" at bounding box center [101, 179] width 175 height 21
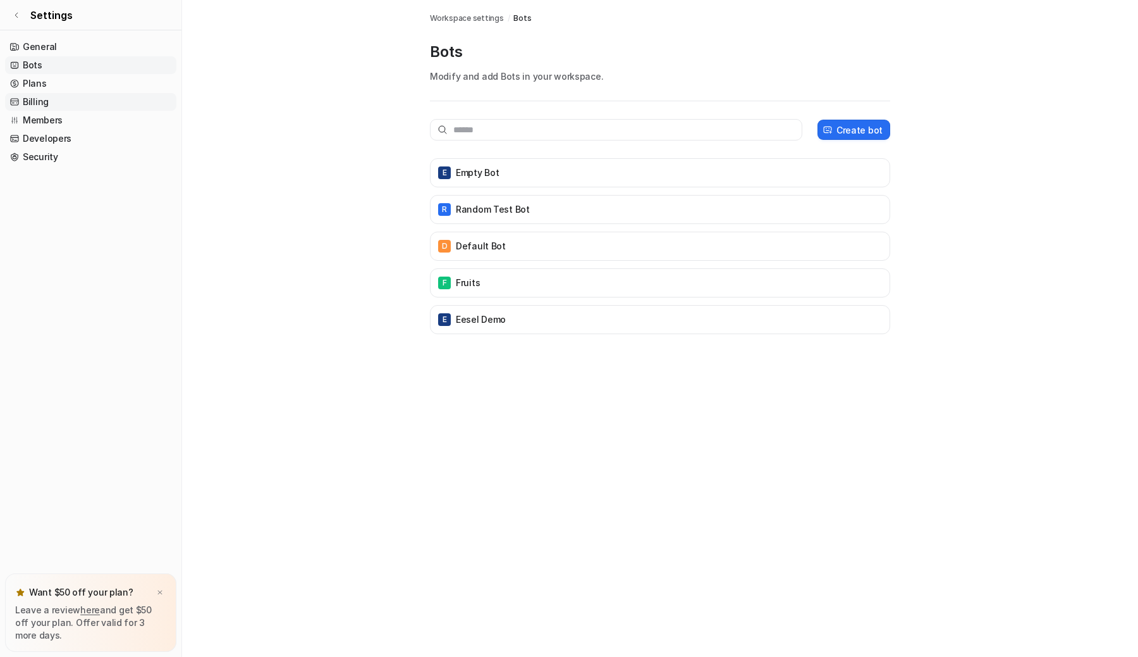
click at [70, 94] on link "Billing" at bounding box center [90, 102] width 171 height 18
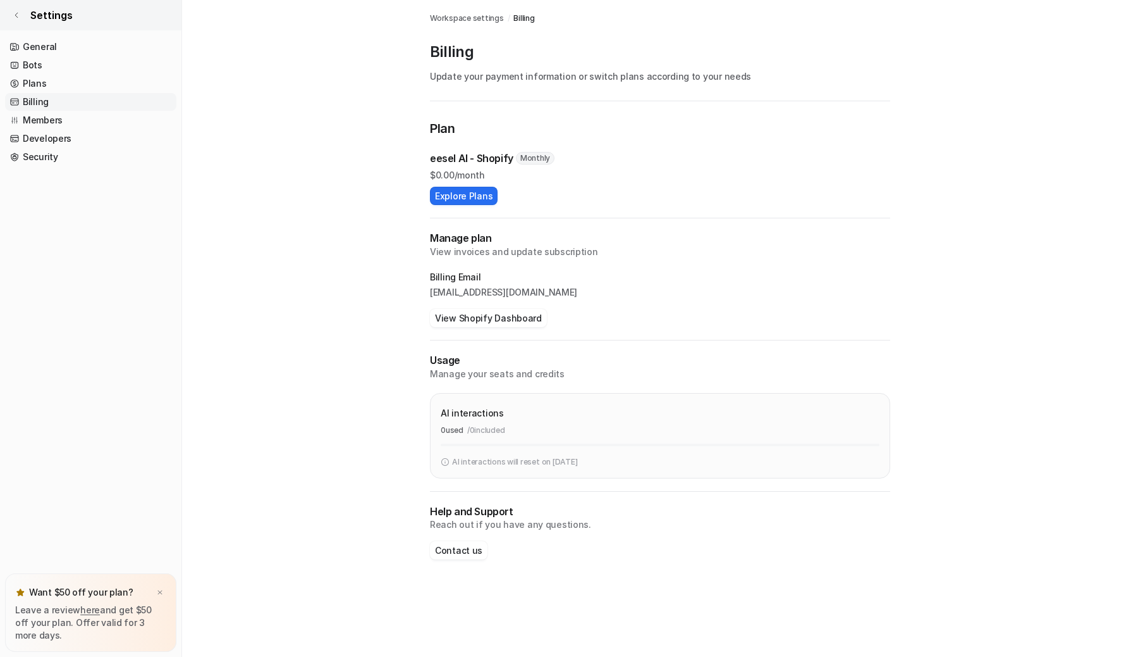
click at [22, 15] on link "Settings" at bounding box center [91, 15] width 182 height 30
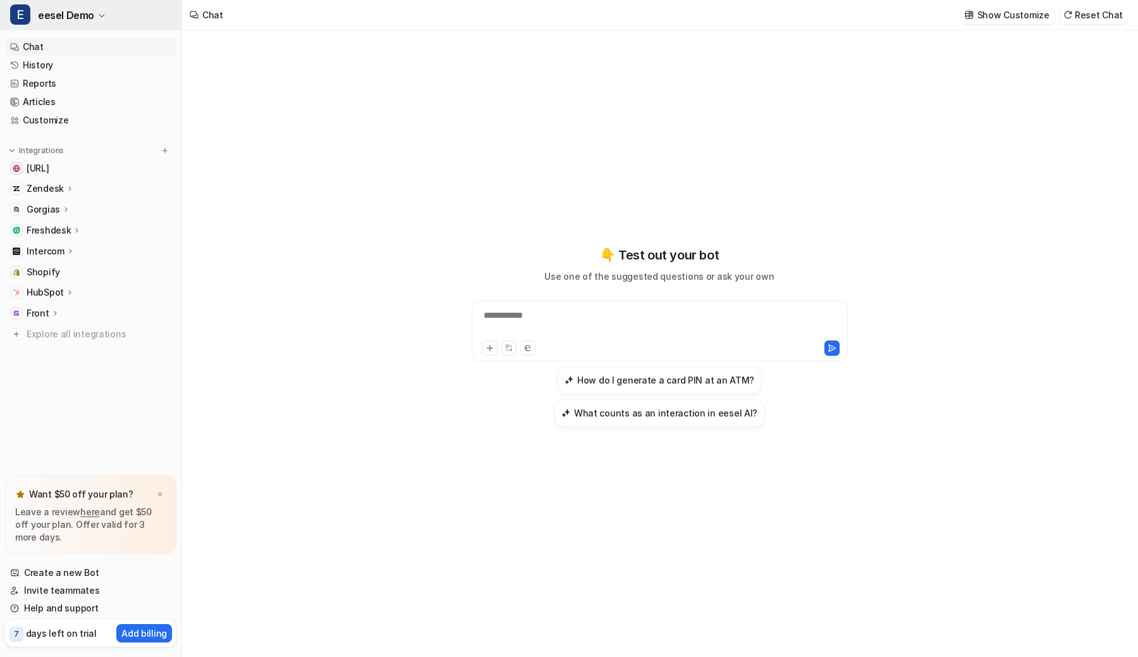
click at [141, 16] on button "E eesel Demo" at bounding box center [91, 15] width 182 height 30
click at [49, 12] on span "eesel Demo" at bounding box center [66, 15] width 56 height 18
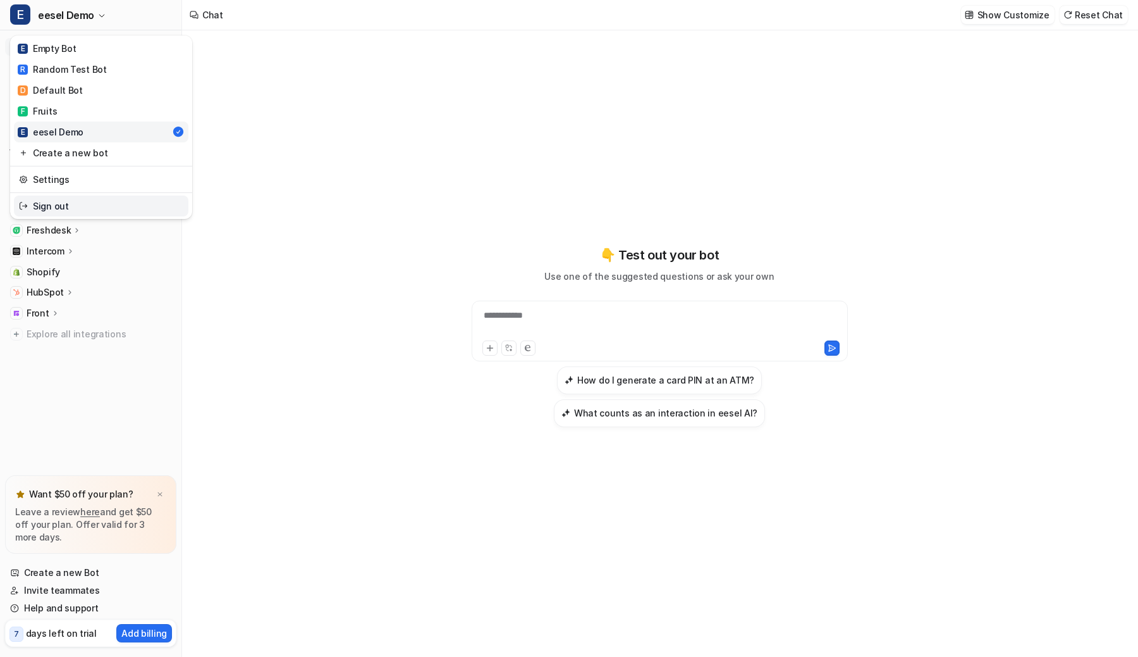
click at [96, 205] on link "Sign out" at bounding box center [101, 205] width 175 height 21
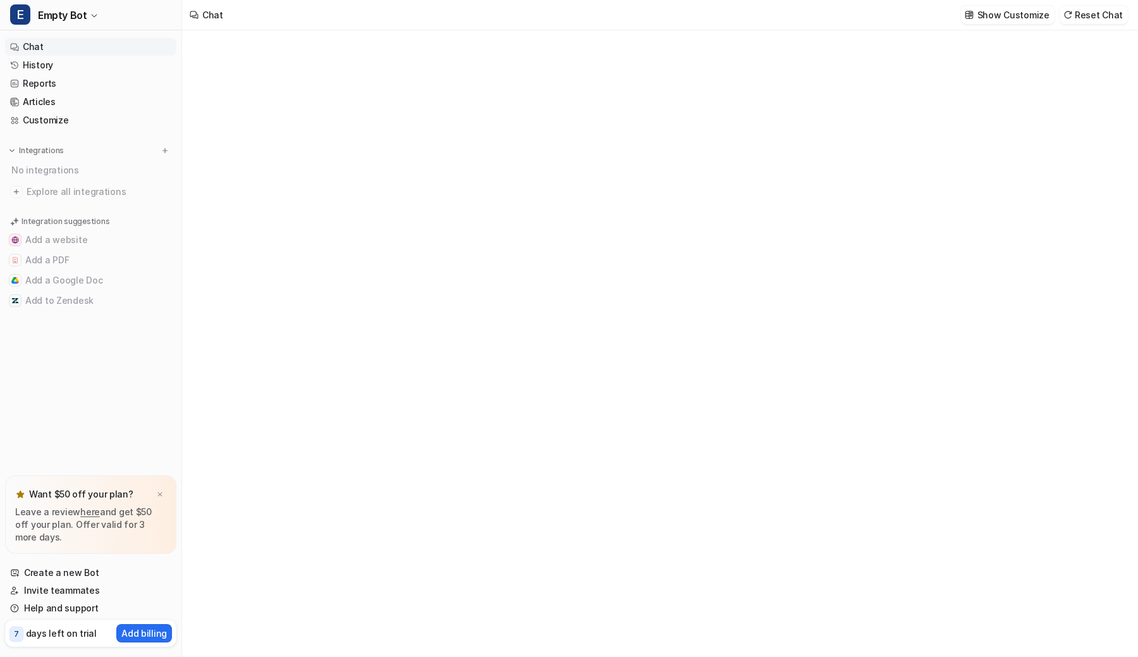
type textarea "**********"
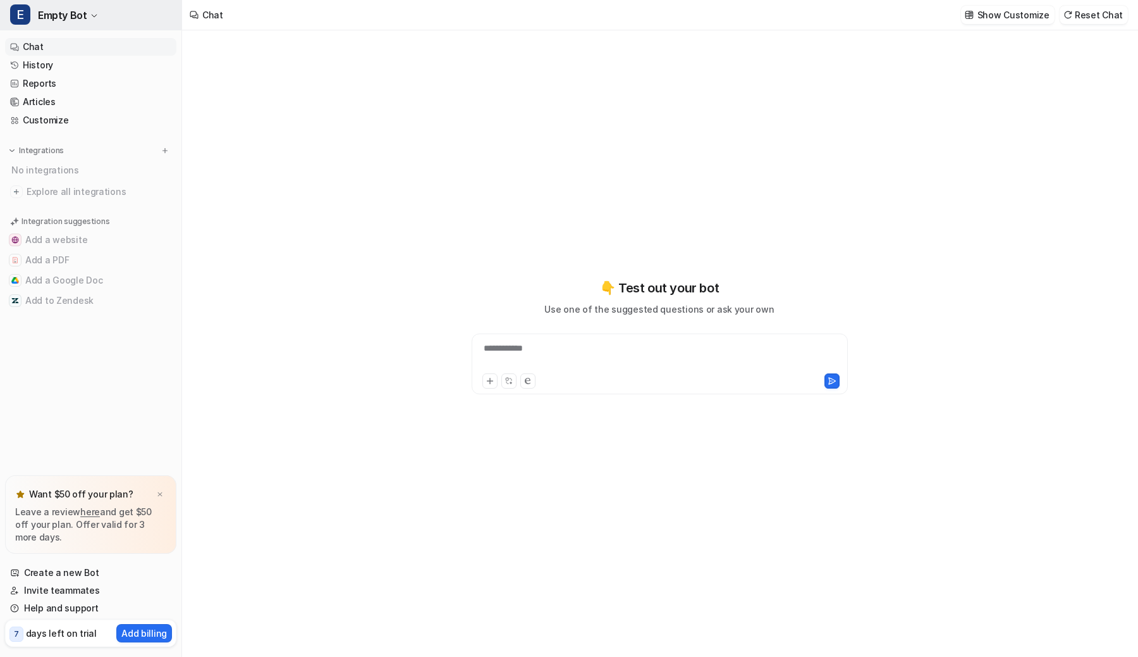
click at [129, 25] on button "E Empty Bot" at bounding box center [91, 15] width 182 height 30
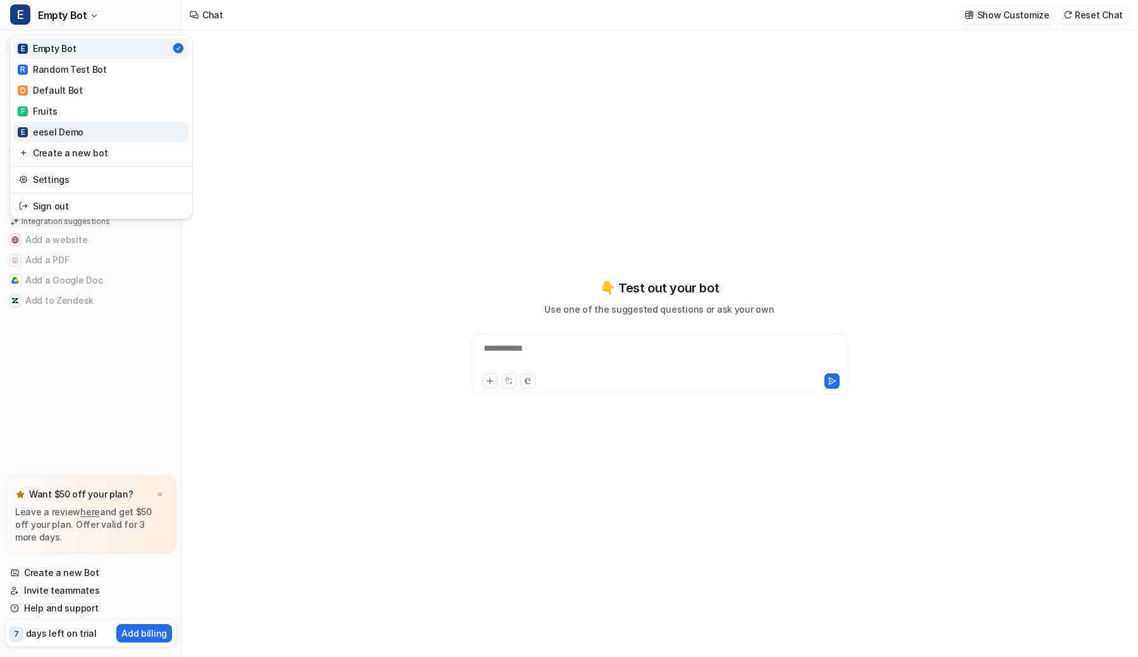
click at [104, 126] on link "E eesel Demo" at bounding box center [101, 131] width 175 height 21
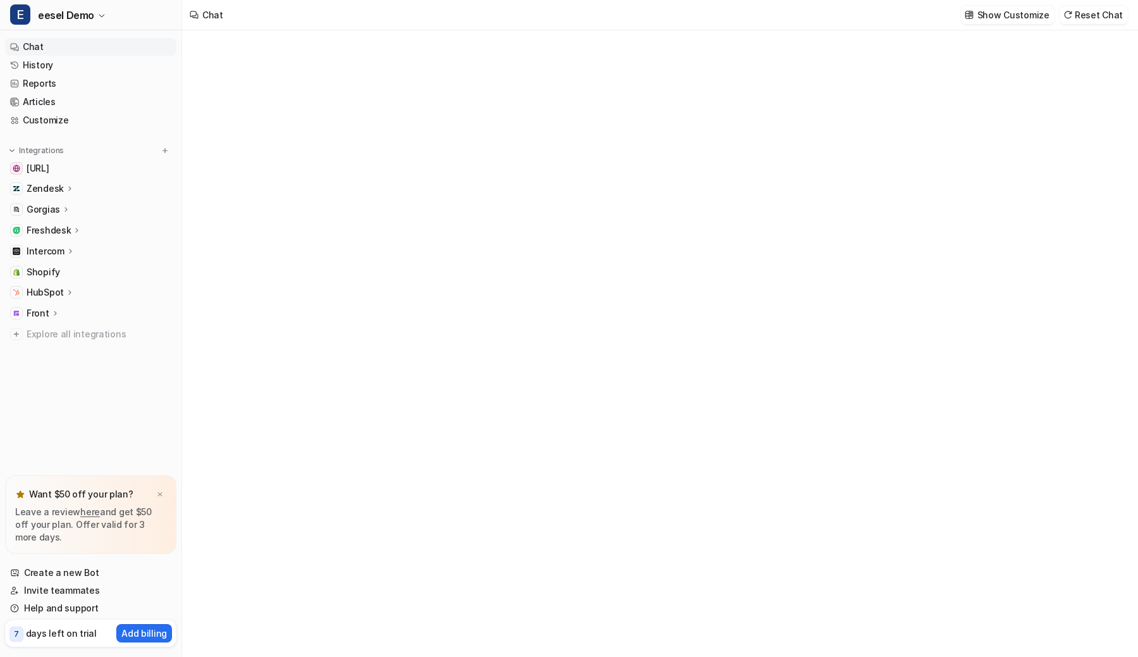
type textarea "**********"
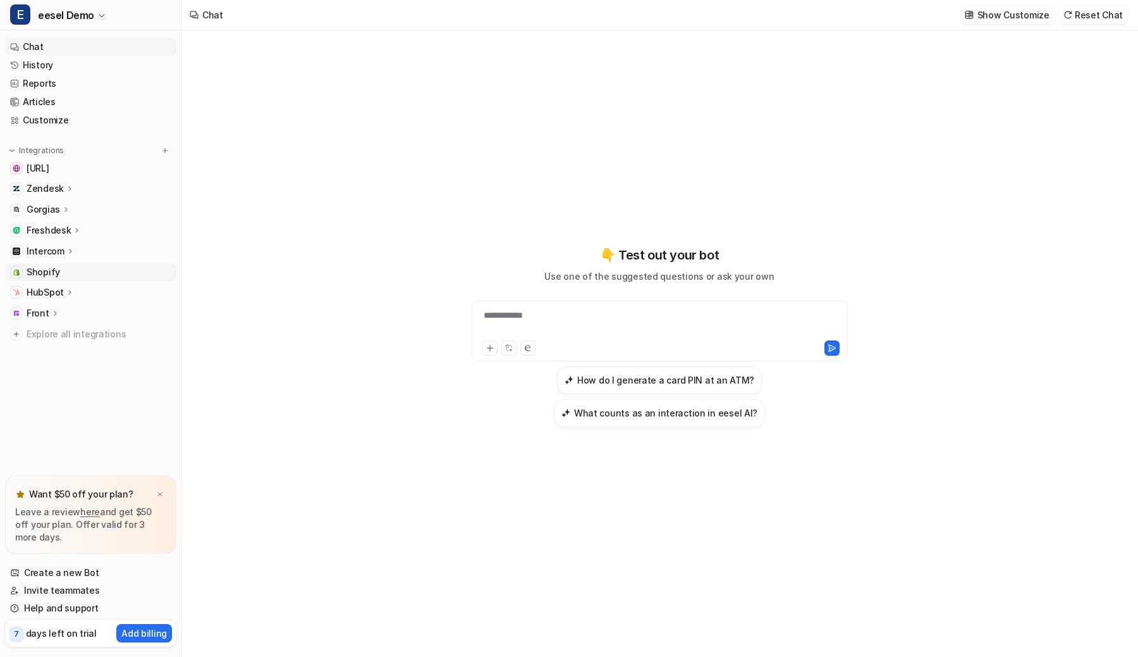
click at [120, 269] on link "Shopify" at bounding box center [90, 272] width 171 height 18
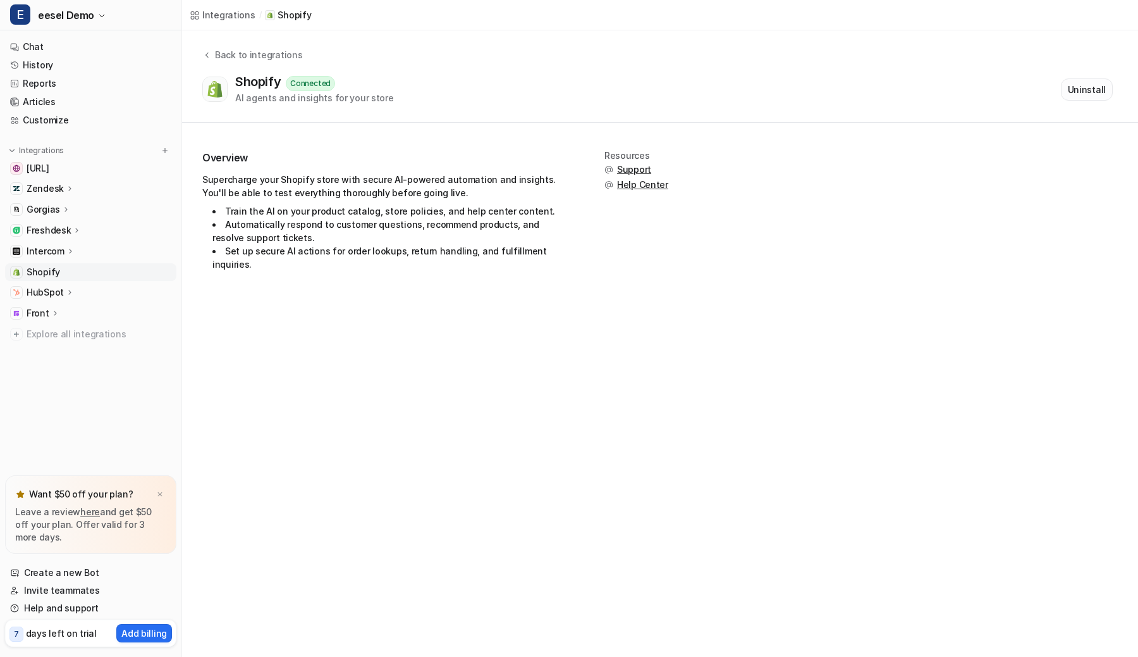
click at [1080, 89] on button "Uninstall" at bounding box center [1087, 89] width 52 height 22
click at [1079, 85] on button "Start Setup" at bounding box center [1082, 88] width 62 height 21
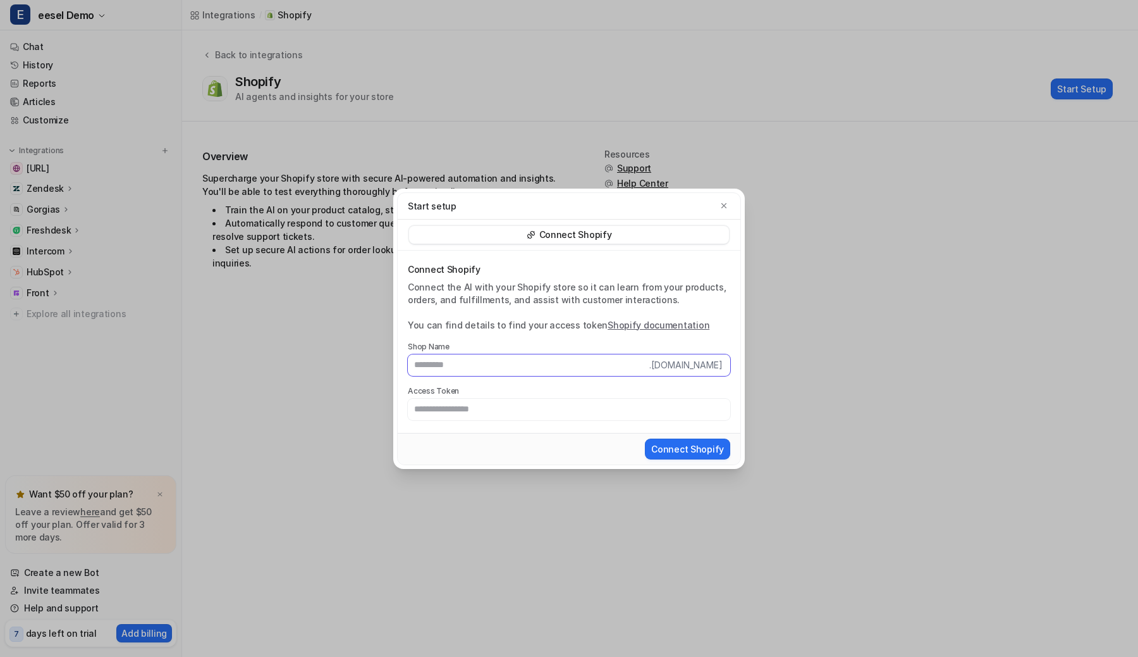
click at [538, 366] on input "text" at bounding box center [529, 365] width 242 height 22
click at [534, 401] on input "text" at bounding box center [569, 409] width 323 height 22
click at [613, 366] on input "text" at bounding box center [529, 365] width 242 height 22
type input "**********"
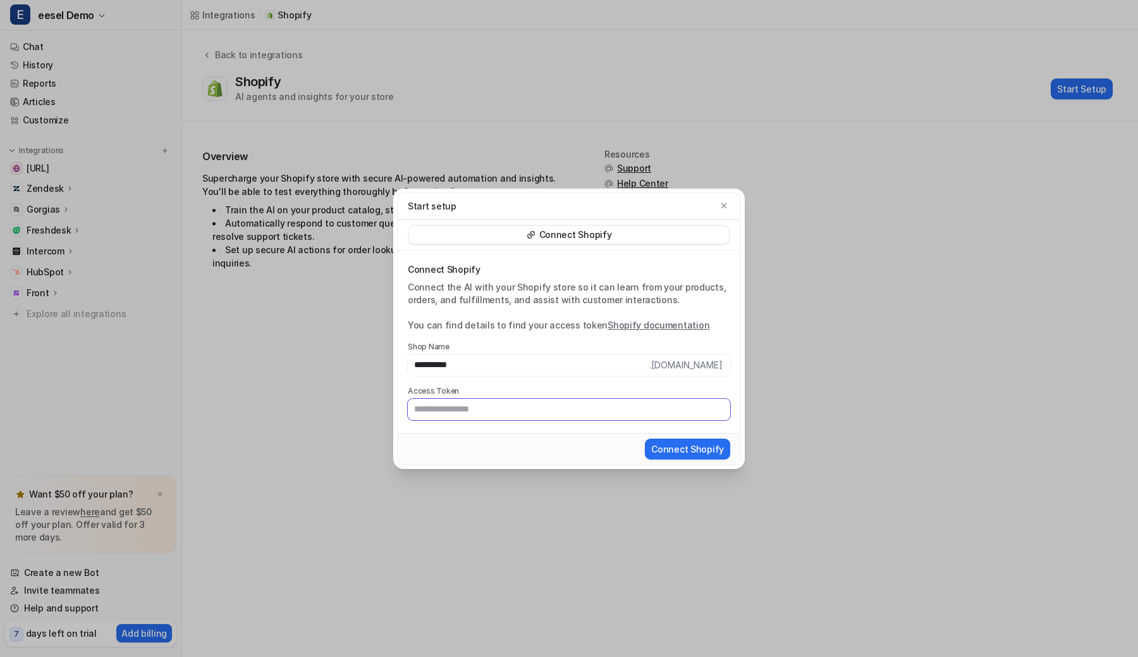
click at [498, 407] on input "text" at bounding box center [569, 409] width 323 height 22
type input "*"
paste input "**********"
type input "**********"
click at [663, 442] on button "Connect Shopify" at bounding box center [687, 448] width 85 height 21
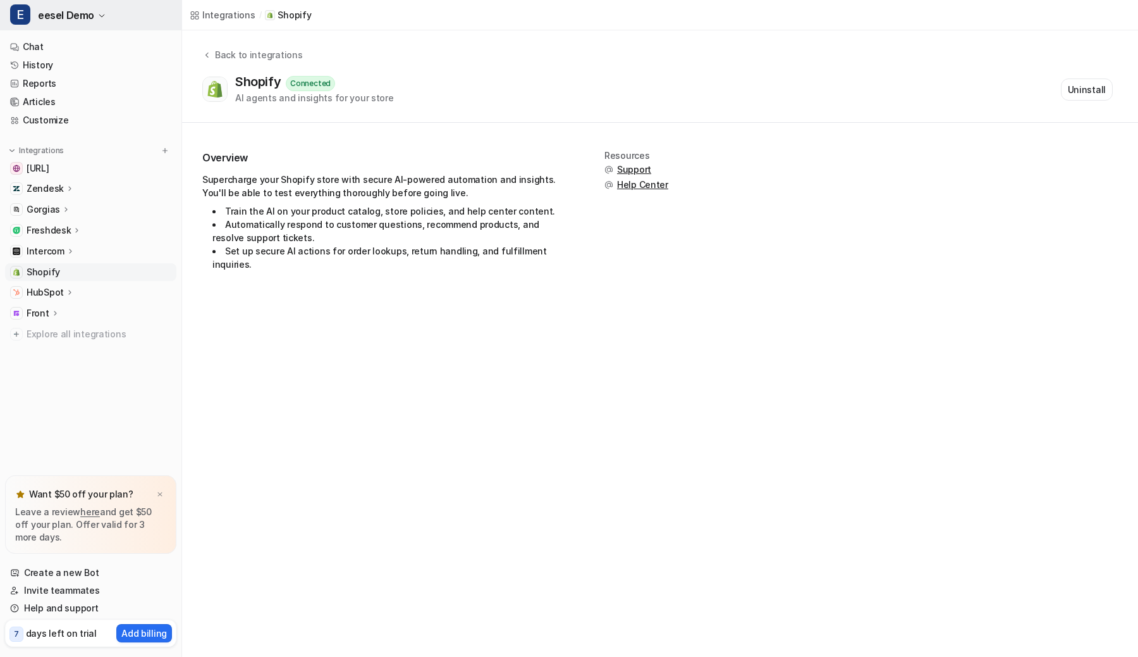
click at [96, 14] on button "E eesel Demo" at bounding box center [91, 15] width 182 height 30
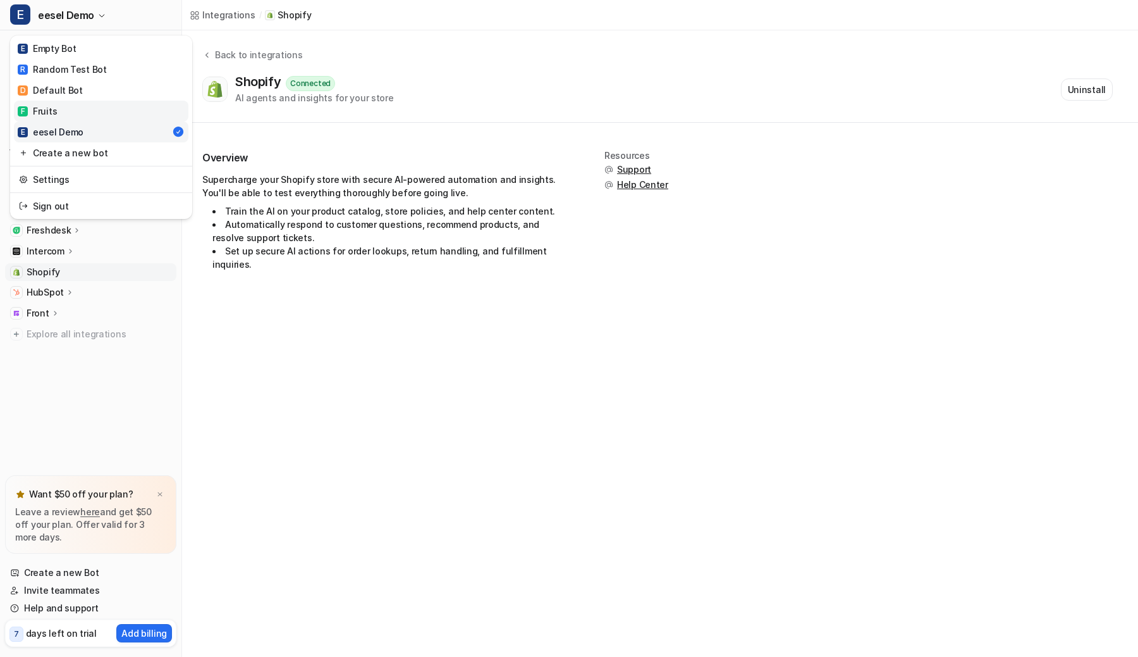
click at [79, 107] on link "F Fruits" at bounding box center [101, 111] width 175 height 21
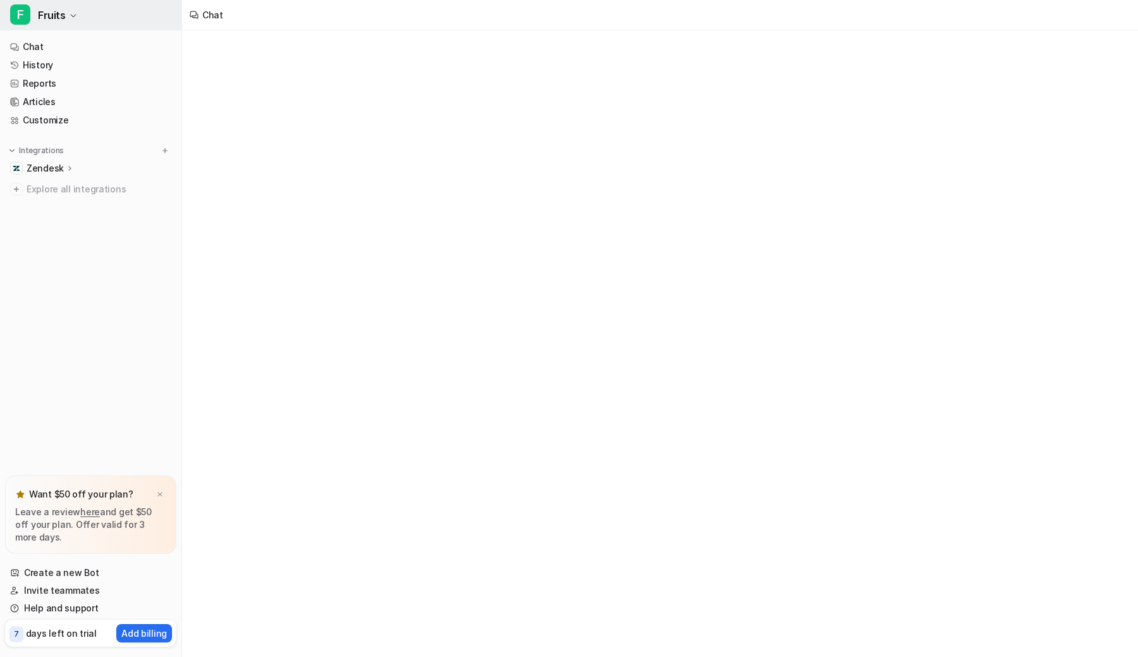
click at [92, 15] on button "F Fruits" at bounding box center [91, 15] width 182 height 30
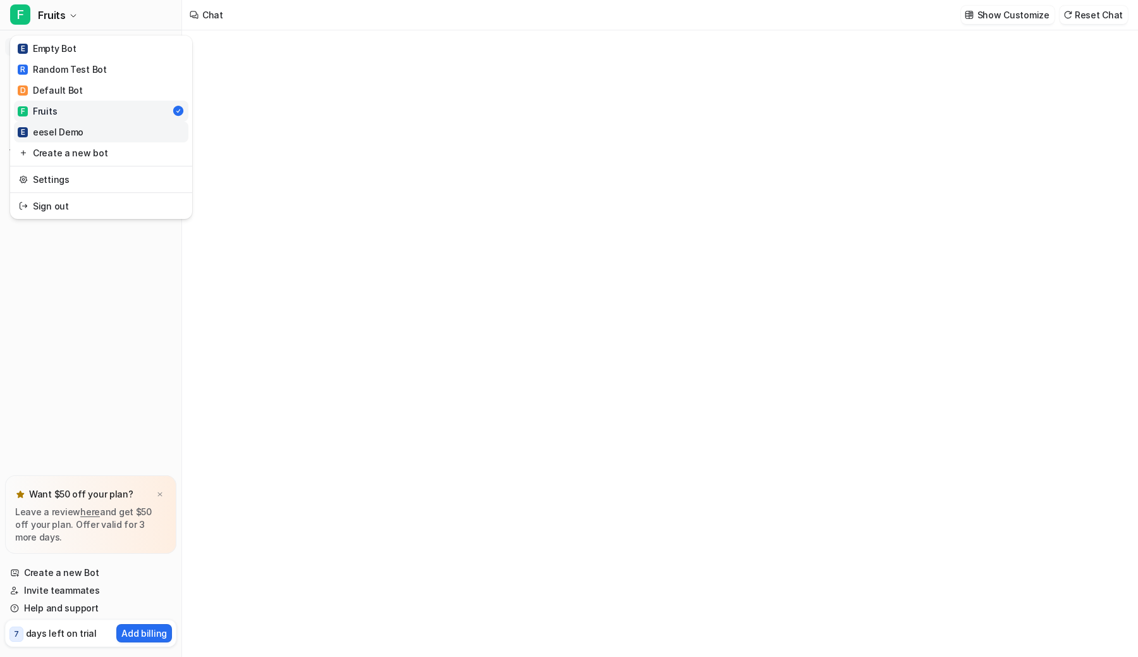
click at [78, 128] on div "E eesel Demo" at bounding box center [51, 131] width 66 height 13
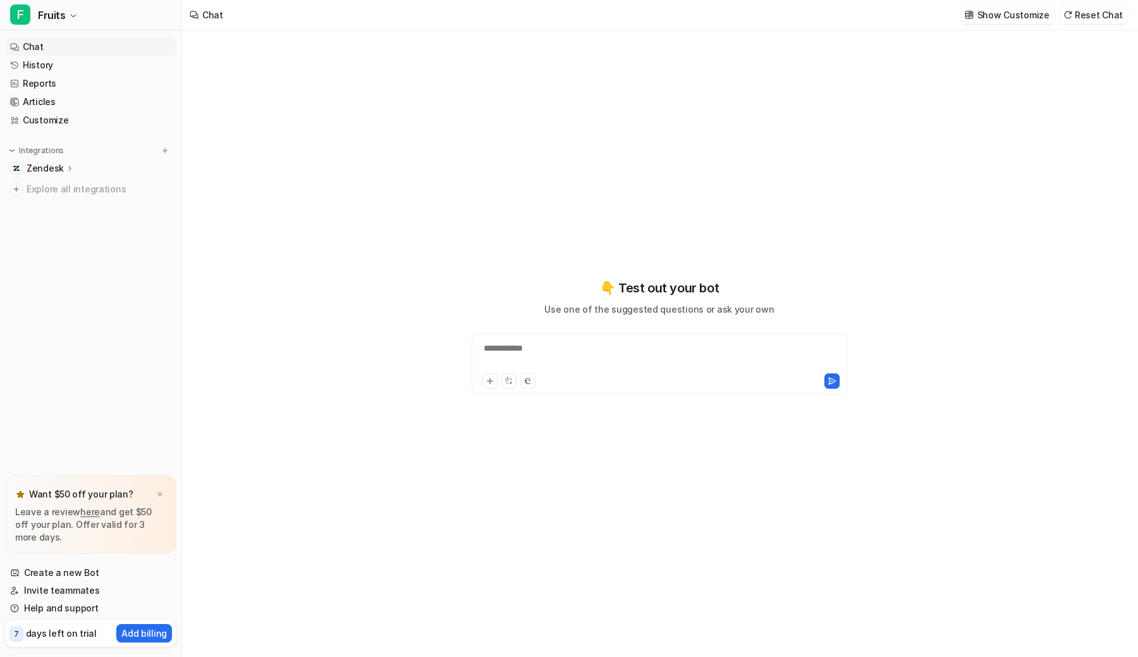
type textarea "**********"
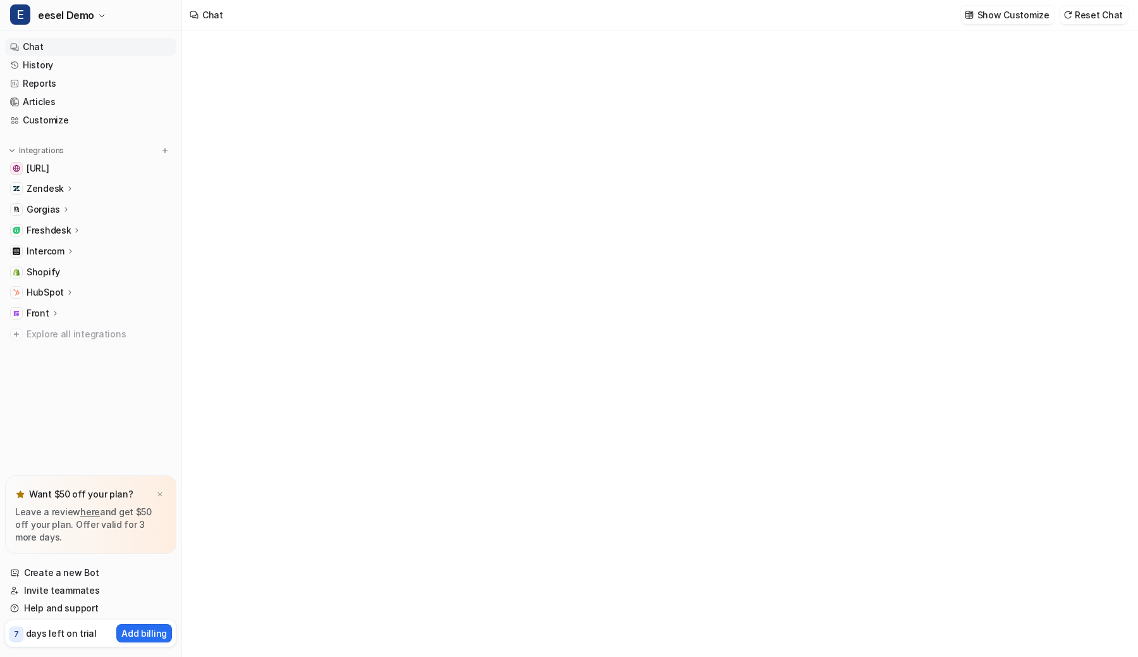
type textarea "**********"
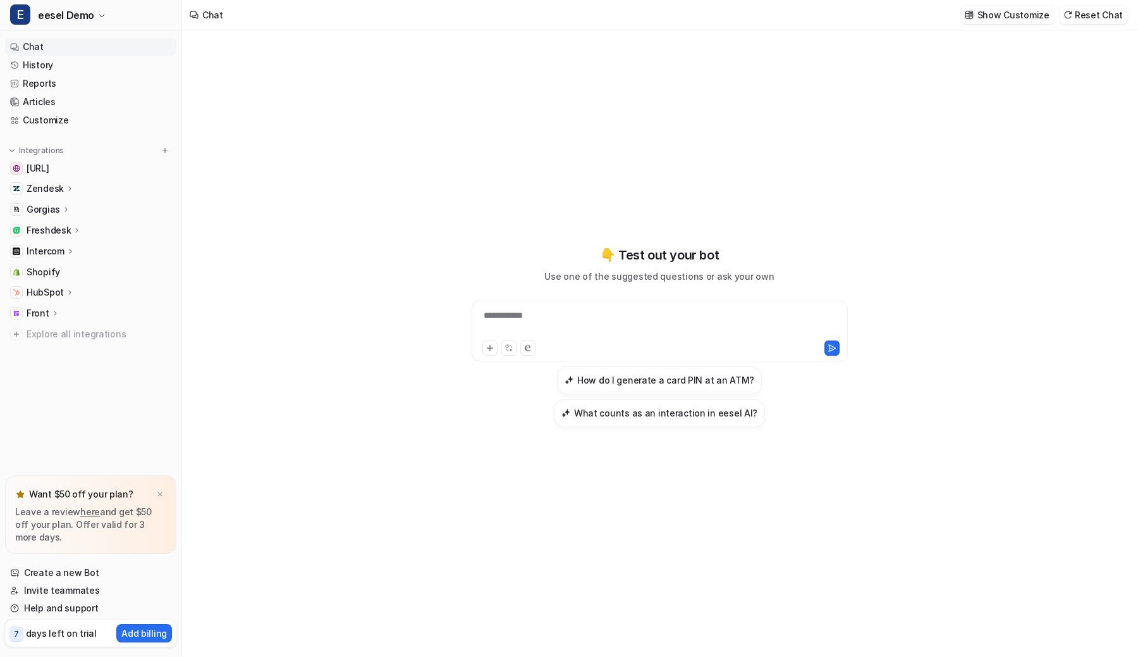
click at [82, 282] on ul "[URL] Zendesk Overview Sources AI Agent AI Copilot Gorgias Overview Help Center…" at bounding box center [90, 250] width 171 height 183
click at [52, 299] on div "HubSpot" at bounding box center [90, 292] width 171 height 18
click at [161, 189] on div "Zendesk" at bounding box center [90, 189] width 171 height 18
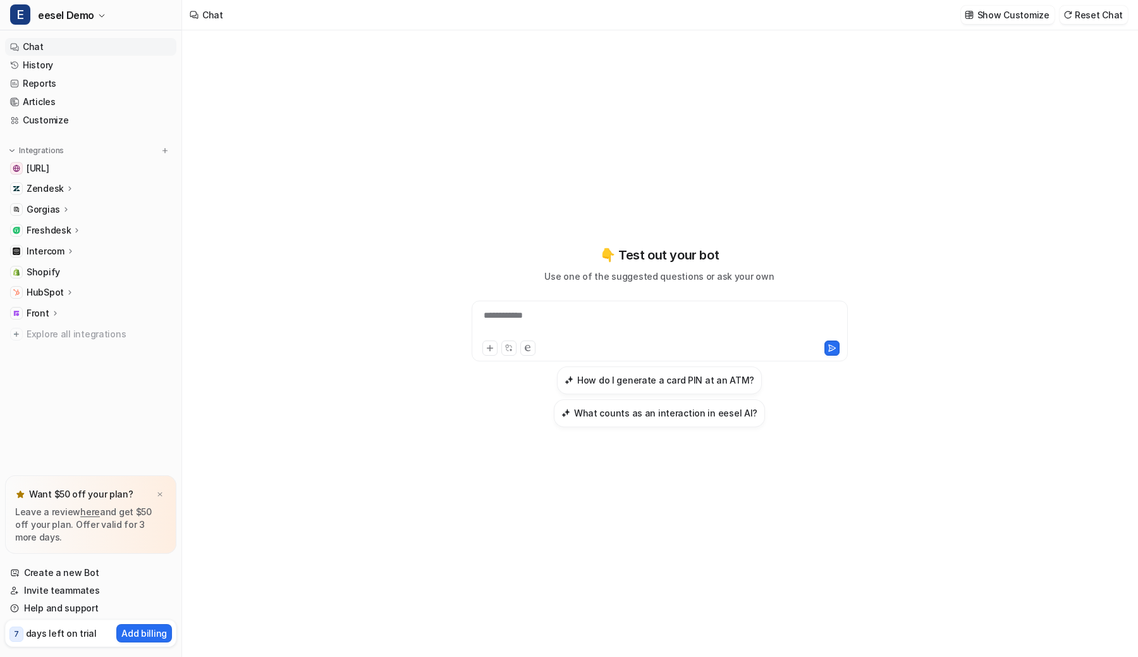
click at [30, 312] on p "Front" at bounding box center [38, 313] width 23 height 13
